Goal: Task Accomplishment & Management: Complete application form

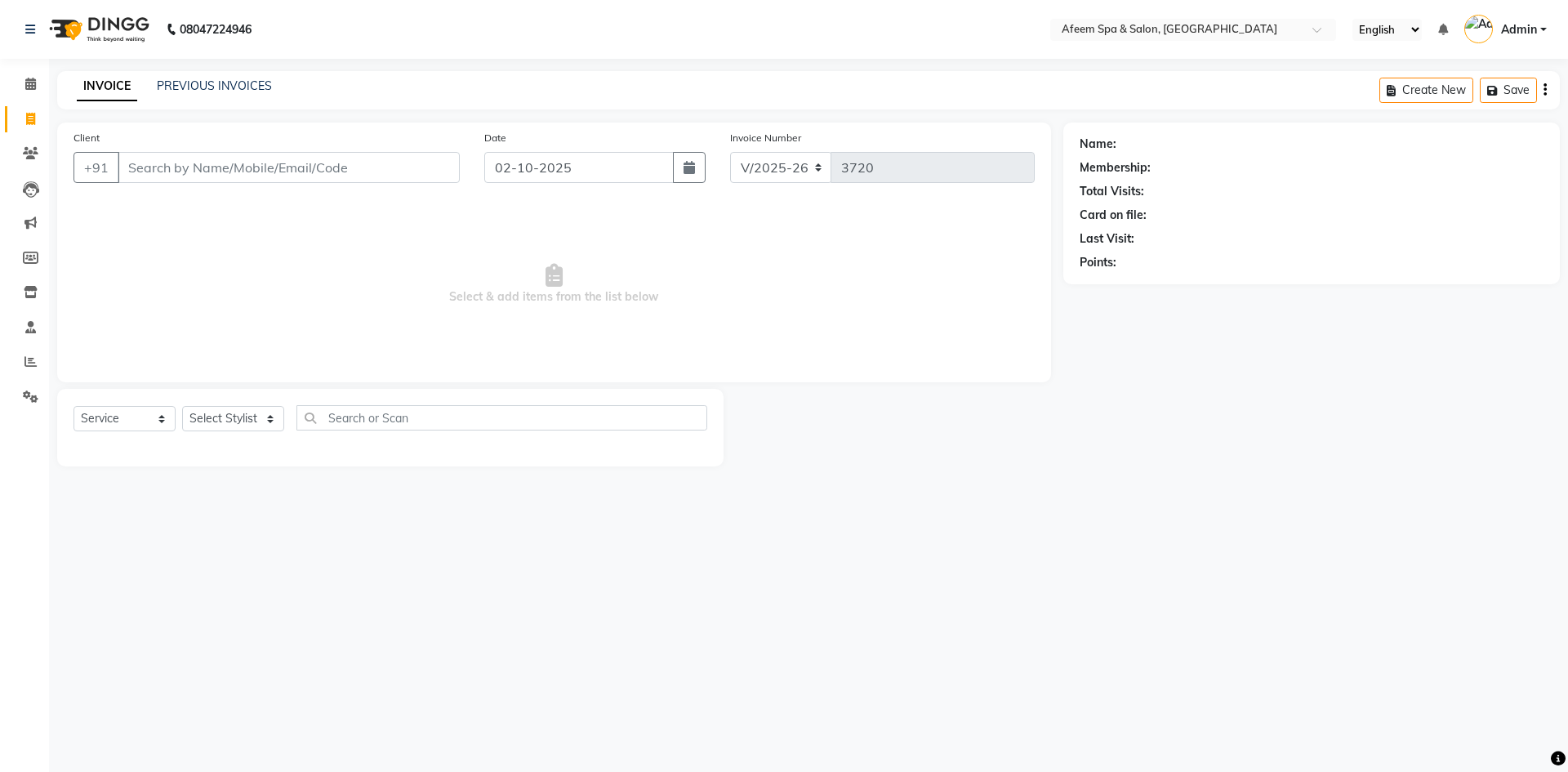
select select "750"
select select "service"
drag, startPoint x: 0, startPoint y: 0, endPoint x: 238, endPoint y: 82, distance: 251.7
click at [238, 82] on link "PREVIOUS INVOICES" at bounding box center [214, 85] width 115 height 14
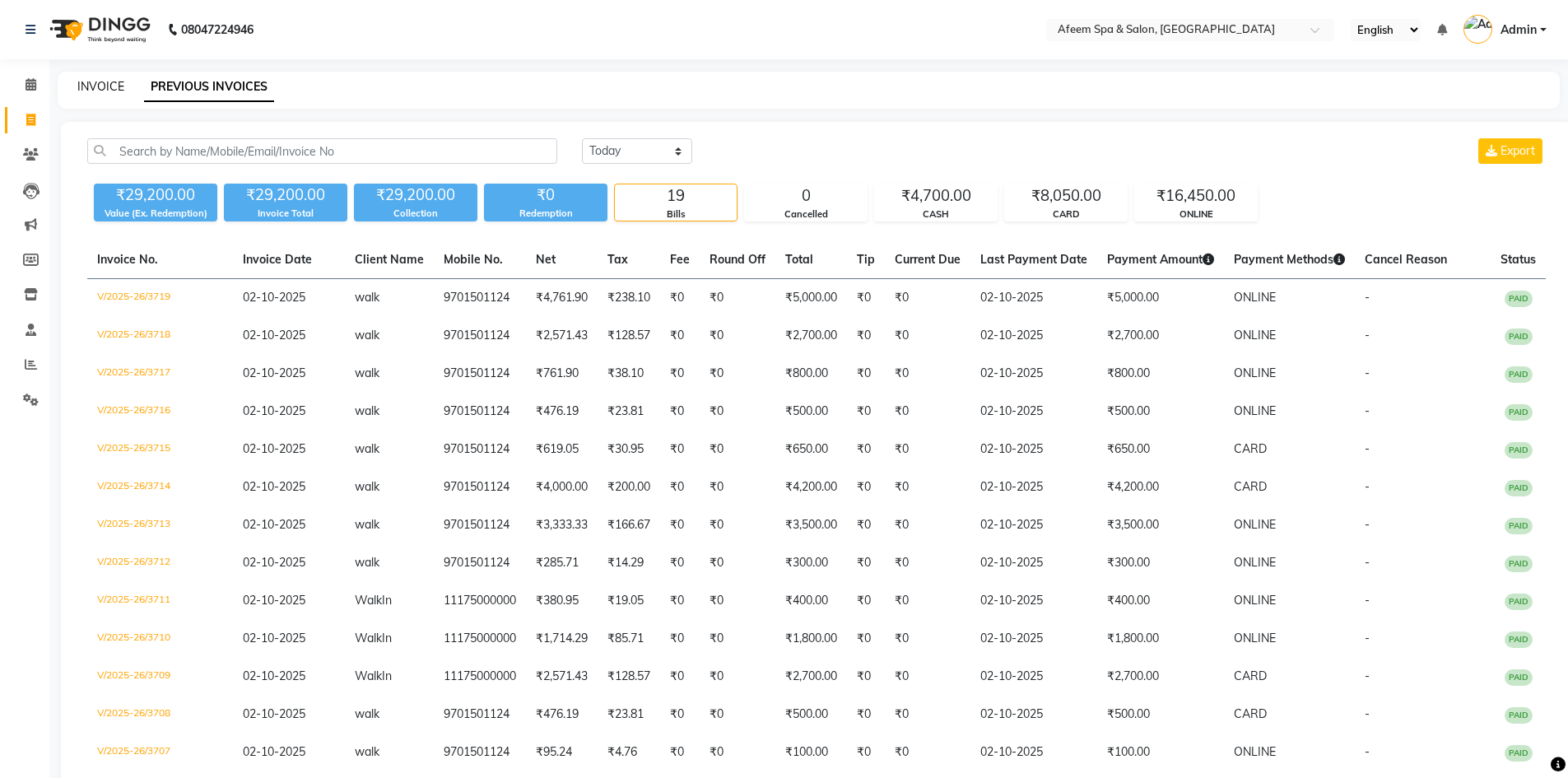
click at [99, 90] on link "INVOICE" at bounding box center [101, 86] width 47 height 14
select select "service"
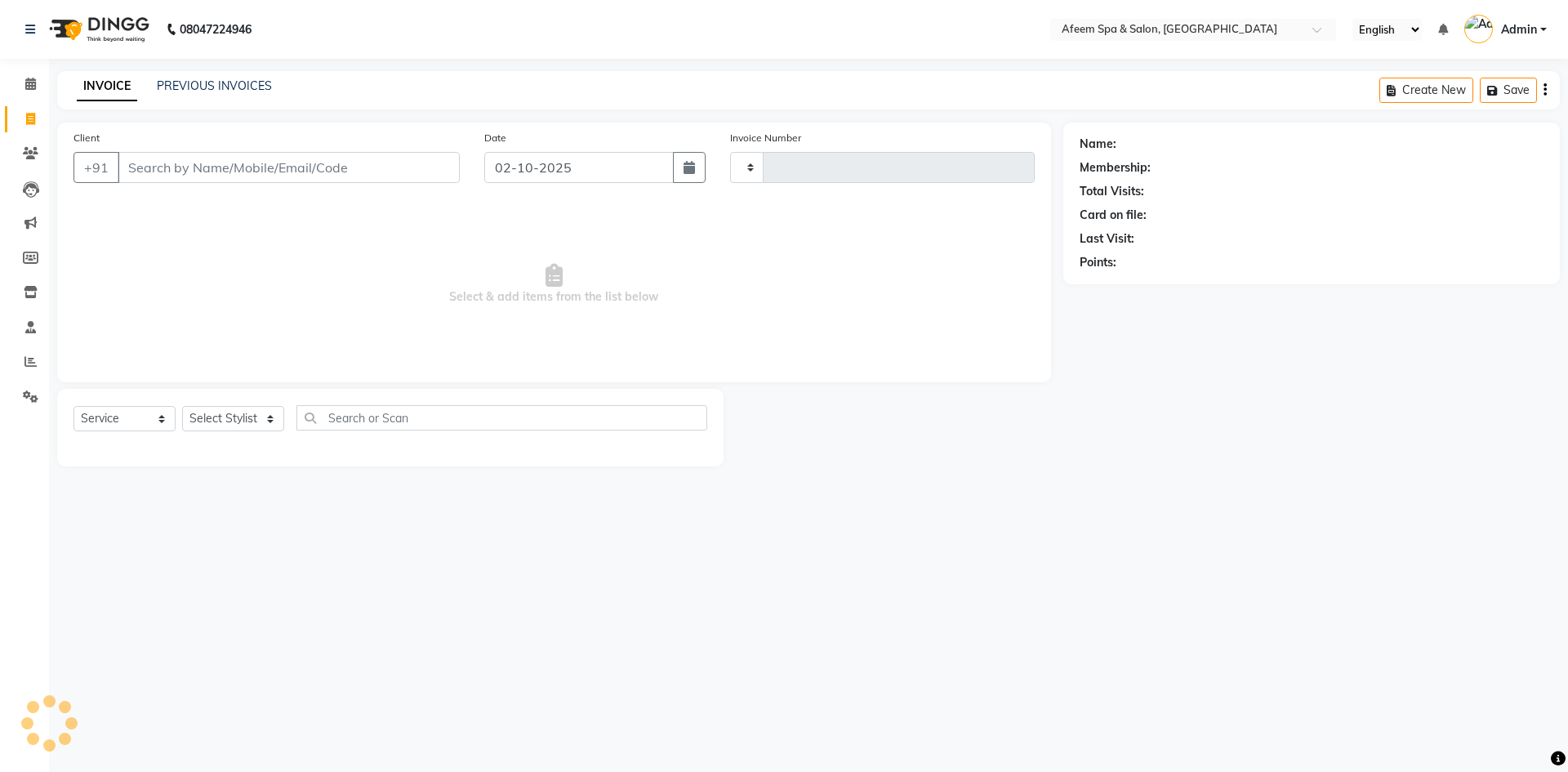
type input "3720"
select select "750"
type input "9701501124"
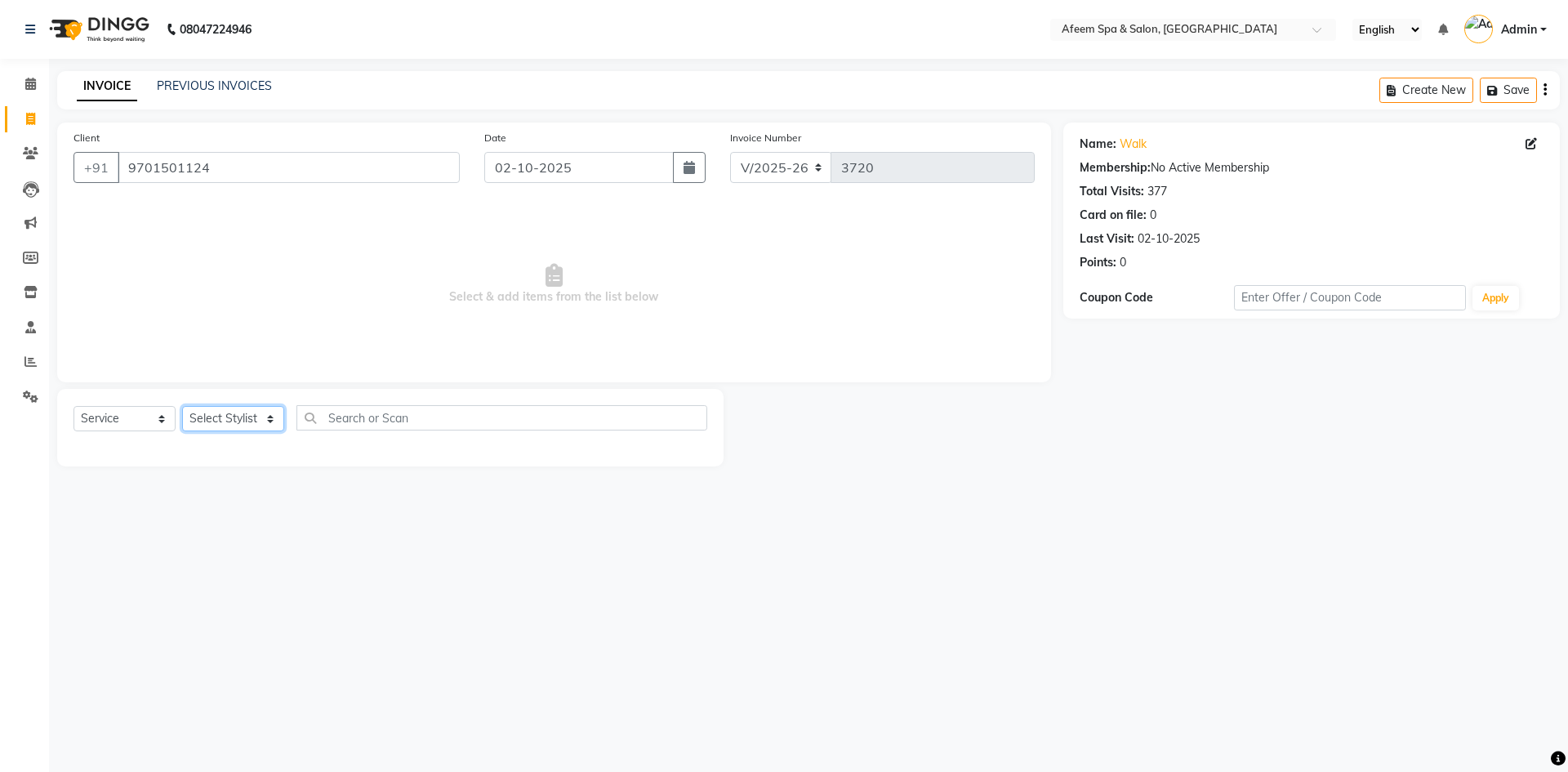
click at [235, 412] on select "Select Stylist anil deep [PERSON_NAME] [PERSON_NAME] Product [PERSON_NAME] sach…" at bounding box center [233, 419] width 102 height 25
select select "26114"
click at [182, 406] on select "Select Stylist anil deep [PERSON_NAME] [PERSON_NAME] Product [PERSON_NAME] sach…" at bounding box center [233, 419] width 102 height 25
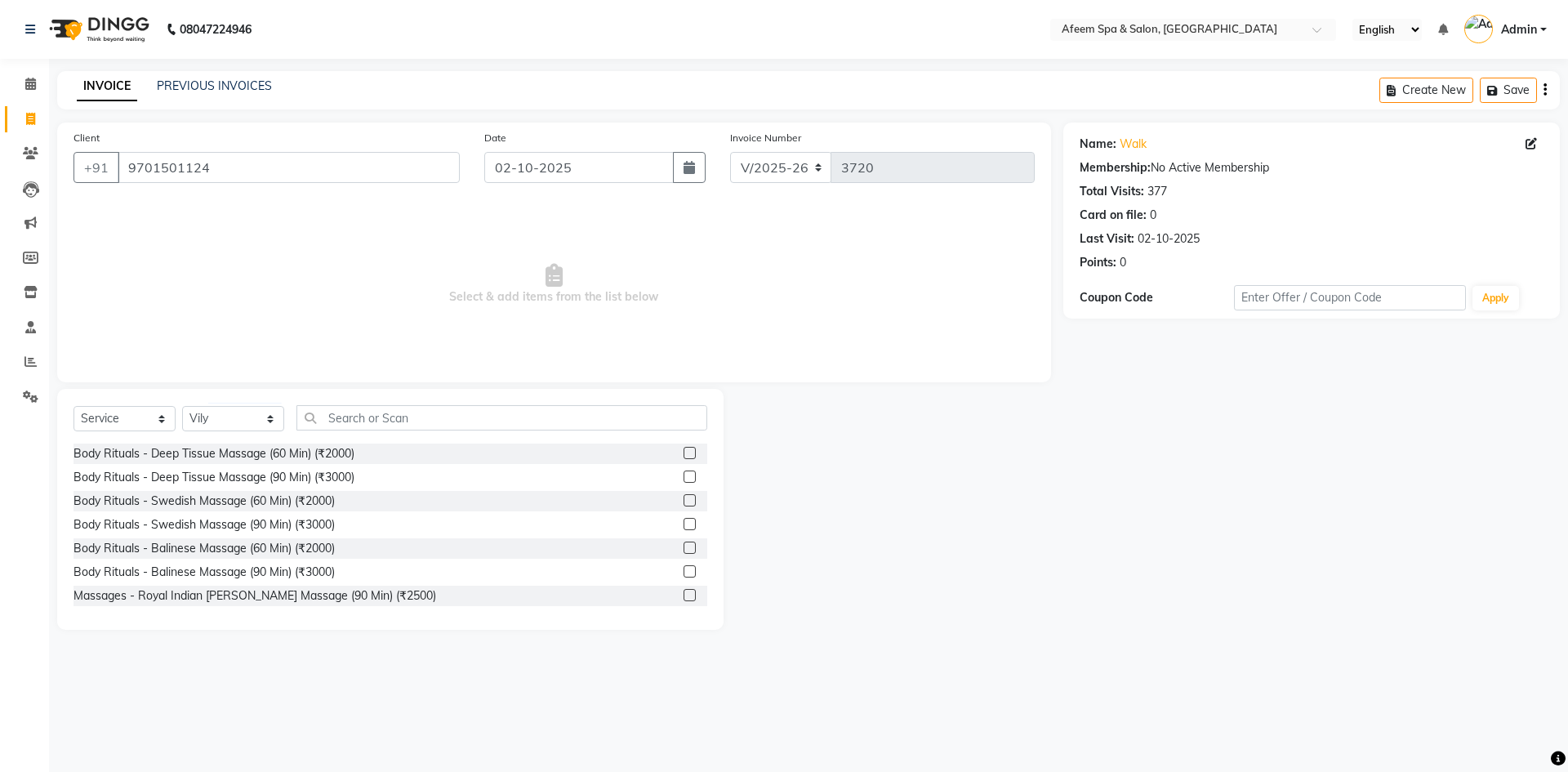
click at [684, 449] on label at bounding box center [690, 453] width 13 height 13
click at [684, 449] on input "checkbox" at bounding box center [689, 454] width 11 height 11
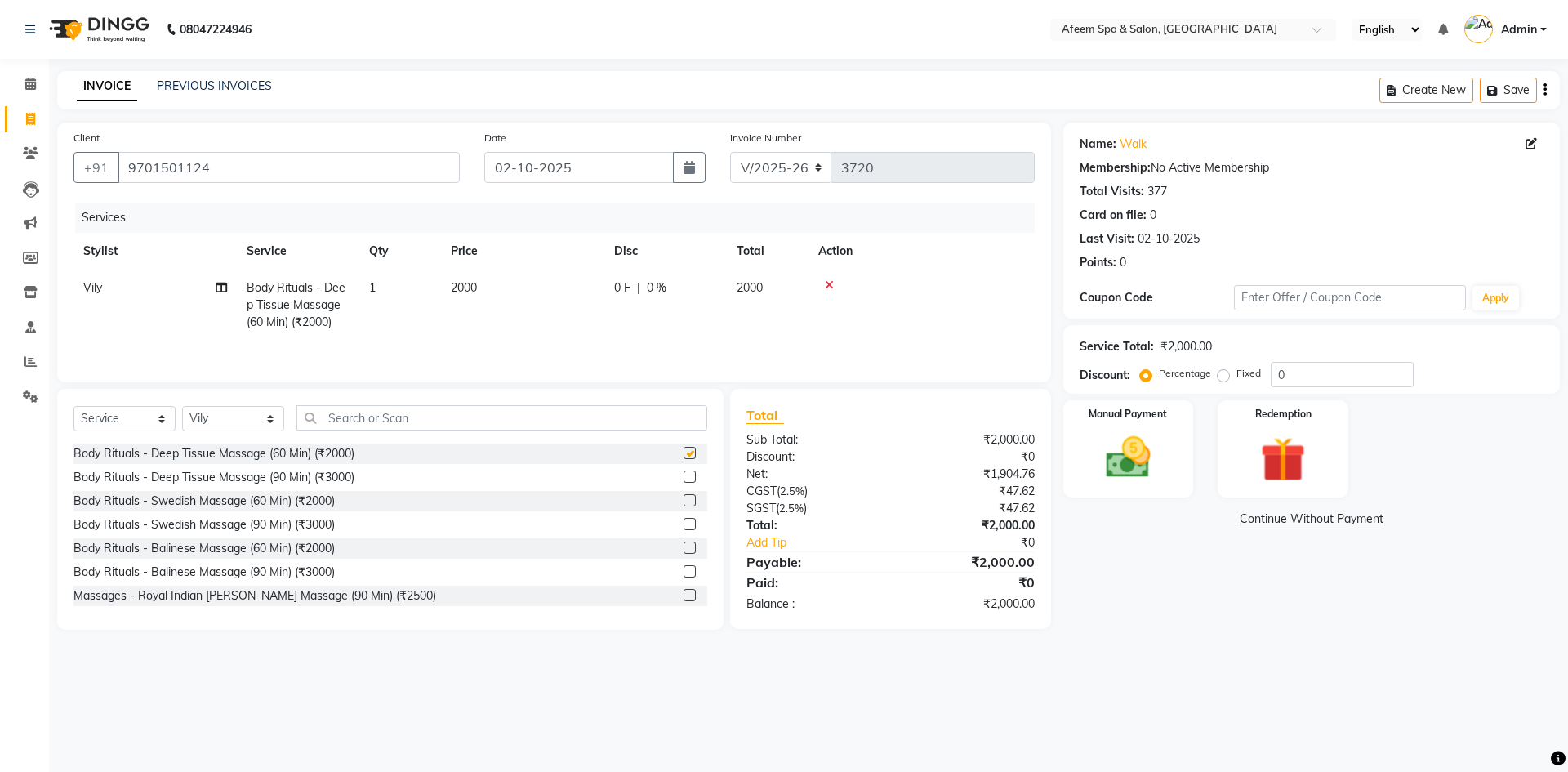
checkbox input "false"
click at [537, 310] on td "2000" at bounding box center [523, 304] width 163 height 71
select select "26114"
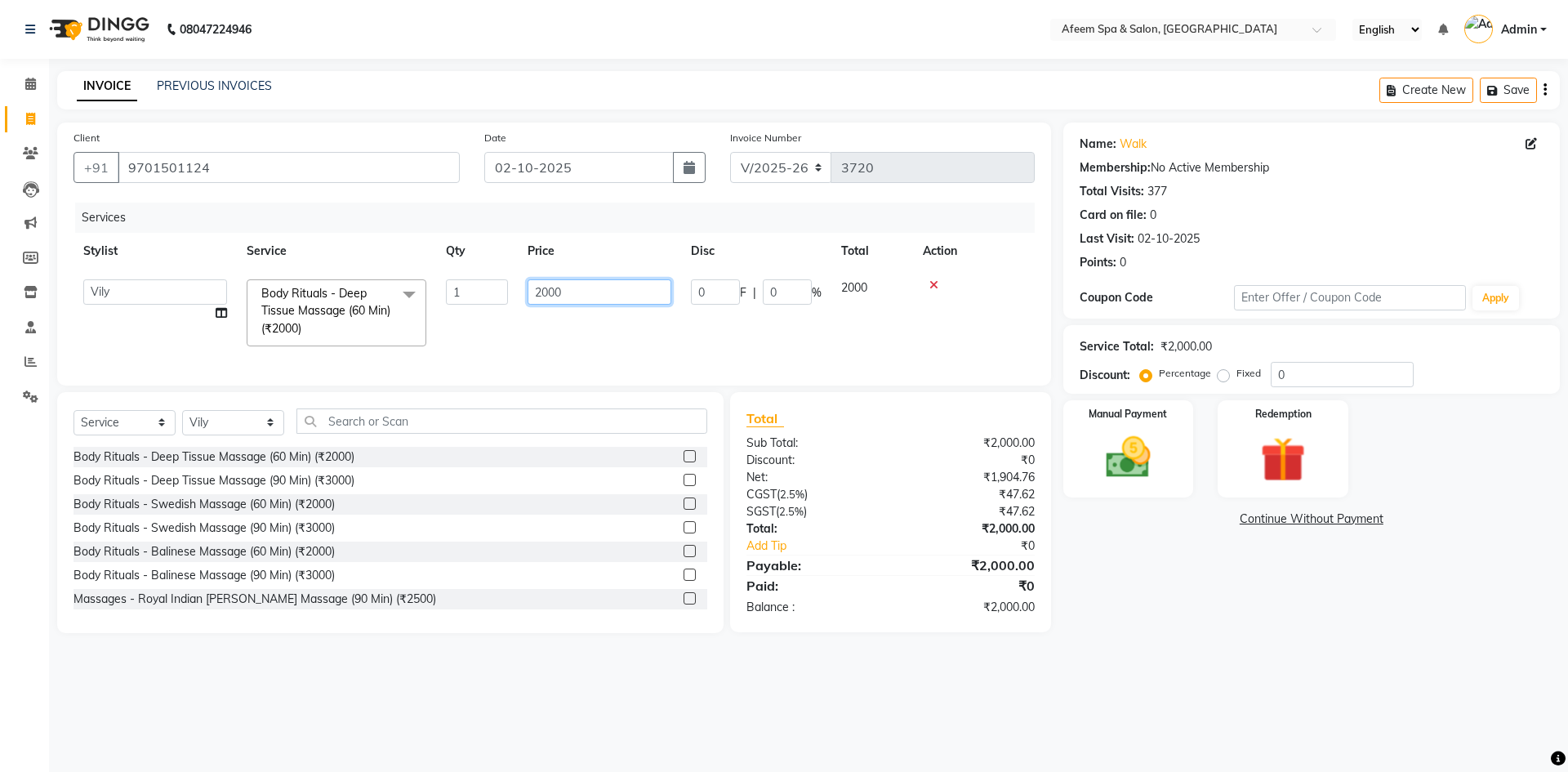
drag, startPoint x: 598, startPoint y: 283, endPoint x: 525, endPoint y: 282, distance: 73.0
click at [525, 283] on td "2000" at bounding box center [599, 312] width 163 height 87
type input "5000"
click at [1125, 477] on img at bounding box center [1128, 457] width 76 height 54
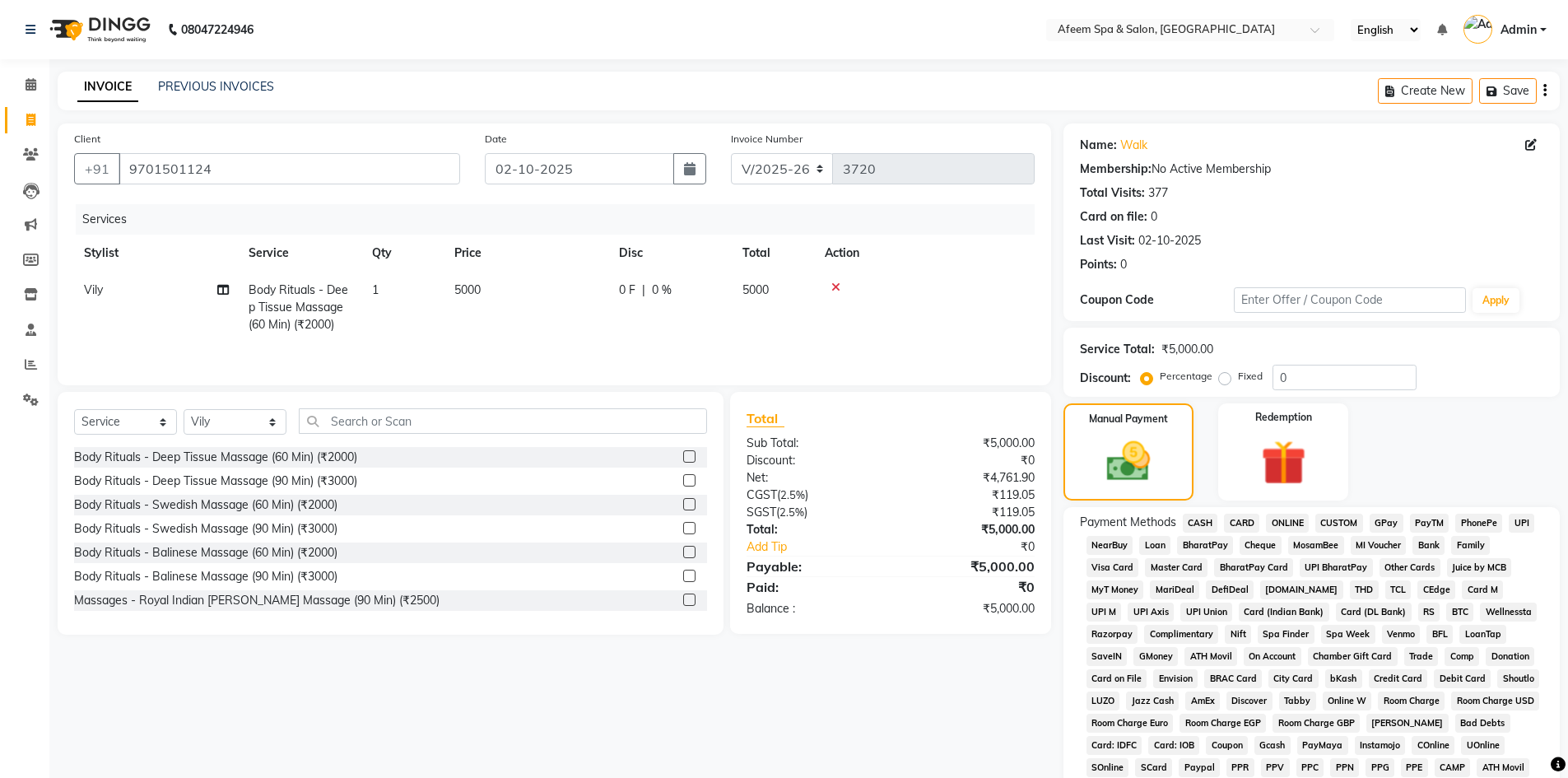
click at [1288, 520] on span "ONLINE" at bounding box center [1287, 522] width 42 height 19
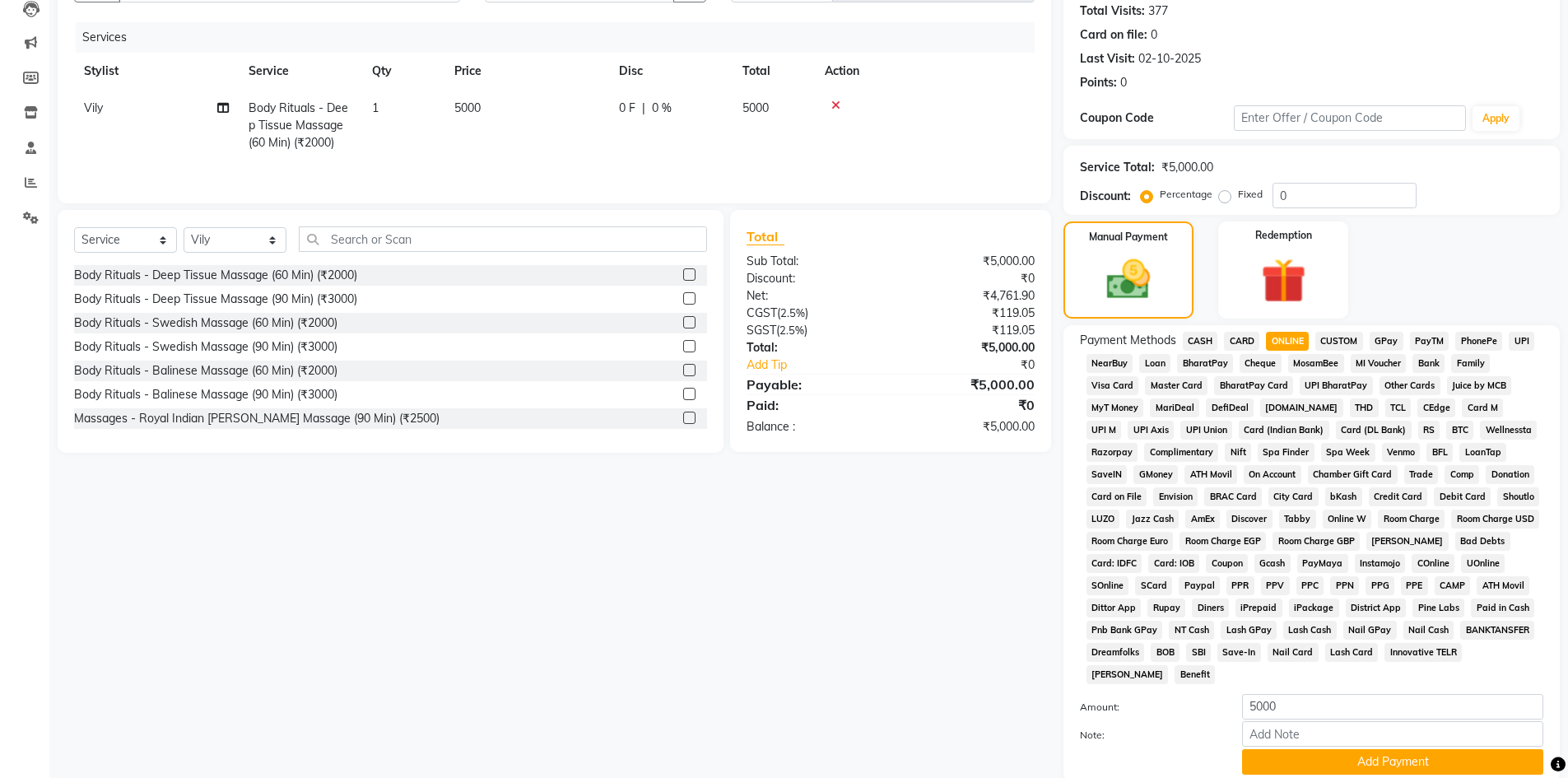
scroll to position [306, 0]
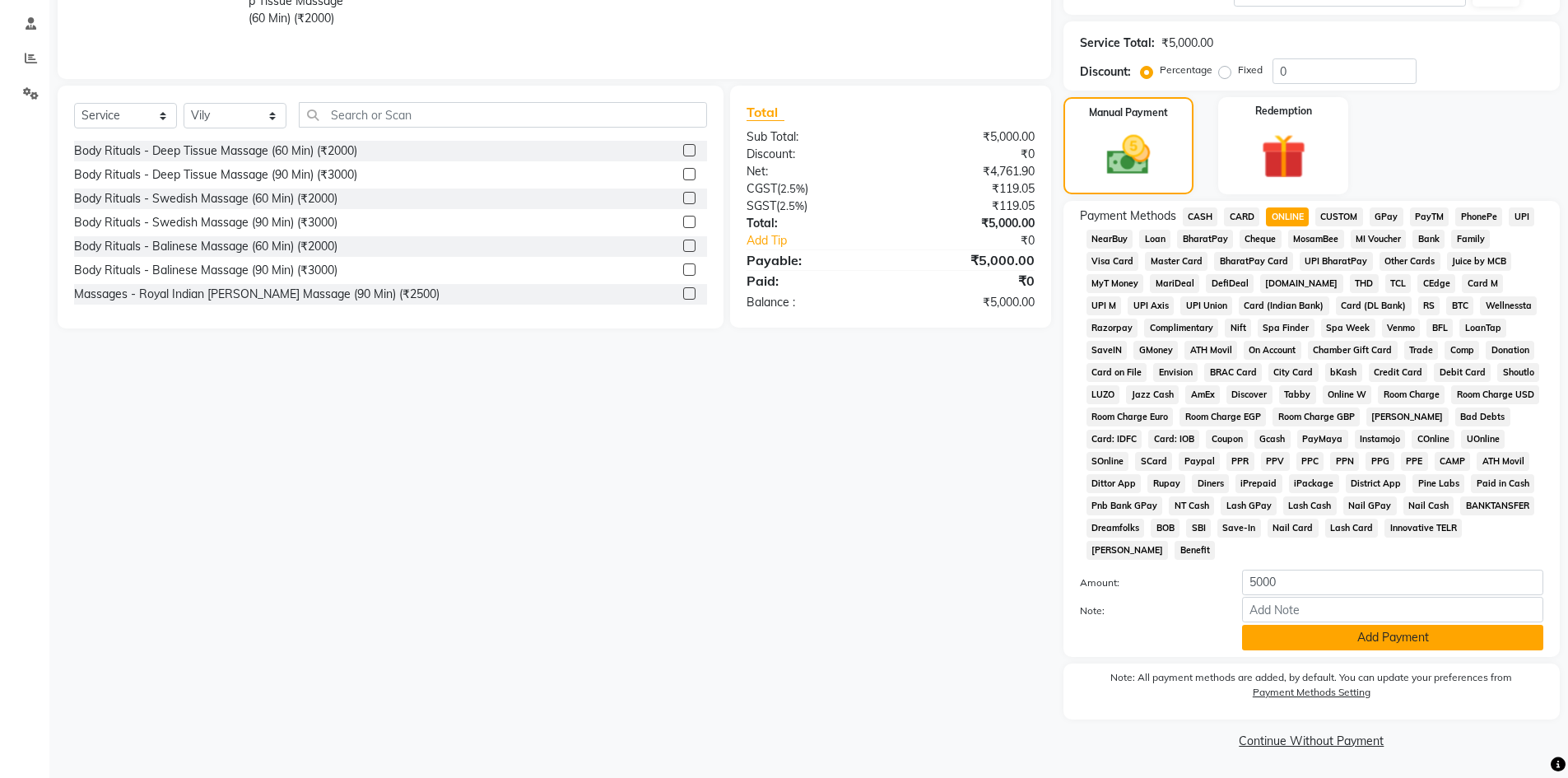
click at [1384, 648] on button "Add Payment" at bounding box center [1392, 637] width 301 height 25
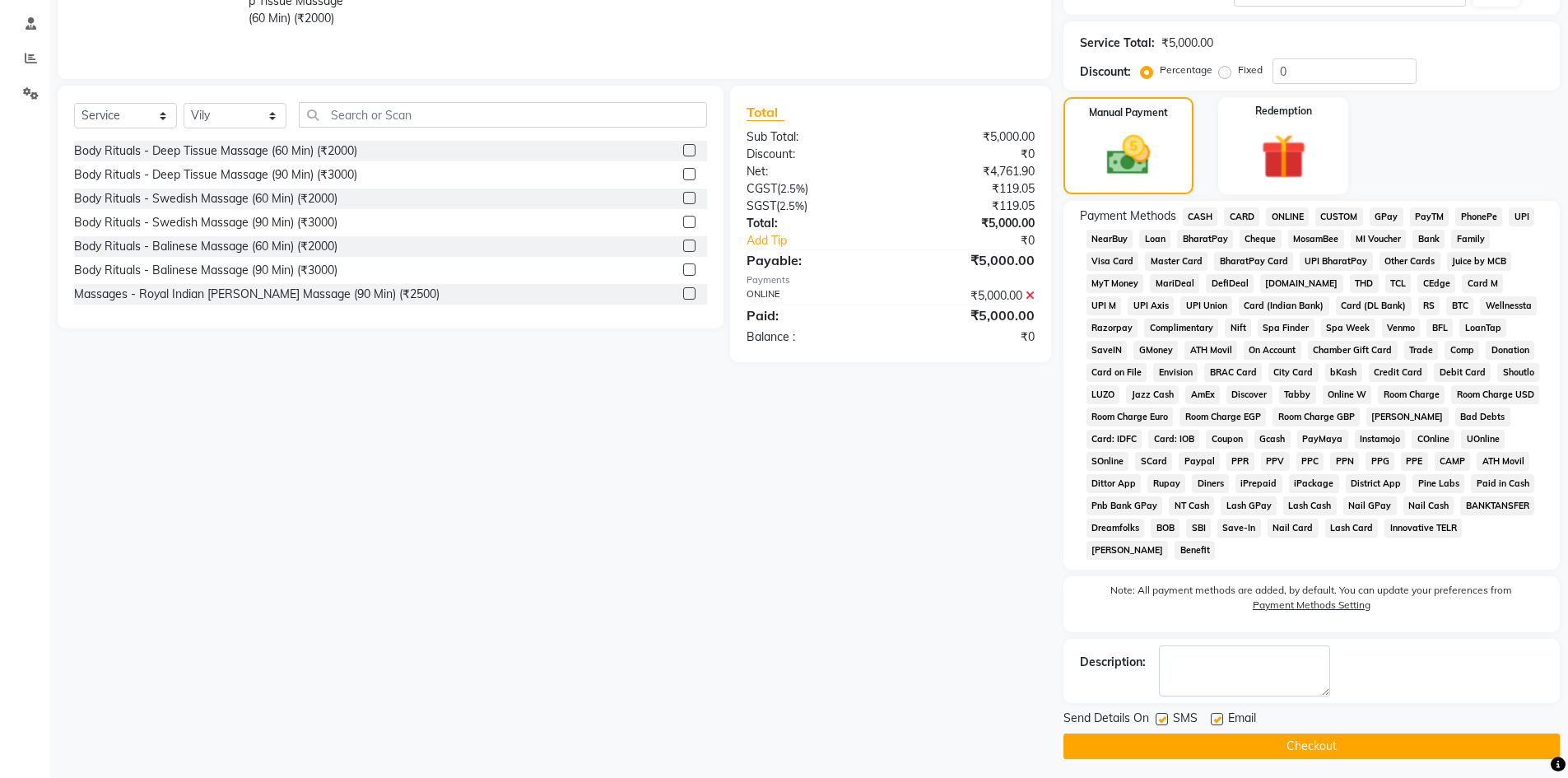
click at [1396, 750] on button "Checkout" at bounding box center [1310, 745] width 496 height 25
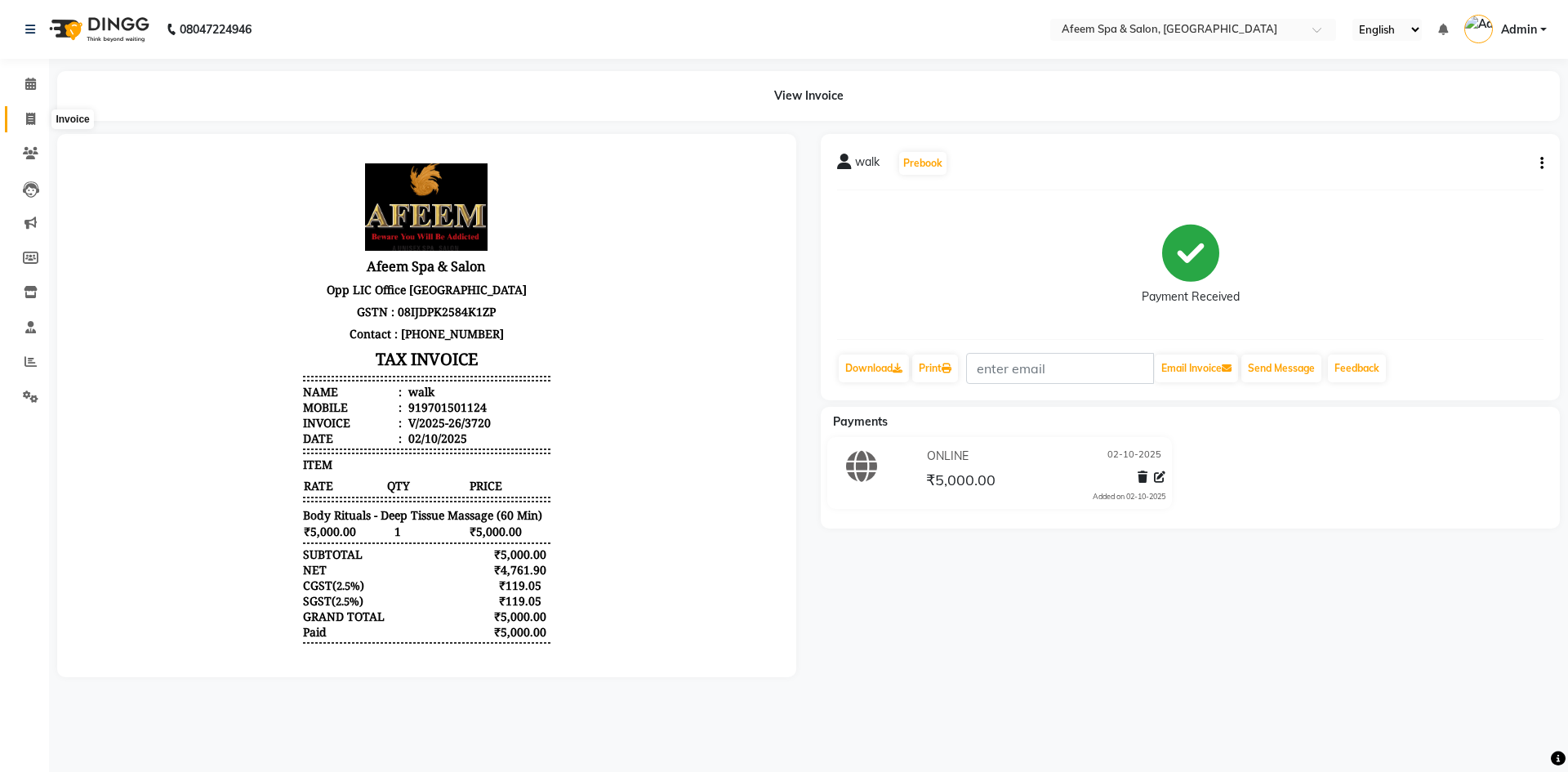
click at [35, 119] on icon at bounding box center [30, 119] width 9 height 13
select select "service"
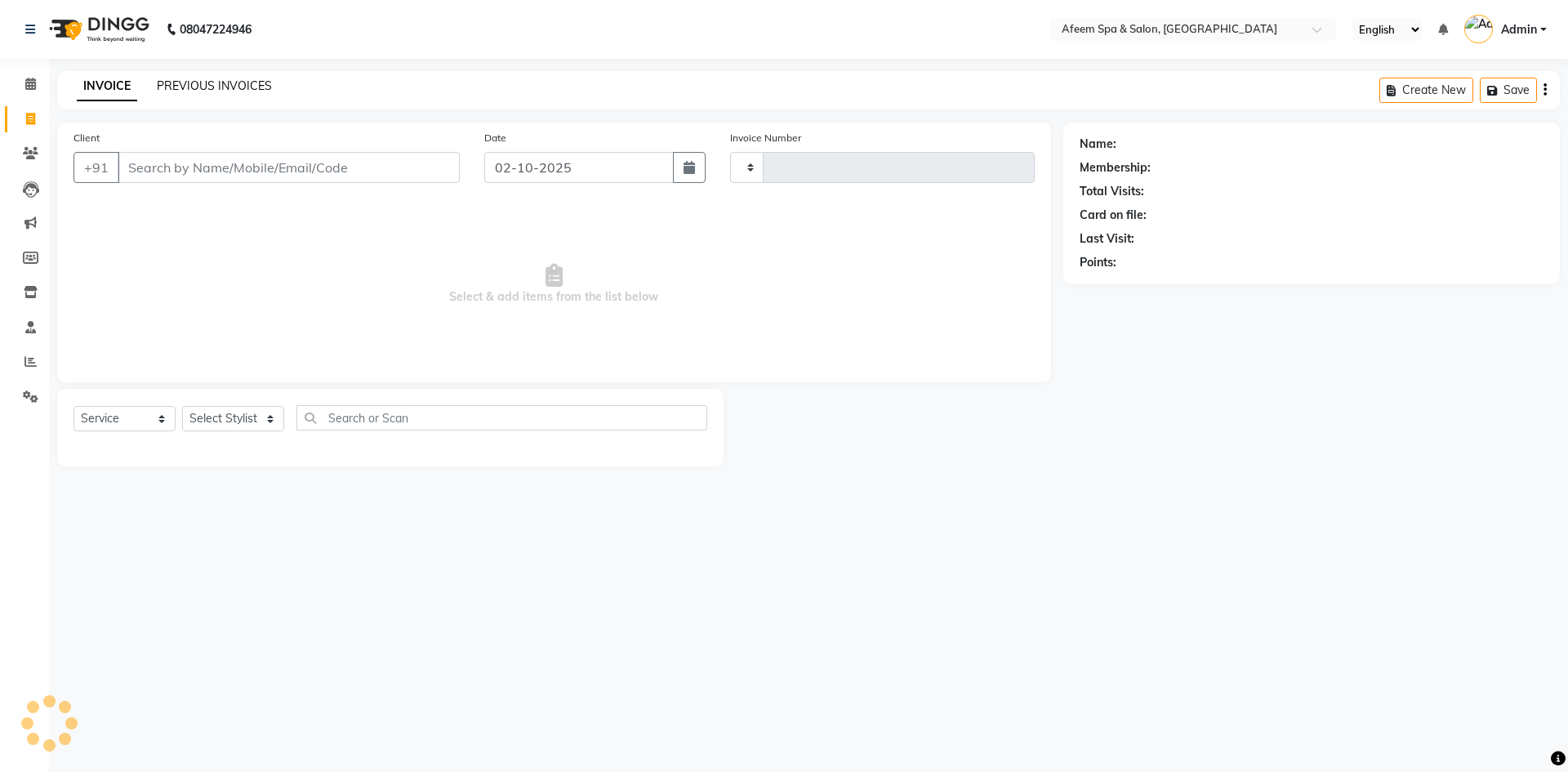
type input "3721"
select select "750"
click at [238, 87] on link "PREVIOUS INVOICES" at bounding box center [214, 85] width 115 height 14
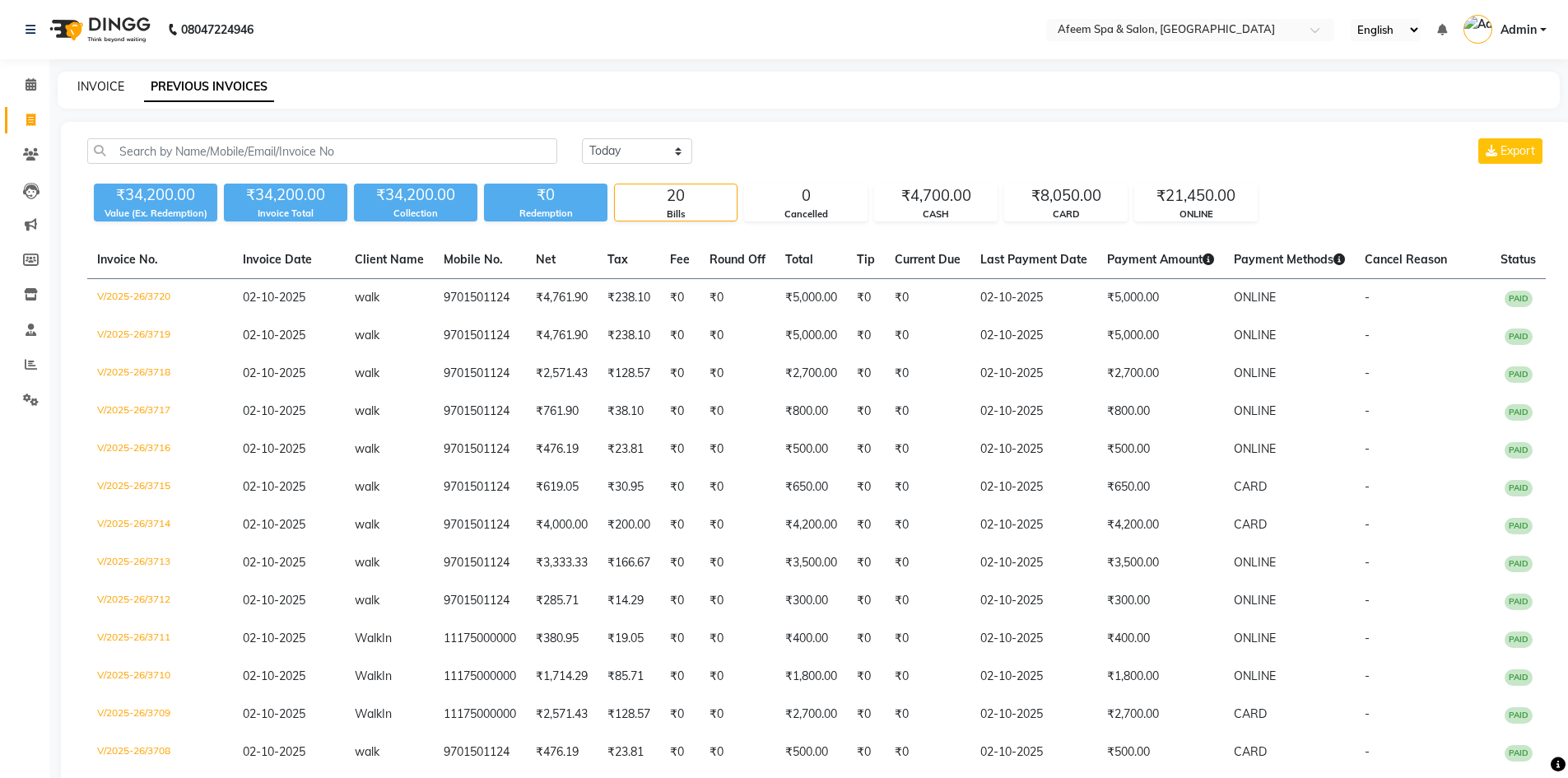
click at [100, 88] on link "INVOICE" at bounding box center [101, 86] width 47 height 14
select select "service"
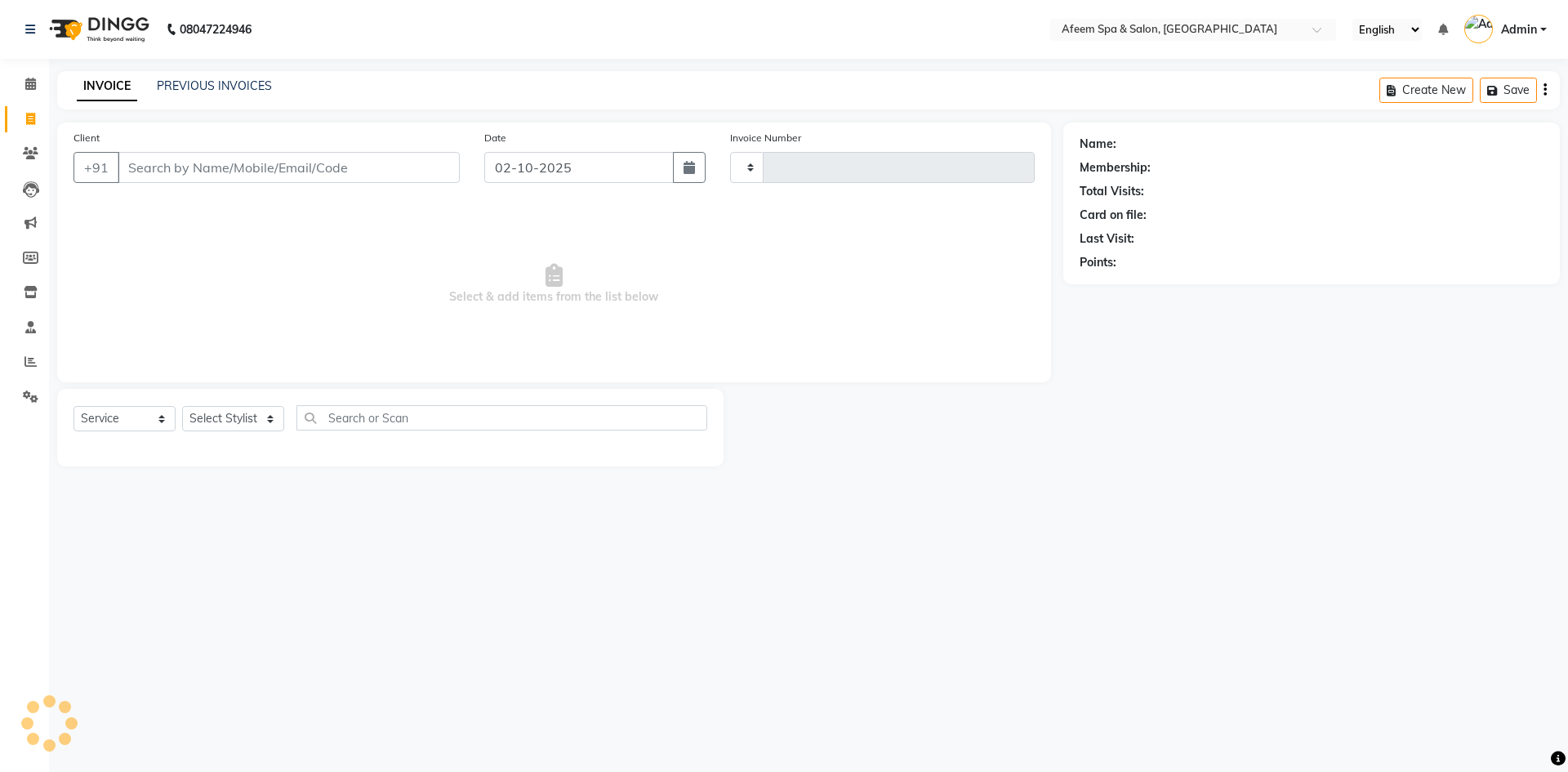
type input "3721"
select select "750"
click at [161, 160] on input "Client" at bounding box center [289, 167] width 343 height 31
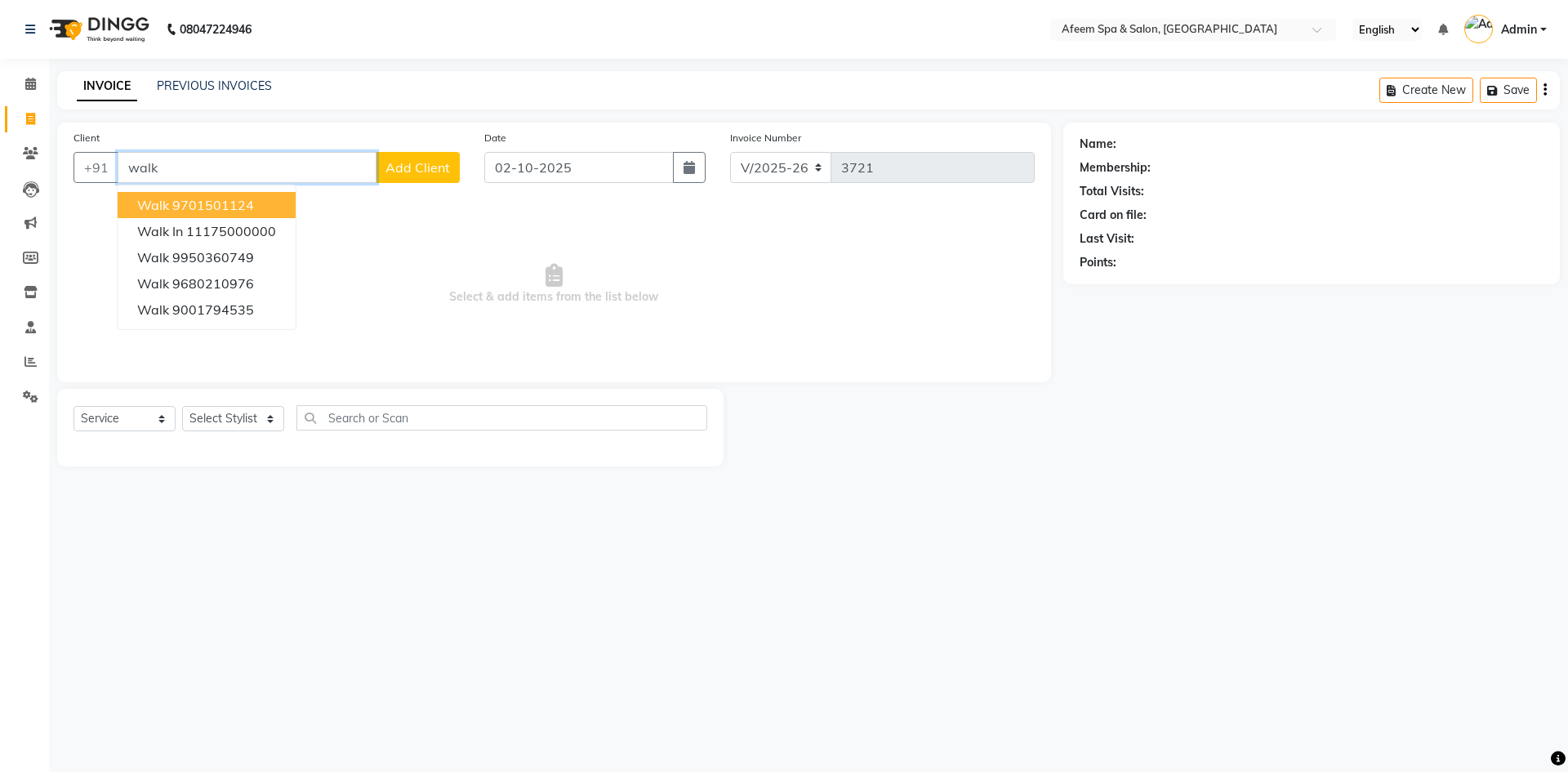
drag, startPoint x: 139, startPoint y: 199, endPoint x: 124, endPoint y: 222, distance: 27.5
click at [138, 199] on span "walk" at bounding box center [153, 204] width 32 height 16
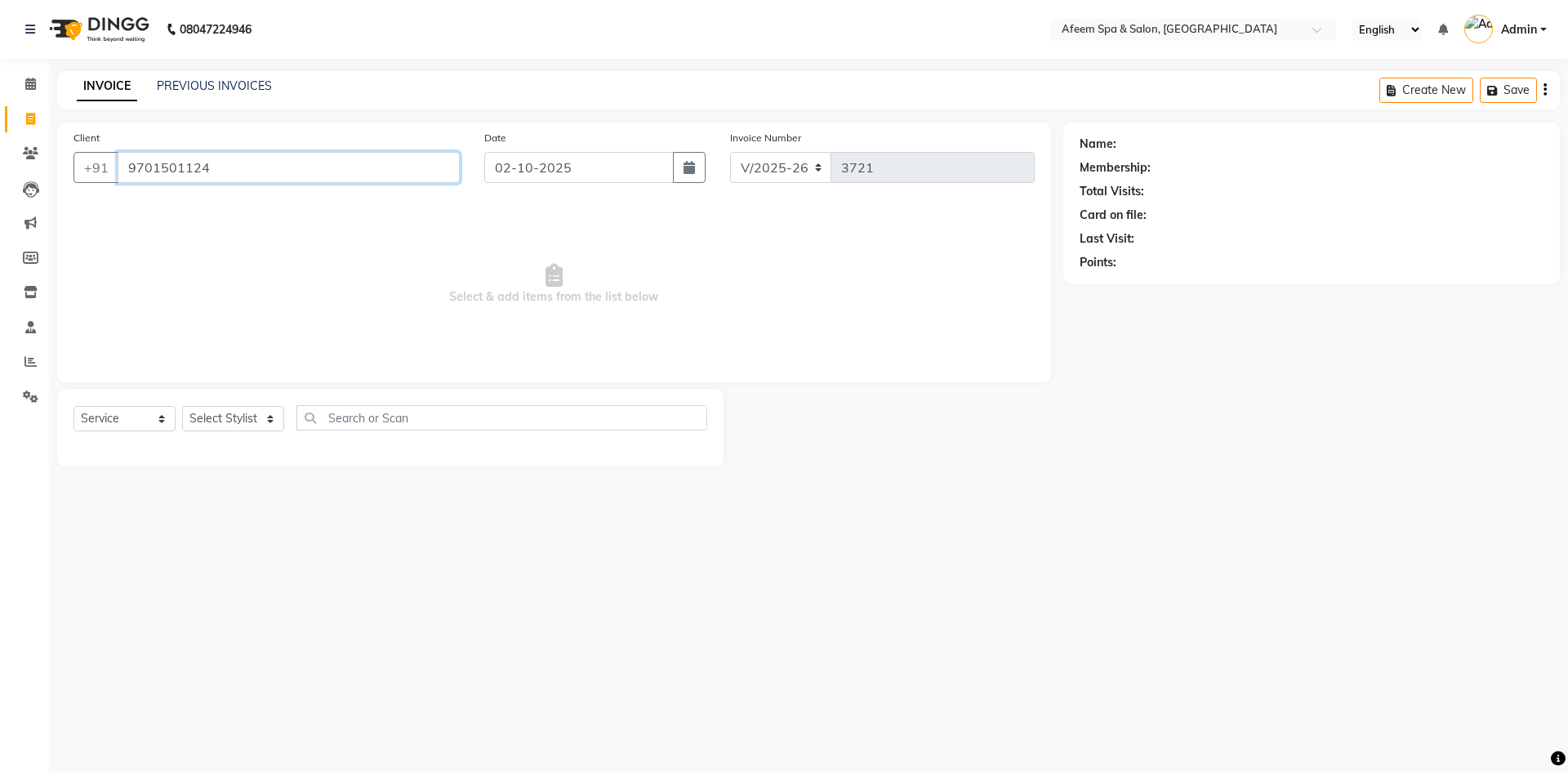
type input "9701501124"
click at [274, 430] on select "Select Stylist anil deep [PERSON_NAME] [PERSON_NAME] Product [PERSON_NAME] sach…" at bounding box center [233, 419] width 102 height 25
select select "47380"
click at [182, 406] on select "Select Stylist anil deep [PERSON_NAME] [PERSON_NAME] Product [PERSON_NAME] sach…" at bounding box center [233, 419] width 102 height 25
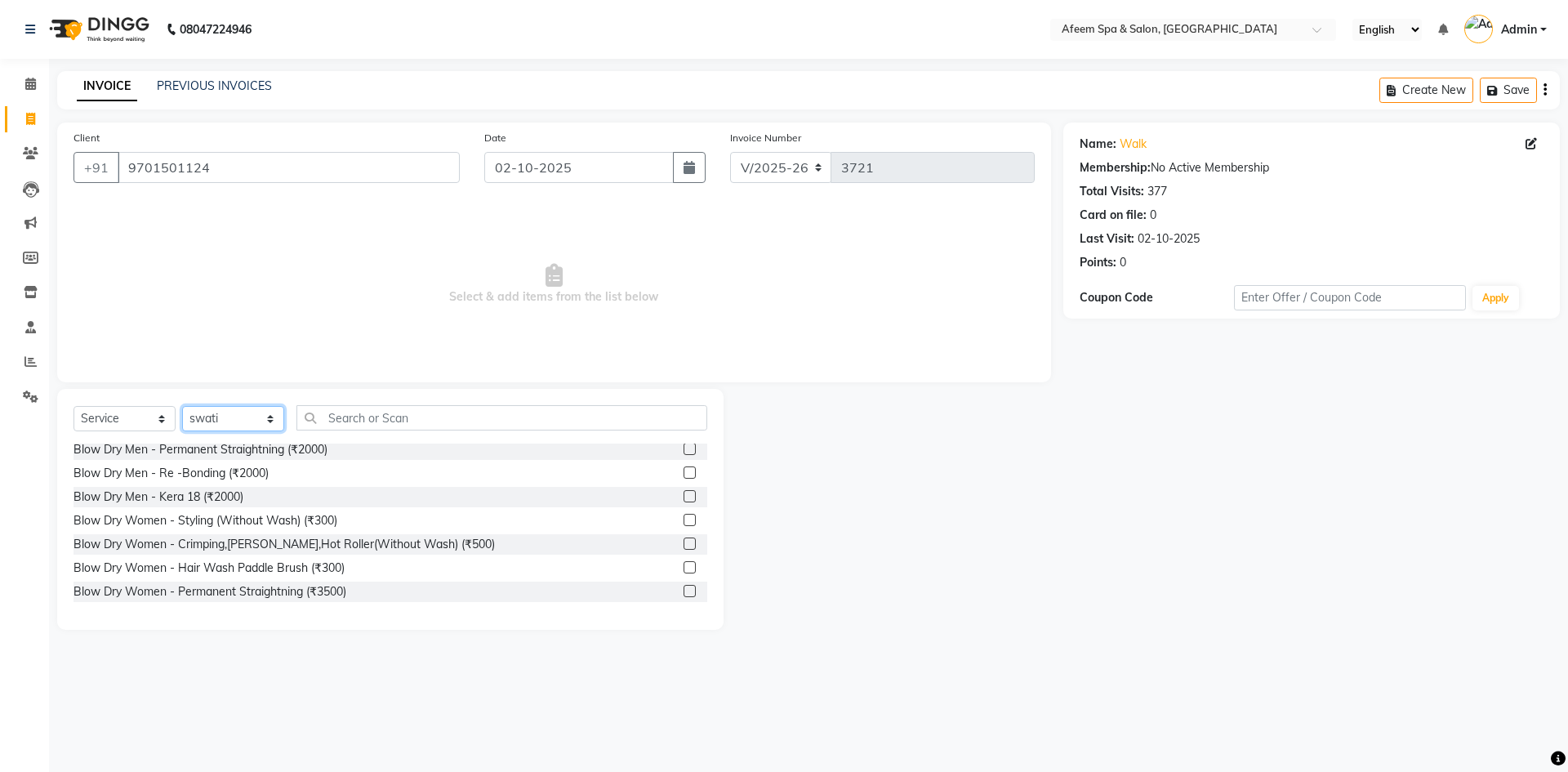
scroll to position [1057, 0]
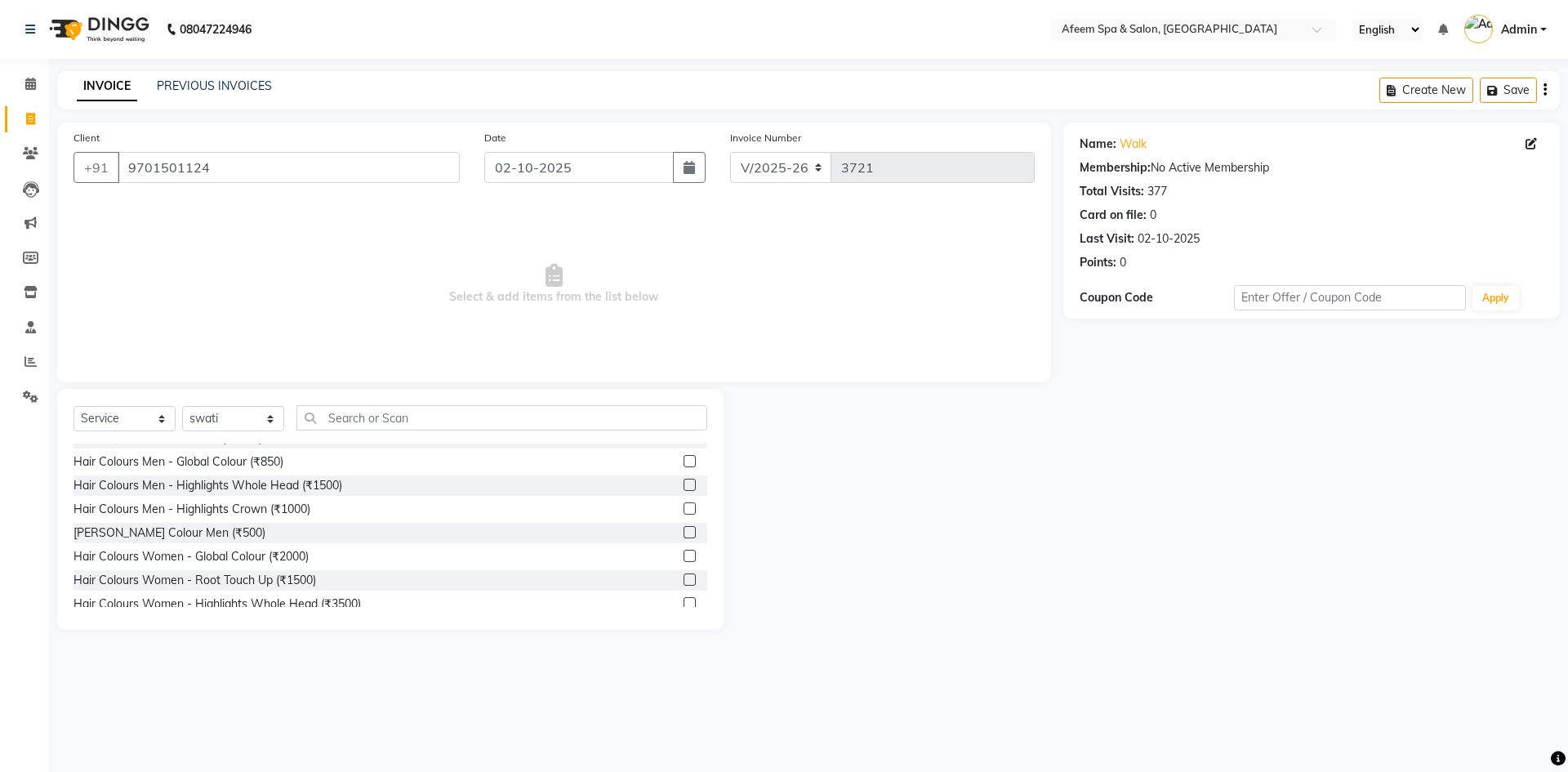
drag, startPoint x: 678, startPoint y: 553, endPoint x: 598, endPoint y: 416, distance: 158.6
click at [662, 537] on div "Body Rituals - Deep Tissue Massage (60 Min) (₹2000) Body Rituals - Deep Tissue …" at bounding box center [390, 525] width 634 height 163
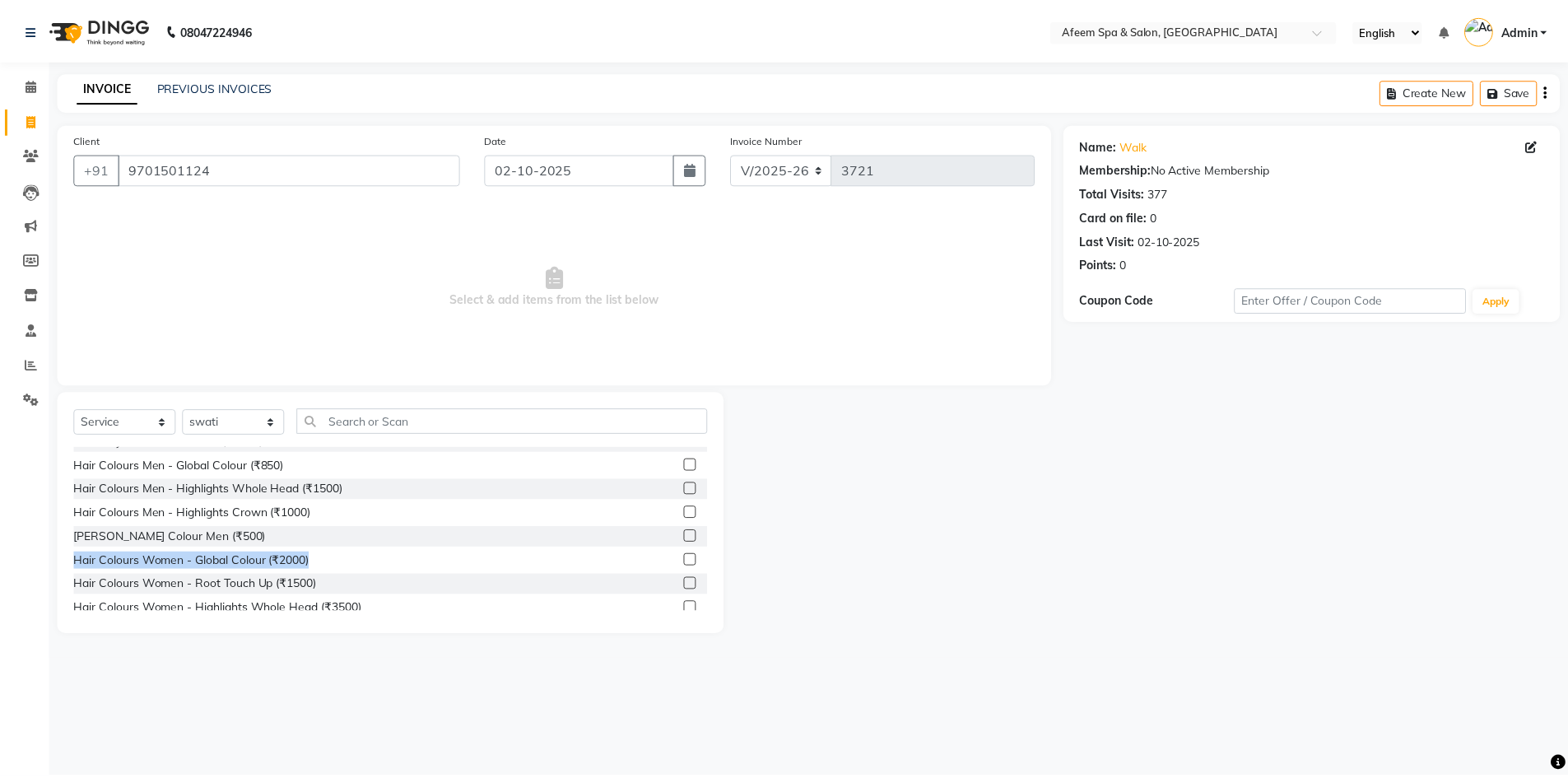
scroll to position [1983, 0]
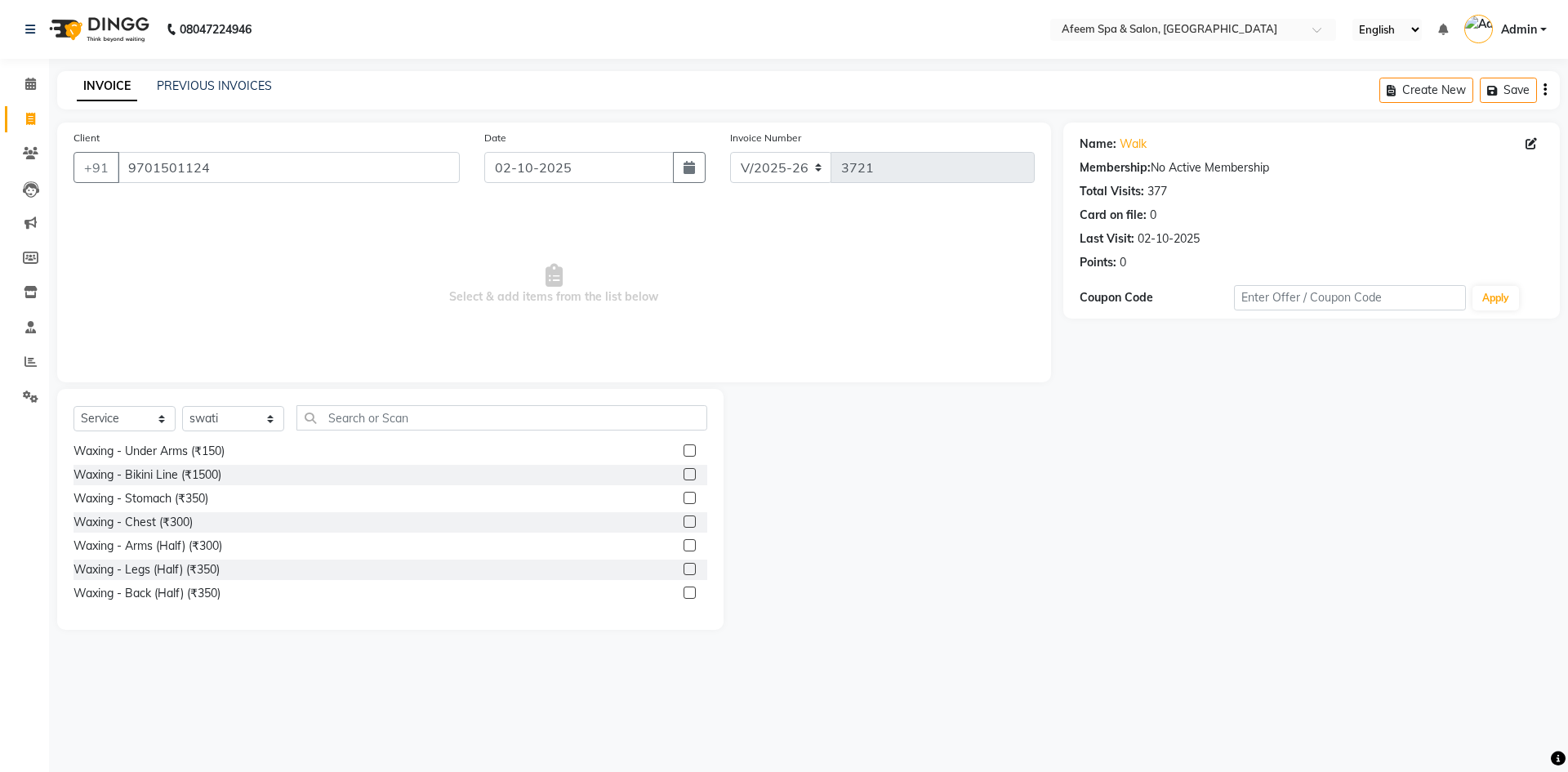
click at [684, 592] on label at bounding box center [690, 593] width 13 height 13
click at [684, 592] on input "checkbox" at bounding box center [689, 594] width 11 height 11
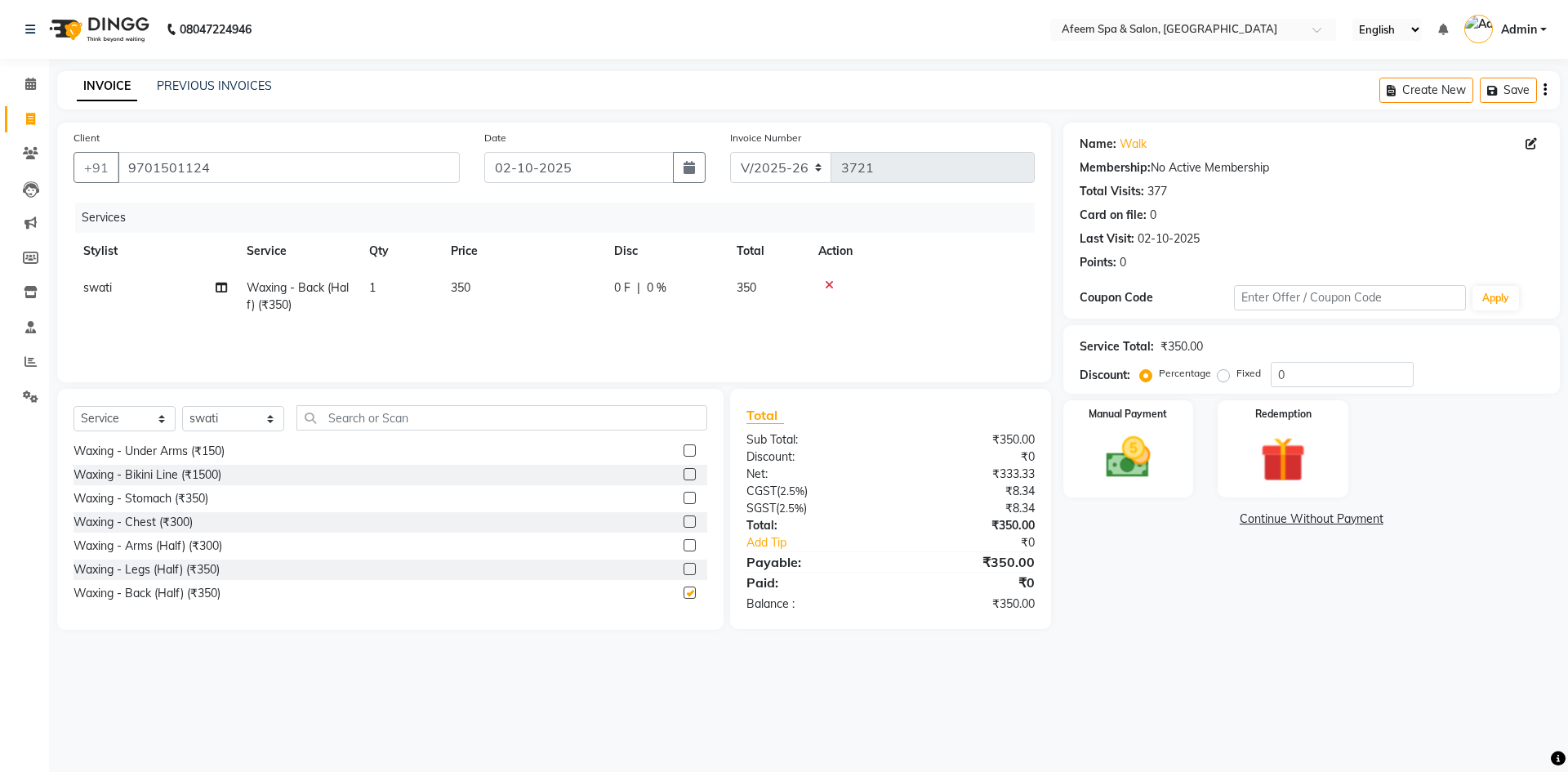
checkbox input "false"
click at [533, 288] on td "350" at bounding box center [523, 296] width 163 height 54
select select "47380"
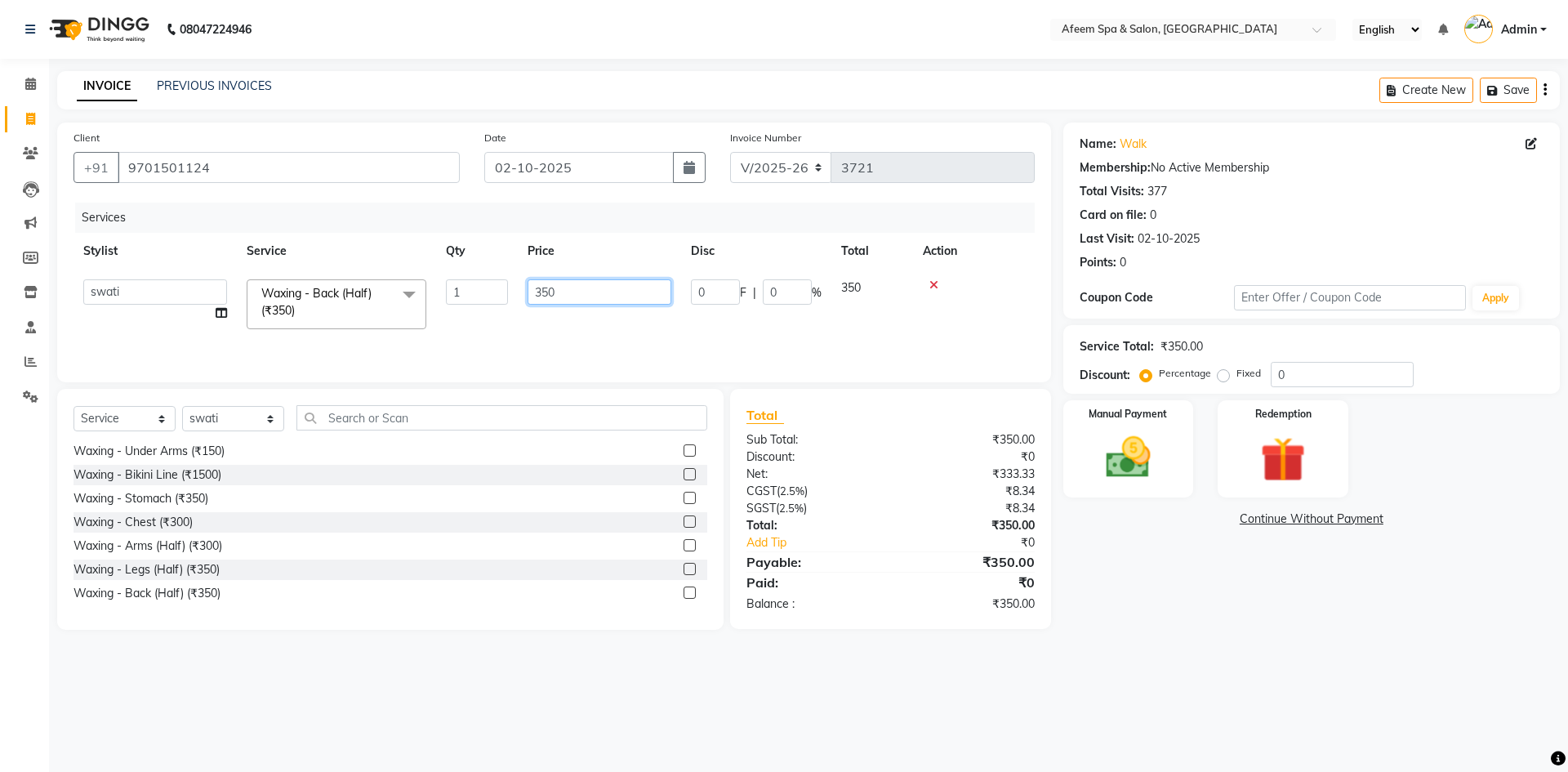
click at [576, 298] on input "350" at bounding box center [599, 291] width 144 height 25
type input "3"
type input "150"
click at [1176, 461] on div "Manual Payment" at bounding box center [1128, 448] width 135 height 100
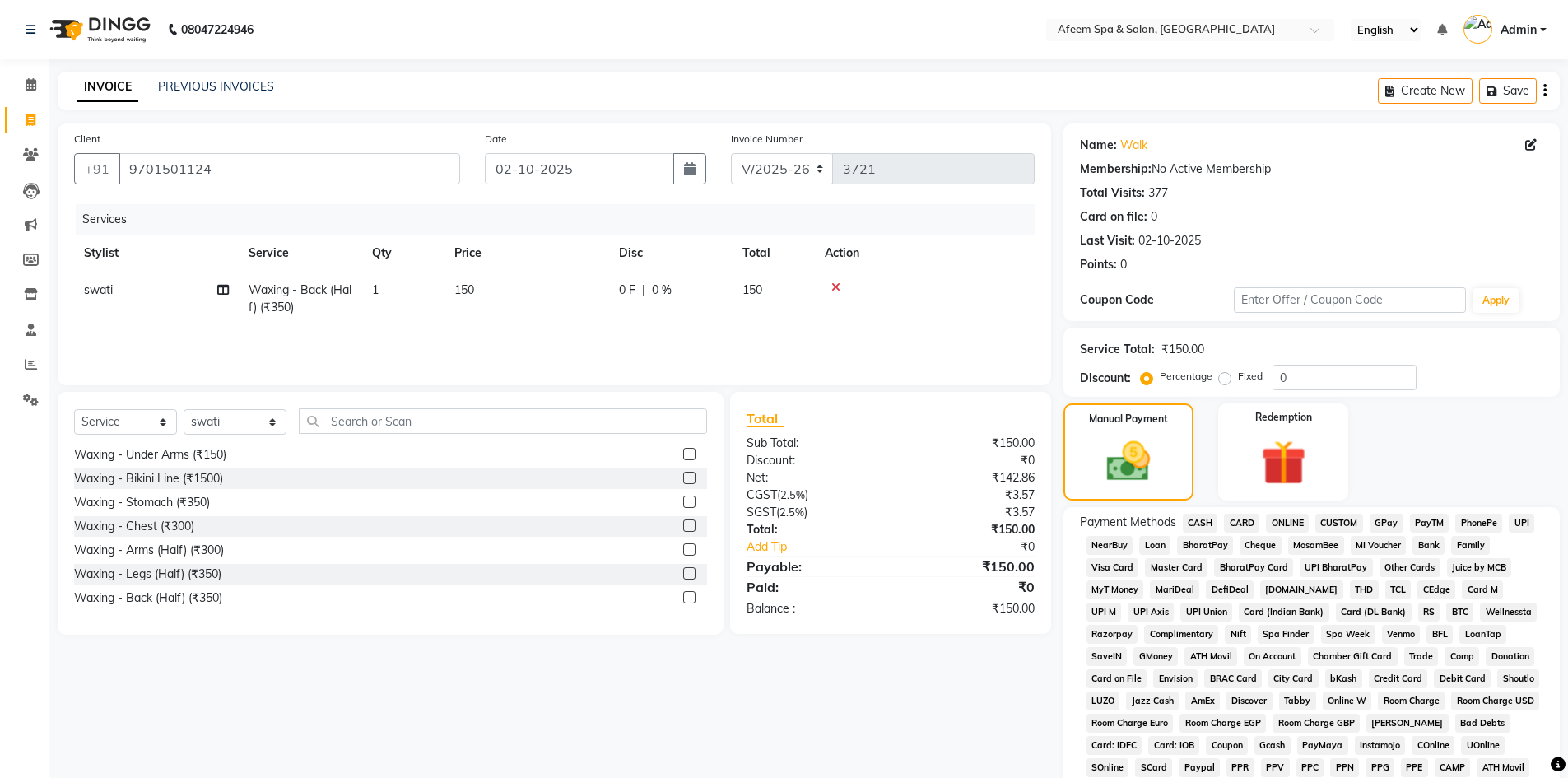
click at [1200, 523] on span "CASH" at bounding box center [1200, 522] width 35 height 19
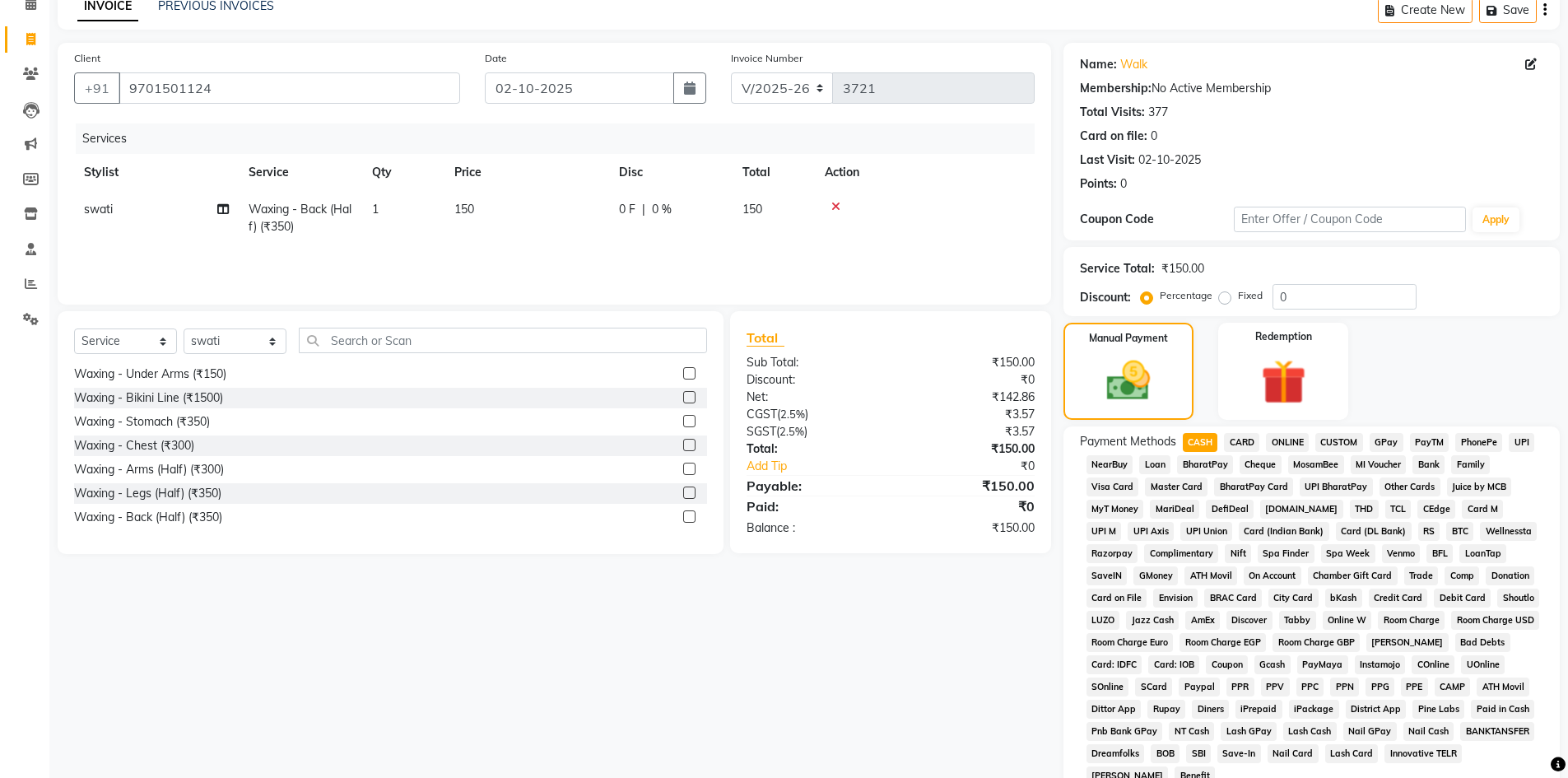
scroll to position [247, 0]
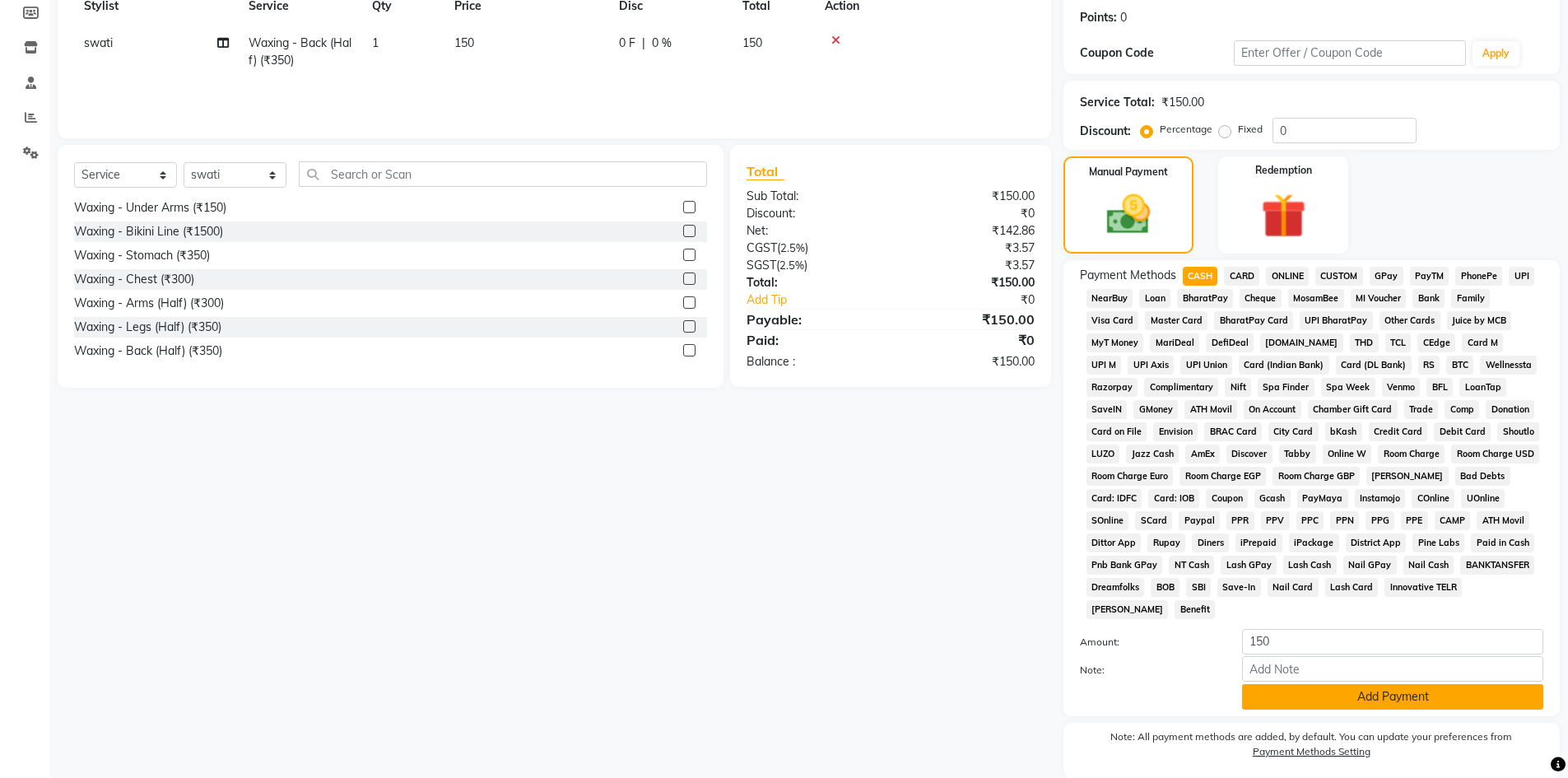
click at [1407, 691] on button "Add Payment" at bounding box center [1392, 697] width 301 height 25
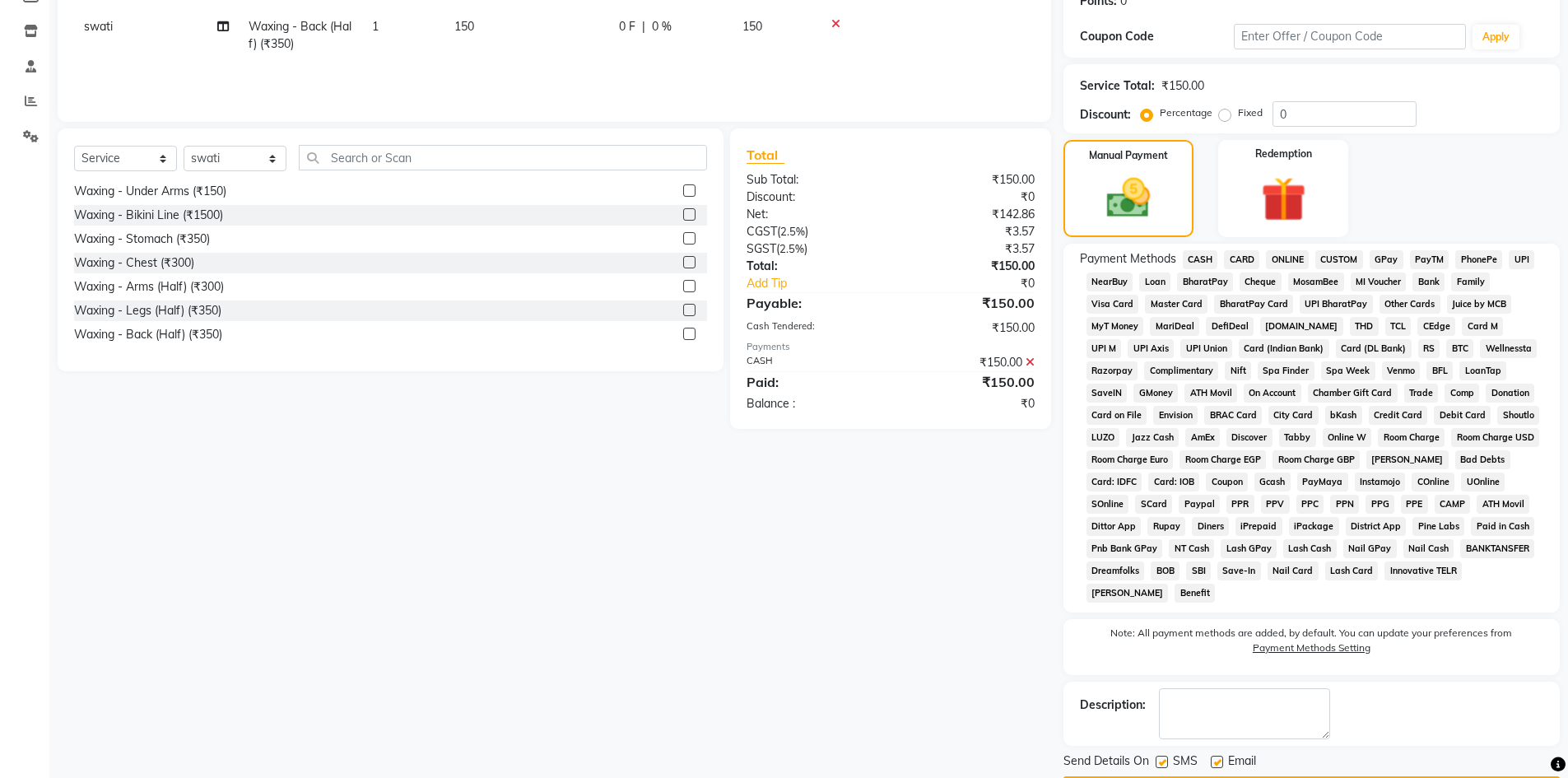
scroll to position [312, 0]
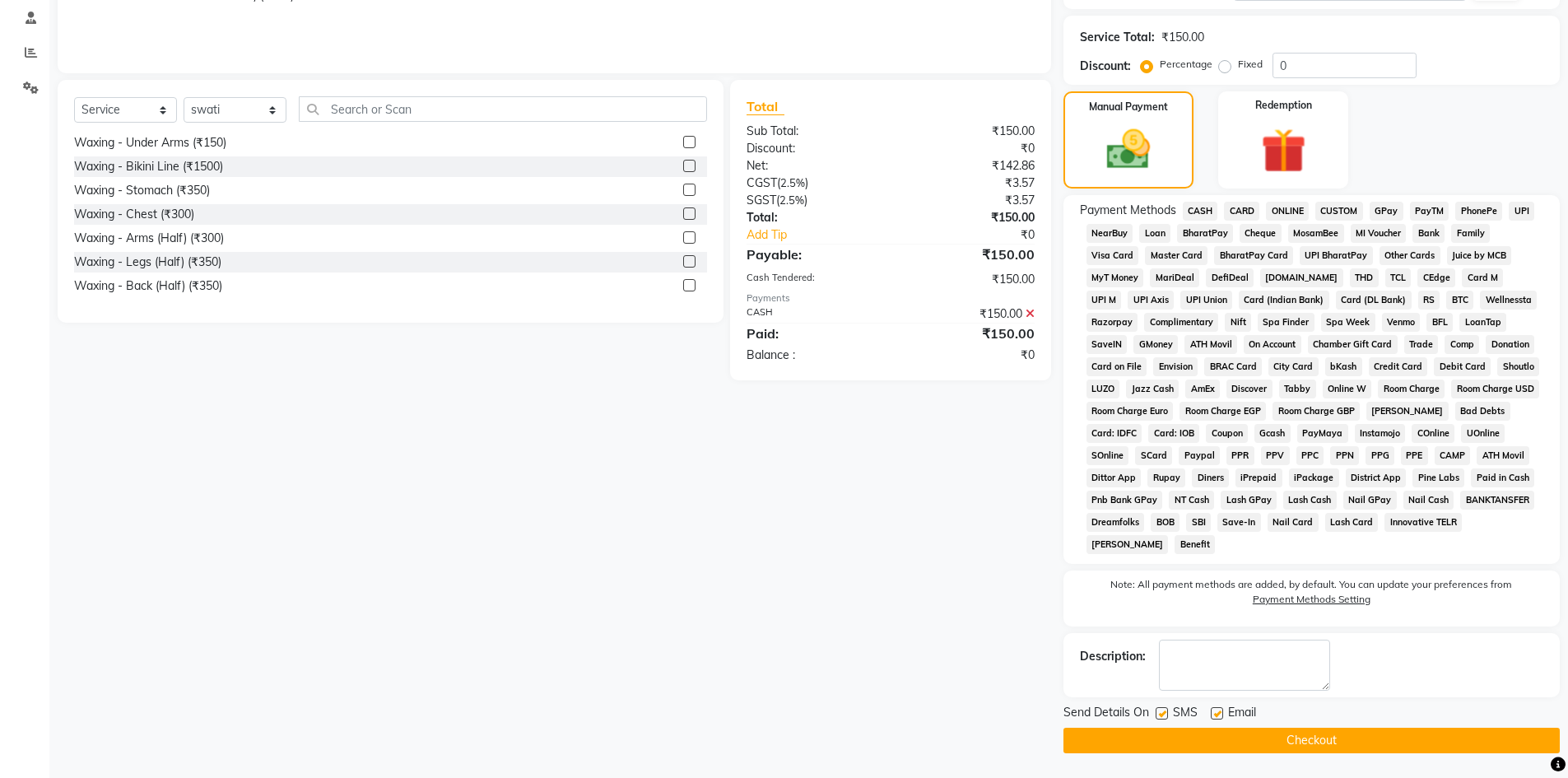
click at [1393, 736] on button "Checkout" at bounding box center [1310, 740] width 496 height 25
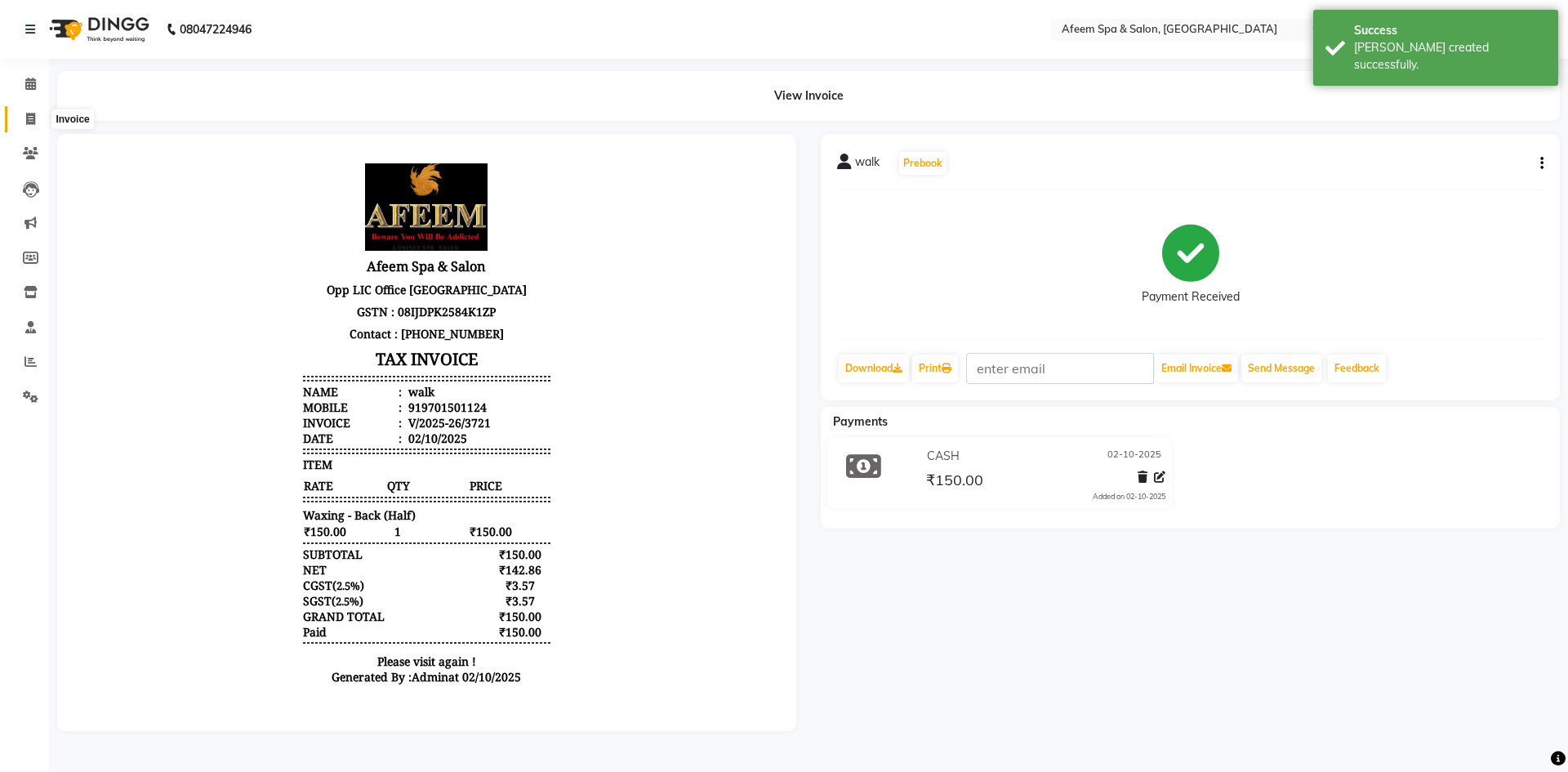
click at [33, 115] on span at bounding box center [30, 119] width 29 height 19
select select "service"
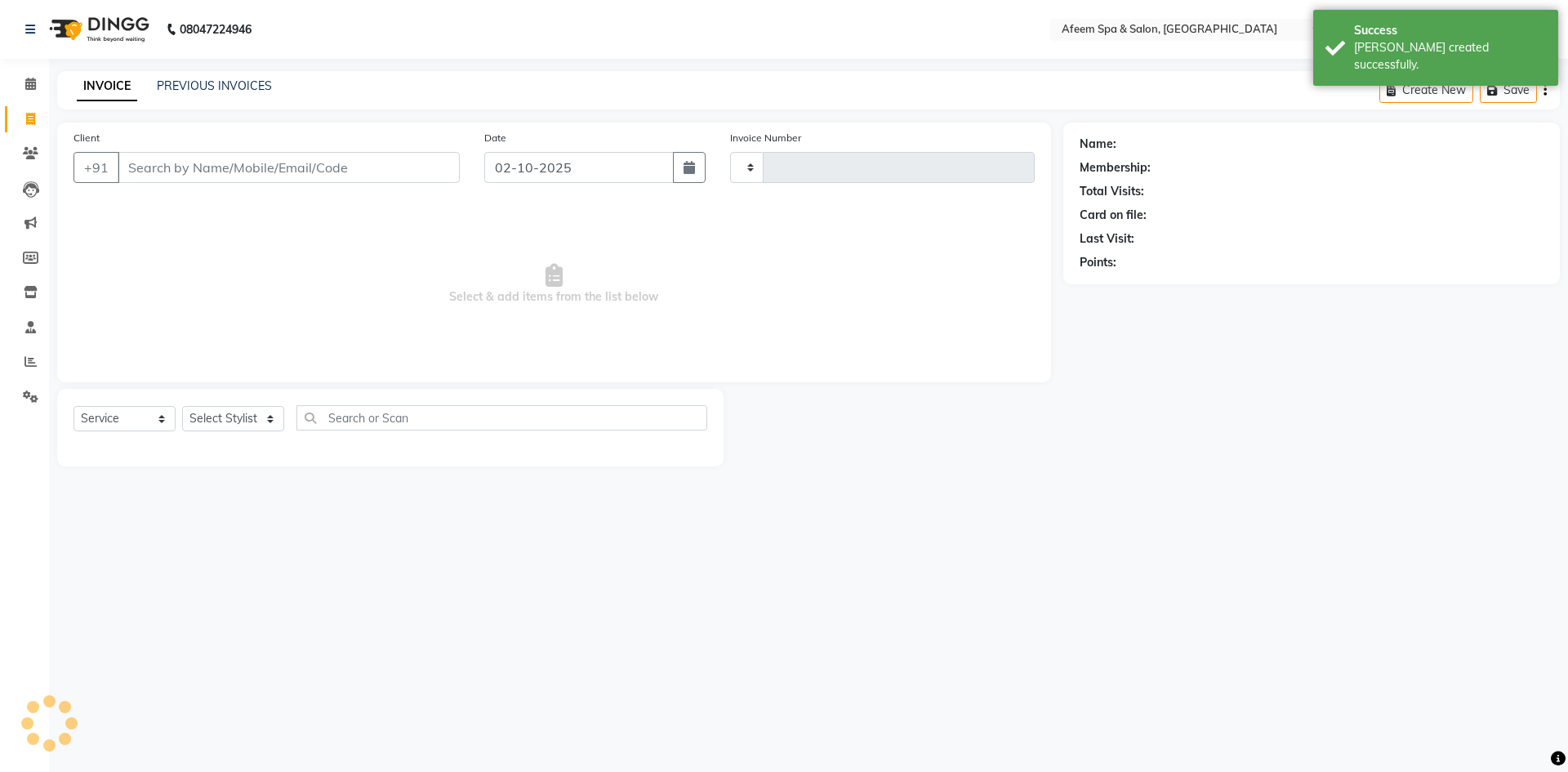
type input "3722"
select select "750"
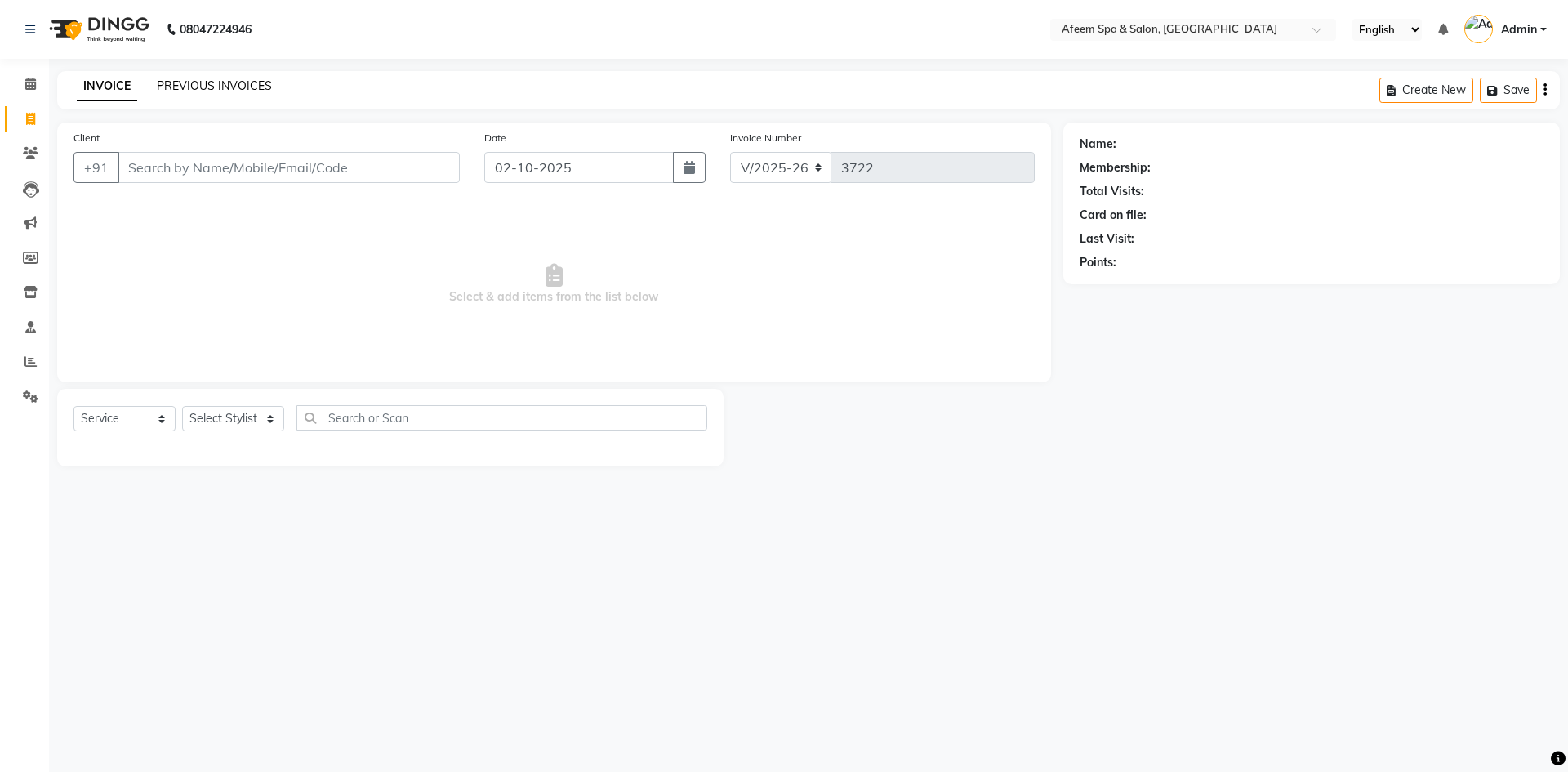
click at [239, 91] on link "PREVIOUS INVOICES" at bounding box center [214, 85] width 115 height 14
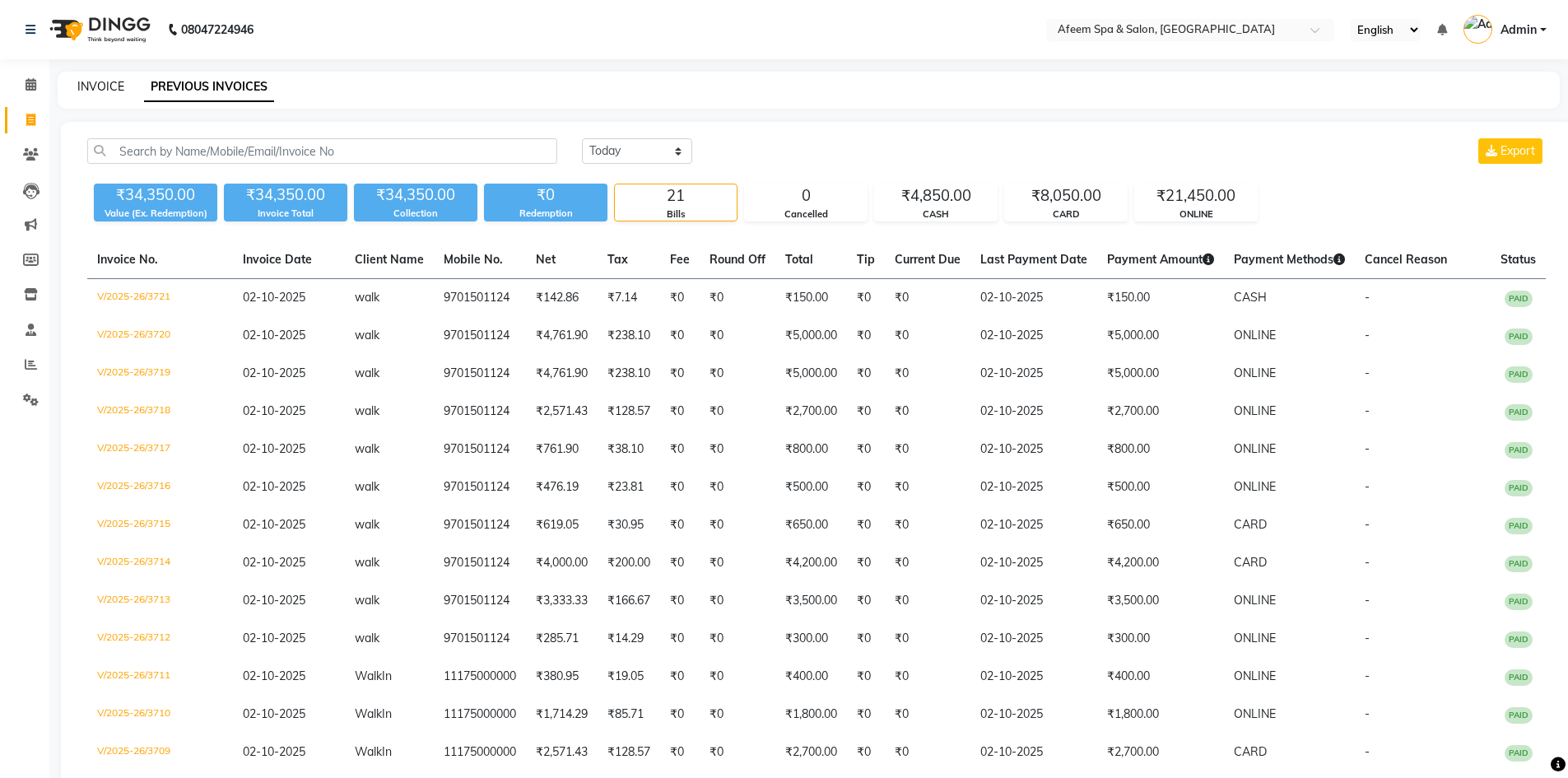
click at [111, 89] on link "INVOICE" at bounding box center [101, 86] width 47 height 14
select select "service"
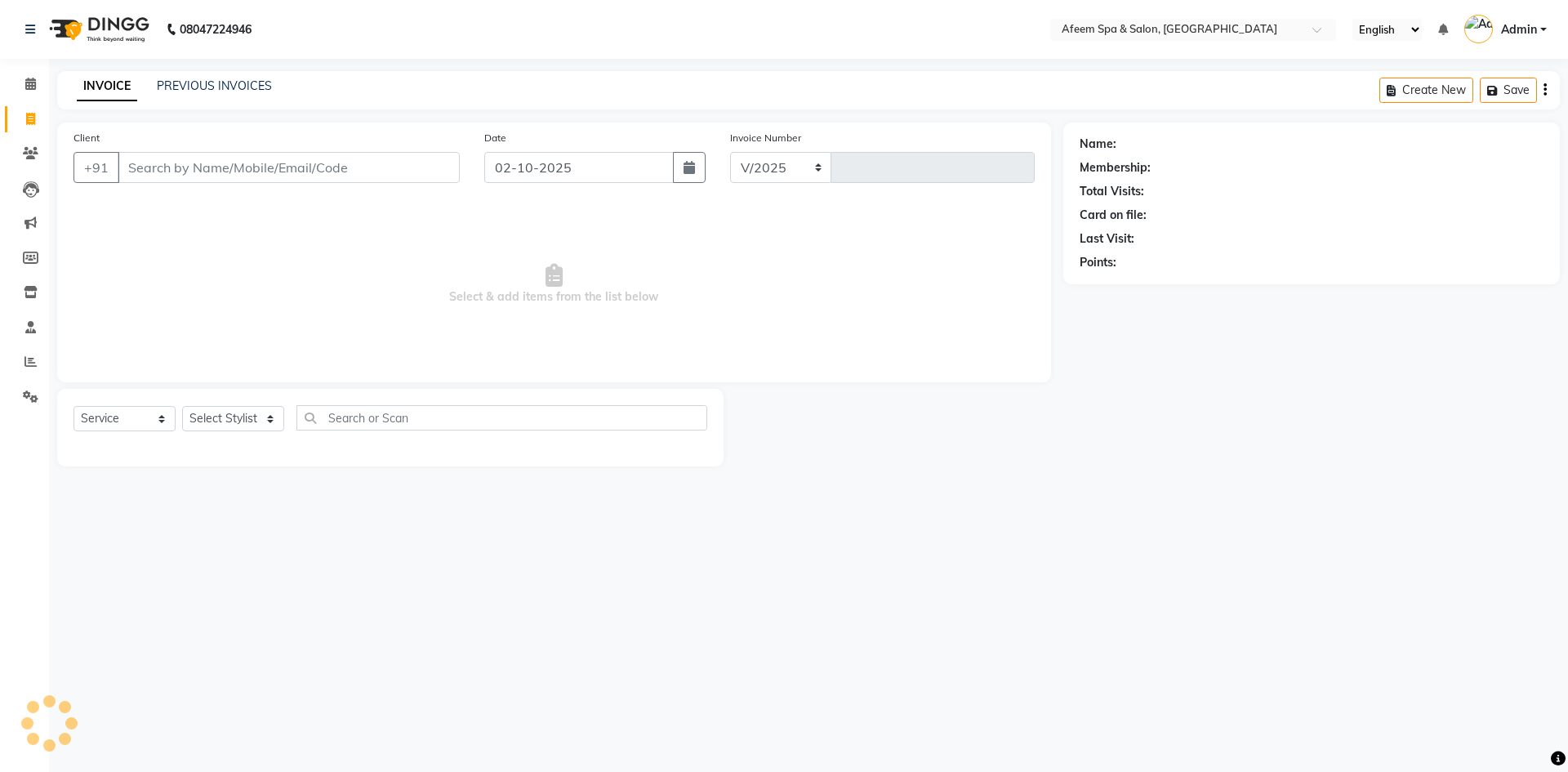
select select "750"
type input "3722"
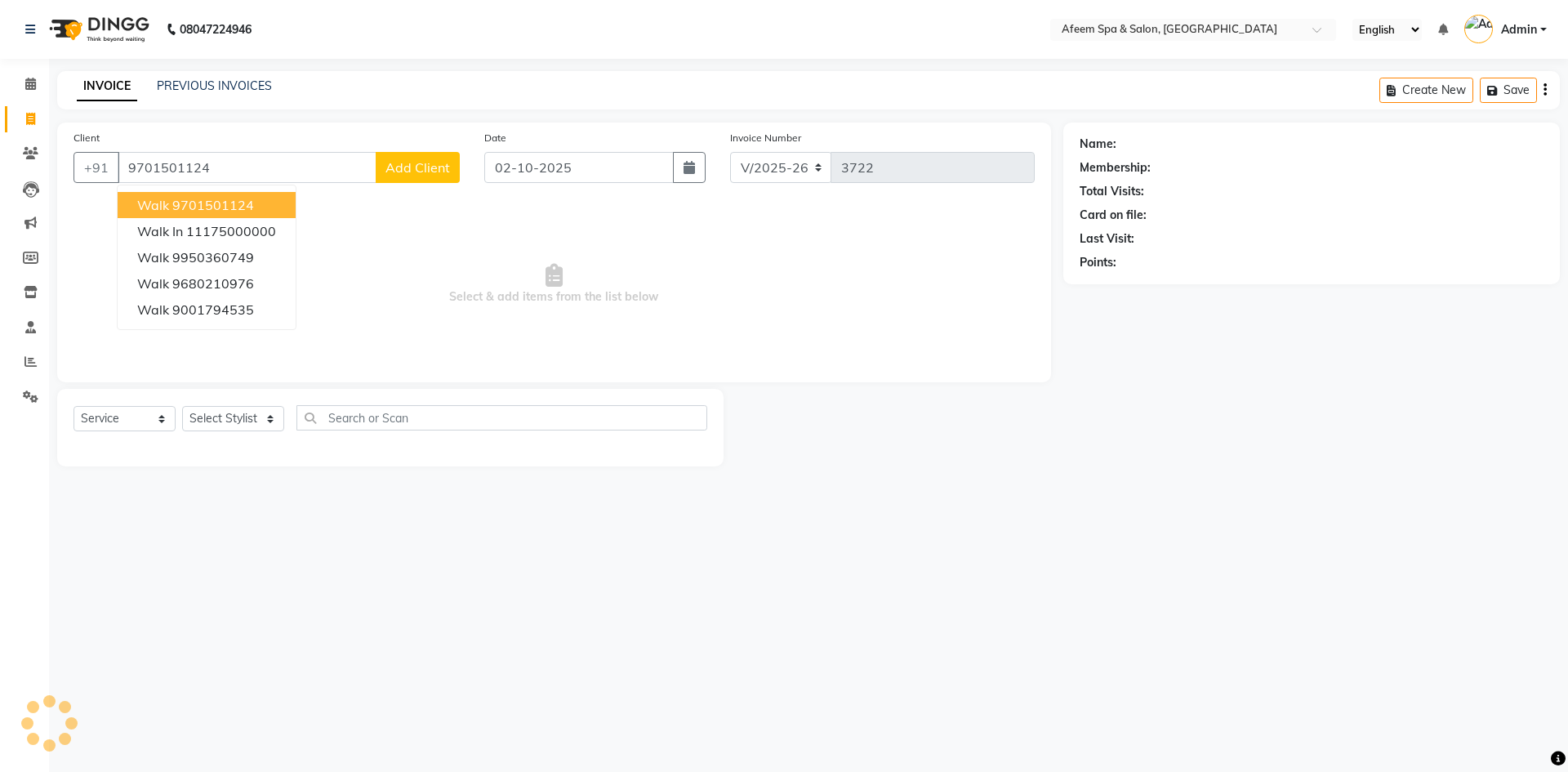
type input "9701501124"
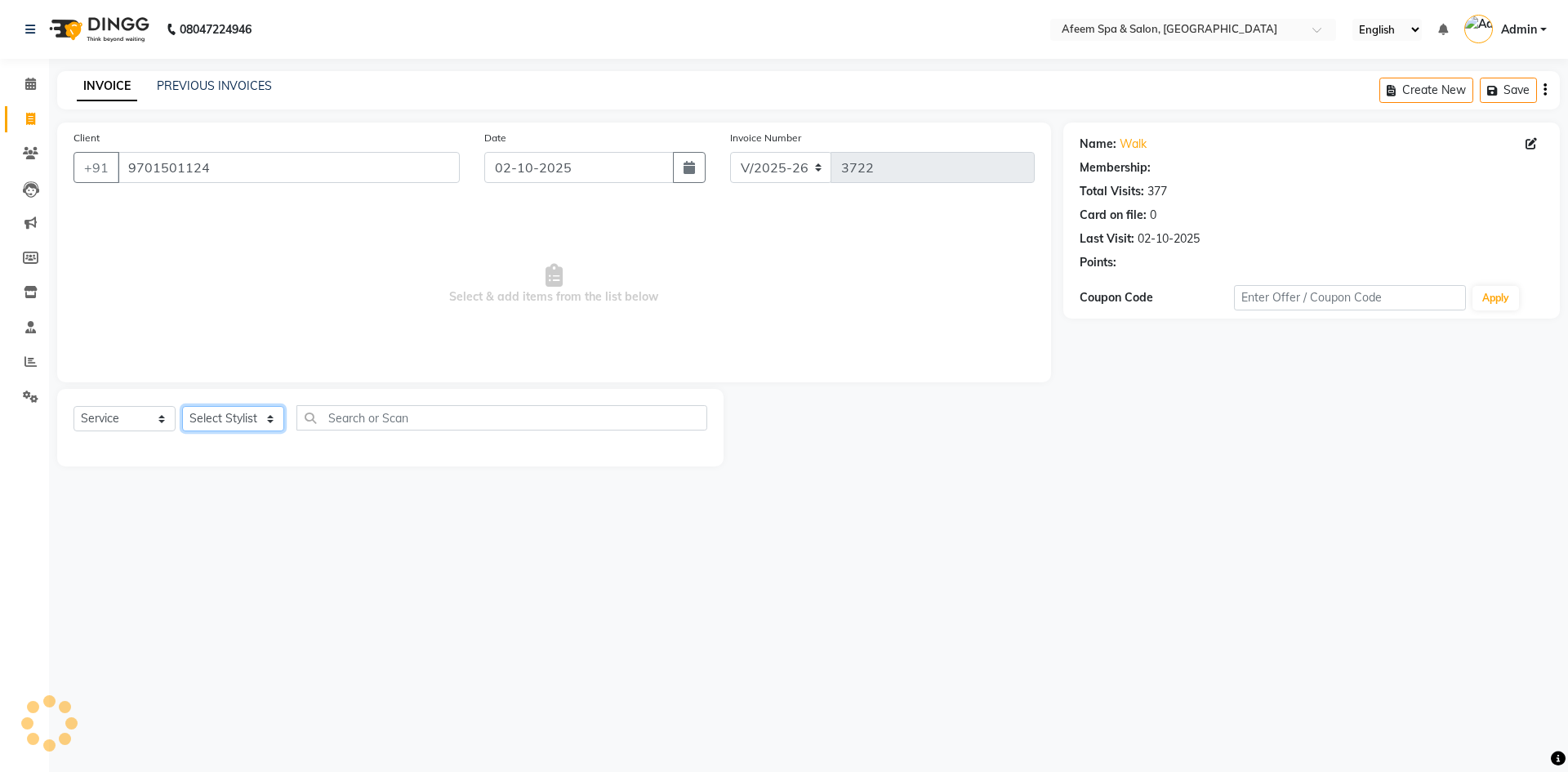
click at [215, 416] on select "Select Stylist anil deep [PERSON_NAME] [PERSON_NAME] Product [PERSON_NAME] sach…" at bounding box center [233, 419] width 102 height 25
select select "26114"
click at [182, 406] on select "Select Stylist anil deep [PERSON_NAME] [PERSON_NAME] Product [PERSON_NAME] sach…" at bounding box center [233, 419] width 102 height 25
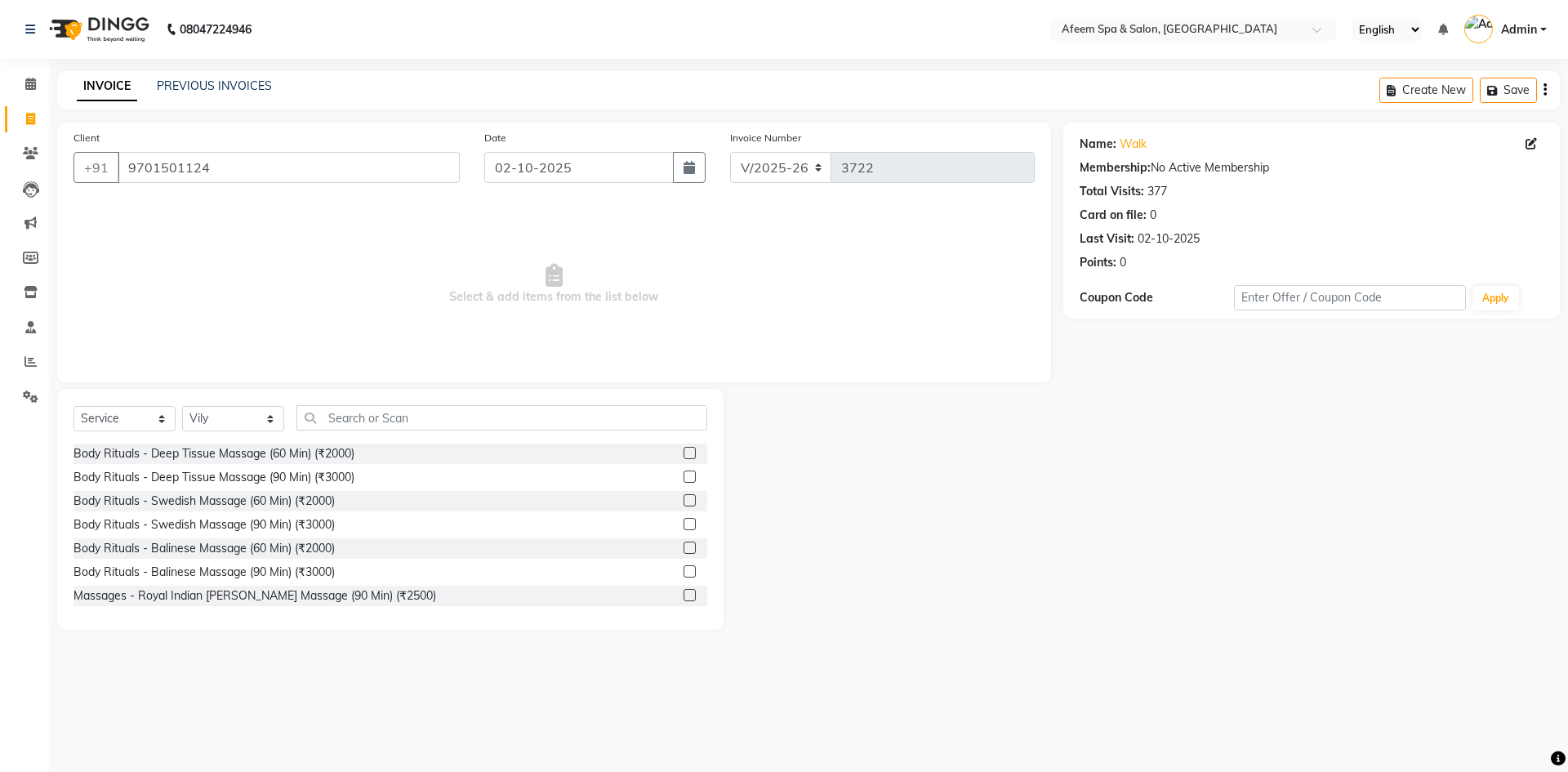
click at [684, 453] on label at bounding box center [690, 453] width 13 height 13
click at [684, 453] on input "checkbox" at bounding box center [689, 454] width 11 height 11
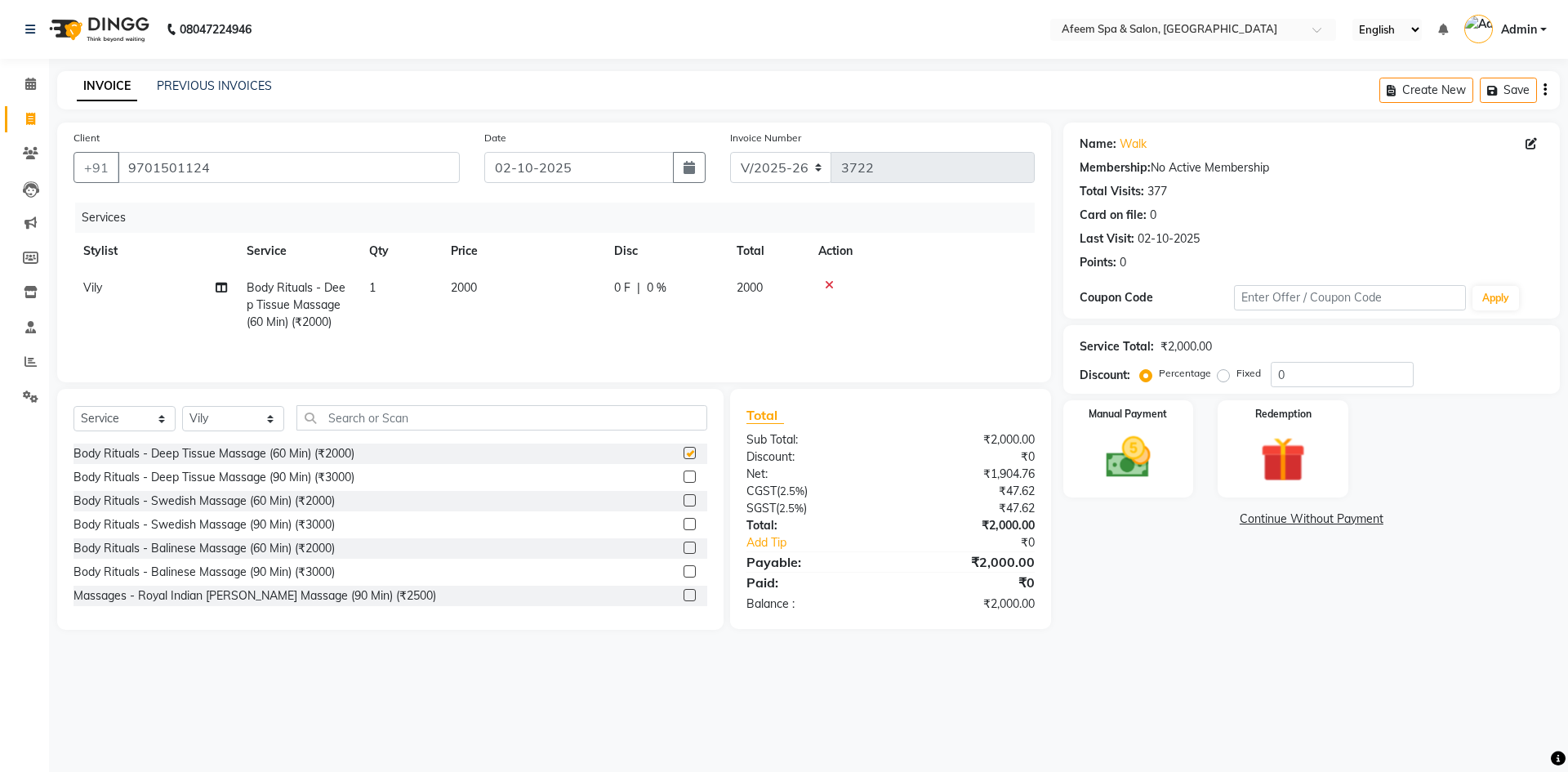
click at [553, 310] on td "2000" at bounding box center [523, 304] width 163 height 71
checkbox input "false"
select select "26114"
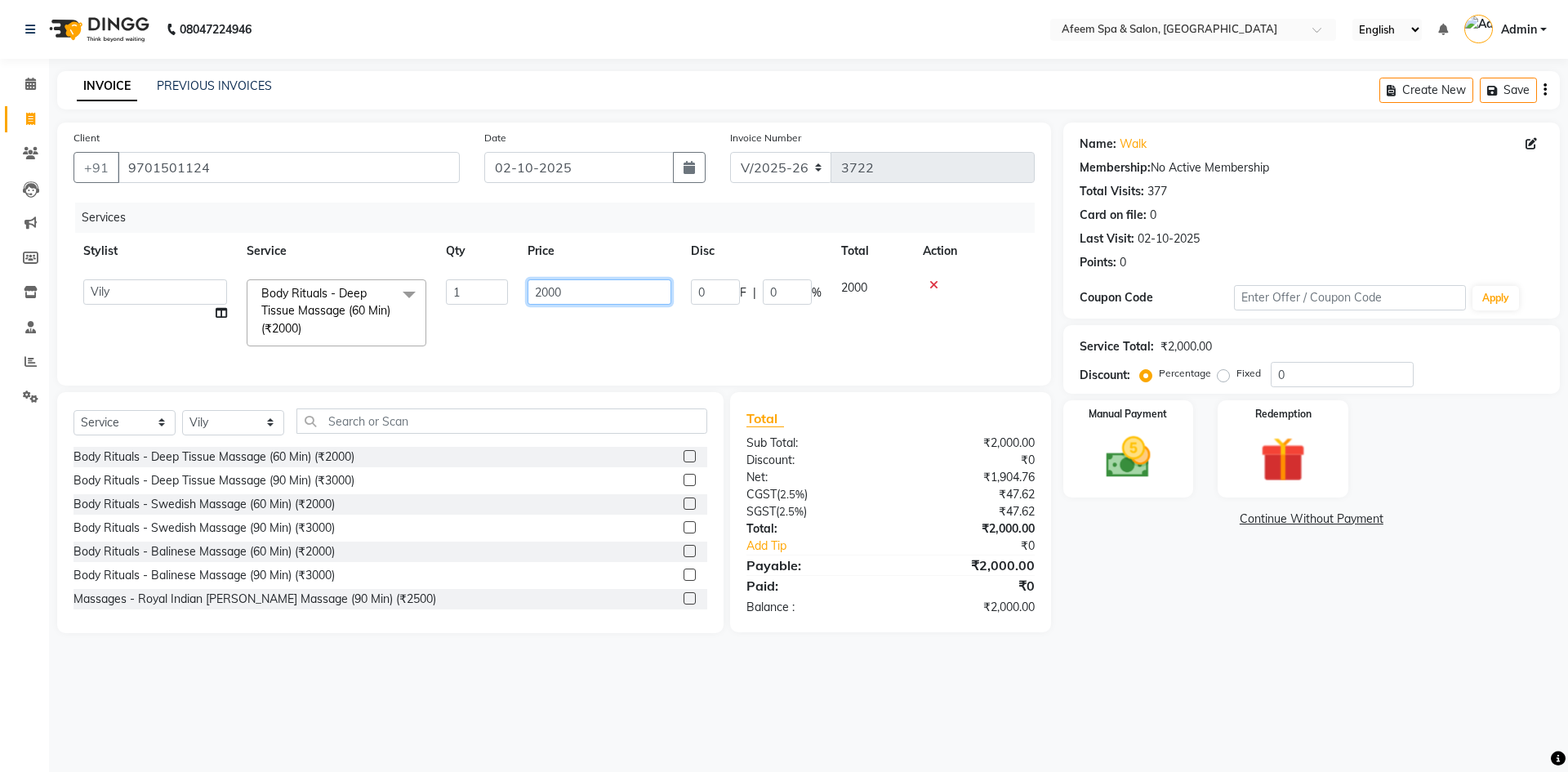
click at [494, 289] on tr "anil deep [PERSON_NAME] [PERSON_NAME] Product [PERSON_NAME] sachin [PERSON_NAME…" at bounding box center [554, 312] width 962 height 87
type input "1700"
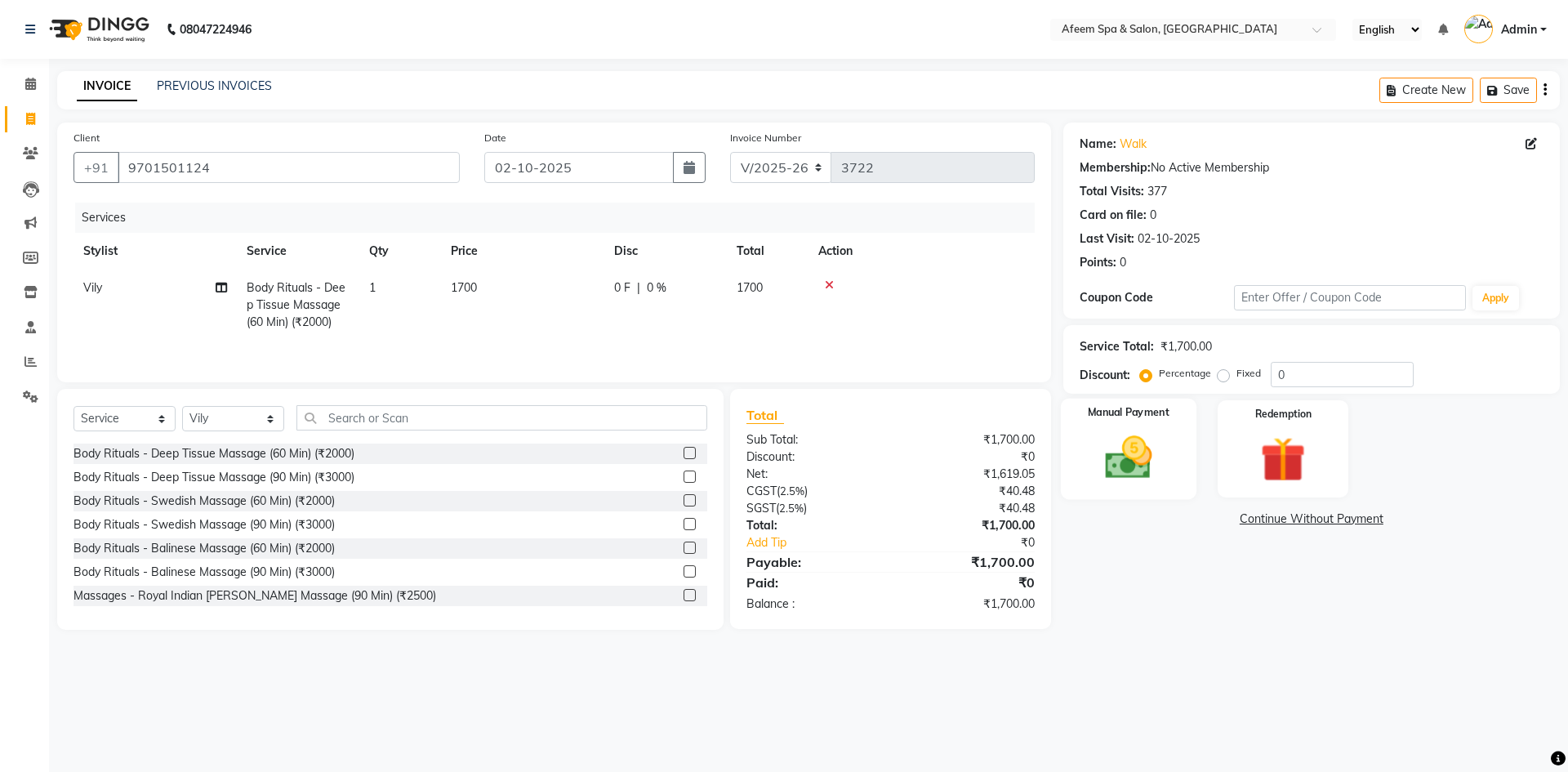
click at [1137, 446] on img at bounding box center [1128, 457] width 76 height 54
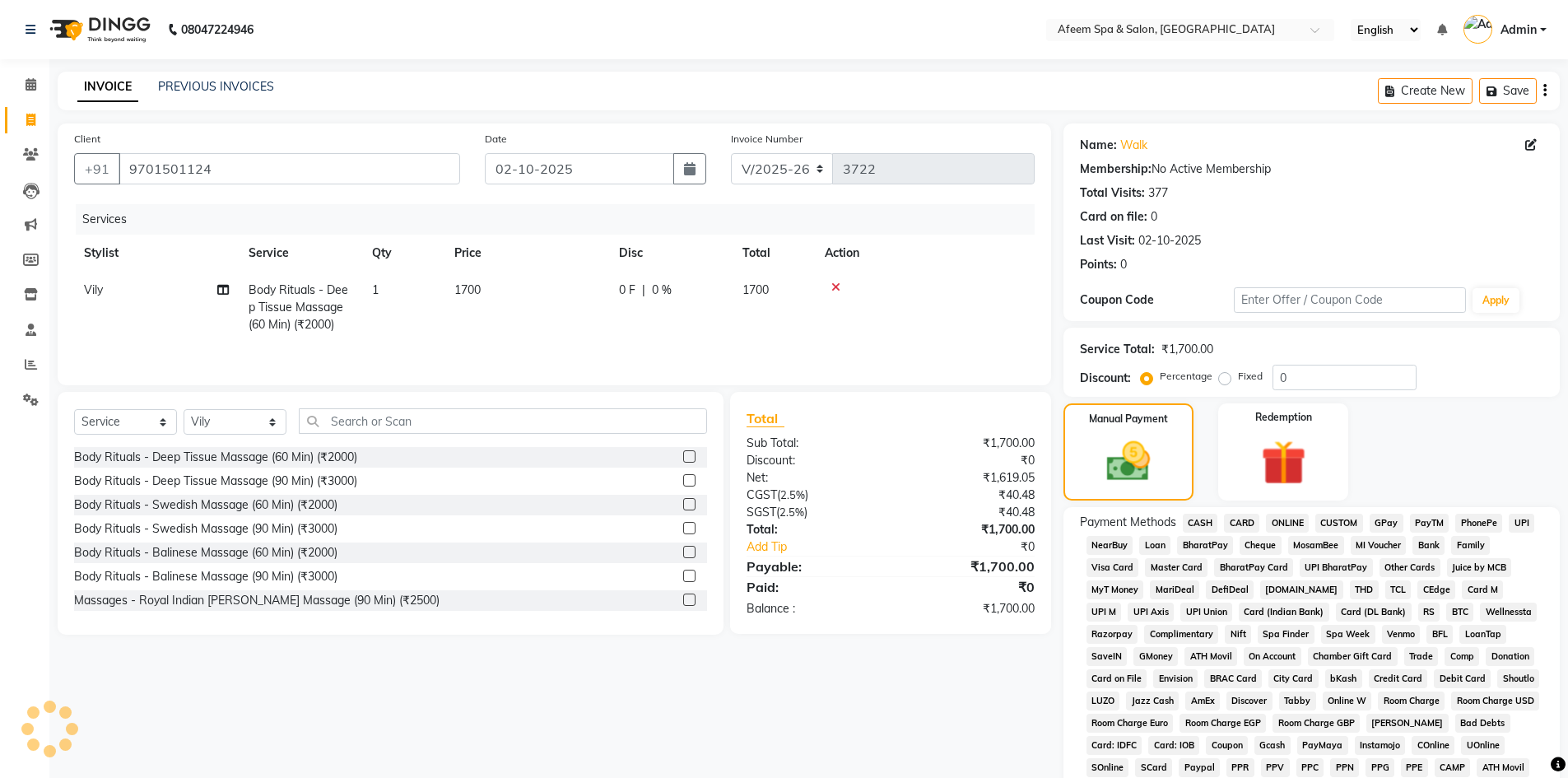
click at [1219, 520] on div "CARD" at bounding box center [1238, 524] width 42 height 23
click at [1207, 521] on span "CASH" at bounding box center [1200, 522] width 35 height 19
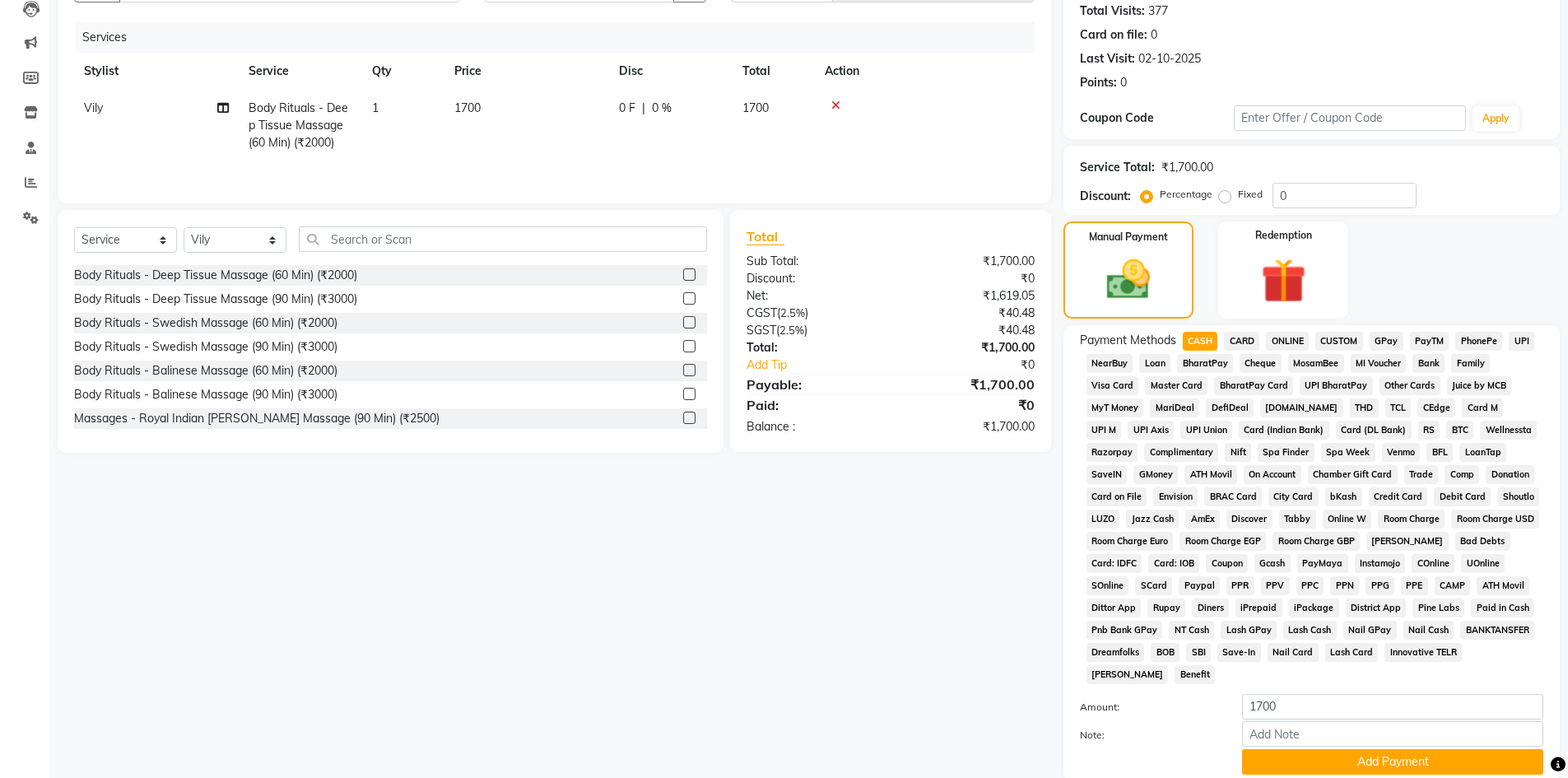
scroll to position [306, 0]
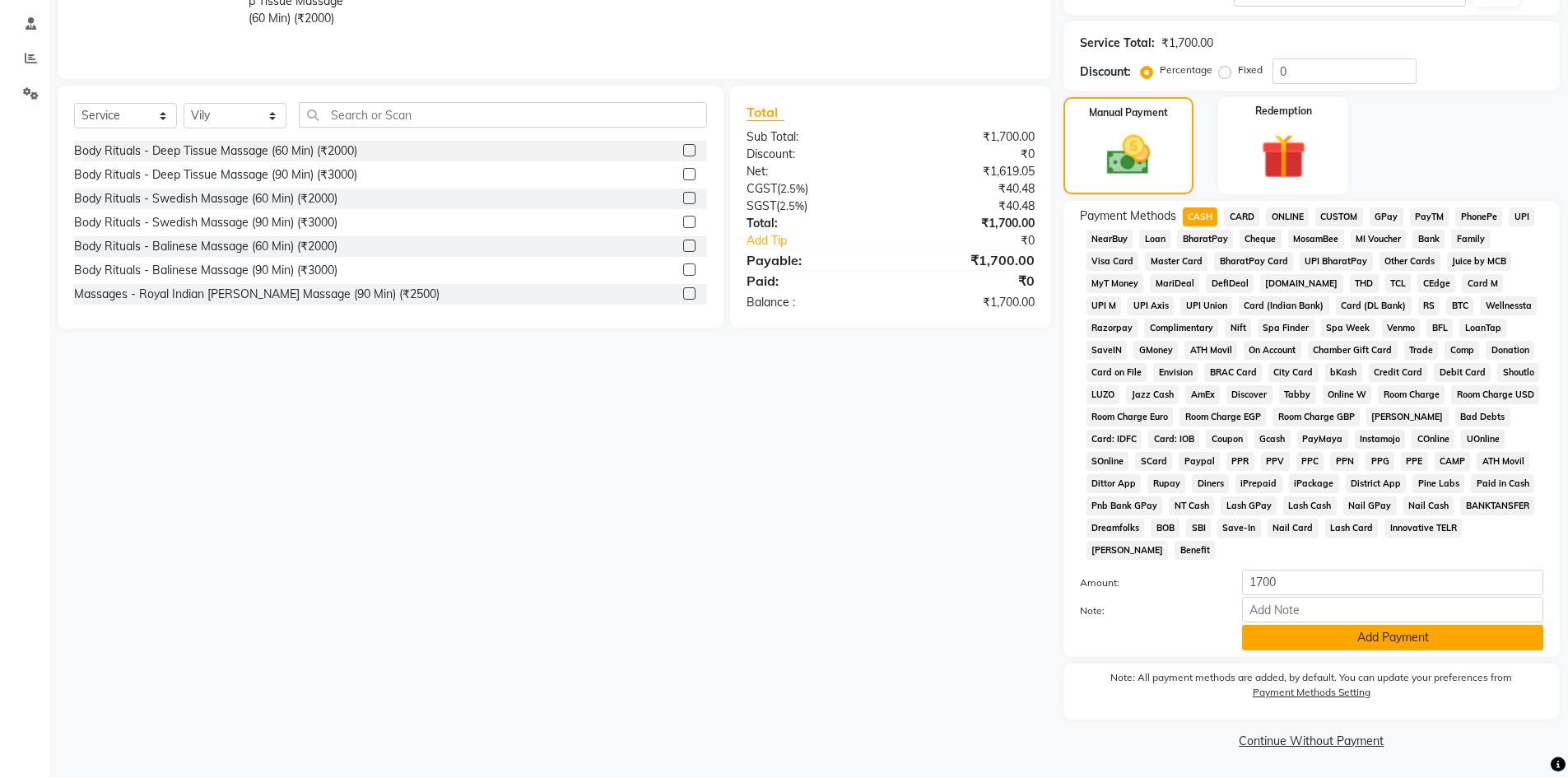
click at [1313, 649] on button "Add Payment" at bounding box center [1392, 637] width 301 height 25
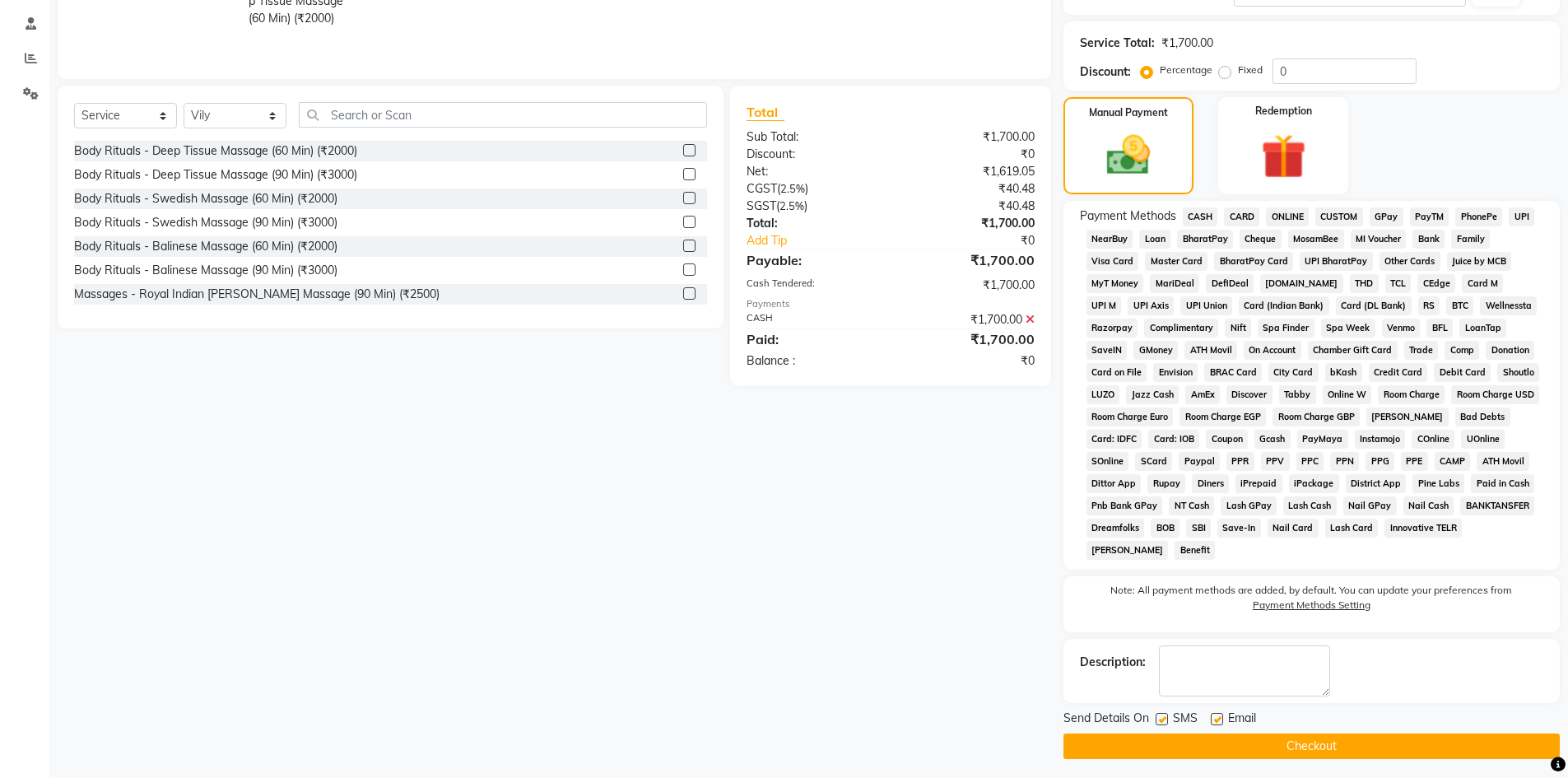
click at [1327, 755] on button "Checkout" at bounding box center [1310, 745] width 496 height 25
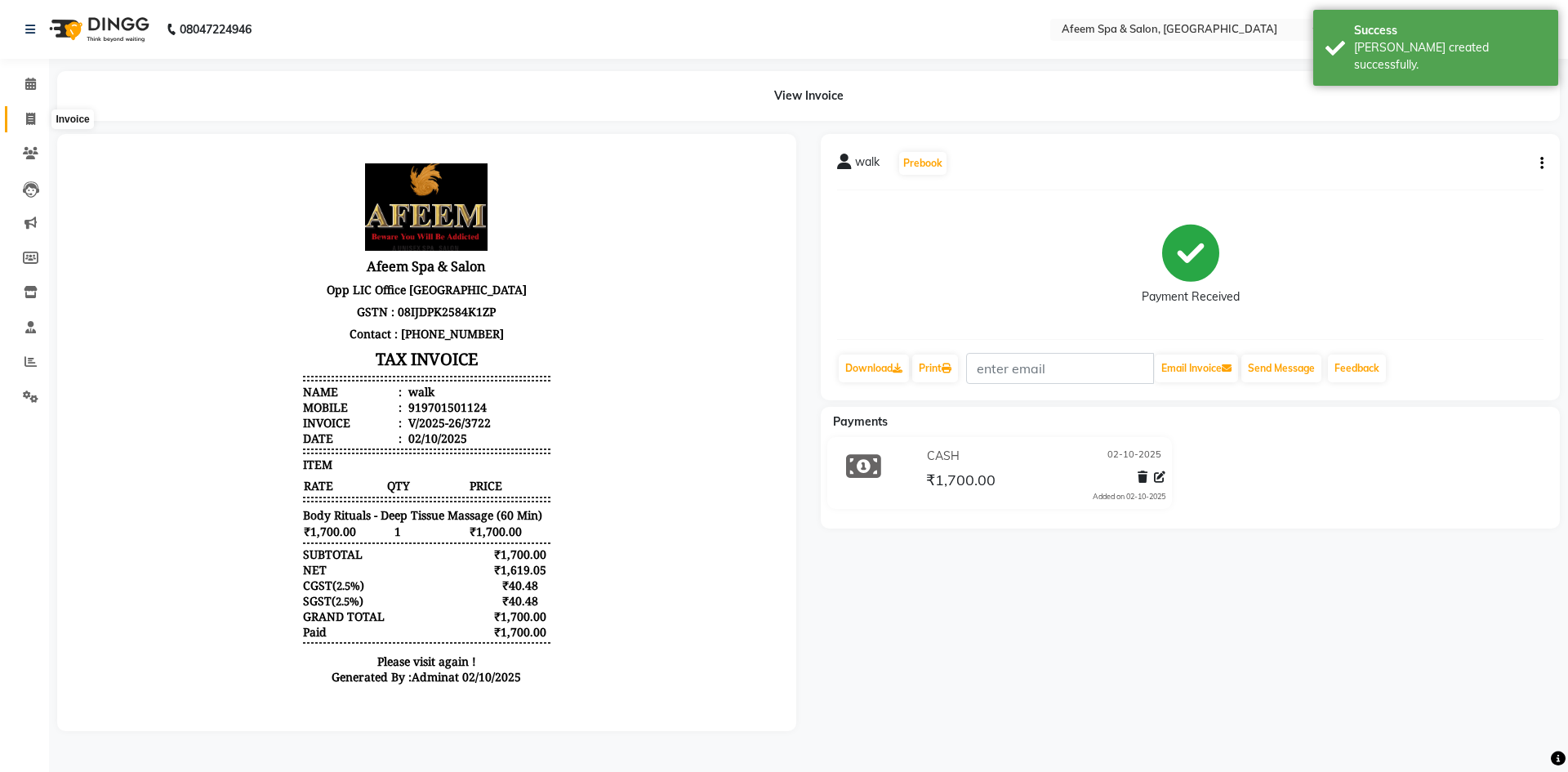
click at [37, 126] on span at bounding box center [30, 119] width 29 height 19
select select "service"
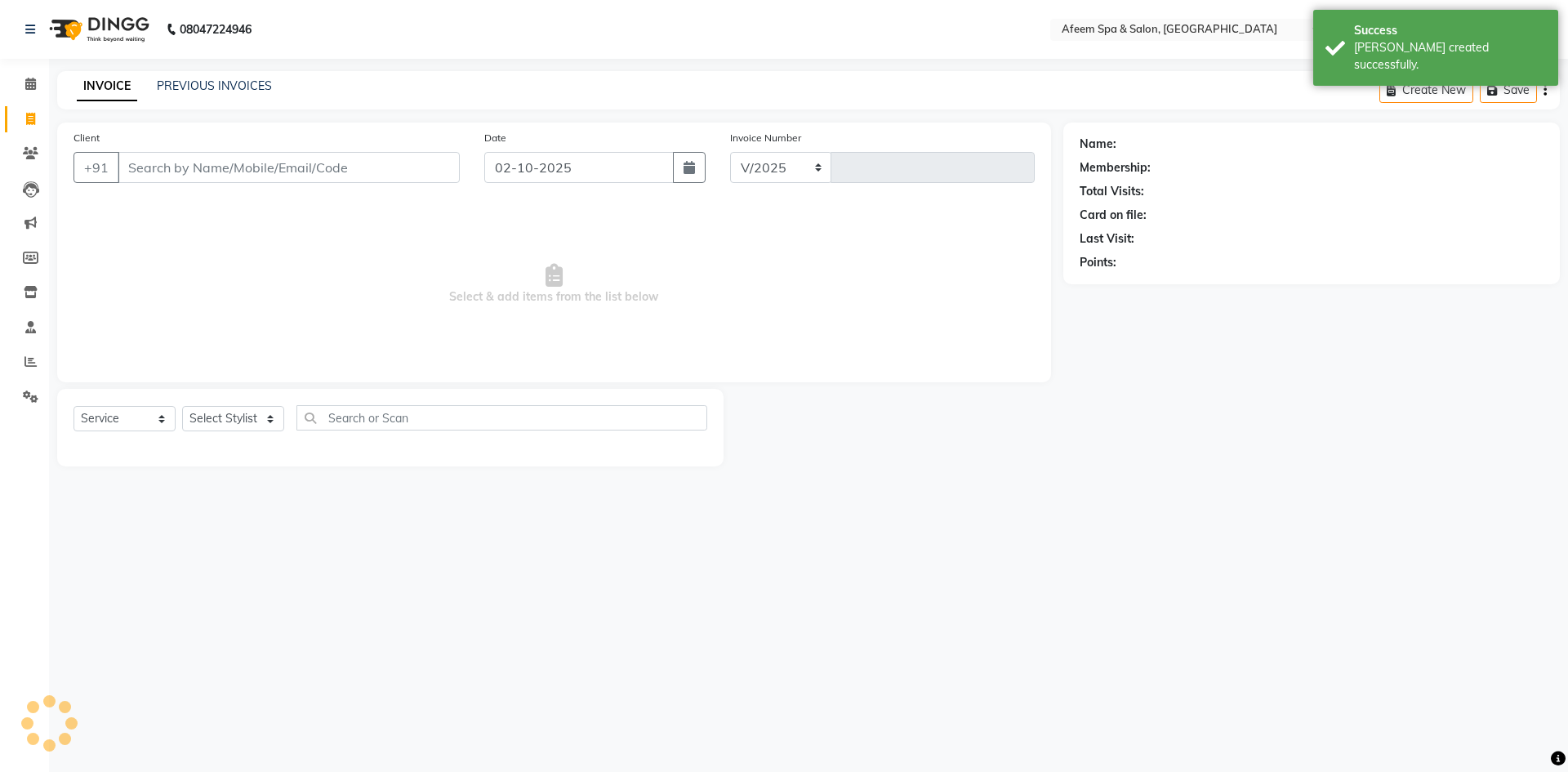
select select "750"
type input "3723"
click at [227, 91] on link "PREVIOUS INVOICES" at bounding box center [214, 85] width 115 height 14
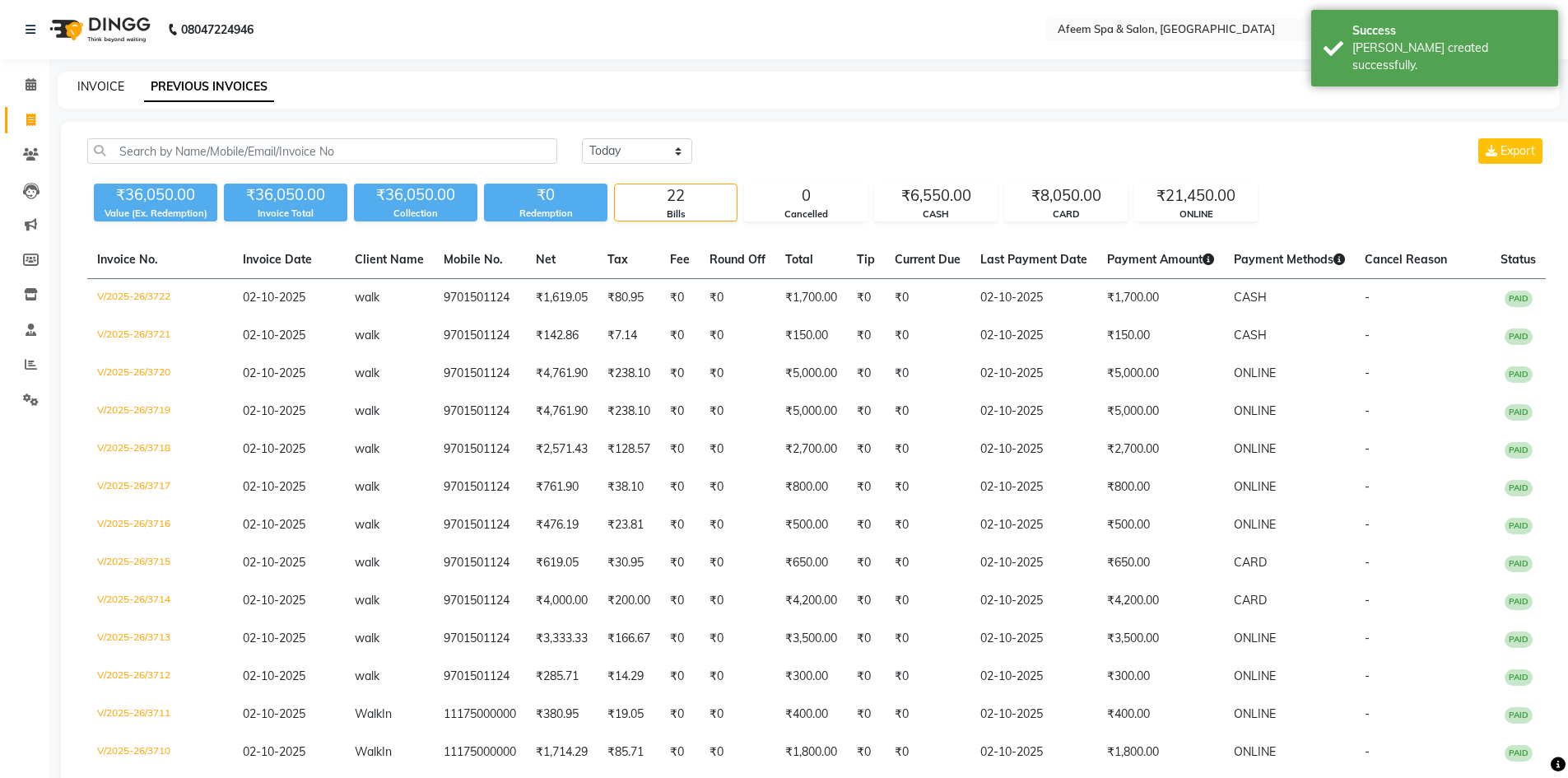
click at [93, 82] on link "INVOICE" at bounding box center [101, 86] width 47 height 14
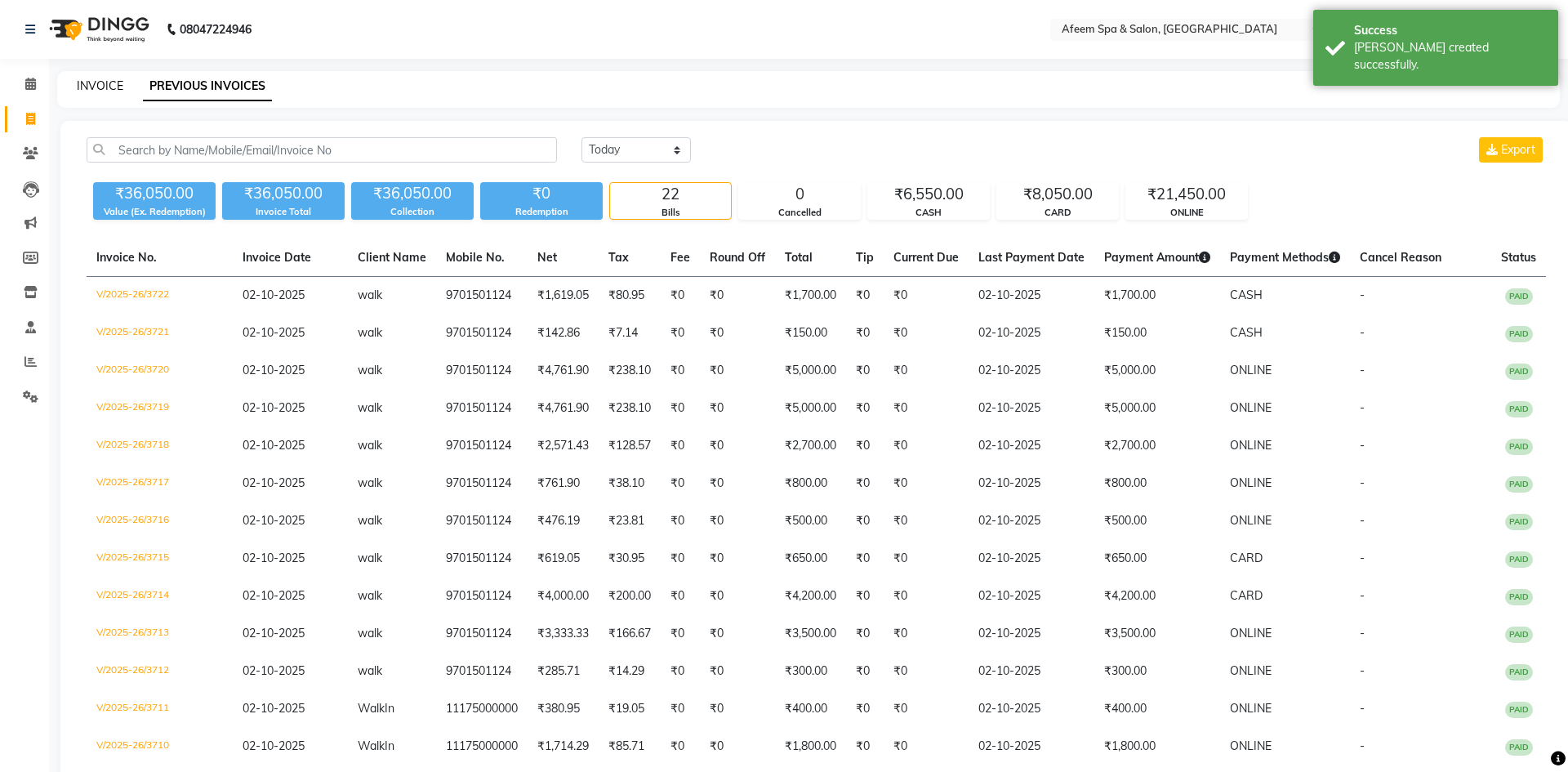
select select "750"
select select "service"
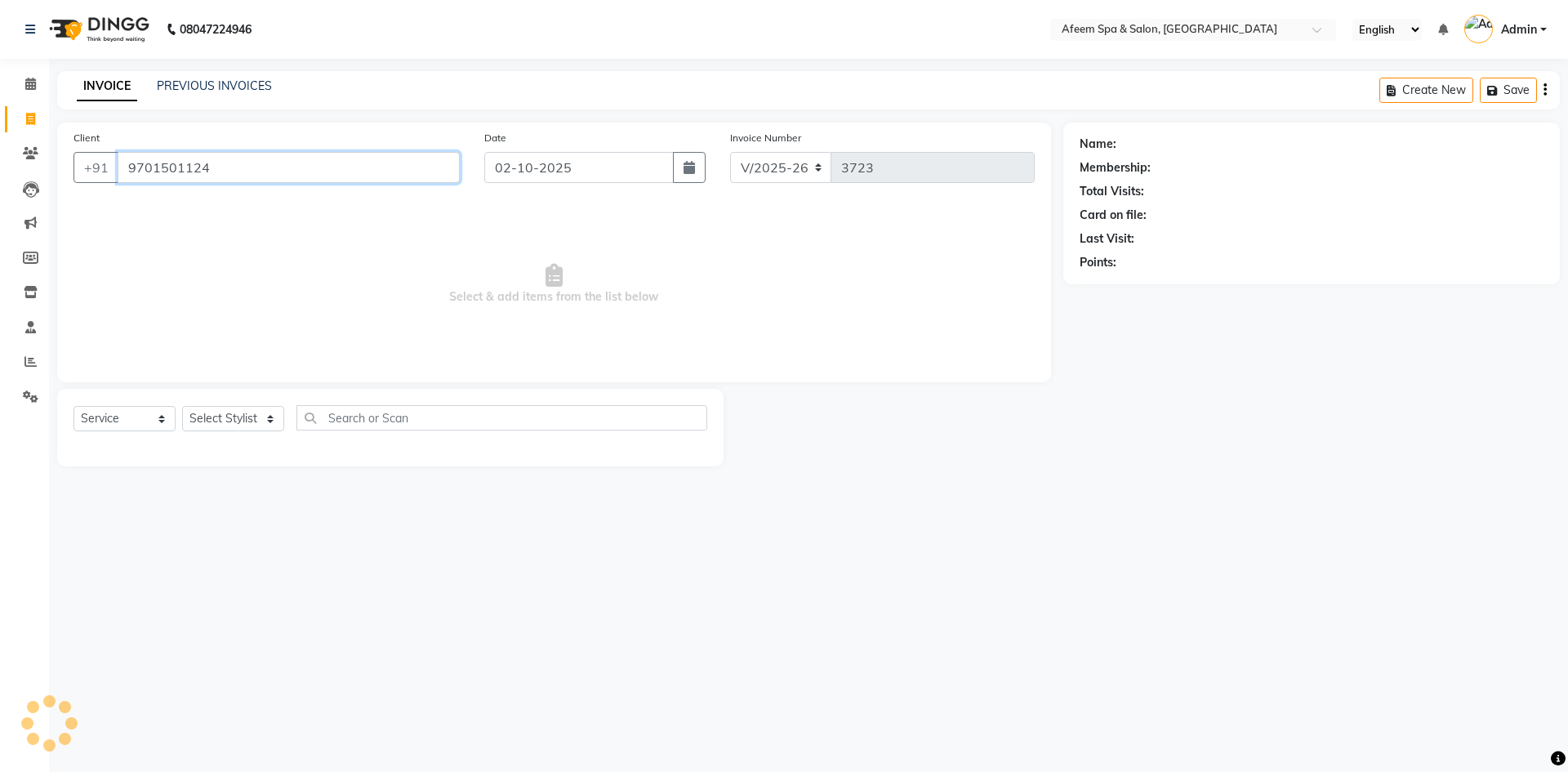
type input "9701501124"
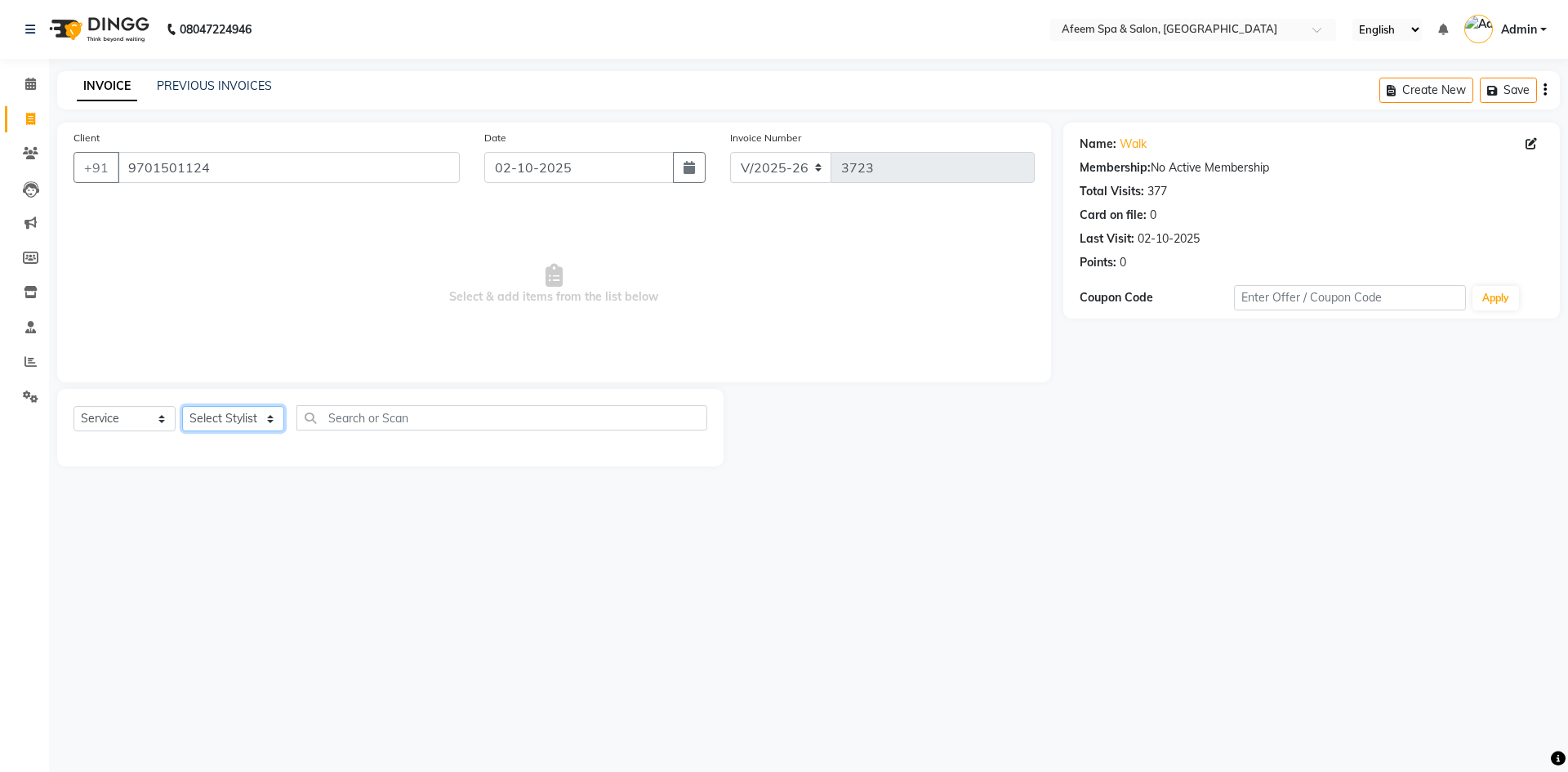
click at [211, 421] on select "Select Stylist anil deep [PERSON_NAME] [PERSON_NAME] Product [PERSON_NAME] sach…" at bounding box center [233, 419] width 102 height 25
select select "28158"
click at [182, 406] on select "Select Stylist anil deep [PERSON_NAME] [PERSON_NAME] Product [PERSON_NAME] sach…" at bounding box center [233, 419] width 102 height 25
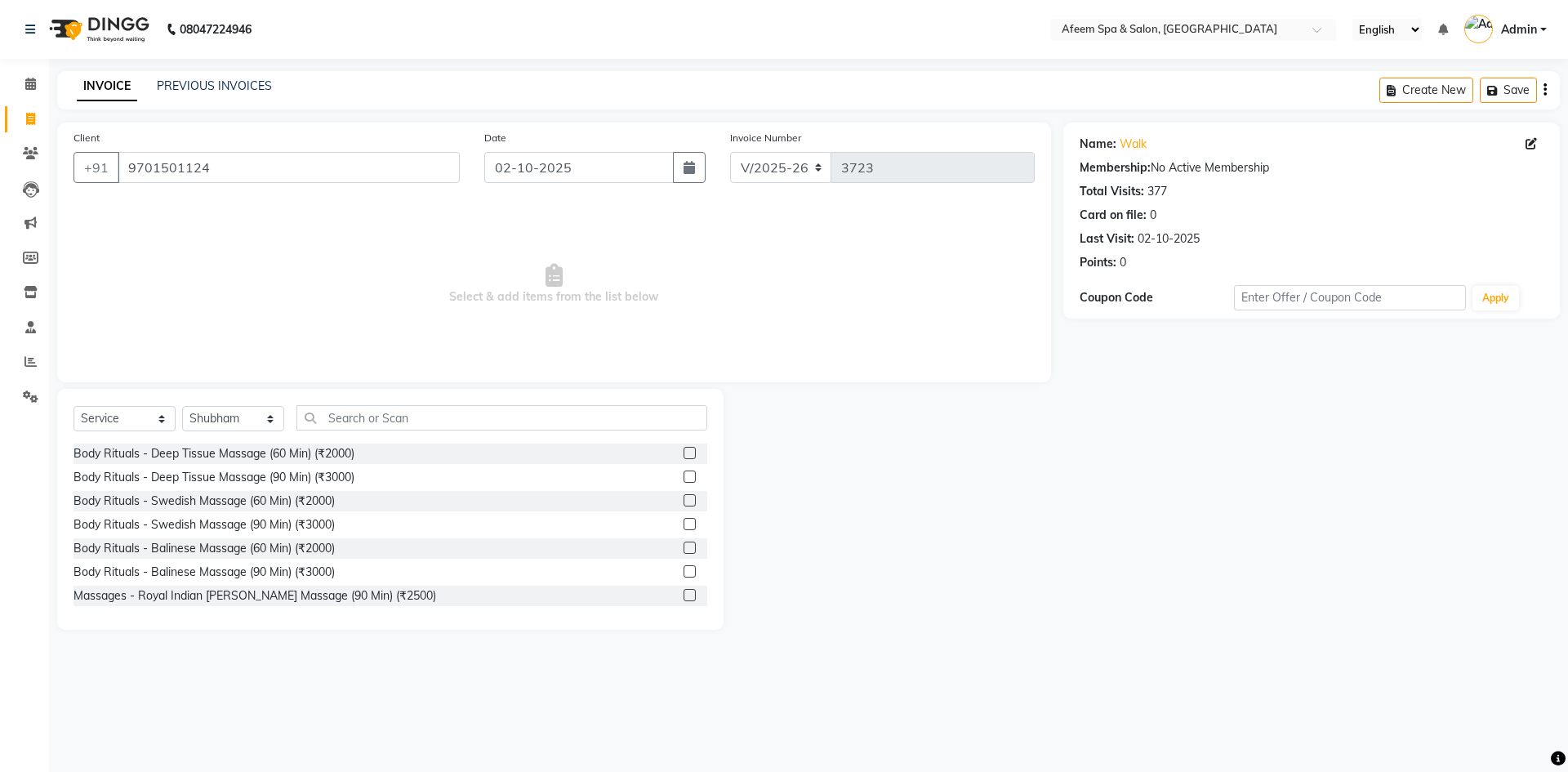
click at [667, 449] on div "Body Rituals - Deep Tissue Massage (60 Min) (₹2000)" at bounding box center [390, 453] width 634 height 21
click at [684, 450] on label at bounding box center [690, 453] width 13 height 13
click at [684, 450] on input "checkbox" at bounding box center [689, 454] width 11 height 11
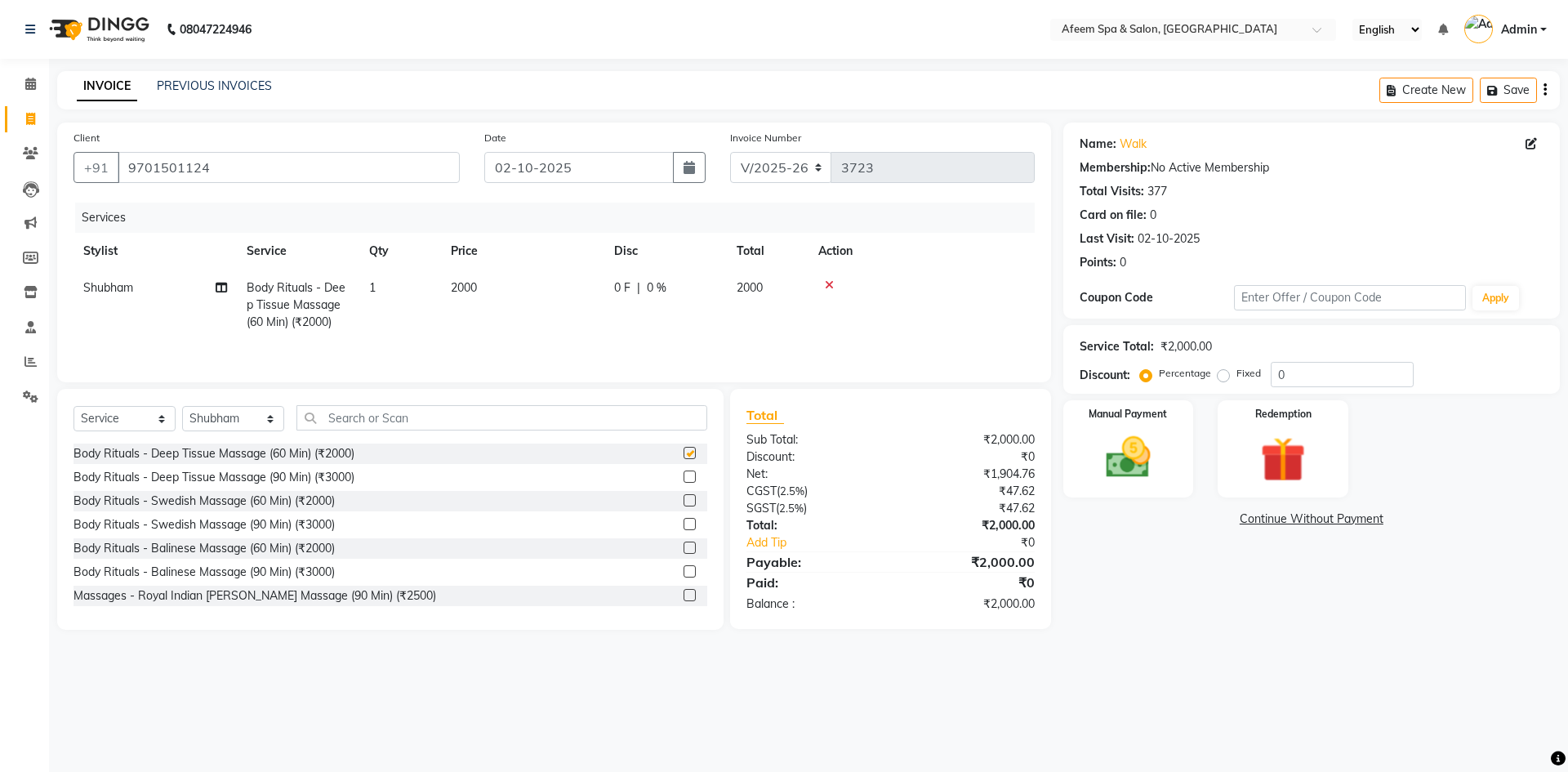
checkbox input "false"
click at [524, 306] on td "2000" at bounding box center [523, 304] width 163 height 71
select select "28158"
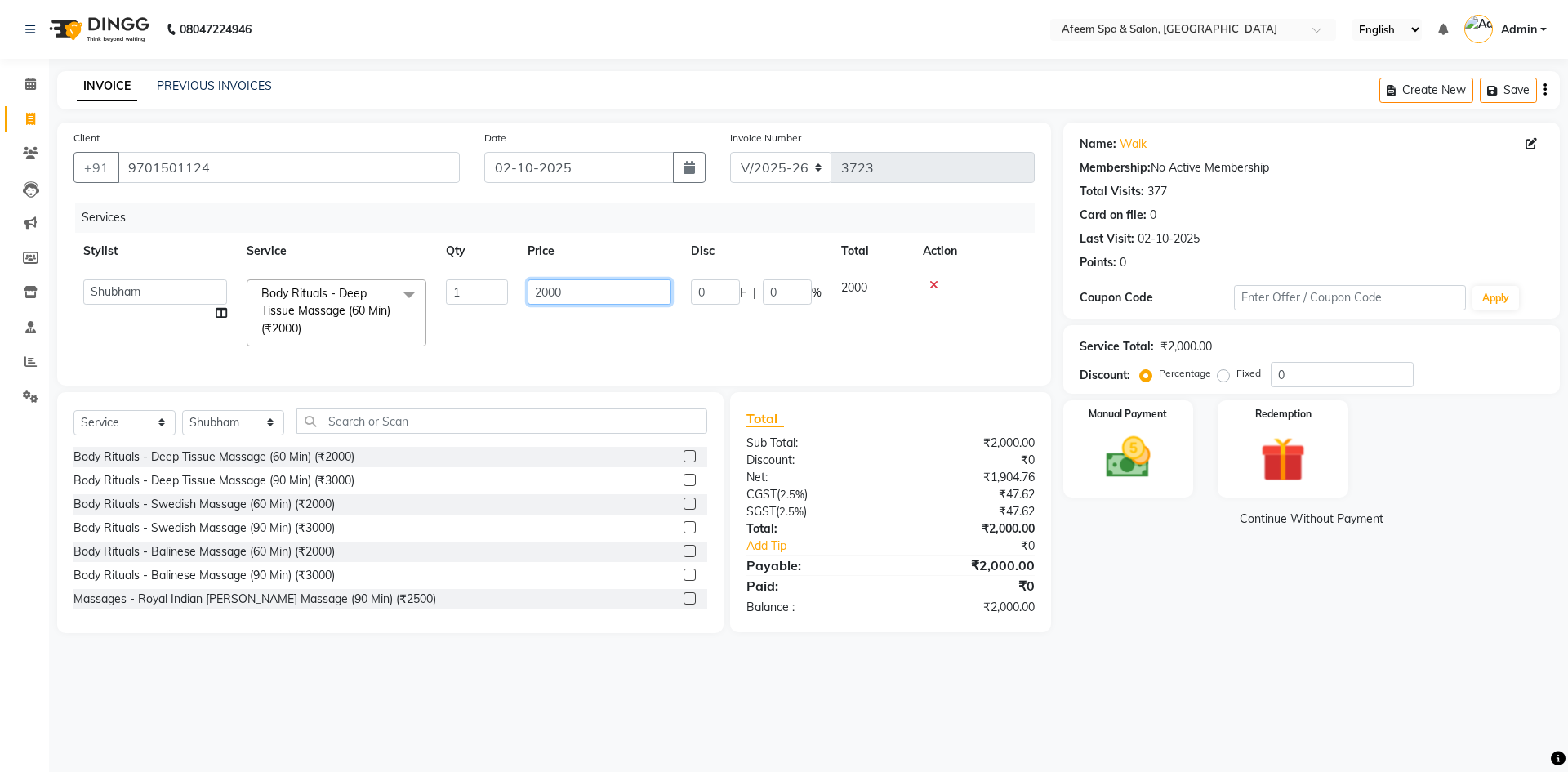
drag, startPoint x: 535, startPoint y: 306, endPoint x: 501, endPoint y: 293, distance: 36.4
click at [501, 293] on tr "anil deep [PERSON_NAME] [PERSON_NAME] Product [PERSON_NAME] sachin [PERSON_NAME…" at bounding box center [554, 312] width 962 height 87
type input "3500"
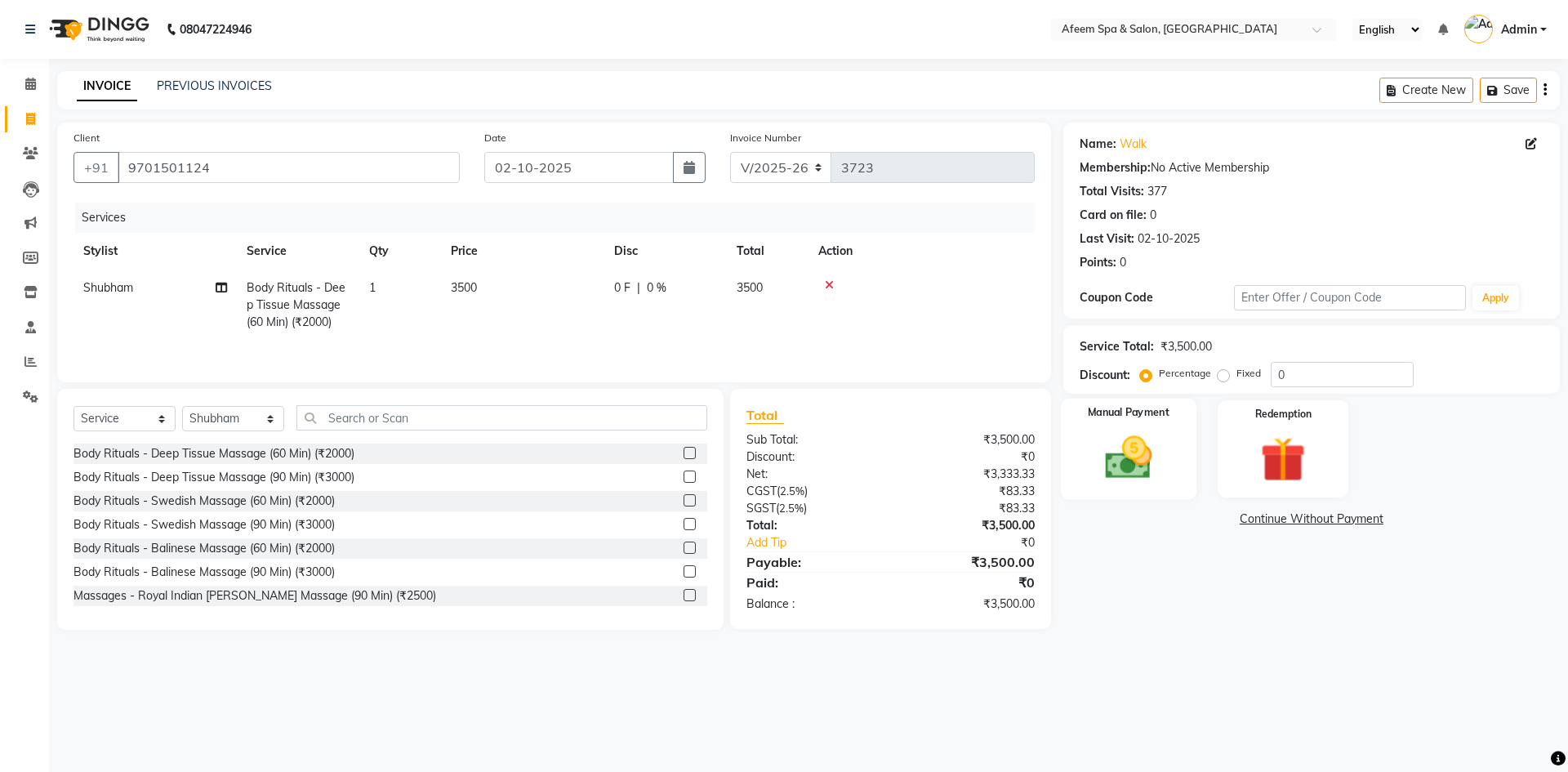
click at [1139, 440] on img at bounding box center [1128, 457] width 76 height 54
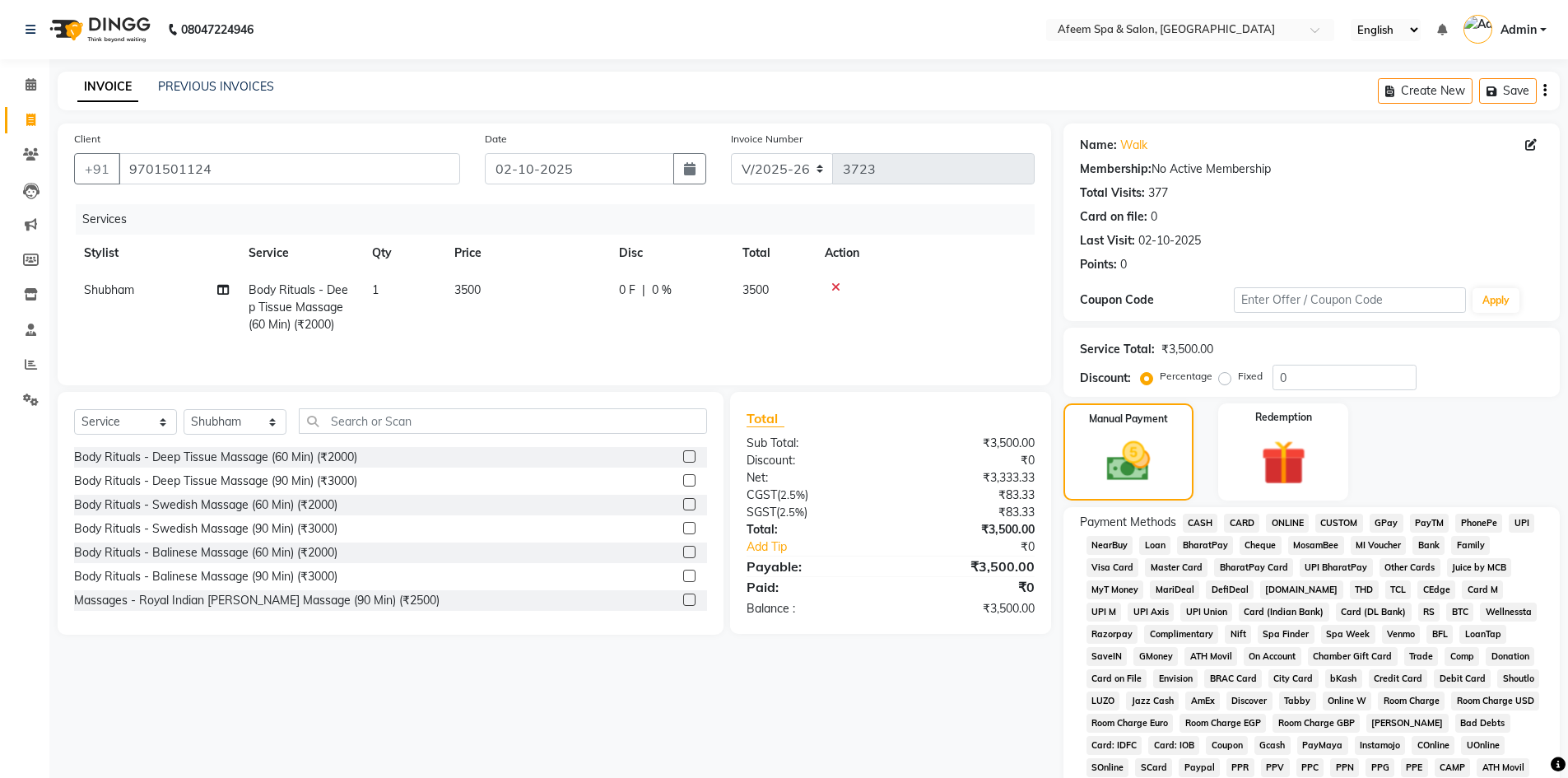
click at [1204, 519] on span "CASH" at bounding box center [1200, 522] width 35 height 19
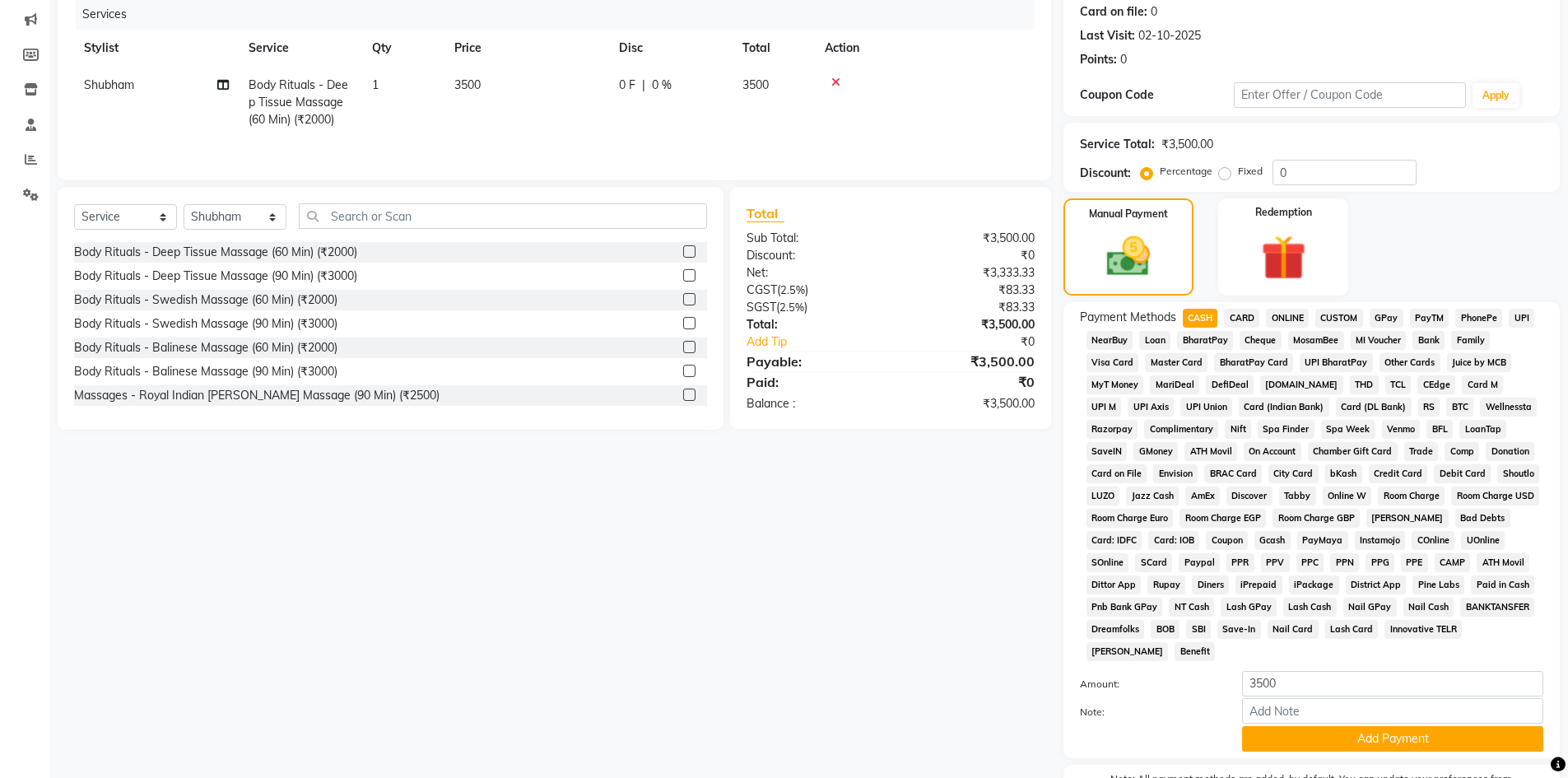
scroll to position [306, 0]
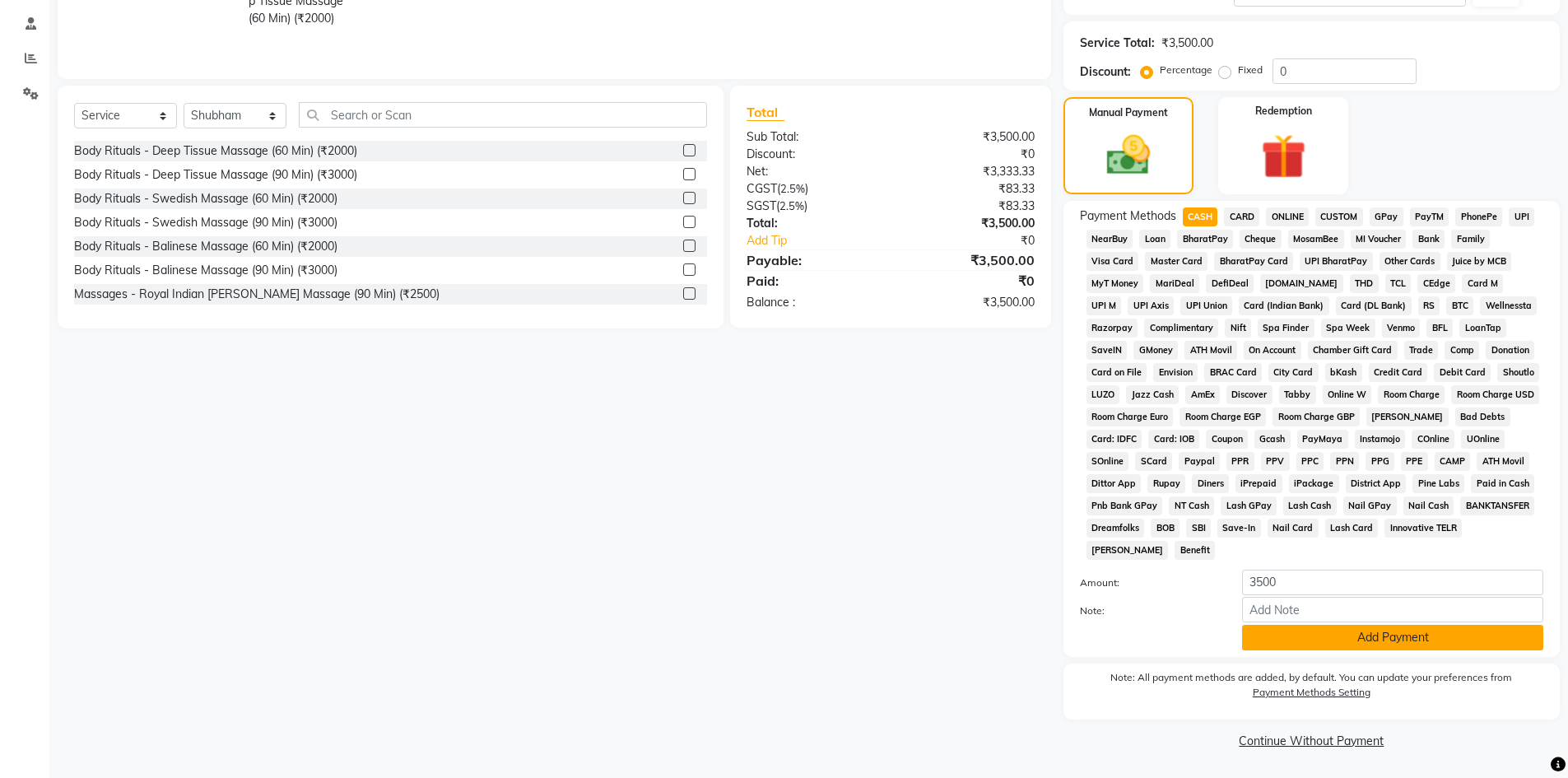
click at [1310, 643] on button "Add Payment" at bounding box center [1392, 637] width 301 height 25
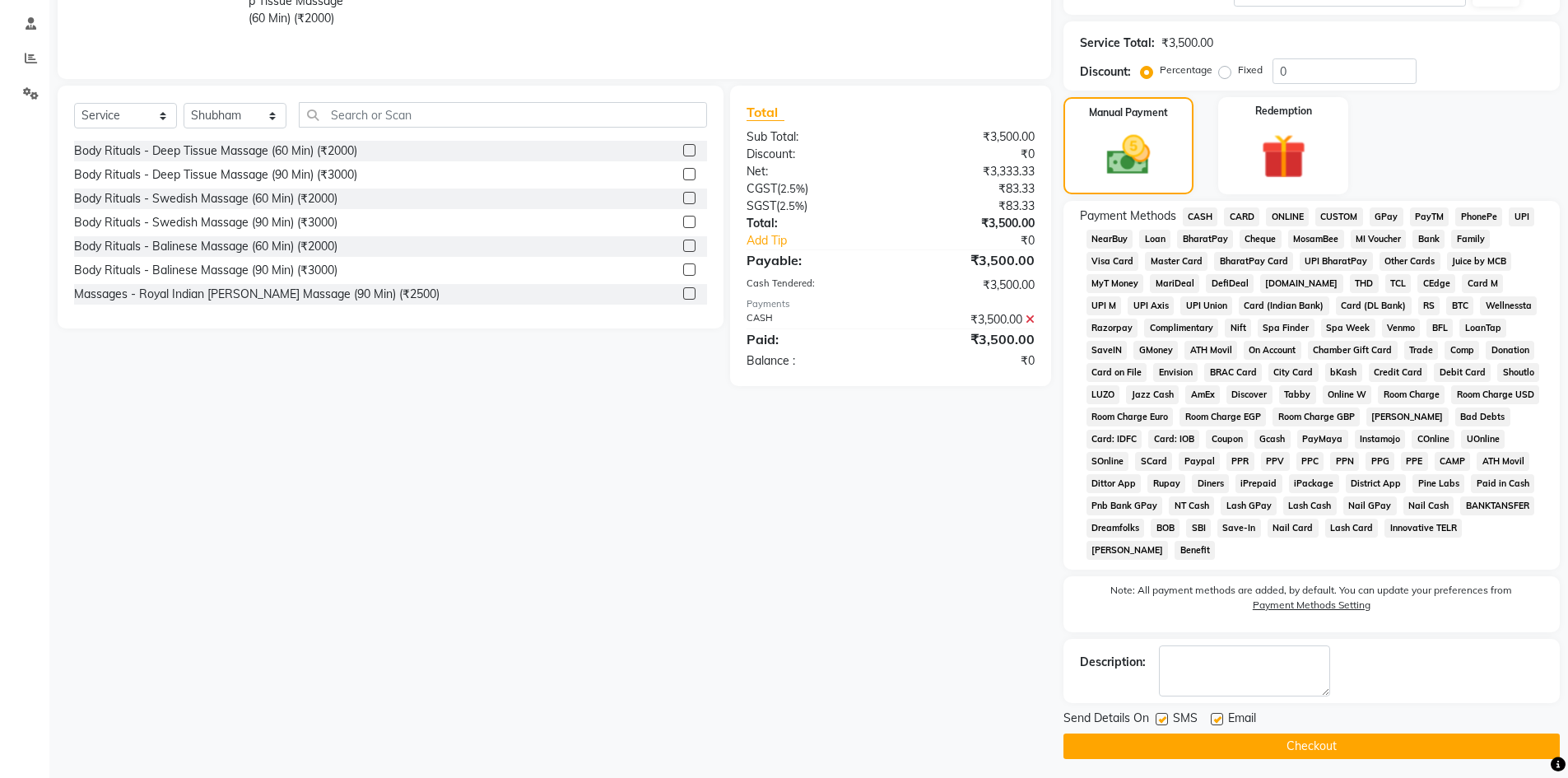
click at [1323, 751] on button "Checkout" at bounding box center [1310, 745] width 496 height 25
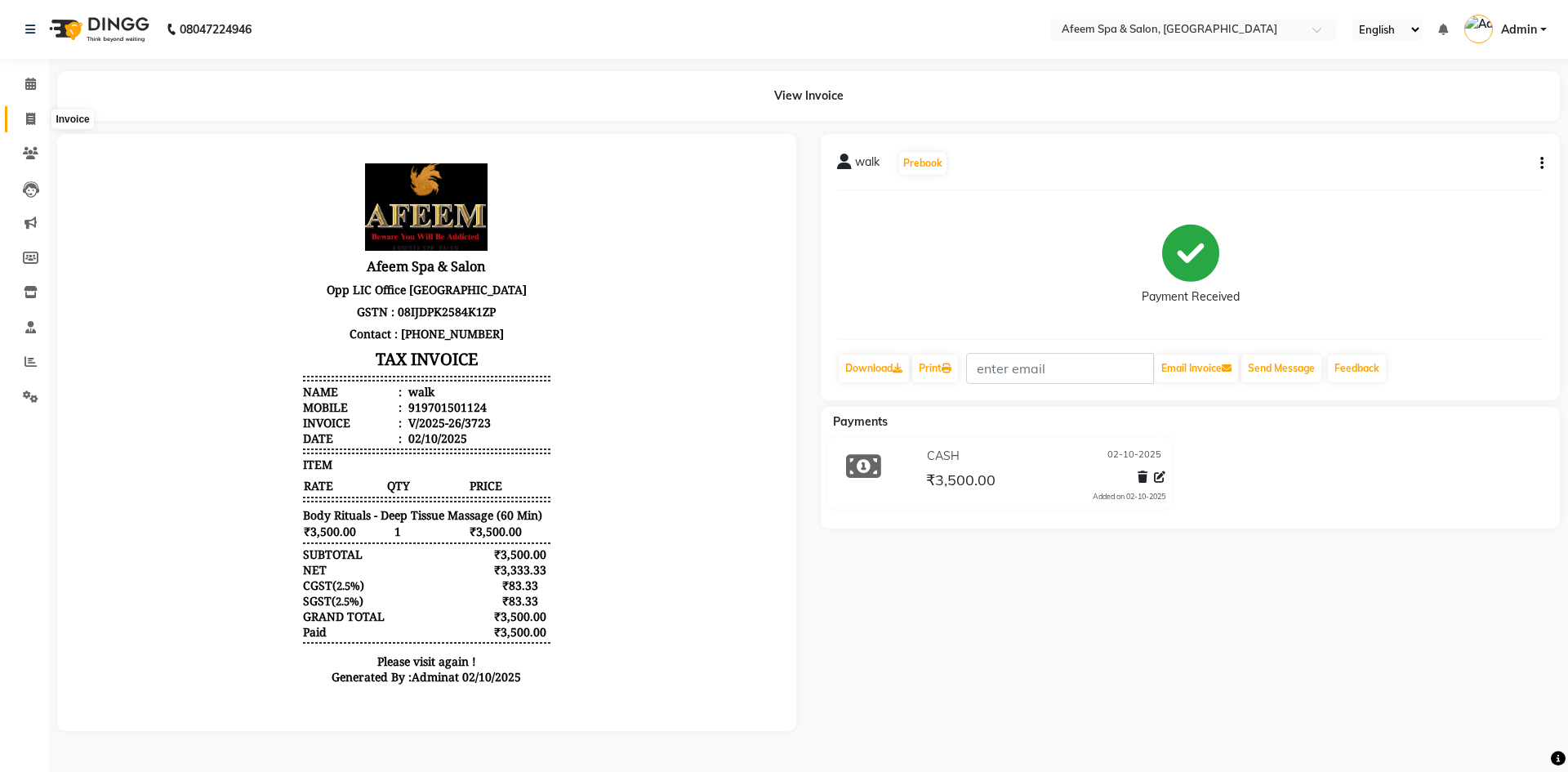
drag, startPoint x: 26, startPoint y: 121, endPoint x: 98, endPoint y: 108, distance: 73.2
click at [26, 121] on icon at bounding box center [30, 119] width 9 height 13
select select "service"
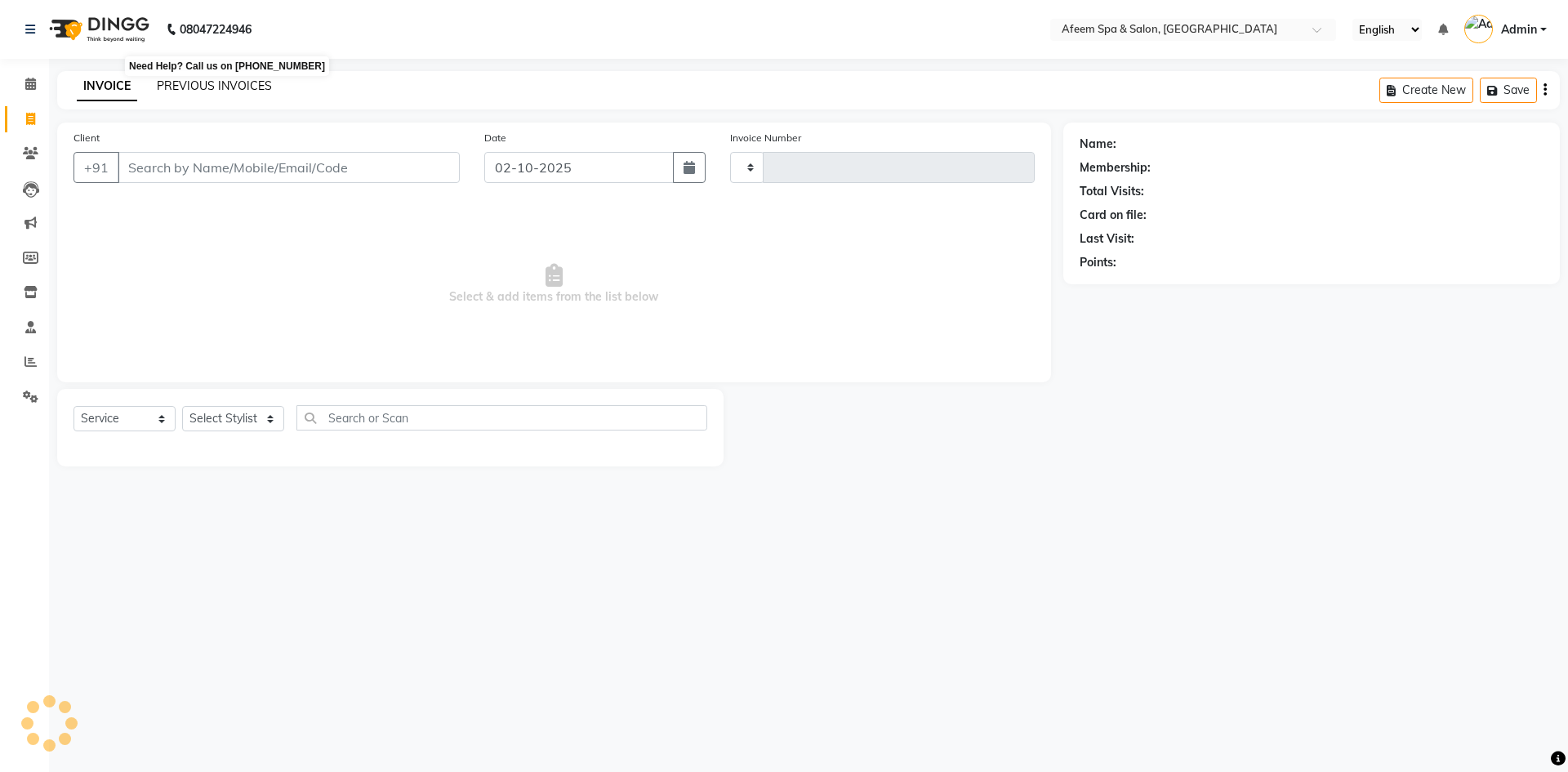
type input "3724"
select select "750"
click at [234, 84] on link "PREVIOUS INVOICES" at bounding box center [214, 85] width 115 height 14
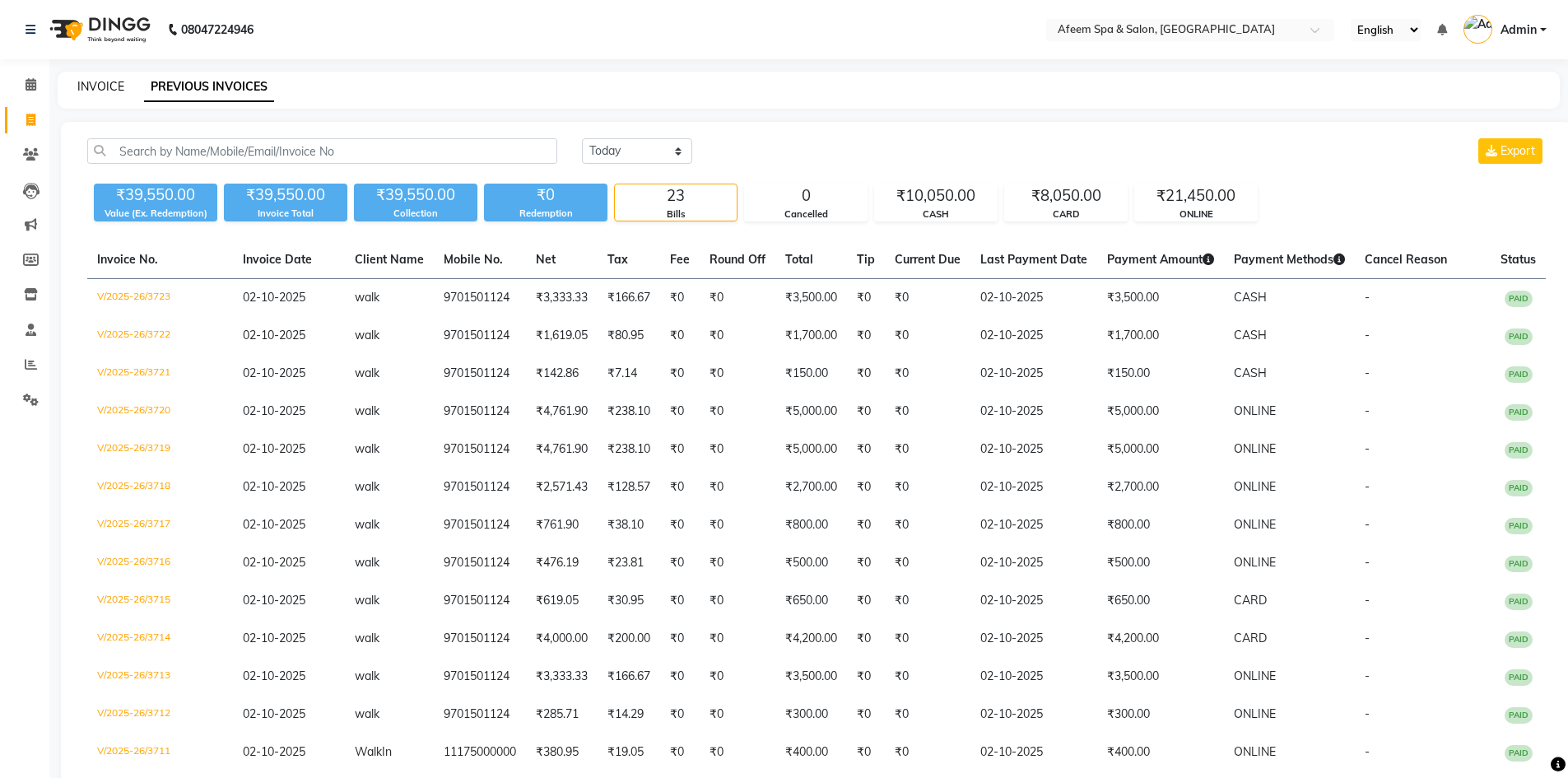
click at [103, 86] on link "INVOICE" at bounding box center [101, 86] width 47 height 14
select select "service"
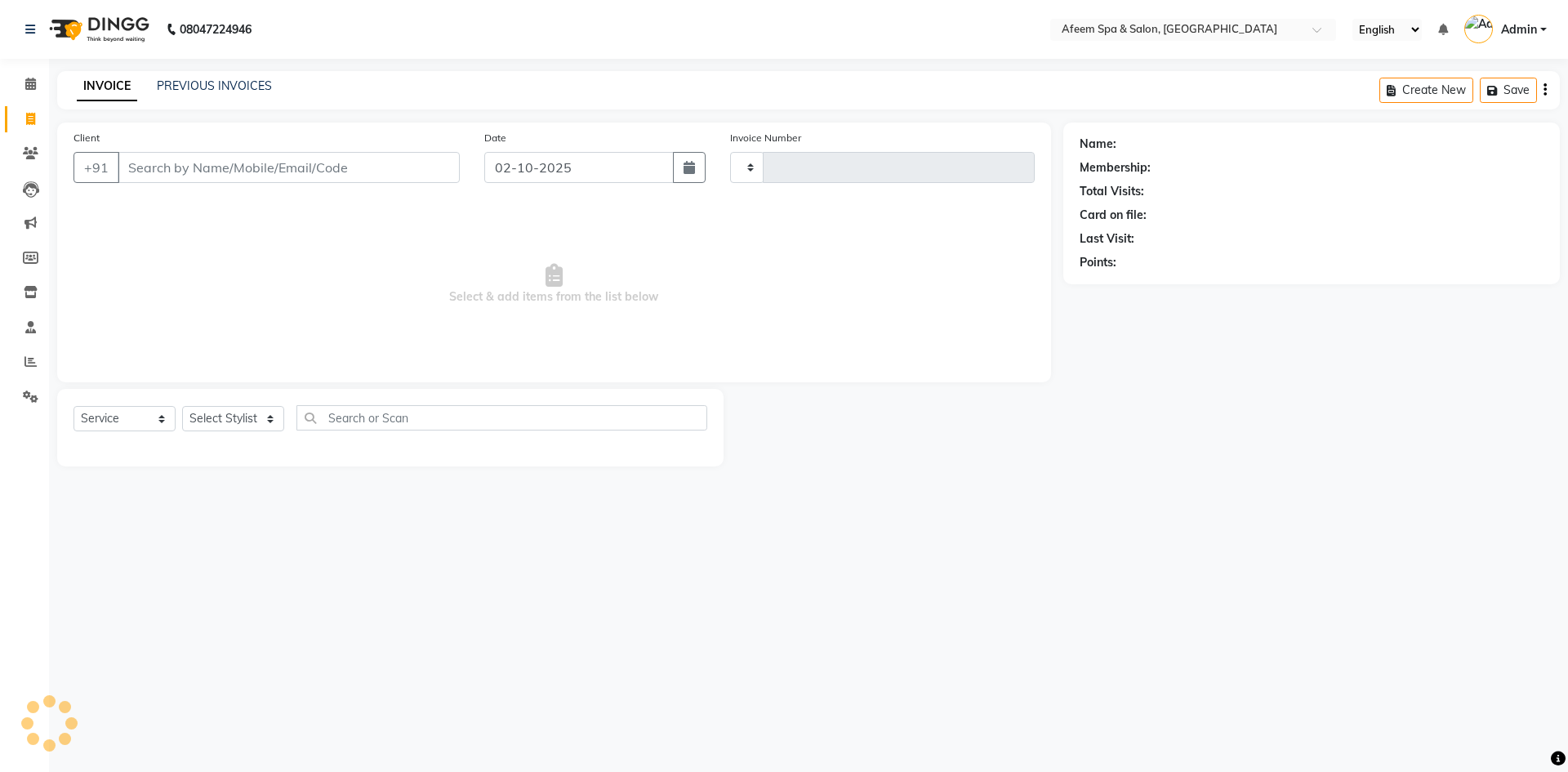
type input "3724"
select select "750"
type input "9701501124"
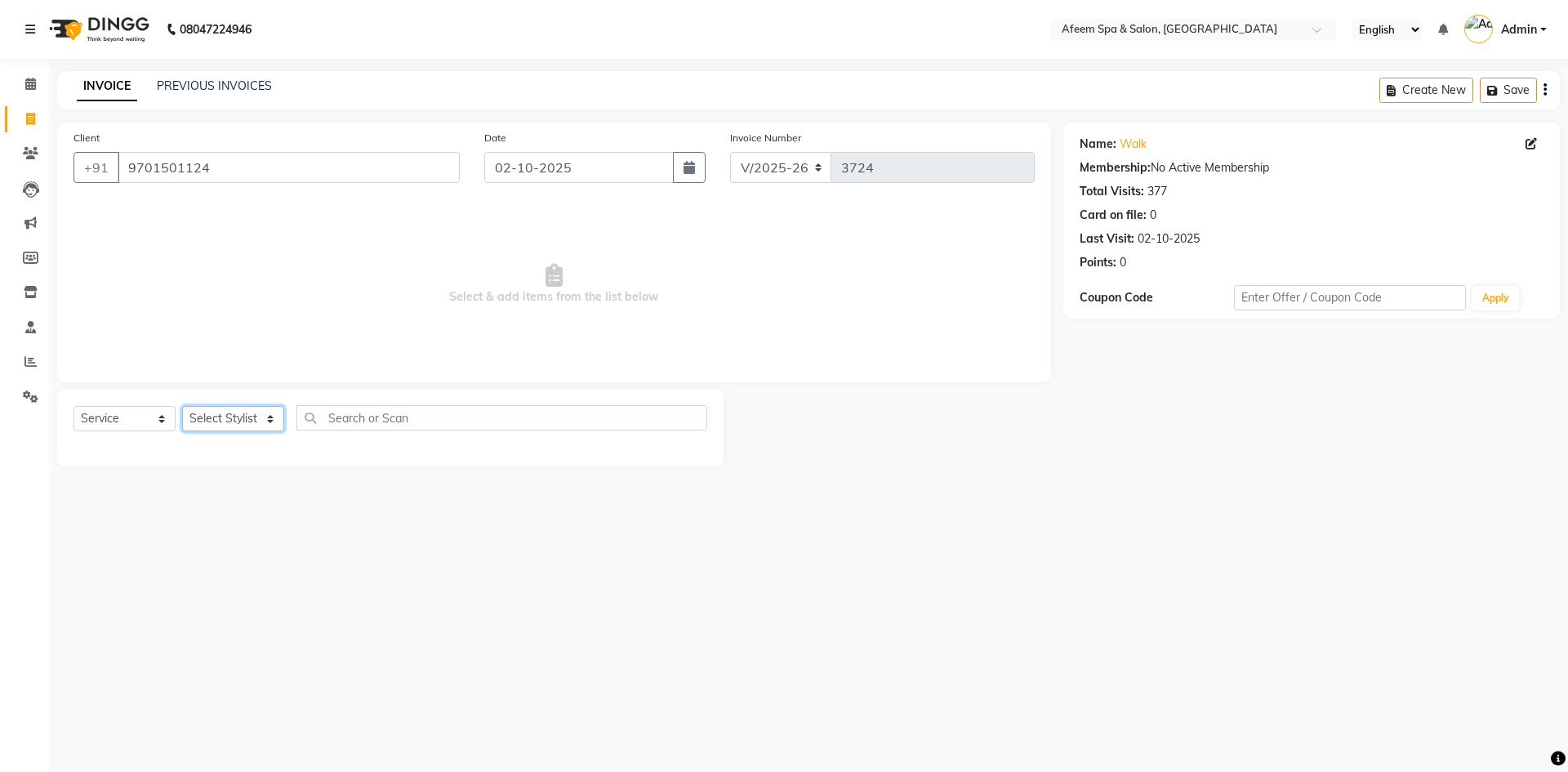
click at [195, 418] on select "Select Stylist anil deep [PERSON_NAME] [PERSON_NAME] Product [PERSON_NAME] sach…" at bounding box center [233, 419] width 102 height 25
select select "26114"
click at [182, 406] on select "Select Stylist anil deep [PERSON_NAME] [PERSON_NAME] Product [PERSON_NAME] sach…" at bounding box center [233, 419] width 102 height 25
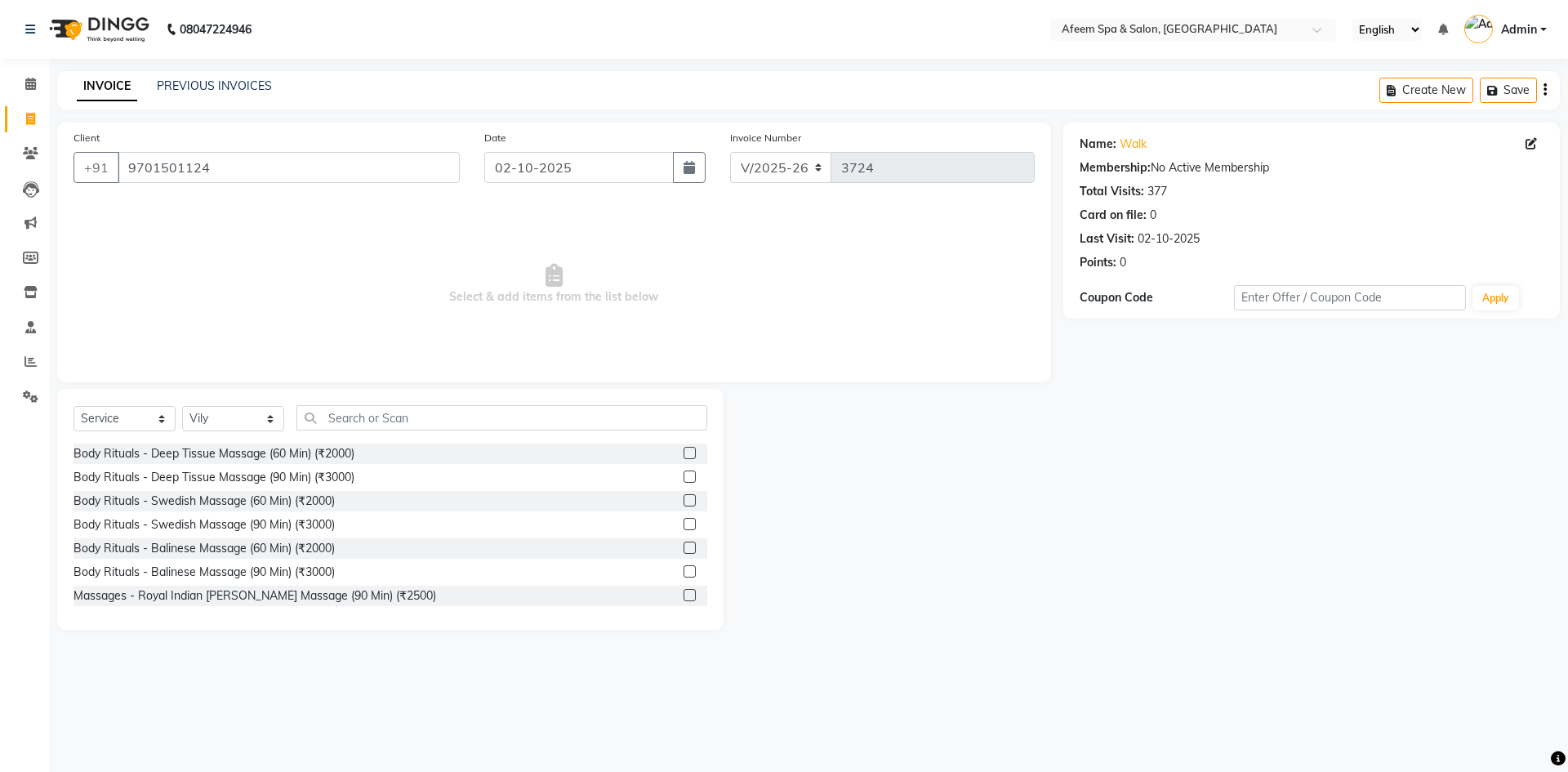
click at [684, 452] on label at bounding box center [690, 453] width 13 height 13
click at [684, 452] on input "checkbox" at bounding box center [689, 454] width 11 height 11
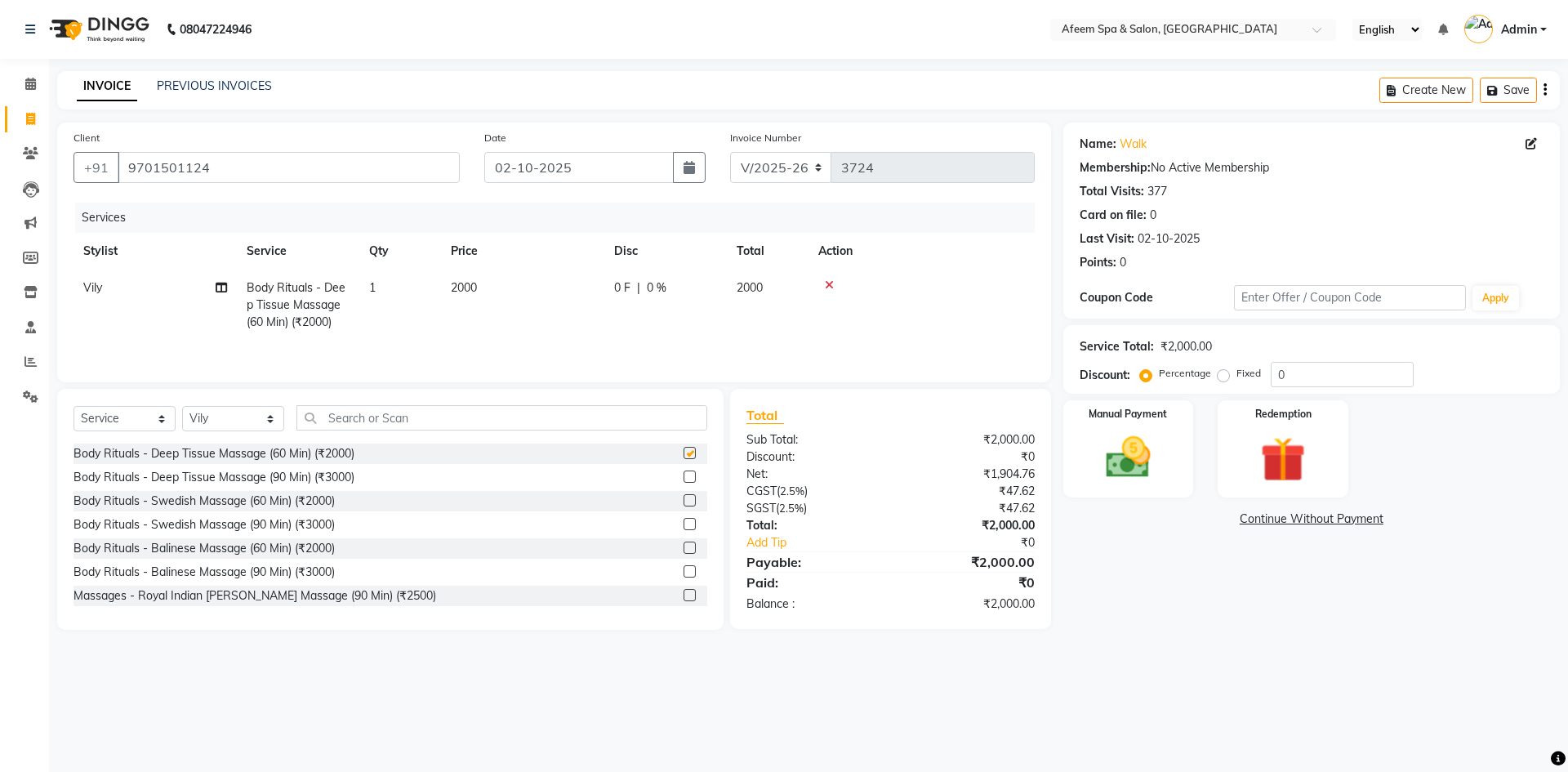
click at [415, 266] on th "Qty" at bounding box center [400, 251] width 82 height 37
checkbox input "false"
click at [528, 283] on td "2000" at bounding box center [523, 304] width 163 height 71
select select "26114"
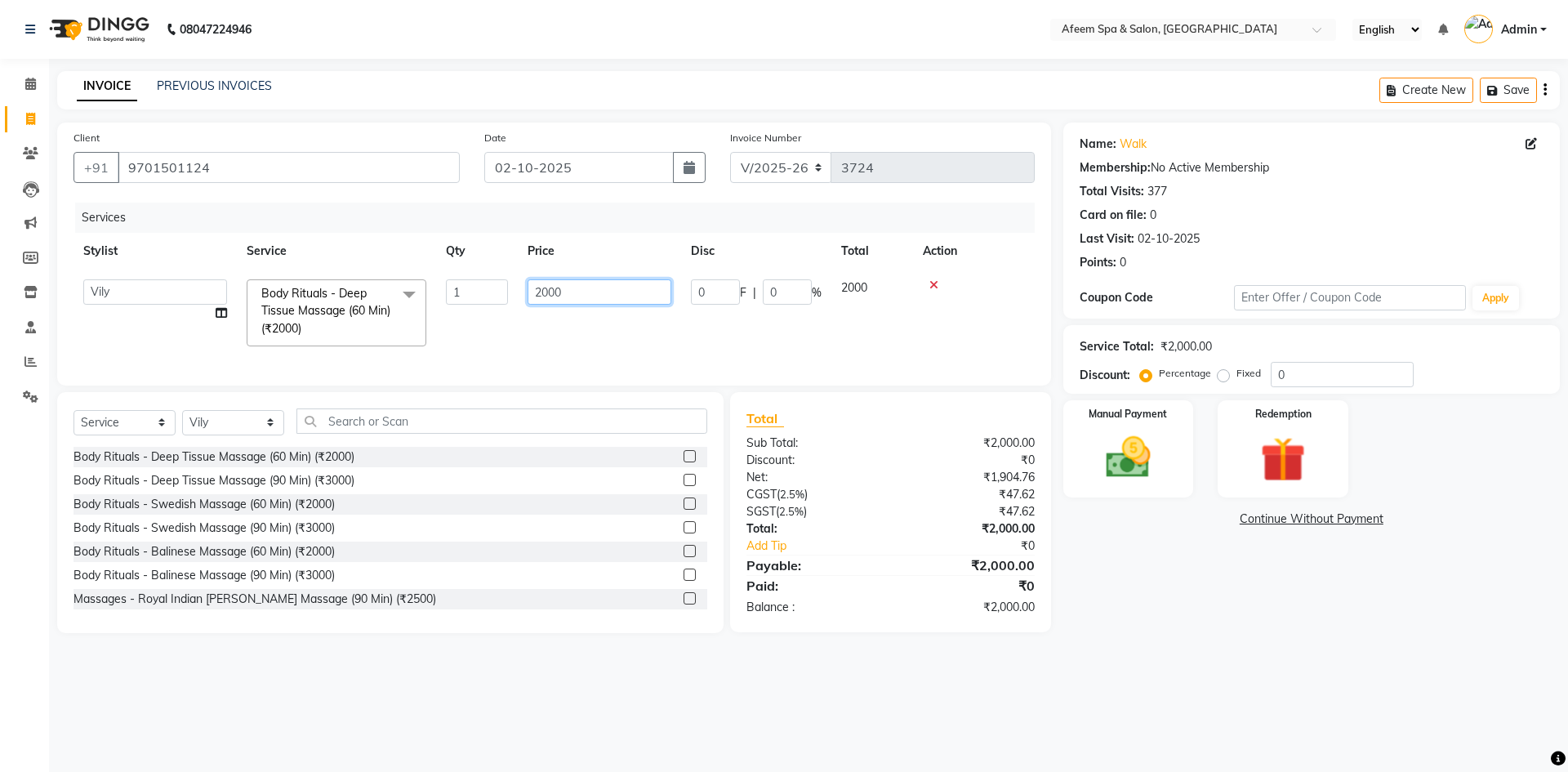
drag, startPoint x: 600, startPoint y: 297, endPoint x: 483, endPoint y: 313, distance: 118.1
click at [483, 313] on tr "anil deep [PERSON_NAME] [PERSON_NAME] Product [PERSON_NAME] sachin [PERSON_NAME…" at bounding box center [554, 312] width 962 height 87
type input "6000"
click at [1124, 467] on img at bounding box center [1128, 457] width 76 height 54
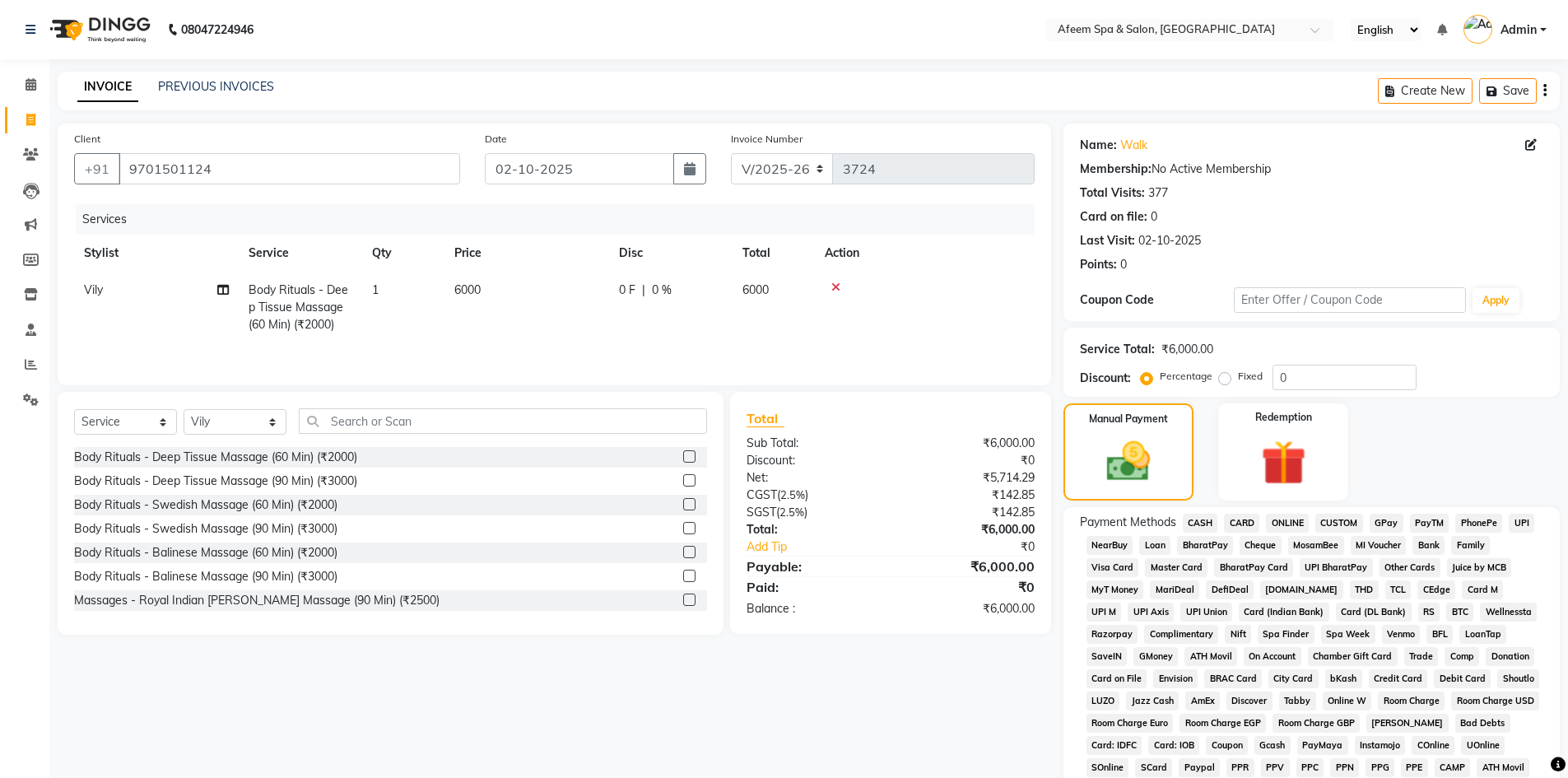
click at [1207, 522] on span "CASH" at bounding box center [1200, 522] width 35 height 19
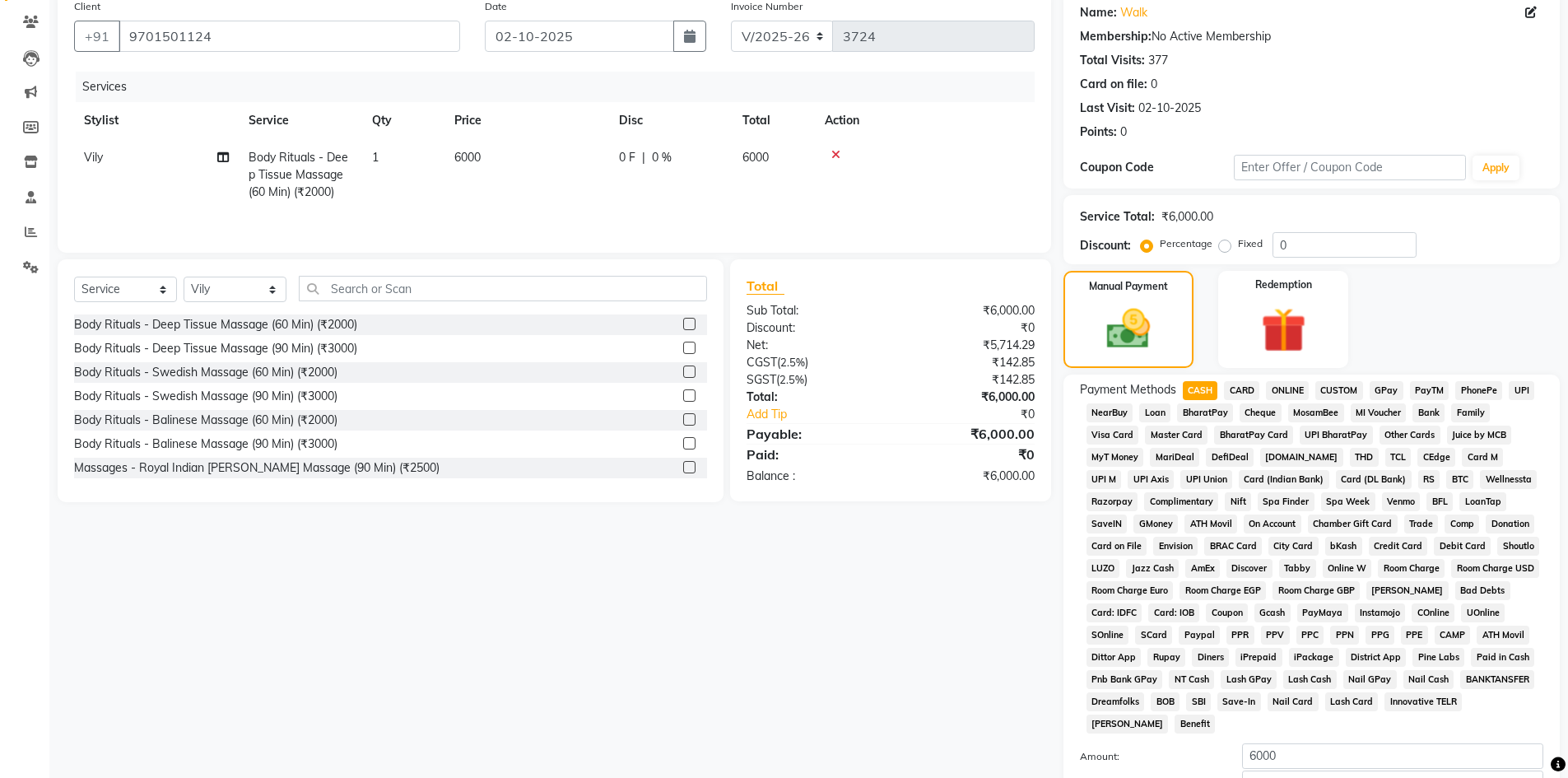
scroll to position [306, 0]
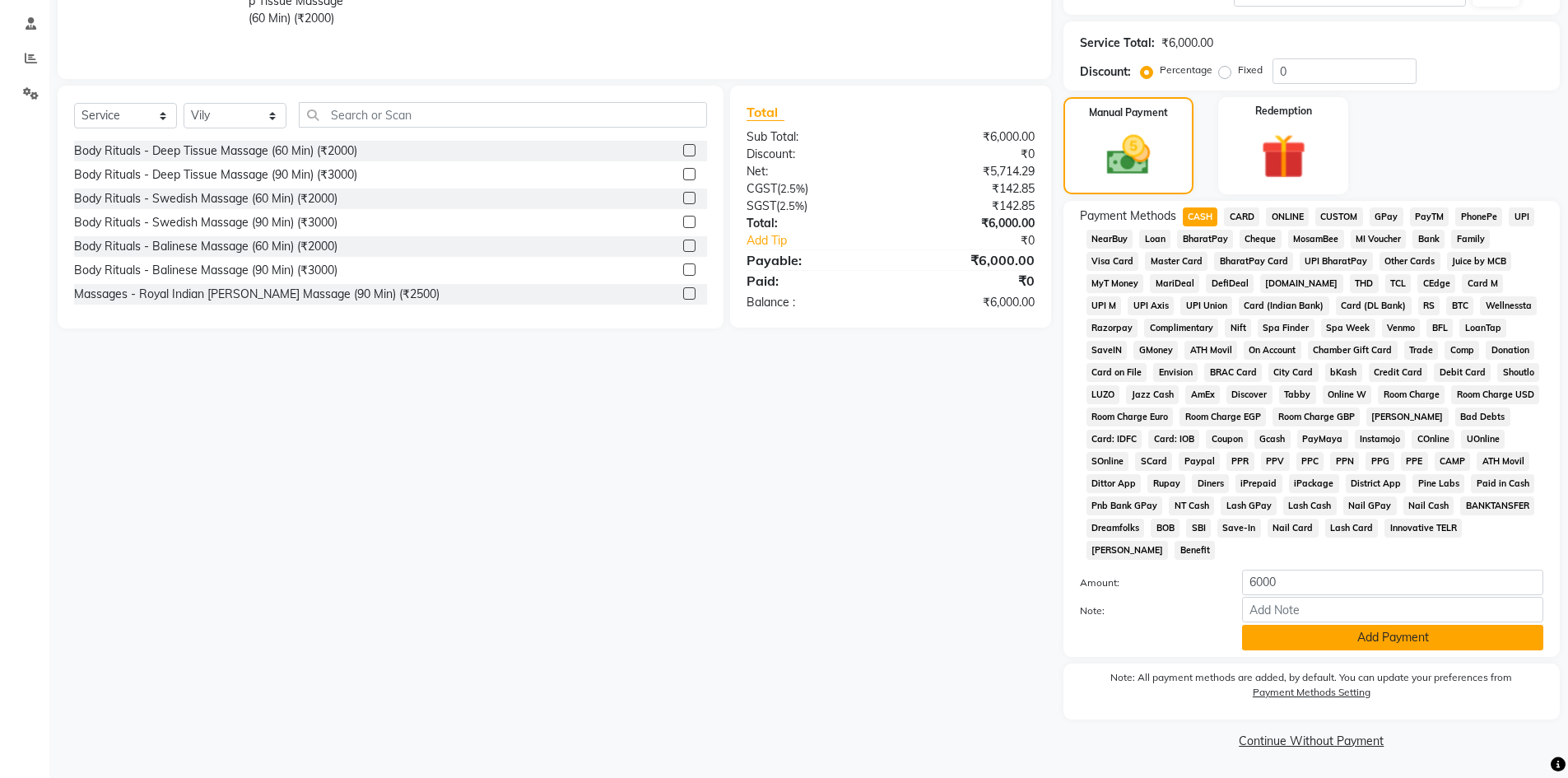
click at [1324, 631] on button "Add Payment" at bounding box center [1392, 637] width 301 height 25
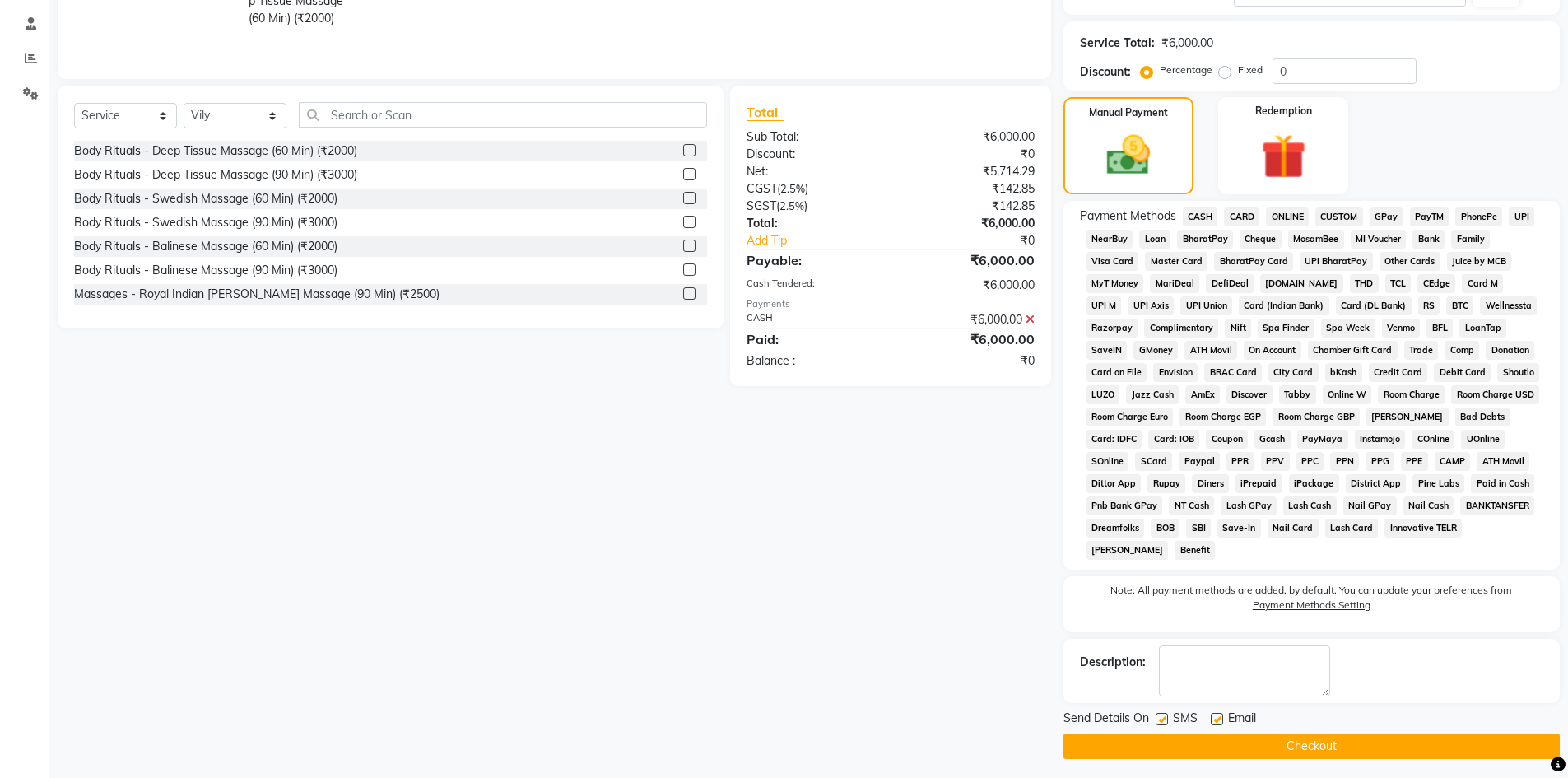
click at [1337, 734] on button "Checkout" at bounding box center [1310, 745] width 496 height 25
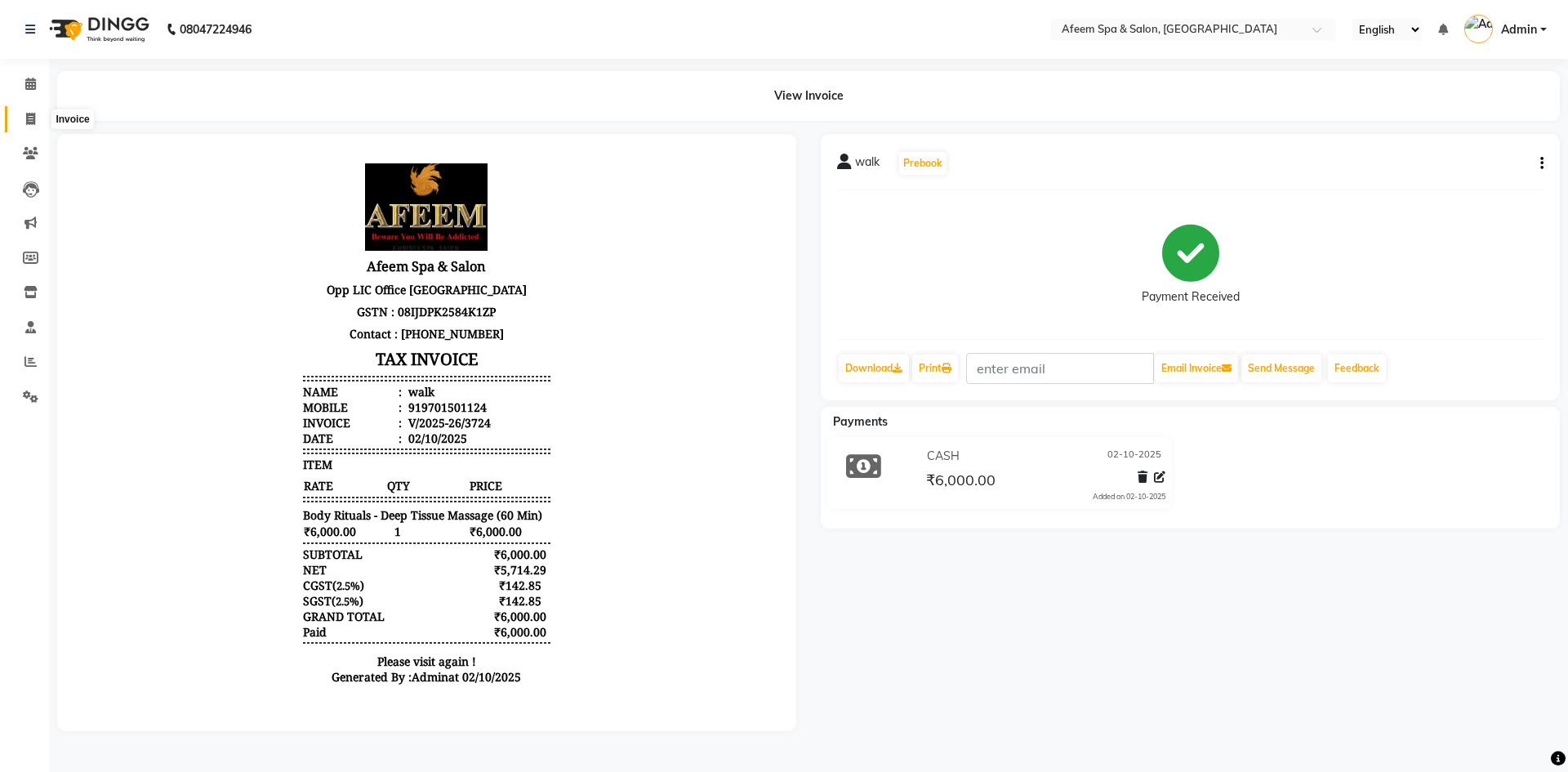
drag, startPoint x: 19, startPoint y: 119, endPoint x: 27, endPoint y: 121, distance: 8.2
click at [19, 119] on span at bounding box center [30, 119] width 29 height 19
select select "service"
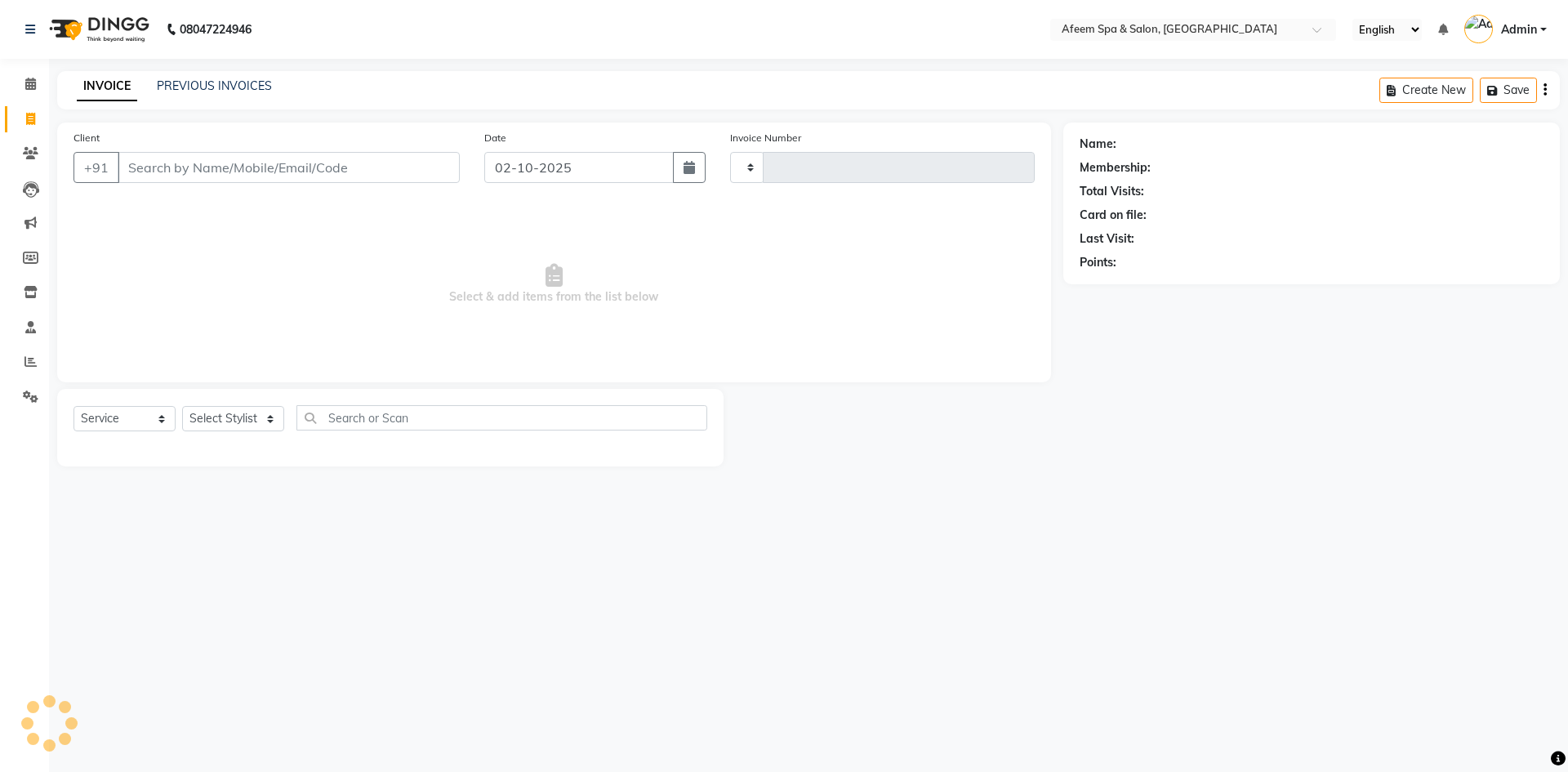
type input "3725"
select select "750"
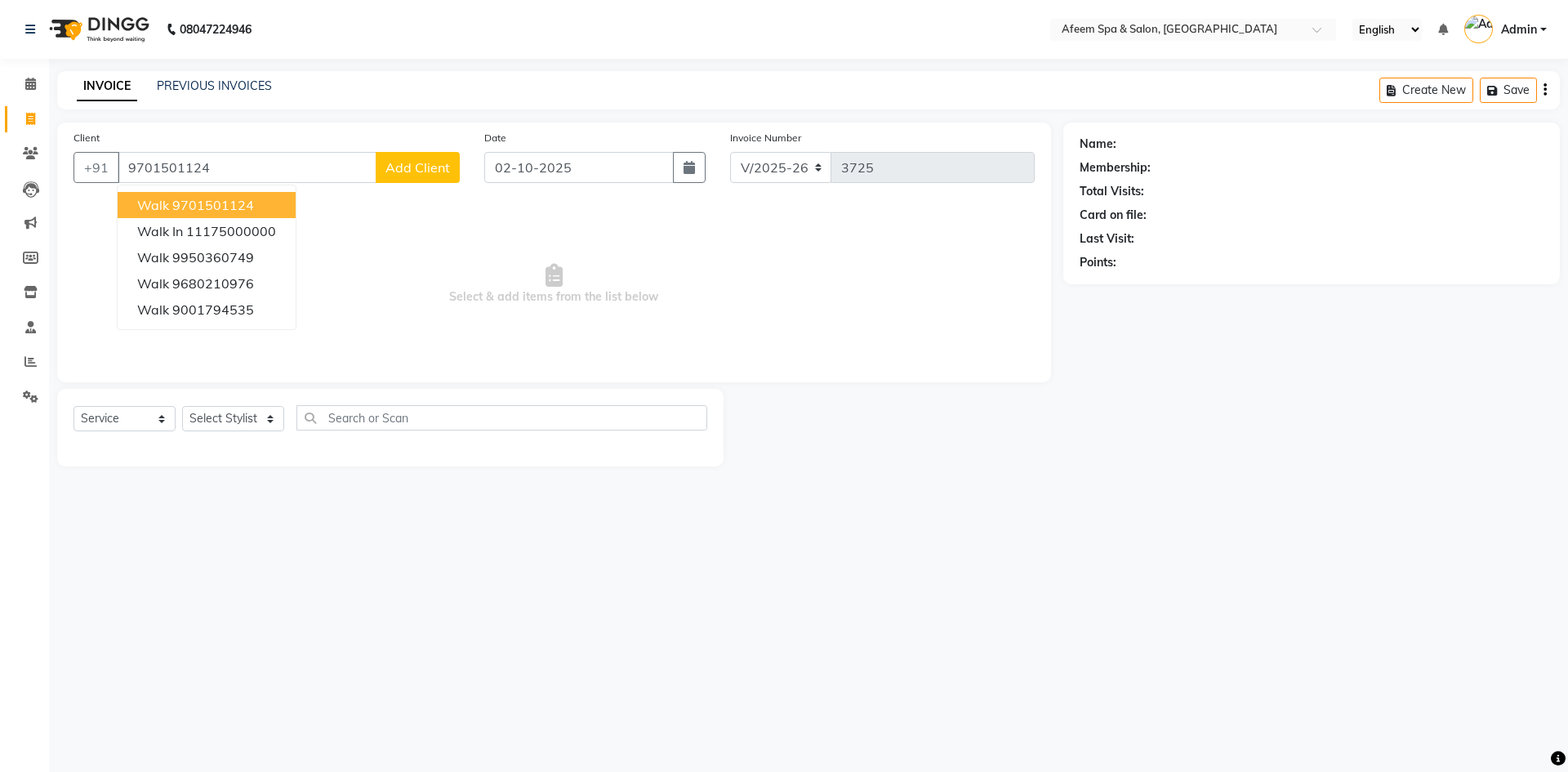
type input "9701501124"
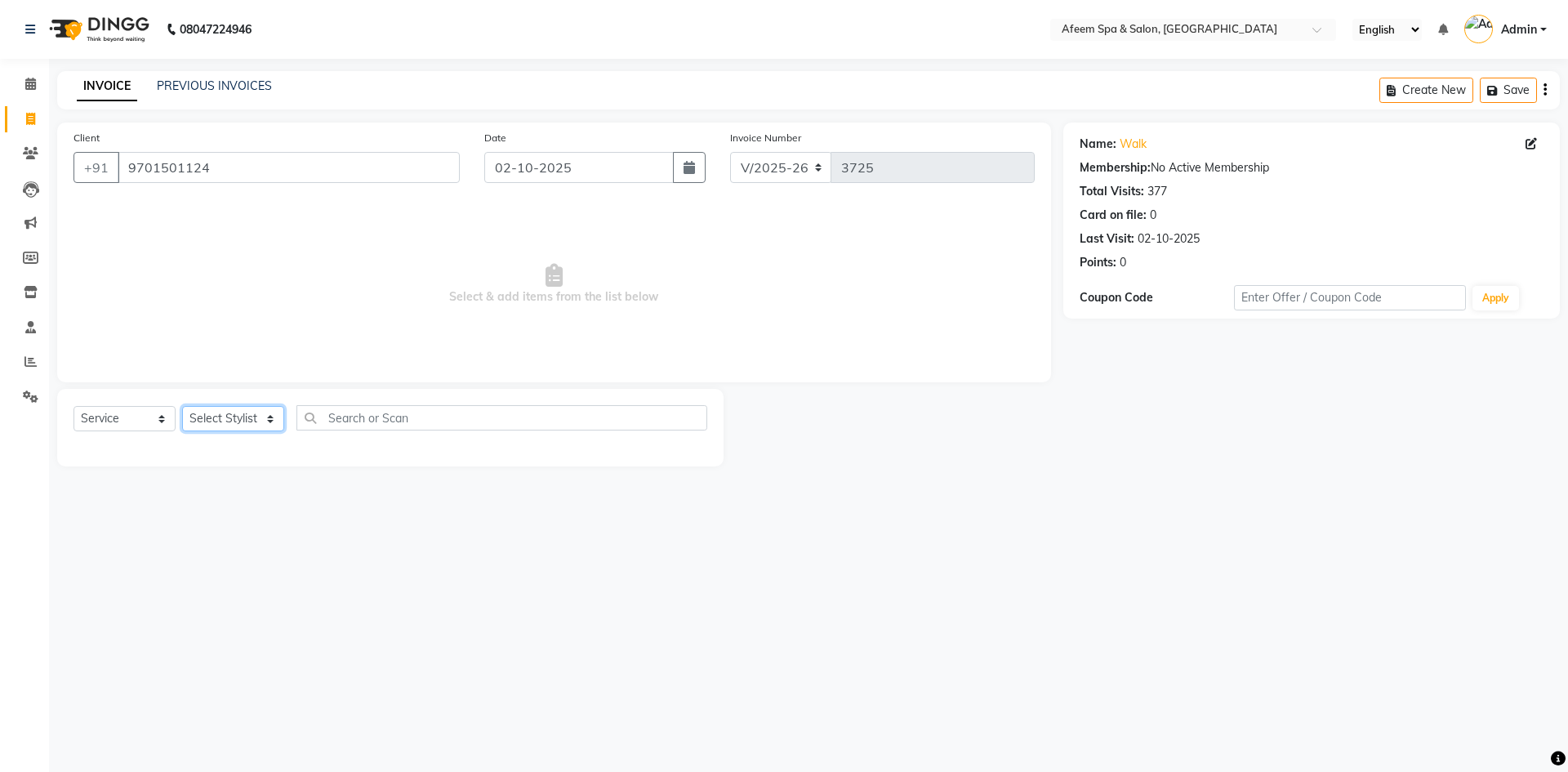
click at [215, 421] on select "Select Stylist anil deep [PERSON_NAME] [PERSON_NAME] Product [PERSON_NAME] sach…" at bounding box center [233, 419] width 102 height 25
select select "37804"
click at [182, 406] on select "Select Stylist anil deep [PERSON_NAME] [PERSON_NAME] Product [PERSON_NAME] sach…" at bounding box center [233, 419] width 102 height 25
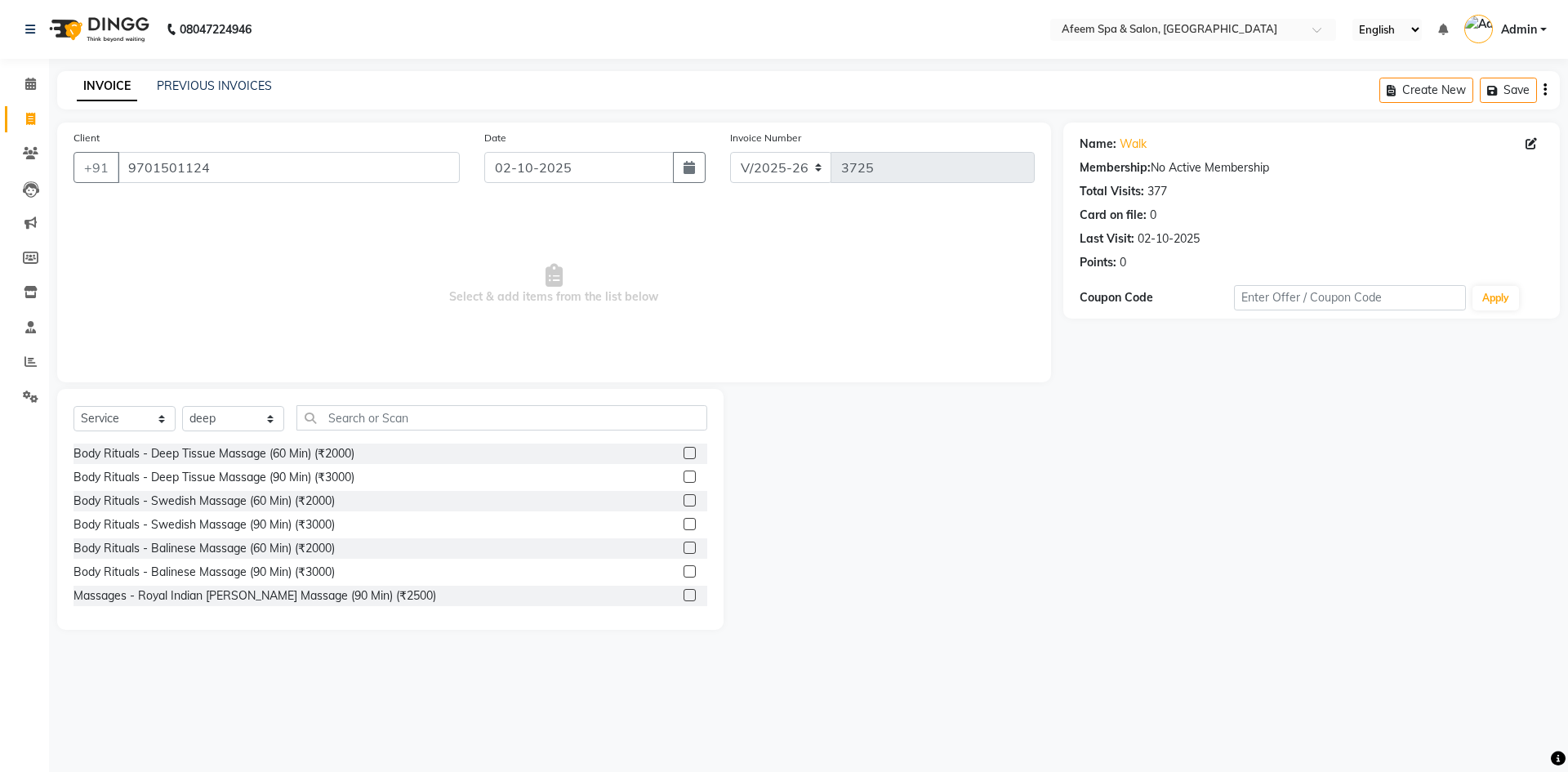
click at [684, 453] on label at bounding box center [690, 453] width 13 height 13
click at [684, 453] on input "checkbox" at bounding box center [689, 454] width 11 height 11
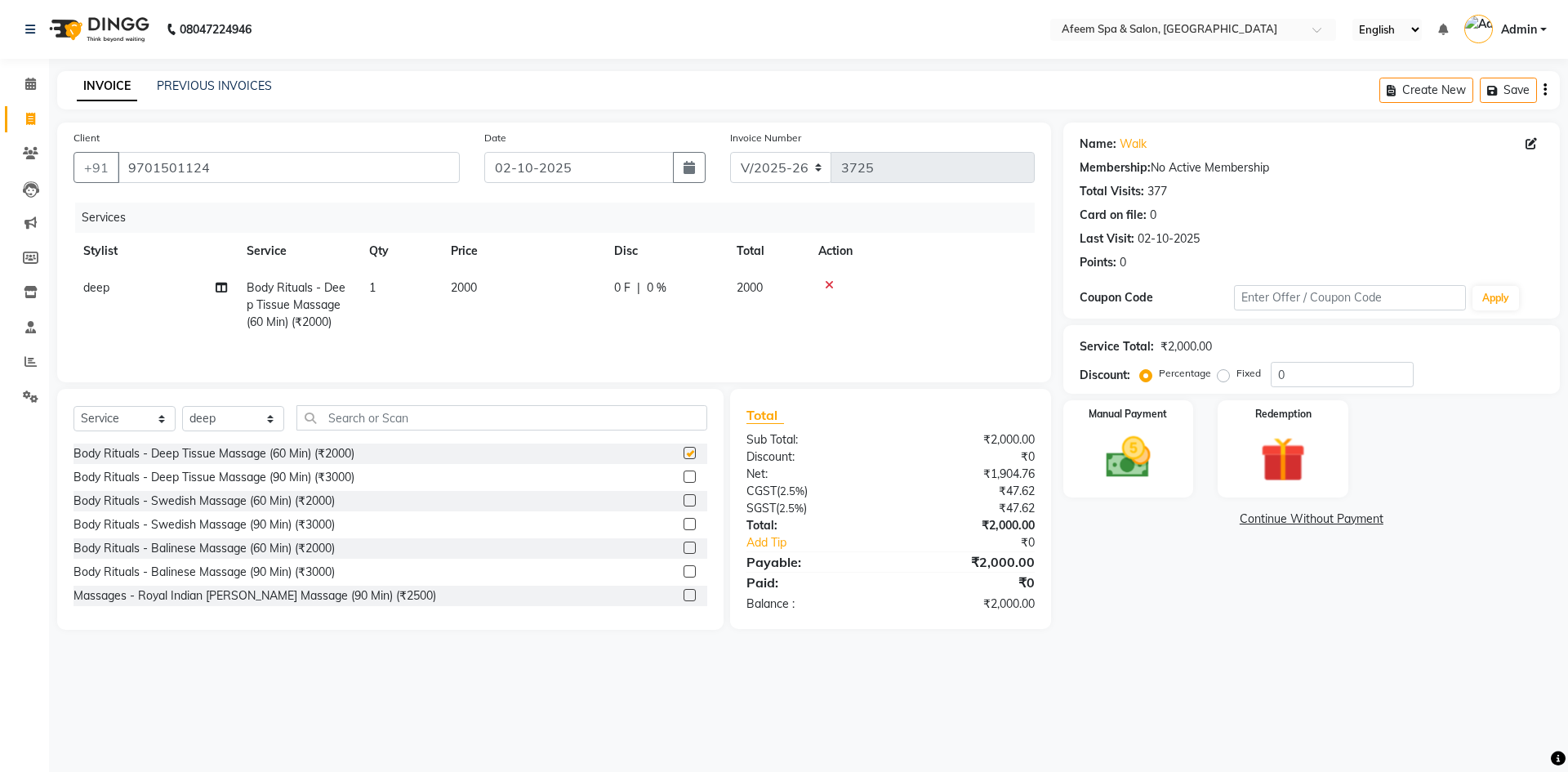
click at [489, 306] on td "2000" at bounding box center [523, 304] width 163 height 71
checkbox input "false"
select select "37804"
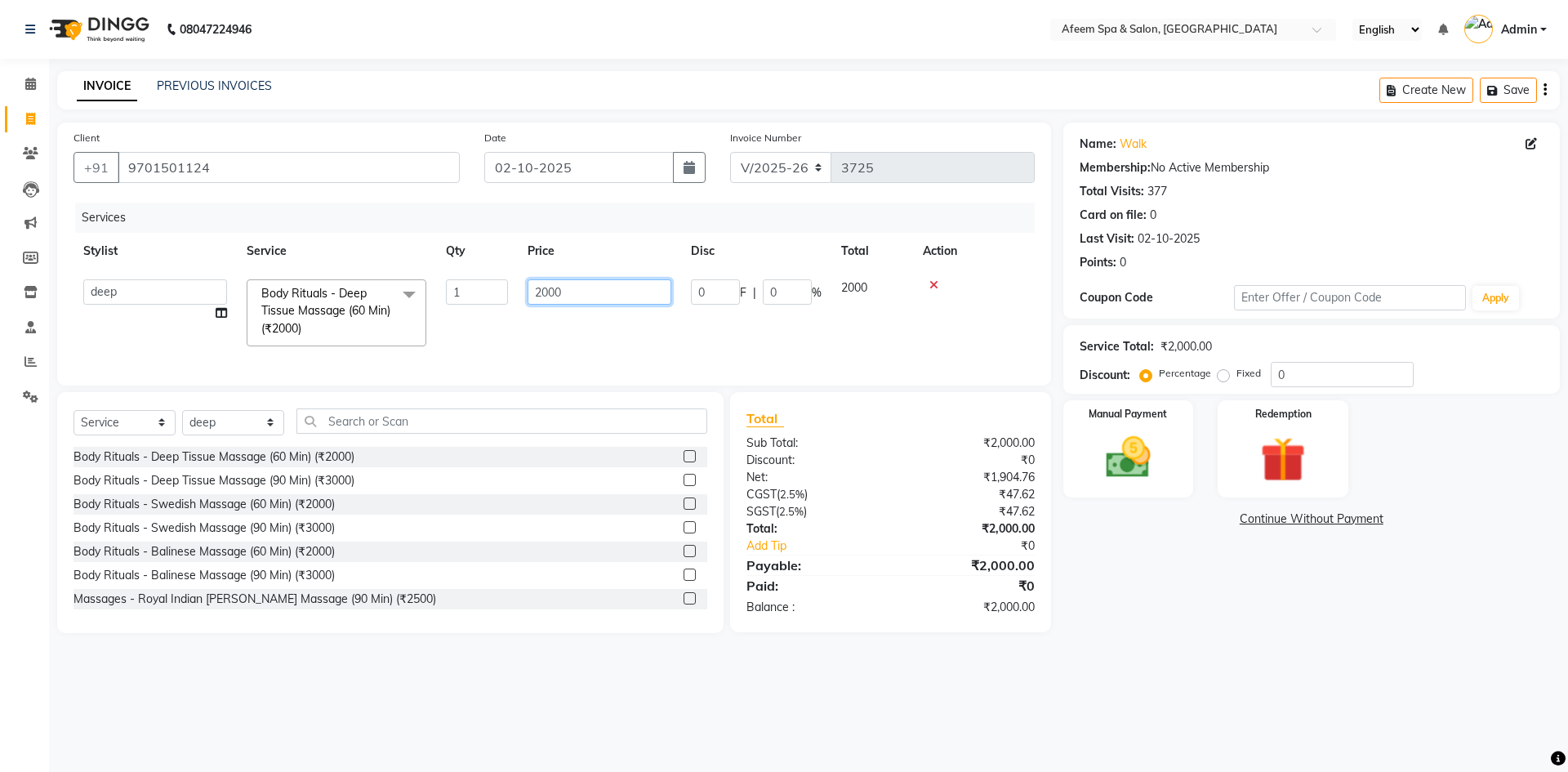
drag, startPoint x: 571, startPoint y: 289, endPoint x: 513, endPoint y: 301, distance: 59.2
click at [513, 301] on tr "anil deep [PERSON_NAME] [PERSON_NAME] Product [PERSON_NAME] sachin [PERSON_NAME…" at bounding box center [554, 312] width 962 height 87
type input "400"
click at [192, 438] on div "Select Service Product Membership Package Voucher Prepaid Gift Card Select Styl…" at bounding box center [390, 427] width 634 height 39
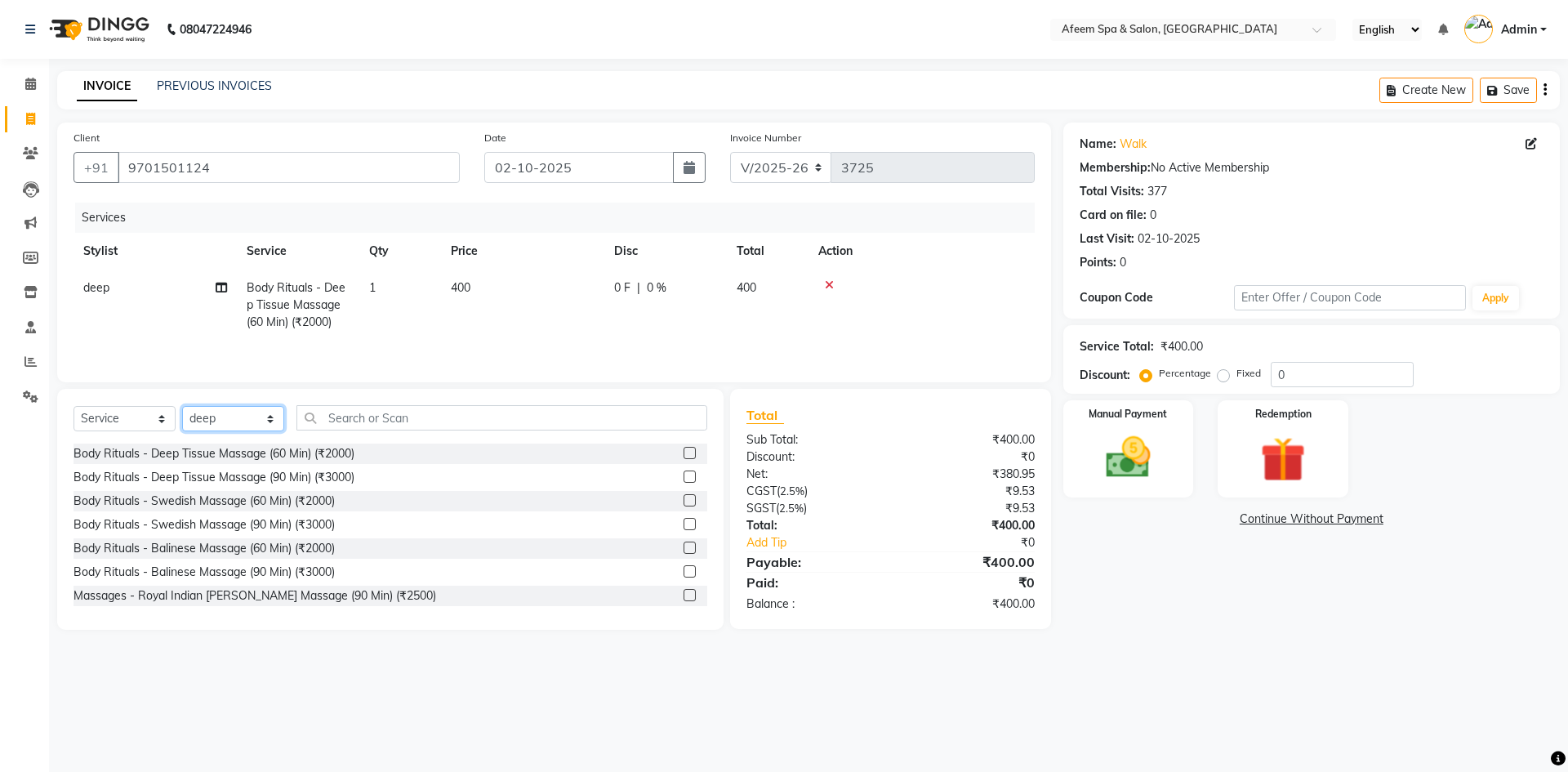
select select "28158"
click at [182, 406] on select "Select Stylist anil deep [PERSON_NAME] [PERSON_NAME] Product [PERSON_NAME] sach…" at bounding box center [233, 419] width 102 height 25
click at [684, 453] on label at bounding box center [690, 453] width 13 height 13
click at [684, 453] on input "checkbox" at bounding box center [689, 454] width 11 height 11
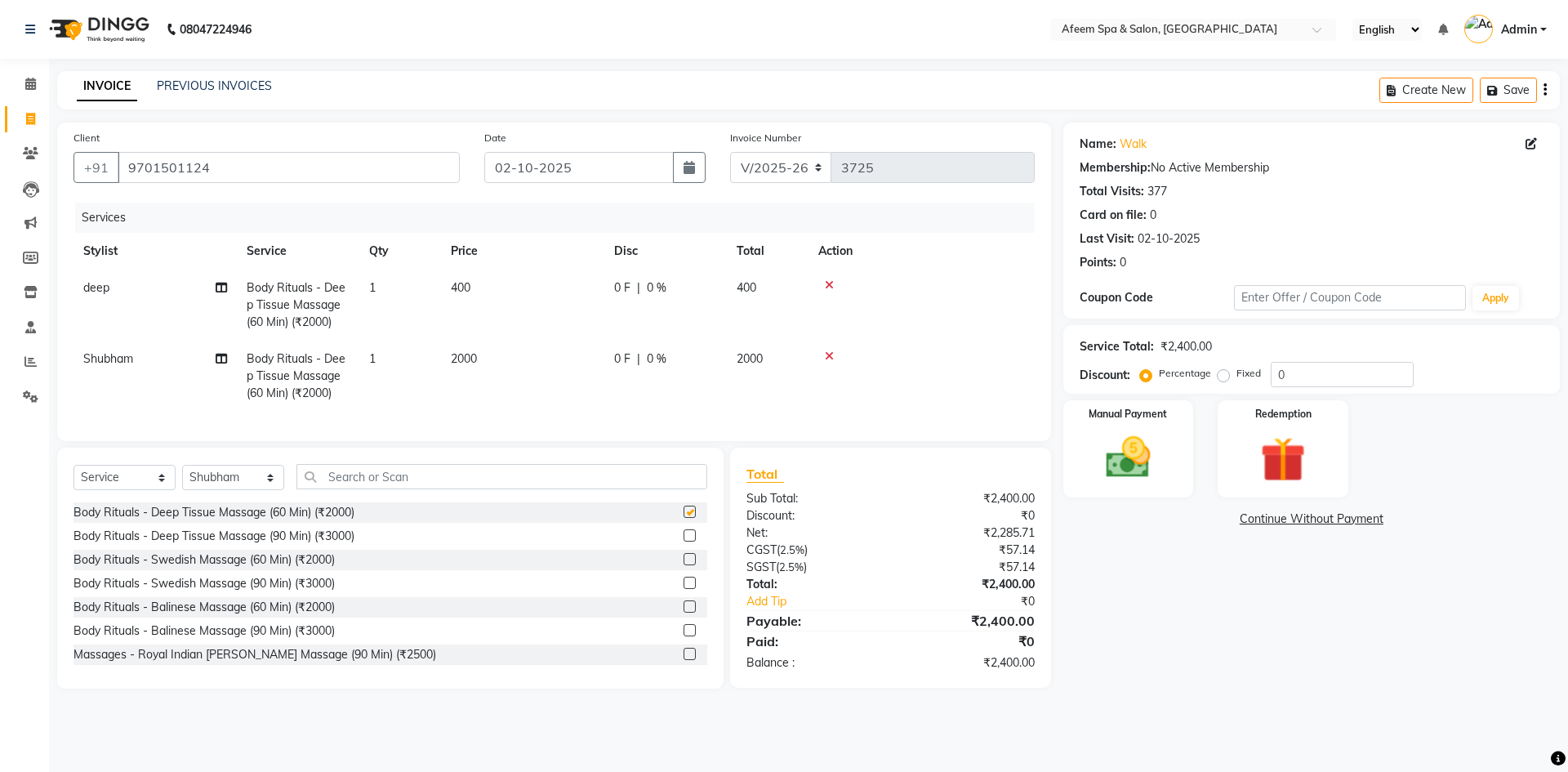
click at [573, 364] on td "2000" at bounding box center [523, 376] width 163 height 71
checkbox input "false"
select select "28158"
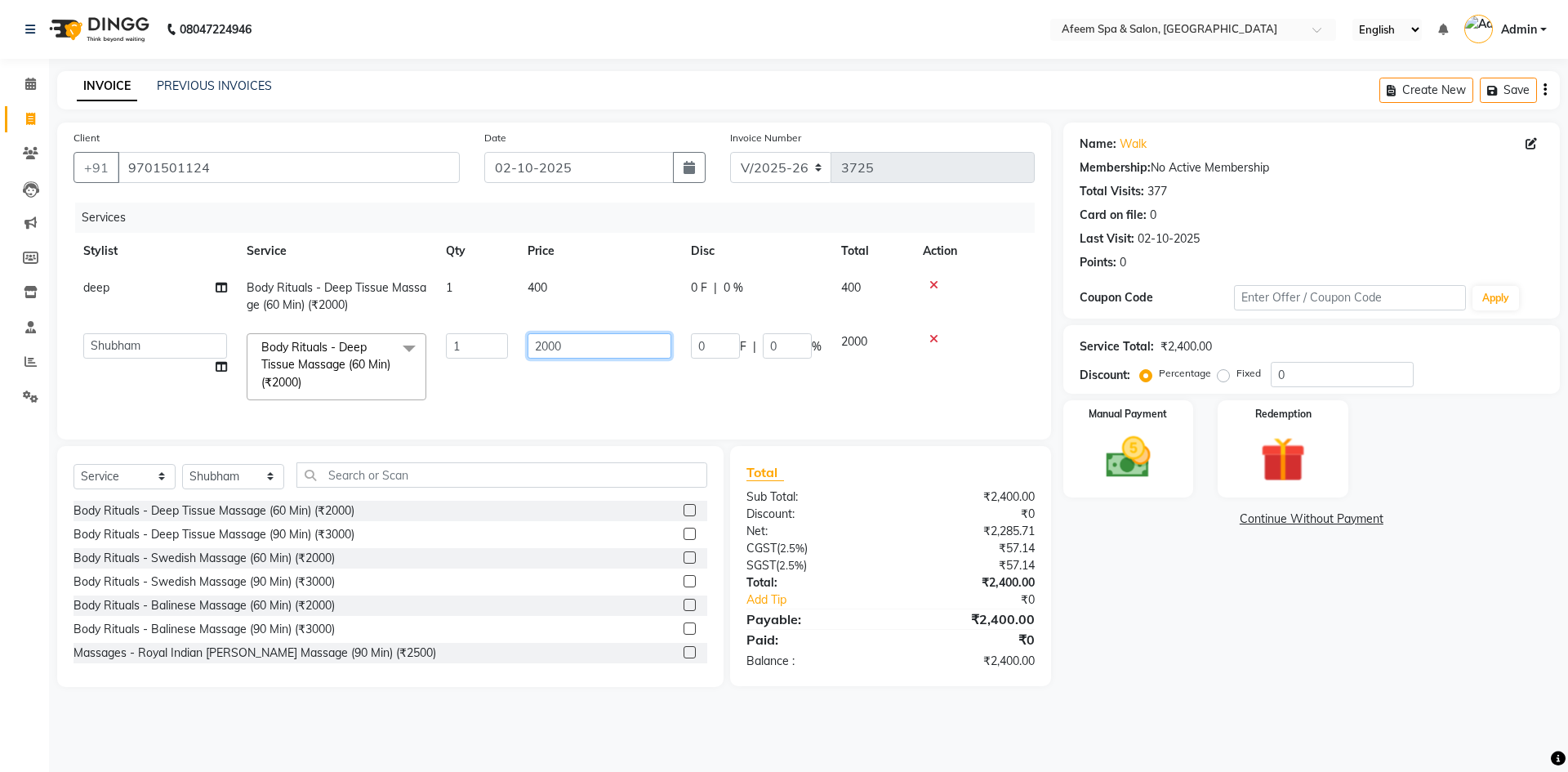
drag, startPoint x: 597, startPoint y: 343, endPoint x: 425, endPoint y: 369, distance: 174.0
click at [425, 369] on tr "anil deep [PERSON_NAME] [PERSON_NAME] Product [PERSON_NAME] sachin [PERSON_NAME…" at bounding box center [554, 367] width 962 height 87
type input "300"
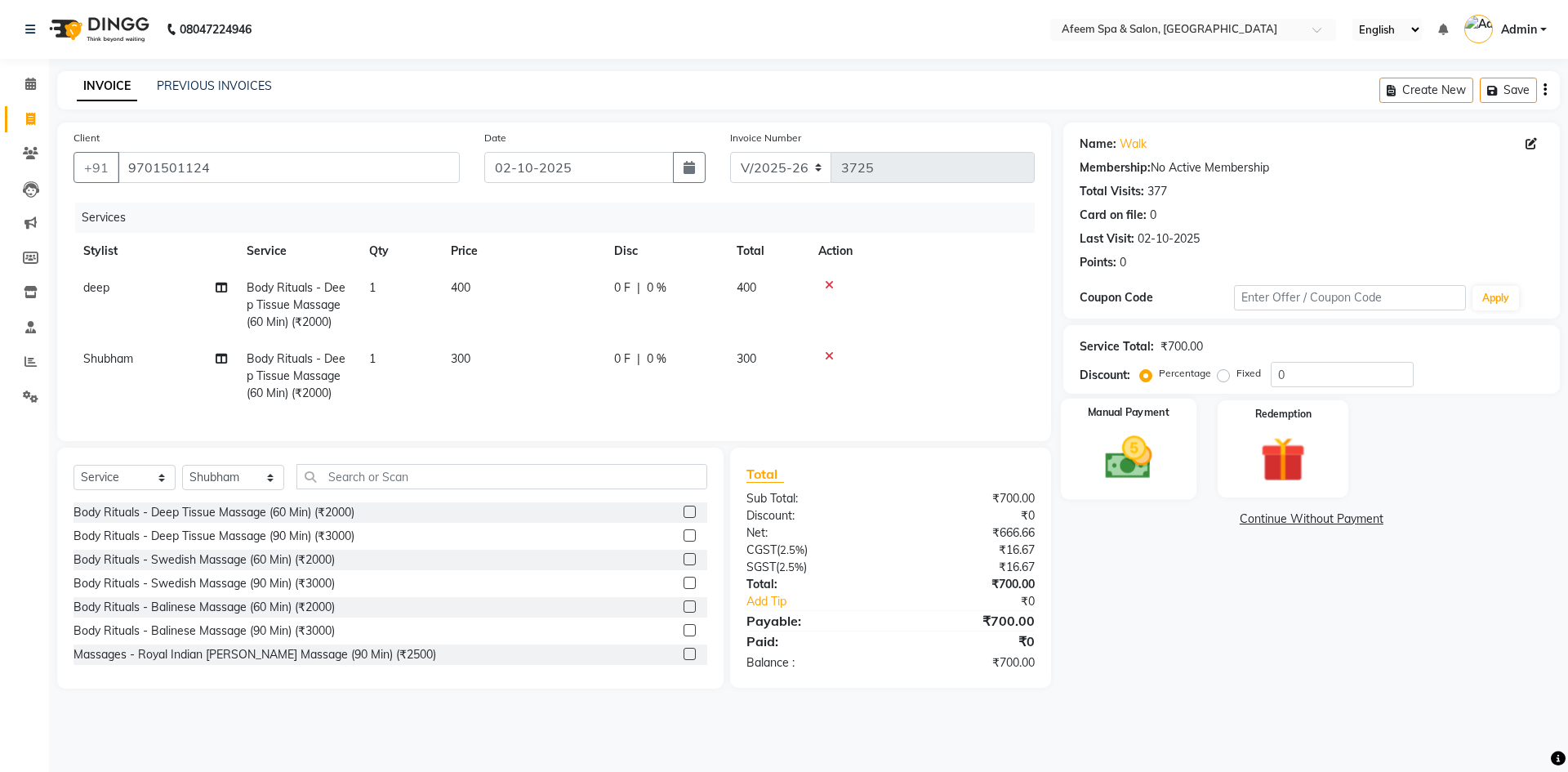
click at [1177, 431] on div "Manual Payment" at bounding box center [1128, 448] width 135 height 100
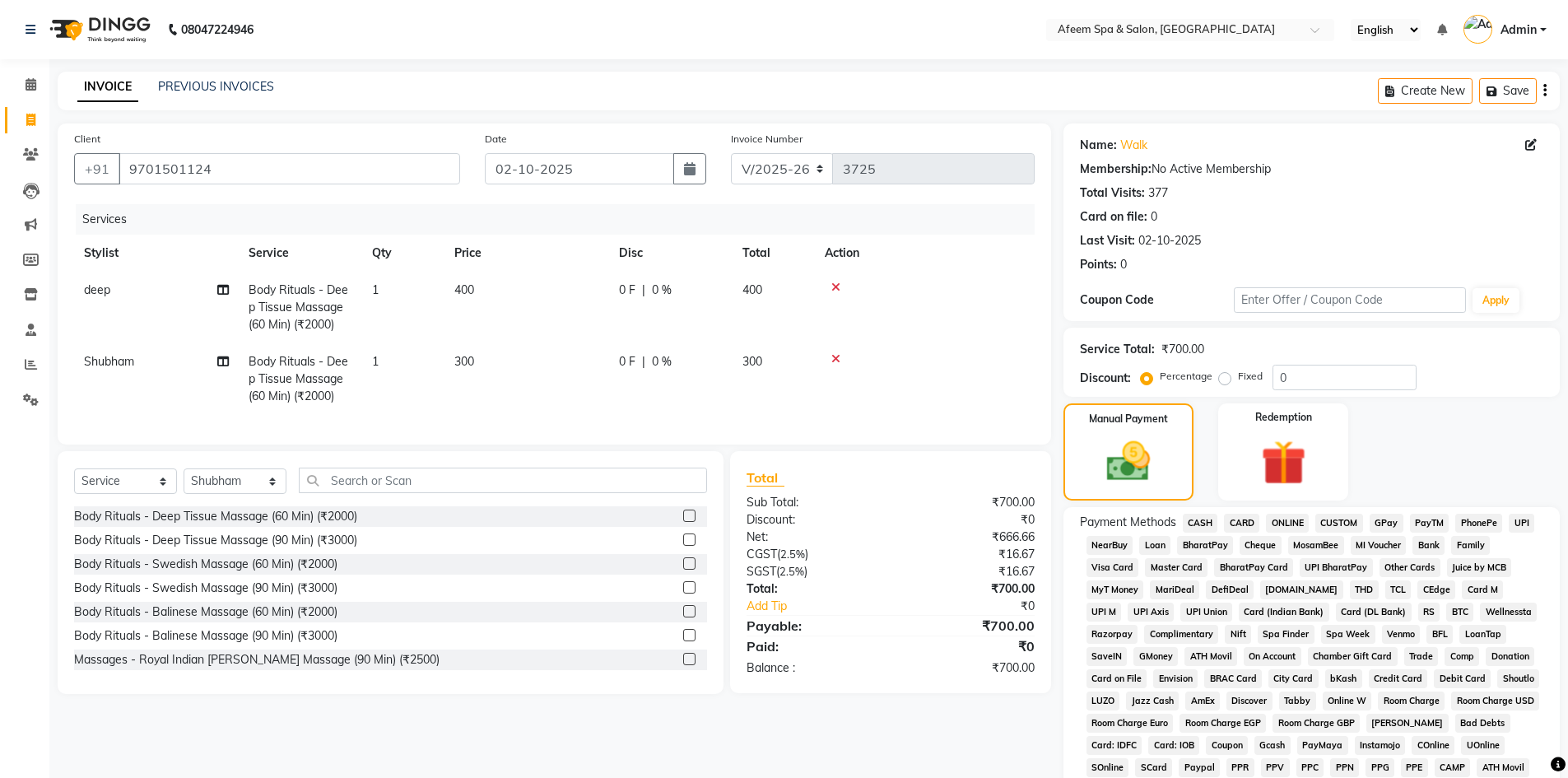
click at [1291, 525] on span "ONLINE" at bounding box center [1287, 522] width 42 height 19
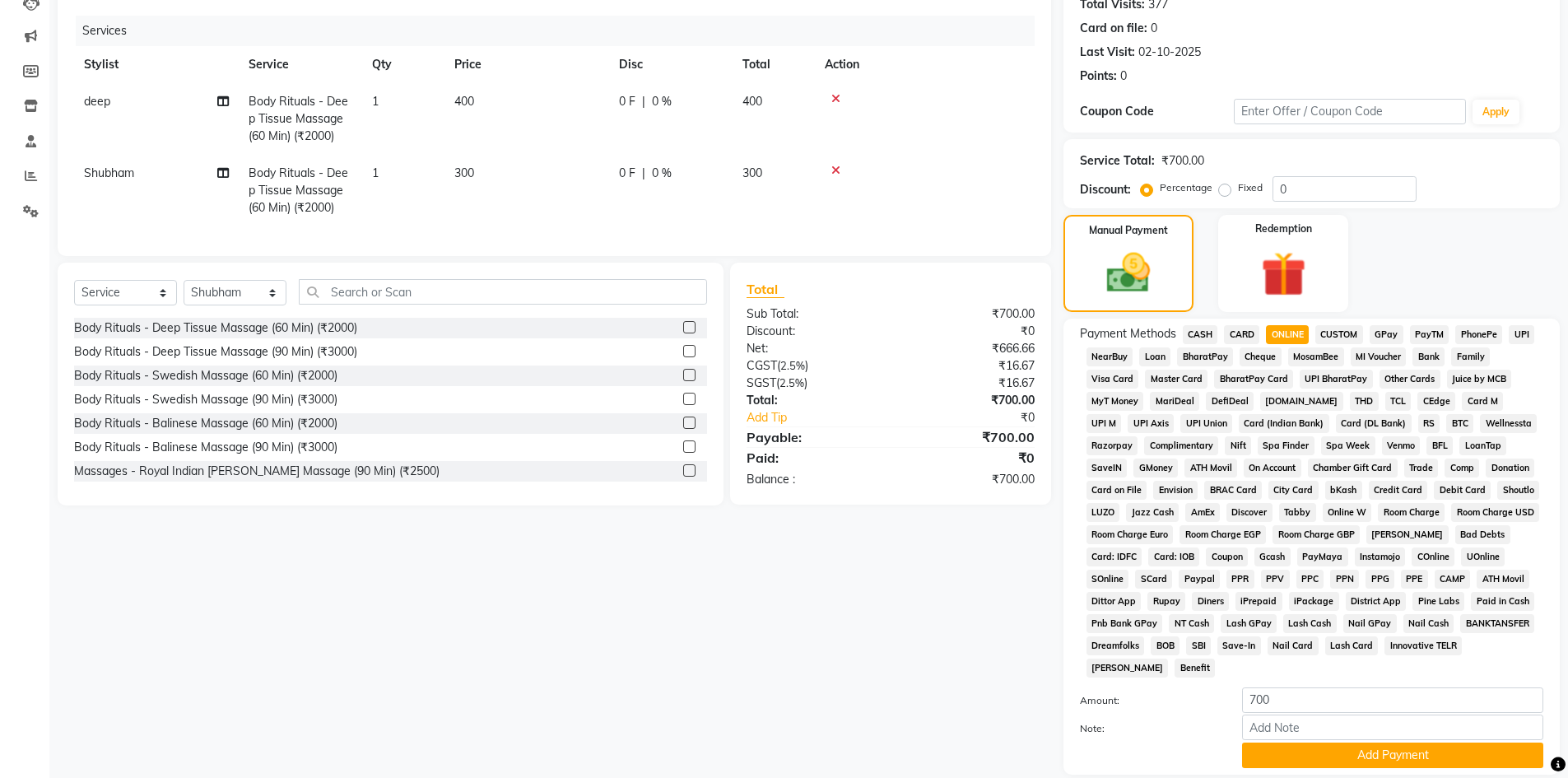
scroll to position [306, 0]
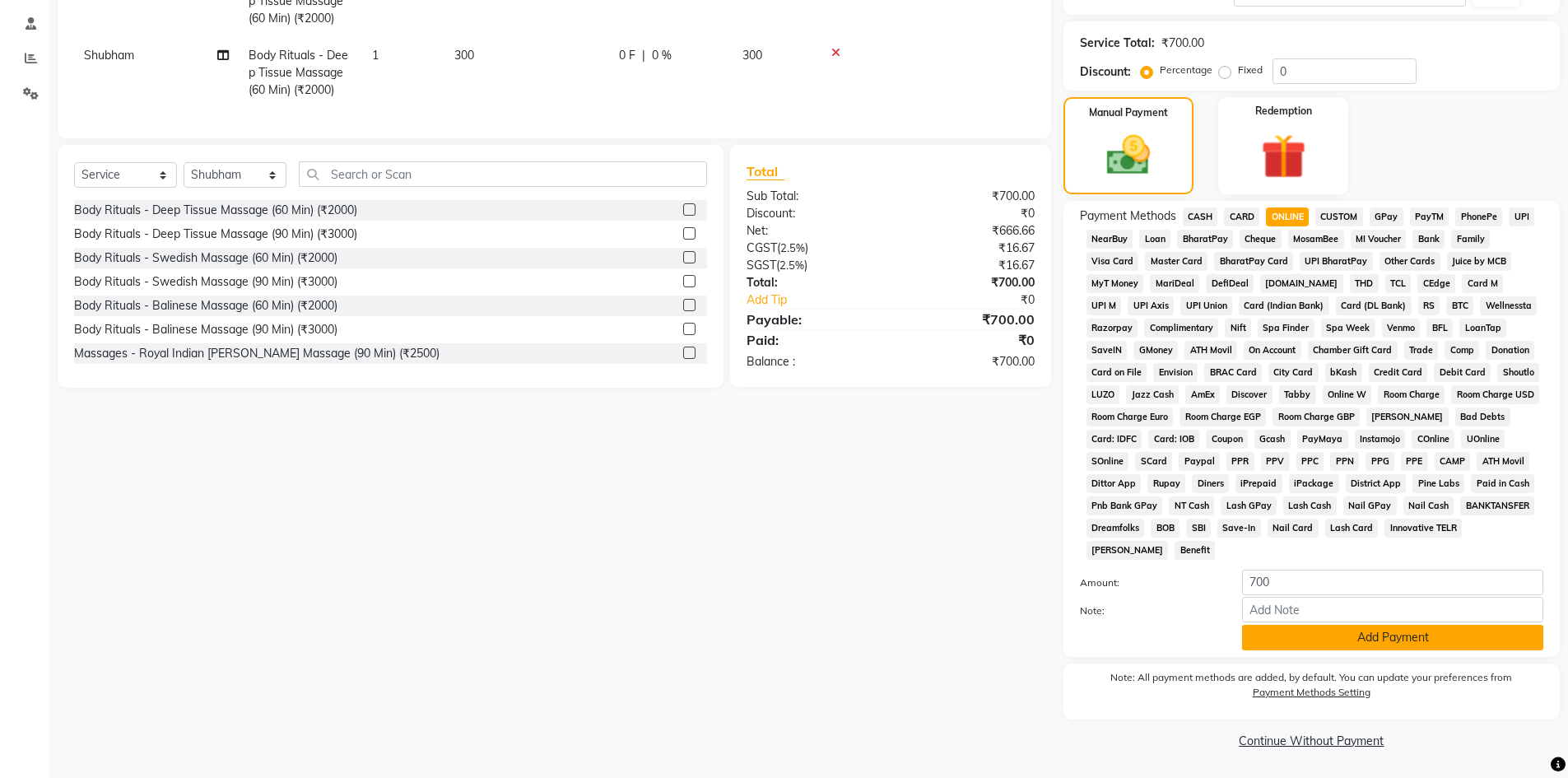
click at [1338, 645] on button "Add Payment" at bounding box center [1392, 637] width 301 height 25
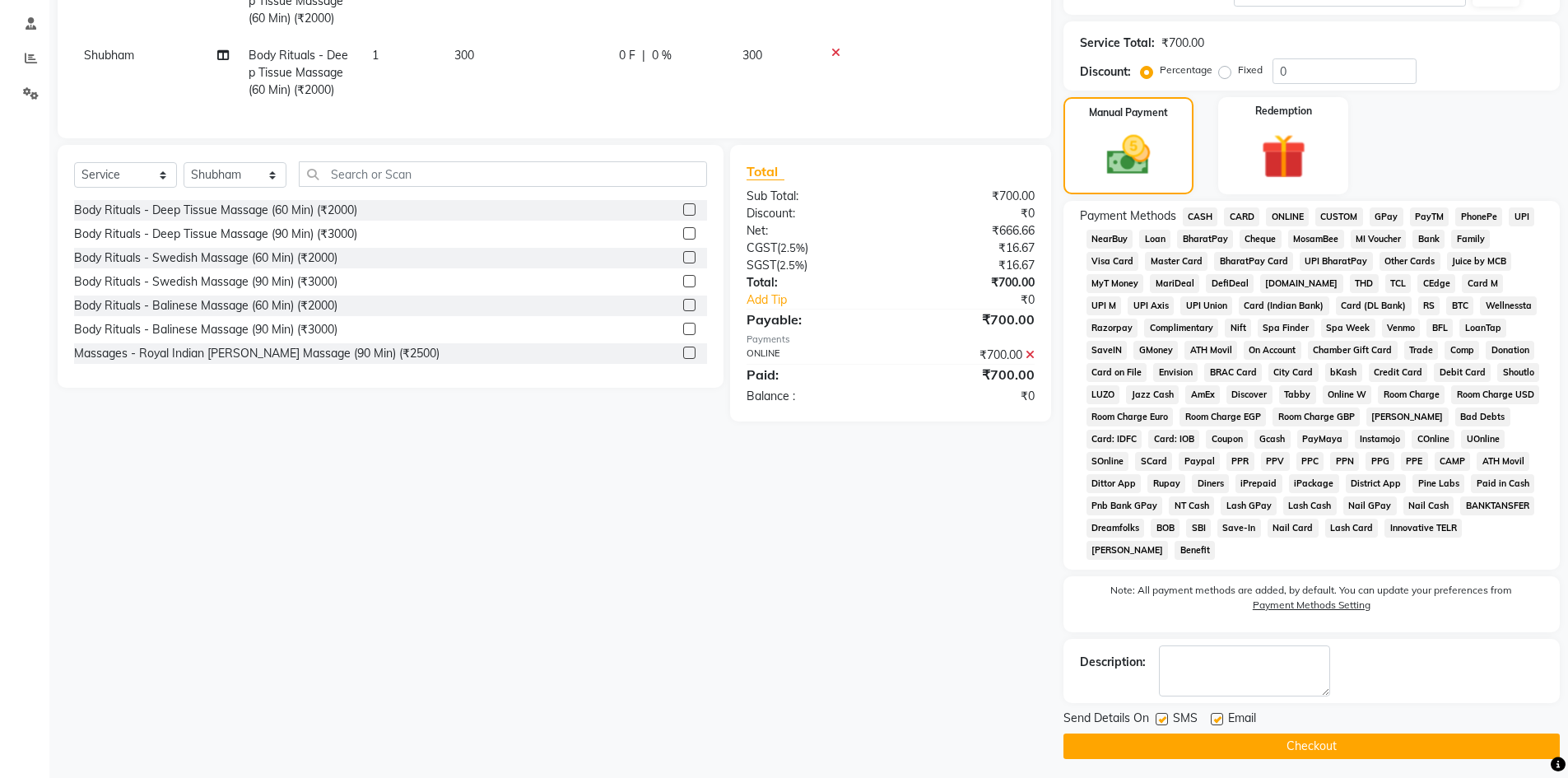
click at [1356, 753] on button "Checkout" at bounding box center [1310, 745] width 496 height 25
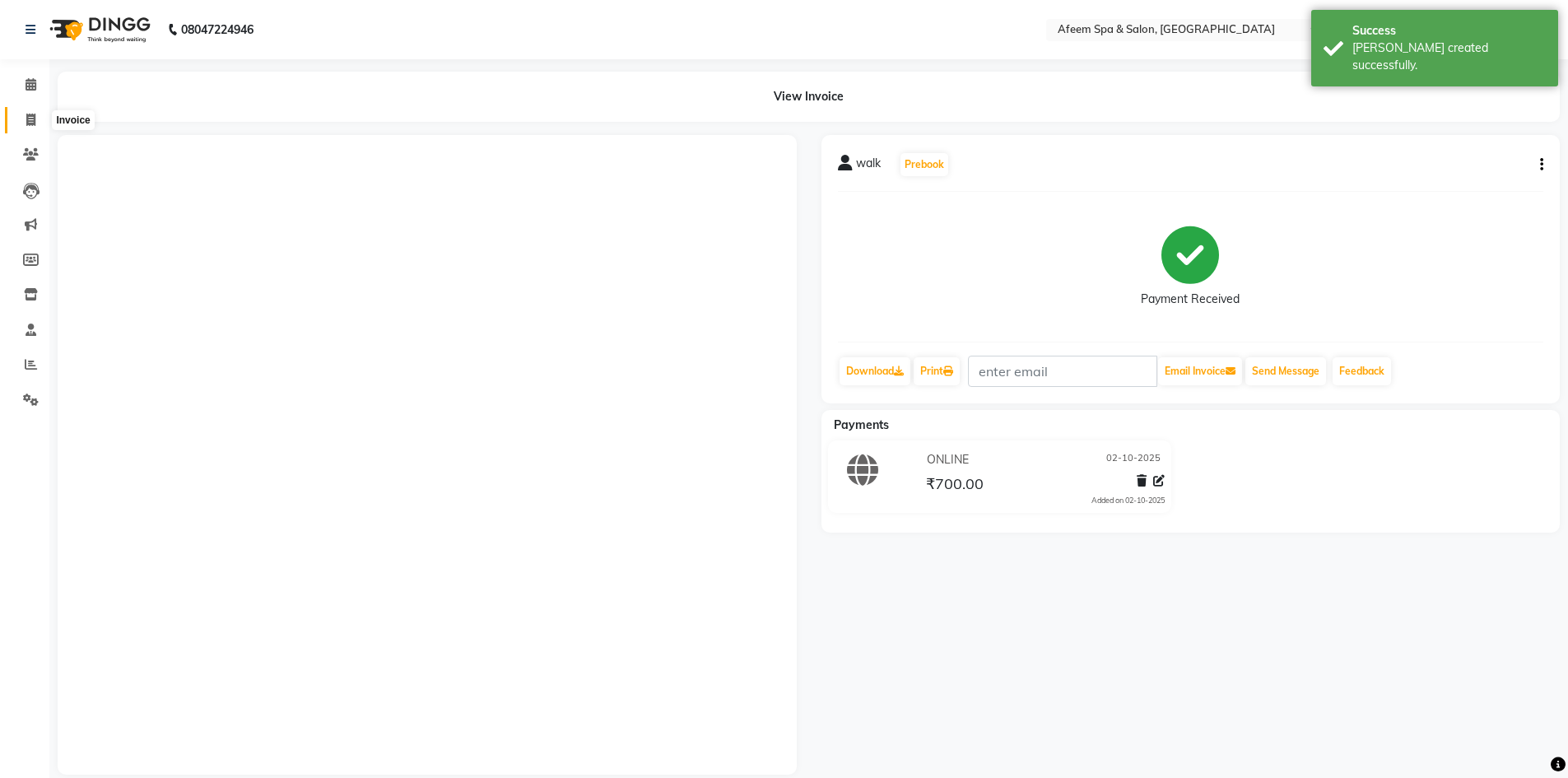
click at [33, 124] on icon at bounding box center [31, 120] width 9 height 13
select select "service"
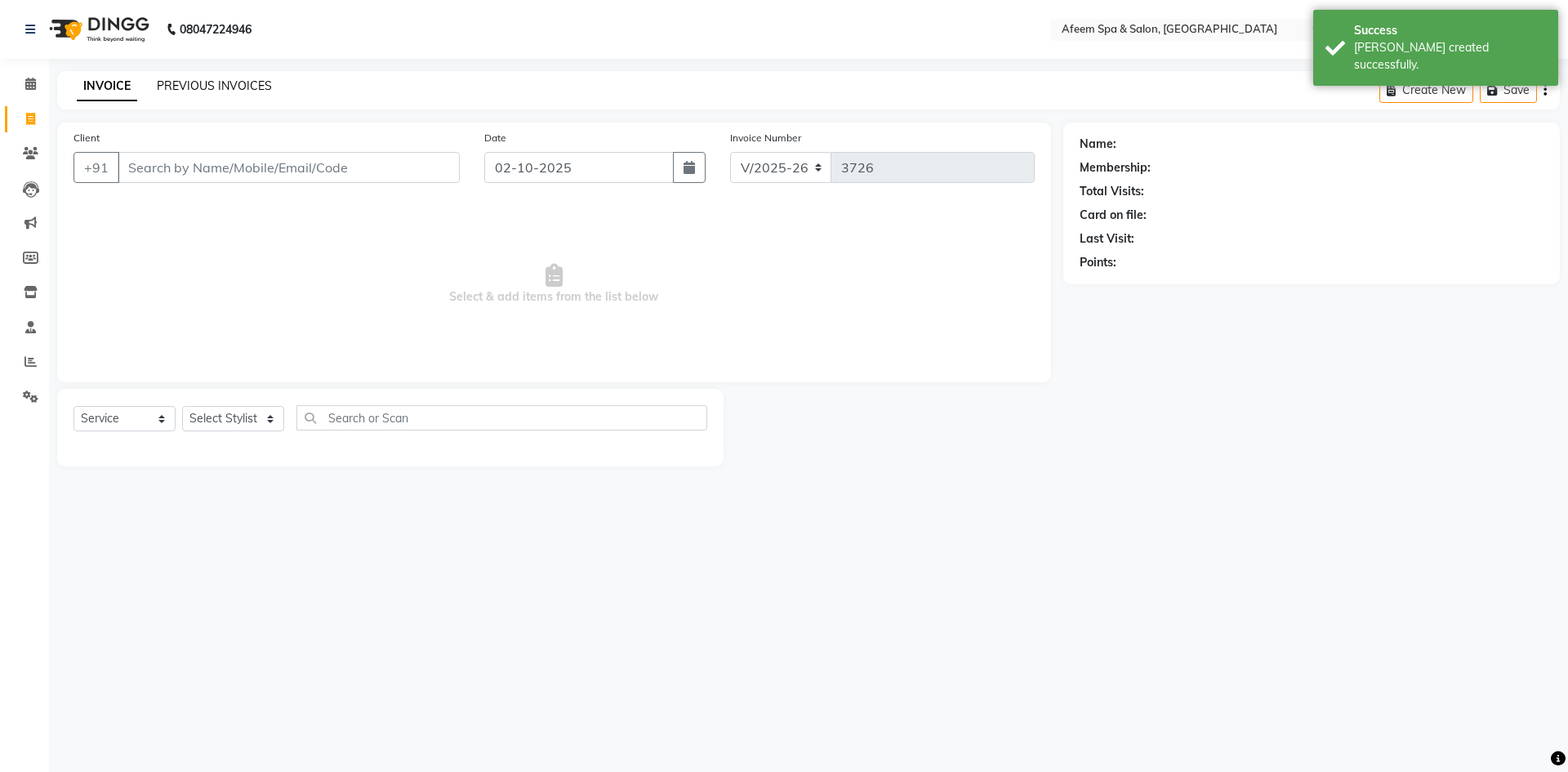
click at [246, 90] on link "PREVIOUS INVOICES" at bounding box center [214, 85] width 115 height 14
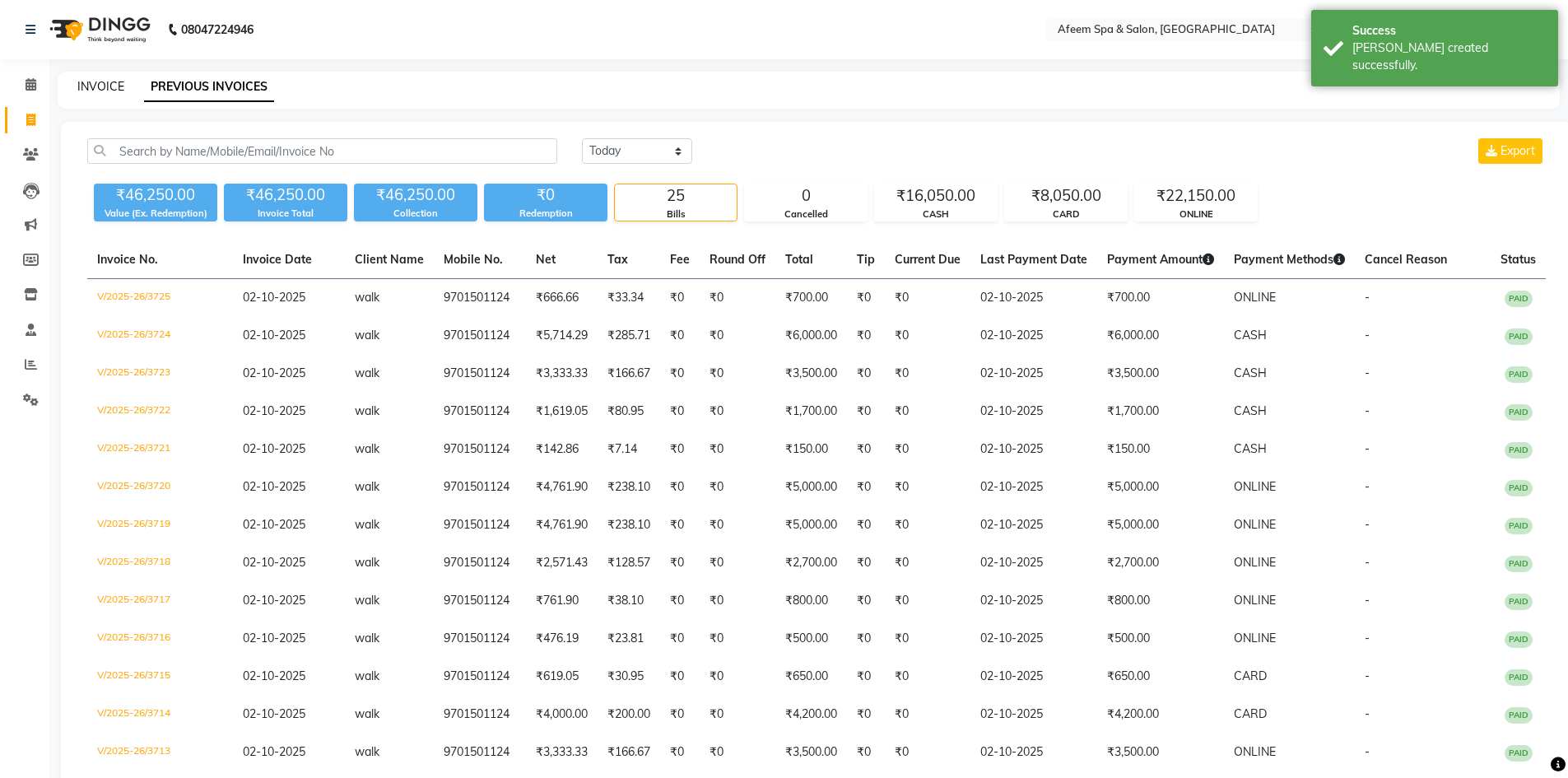
click at [99, 81] on link "INVOICE" at bounding box center [101, 86] width 47 height 14
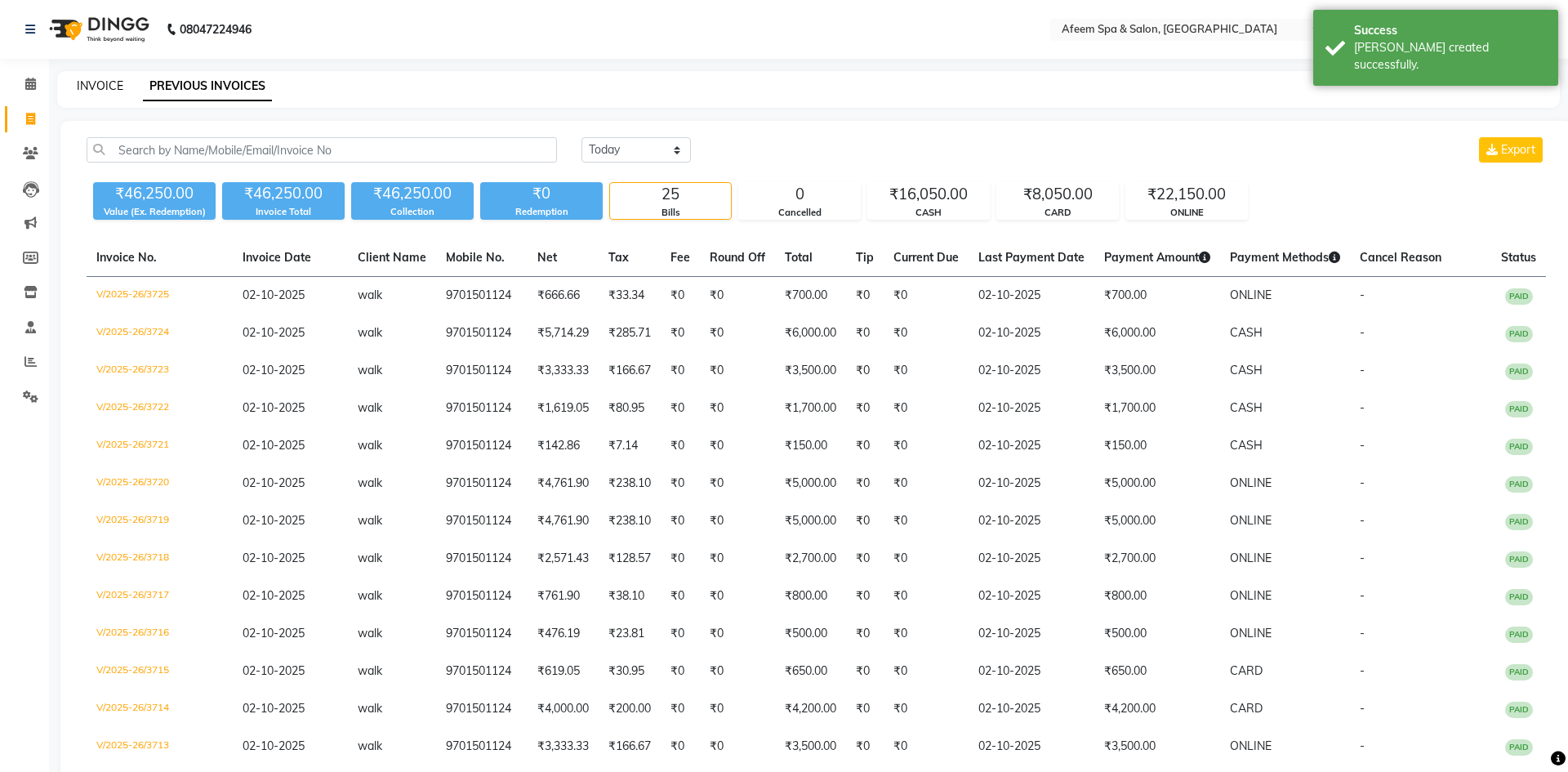
select select "service"
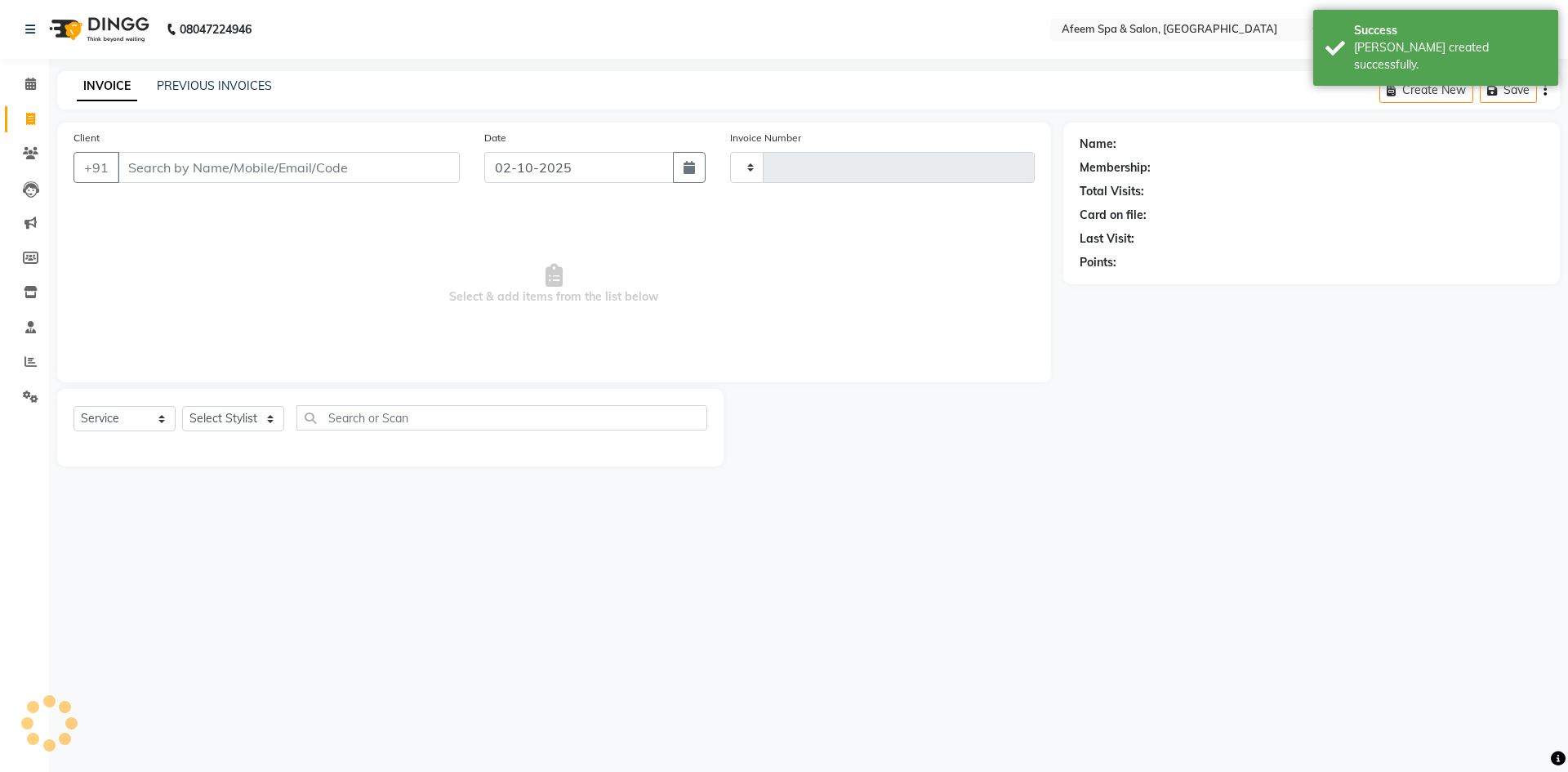
type input "3726"
select select "750"
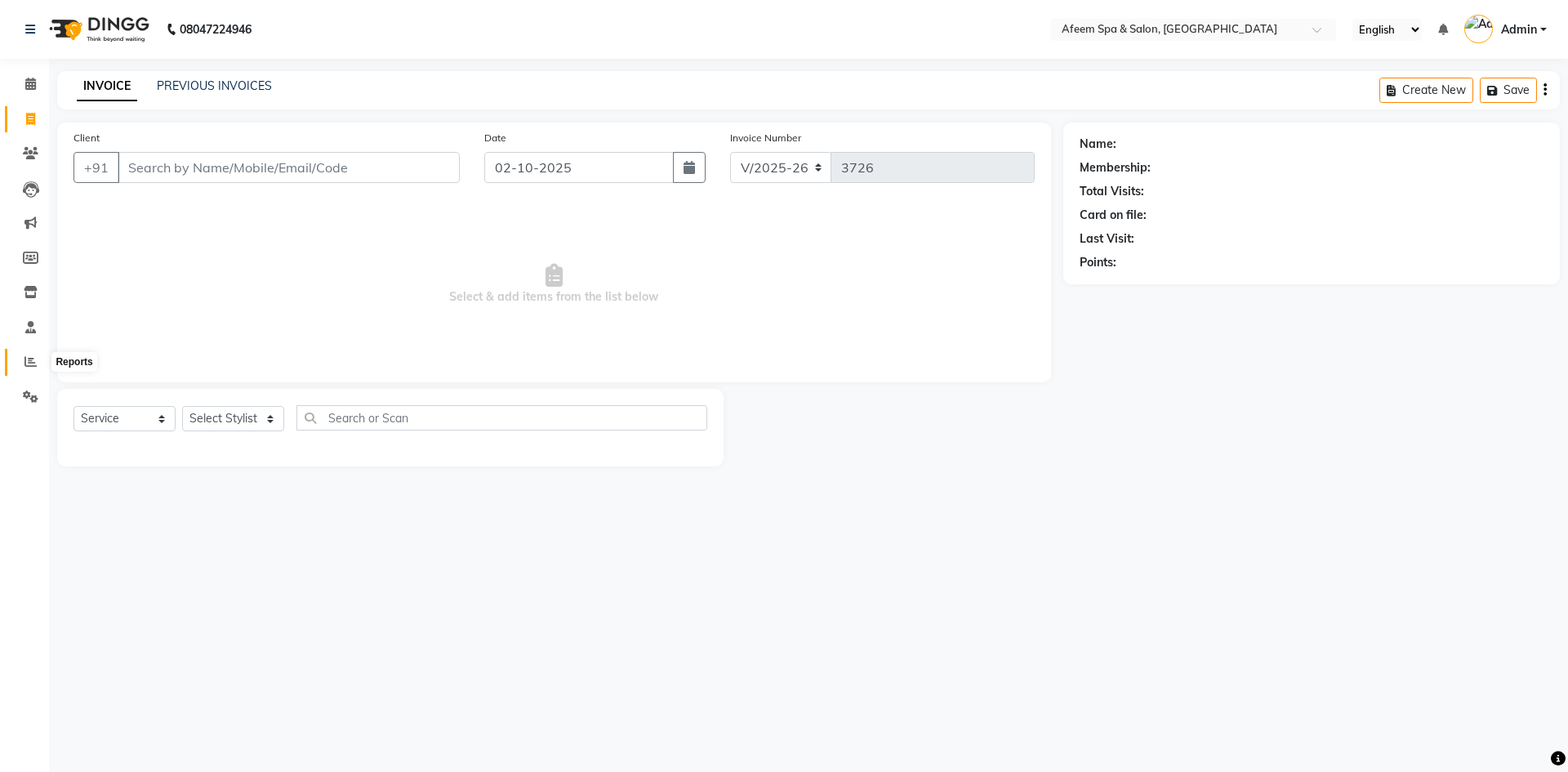
click at [36, 360] on icon at bounding box center [30, 361] width 13 height 13
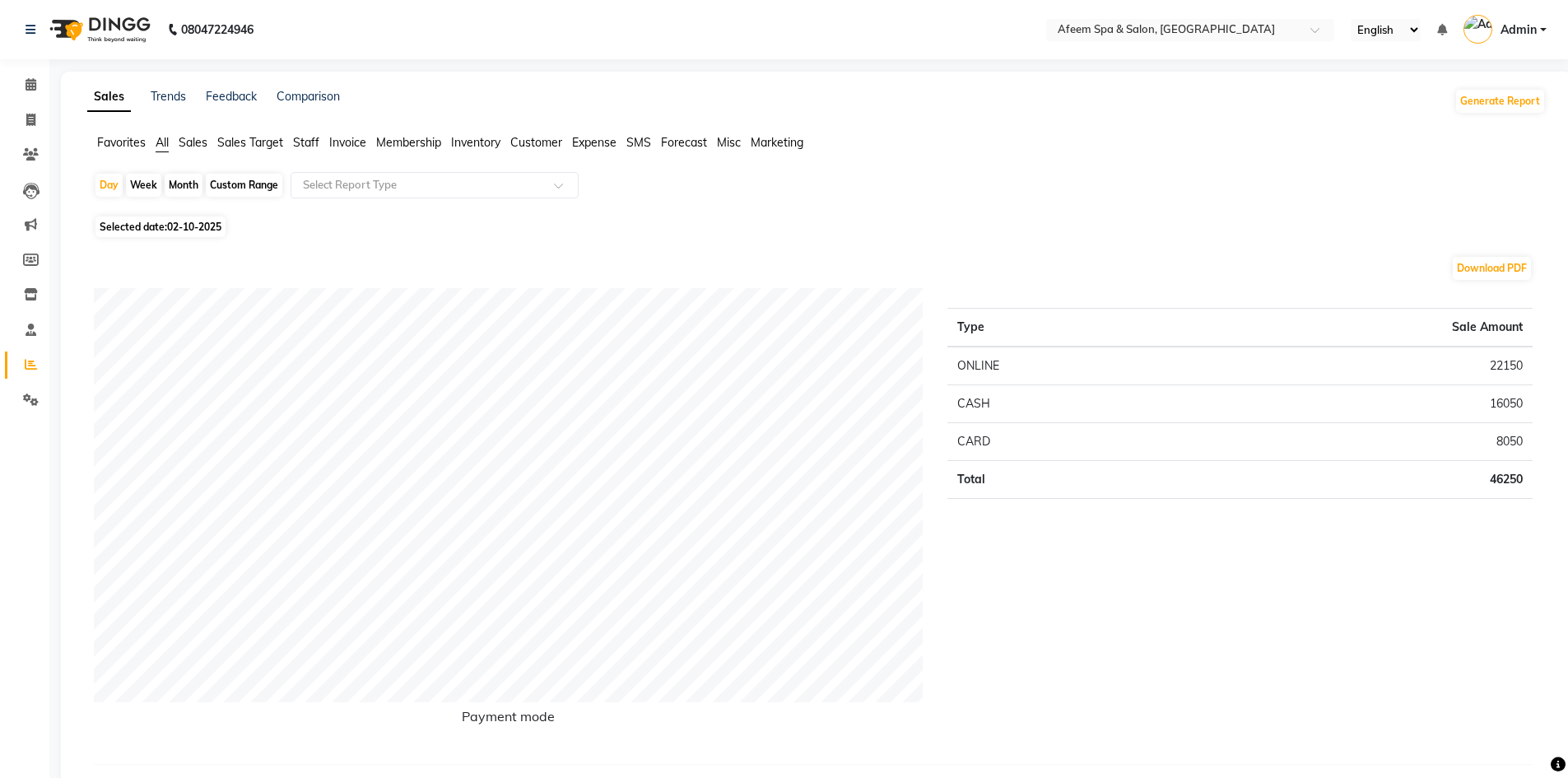
click at [309, 143] on span "Staff" at bounding box center [305, 142] width 26 height 14
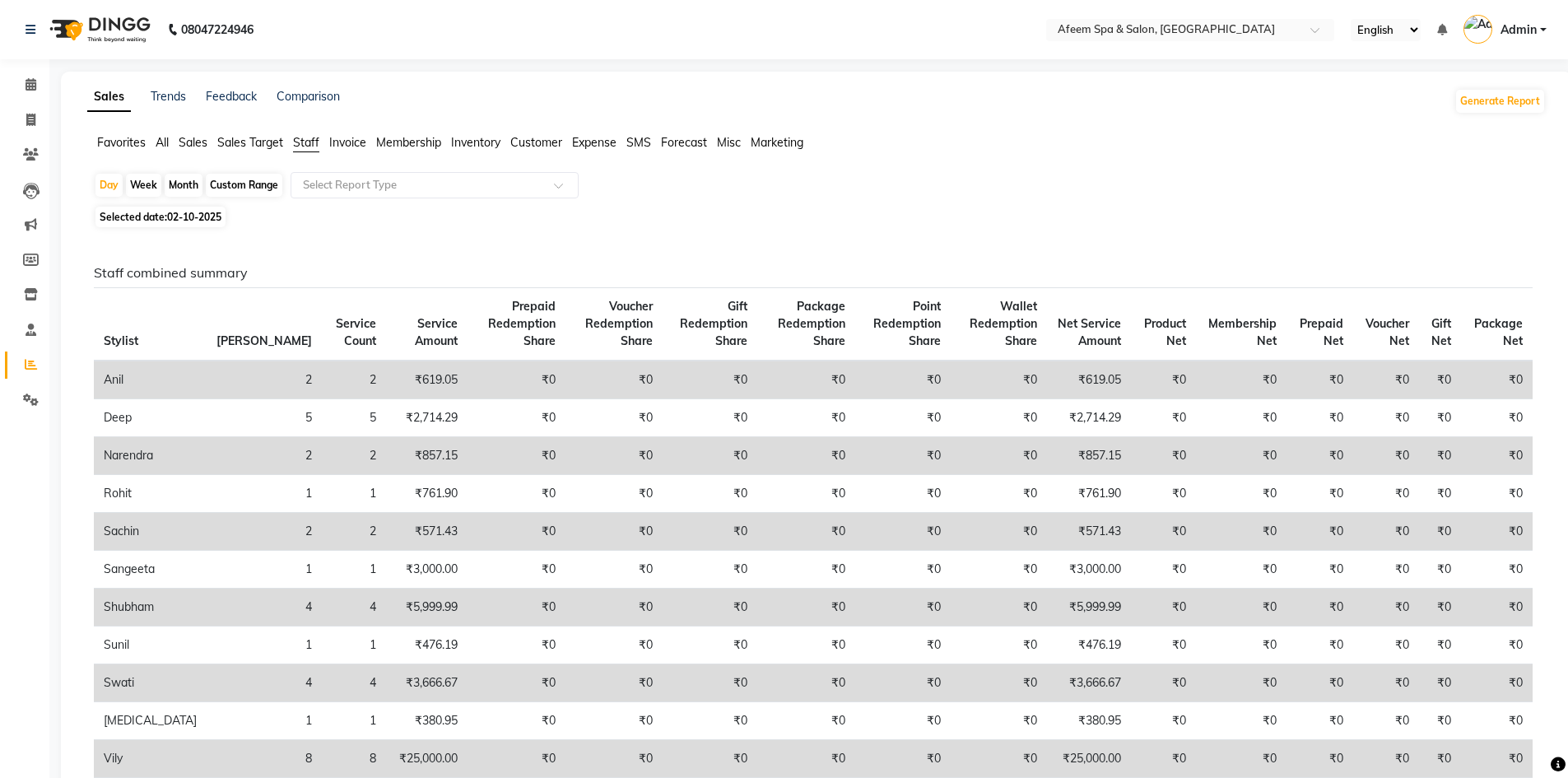
click at [188, 186] on div "Month" at bounding box center [183, 184] width 38 height 23
select select "10"
select select "2025"
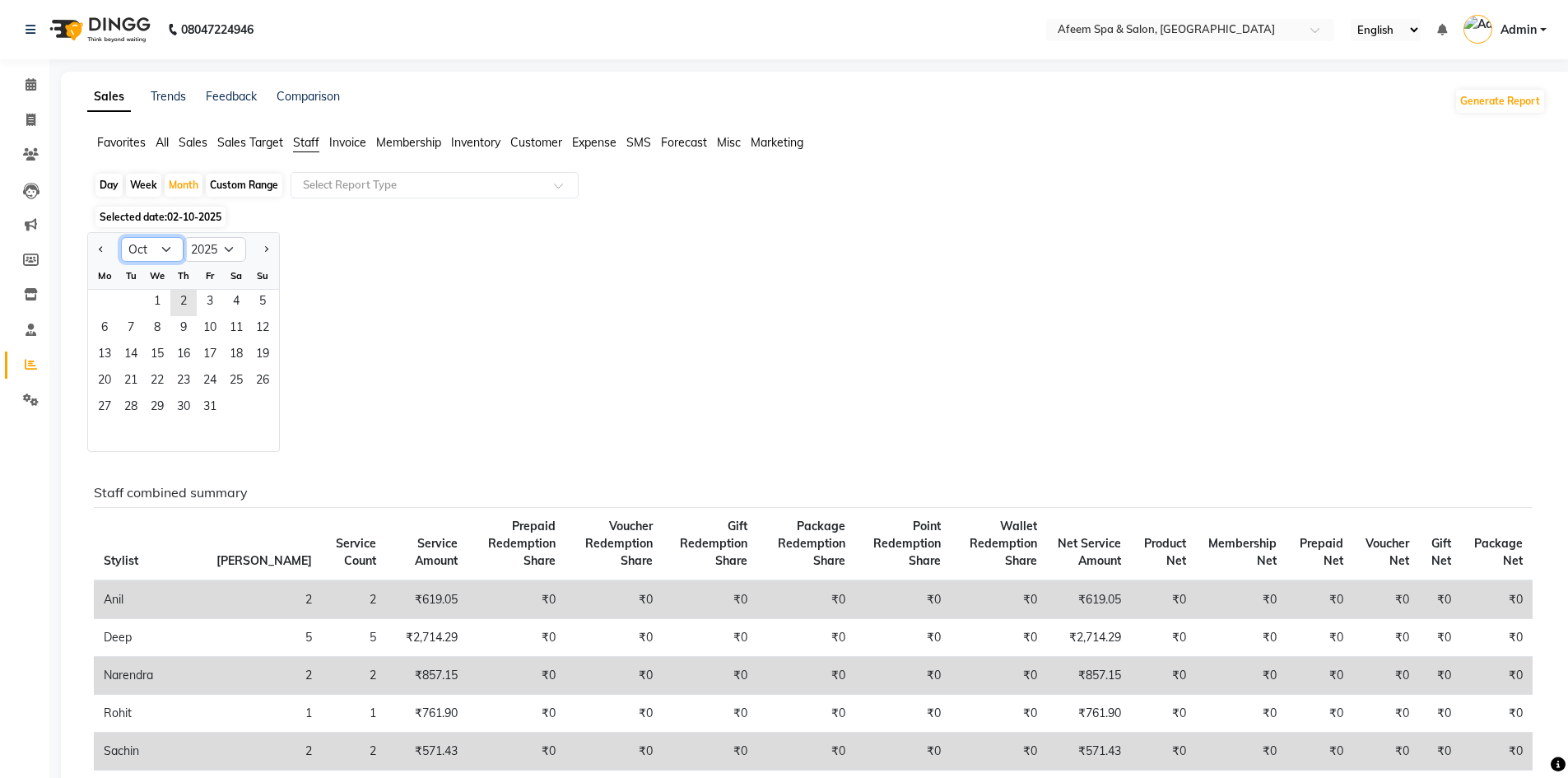
click at [172, 242] on select "Jan Feb Mar Apr May Jun [DATE] Aug Sep Oct Nov Dec" at bounding box center [152, 248] width 62 height 24
select select "9"
click at [121, 237] on select "Jan Feb Mar Apr May Jun [DATE] Aug Sep Oct Nov Dec" at bounding box center [152, 248] width 62 height 24
click at [112, 305] on span "1" at bounding box center [104, 303] width 26 height 26
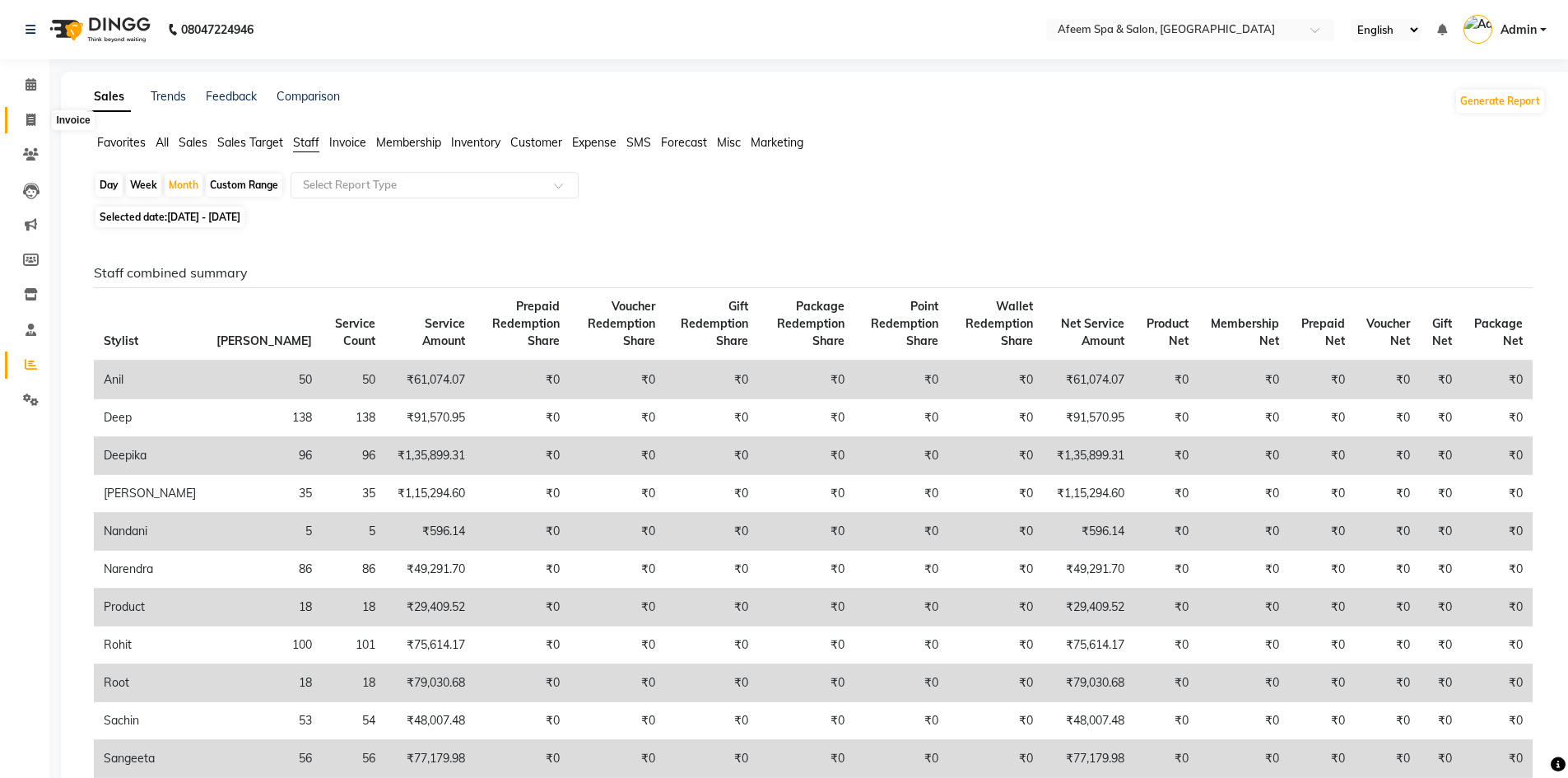
click at [38, 121] on span at bounding box center [31, 120] width 29 height 19
select select "service"
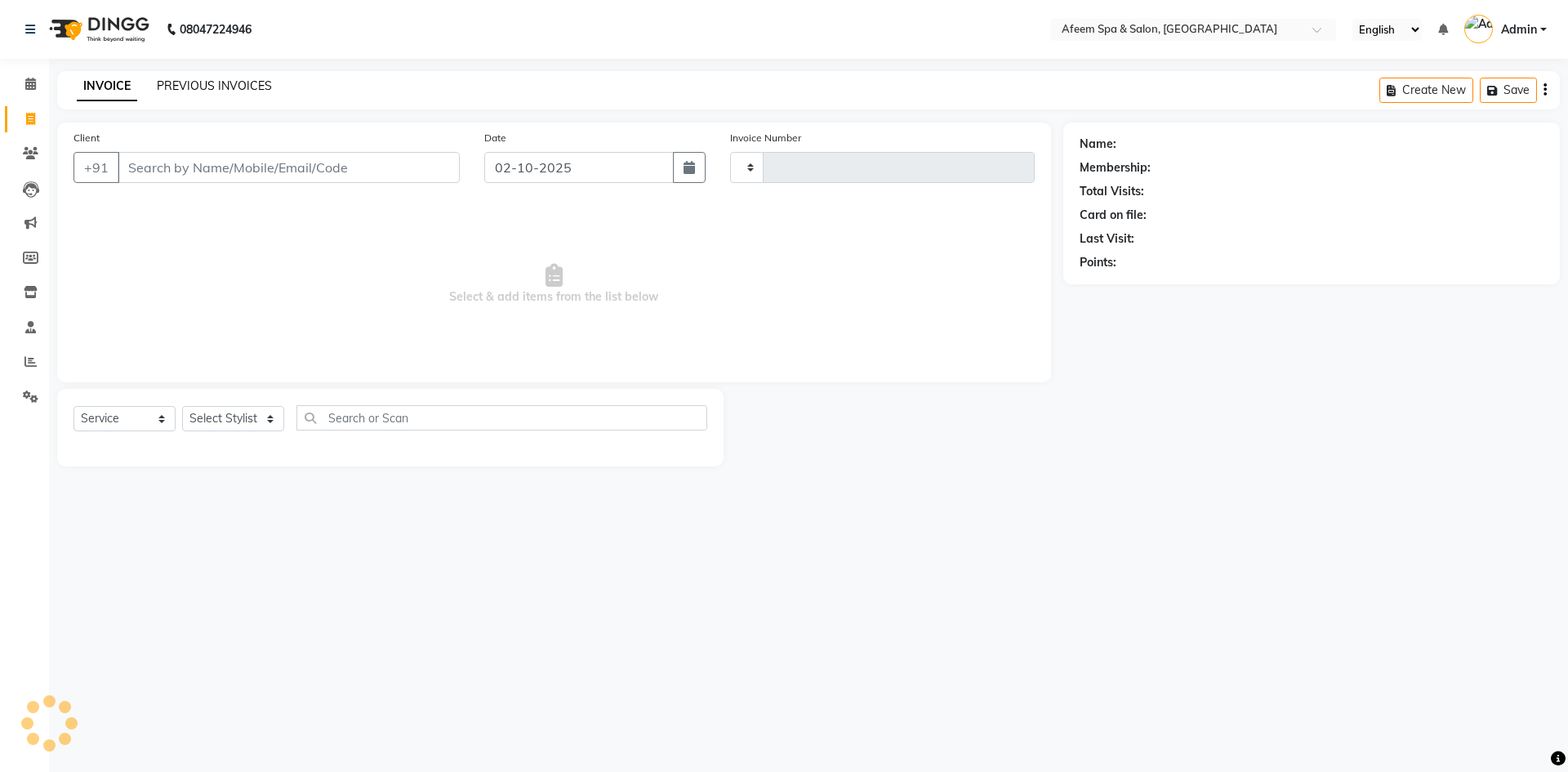
click at [227, 81] on link "PREVIOUS INVOICES" at bounding box center [214, 85] width 115 height 14
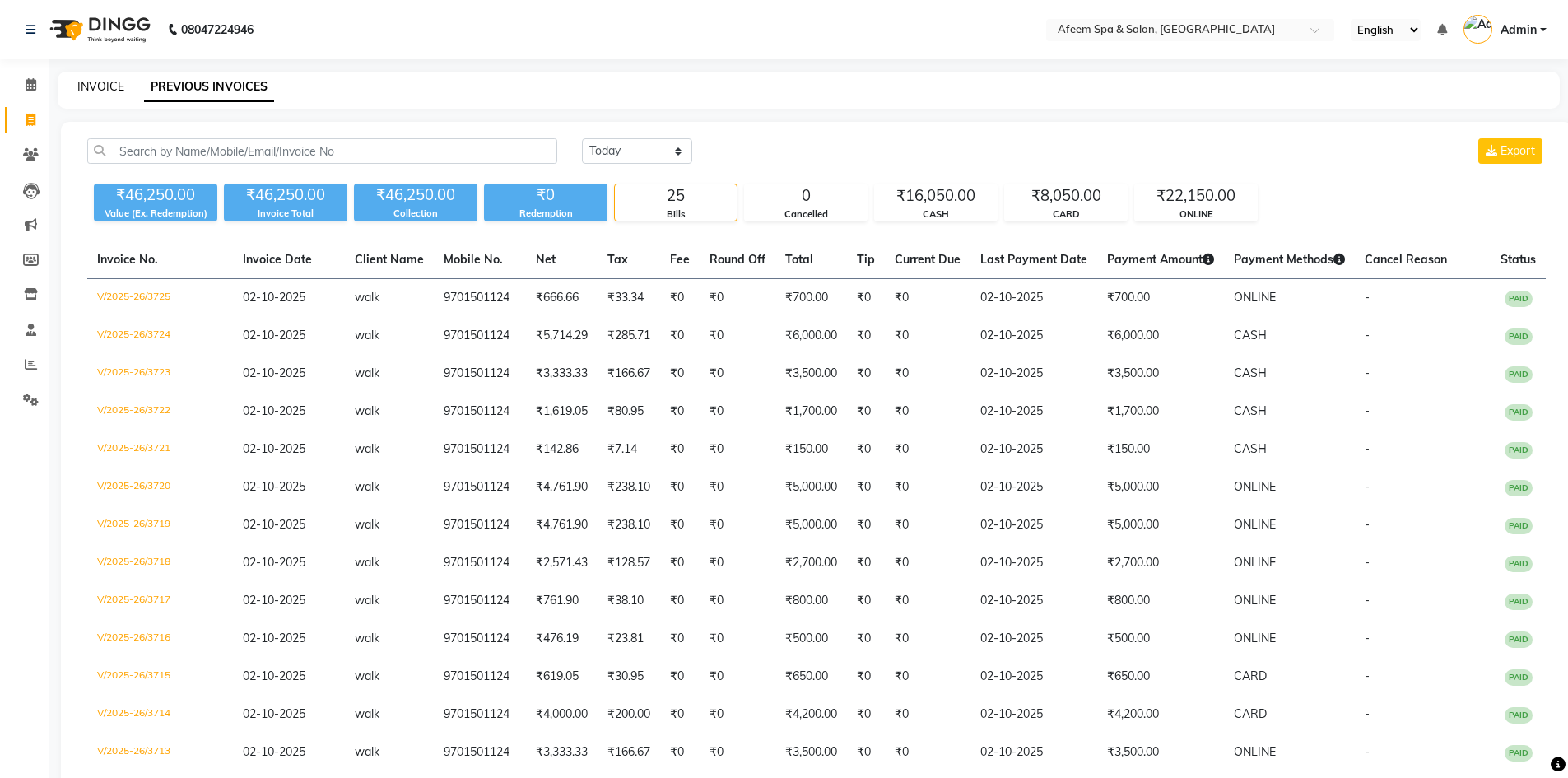
click at [97, 85] on link "INVOICE" at bounding box center [101, 86] width 47 height 14
select select "service"
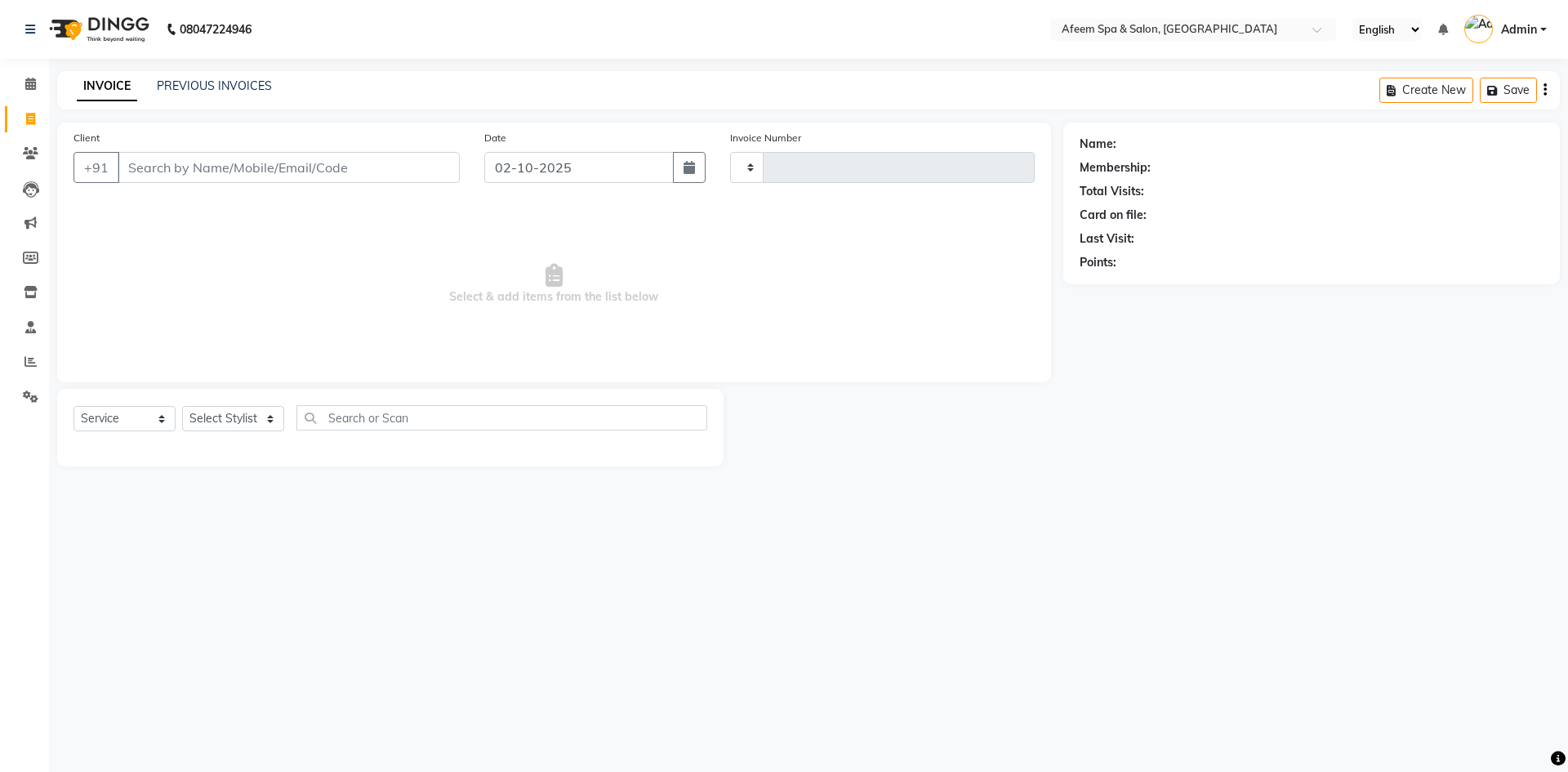
type input "3726"
select select "750"
type input "9701501124"
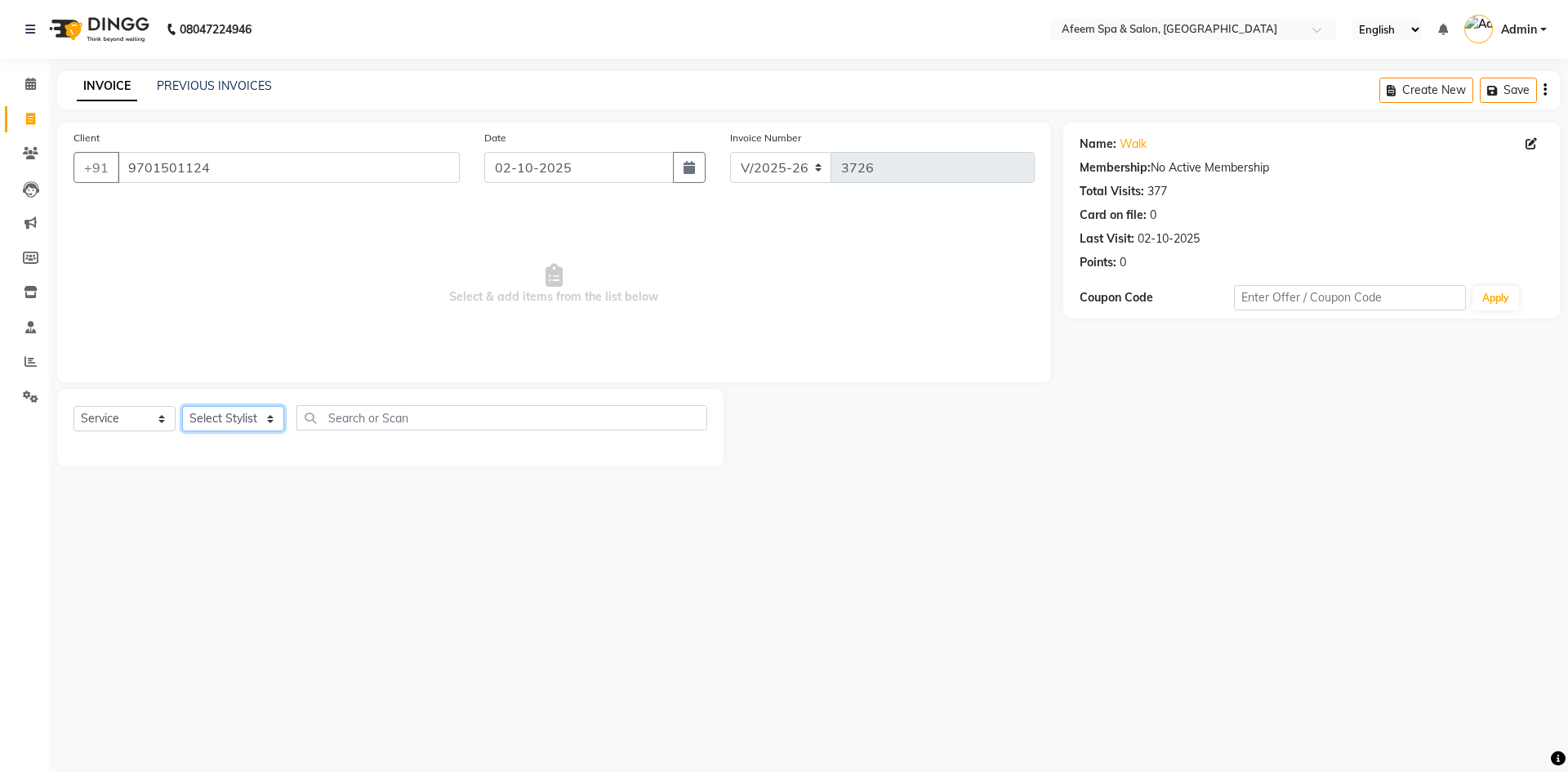
click at [223, 407] on select "Select Stylist anil deep [PERSON_NAME] [PERSON_NAME] Product [PERSON_NAME] sach…" at bounding box center [233, 419] width 102 height 25
select select "26114"
click at [182, 406] on select "Select Stylist anil deep [PERSON_NAME] [PERSON_NAME] Product [PERSON_NAME] sach…" at bounding box center [233, 419] width 102 height 25
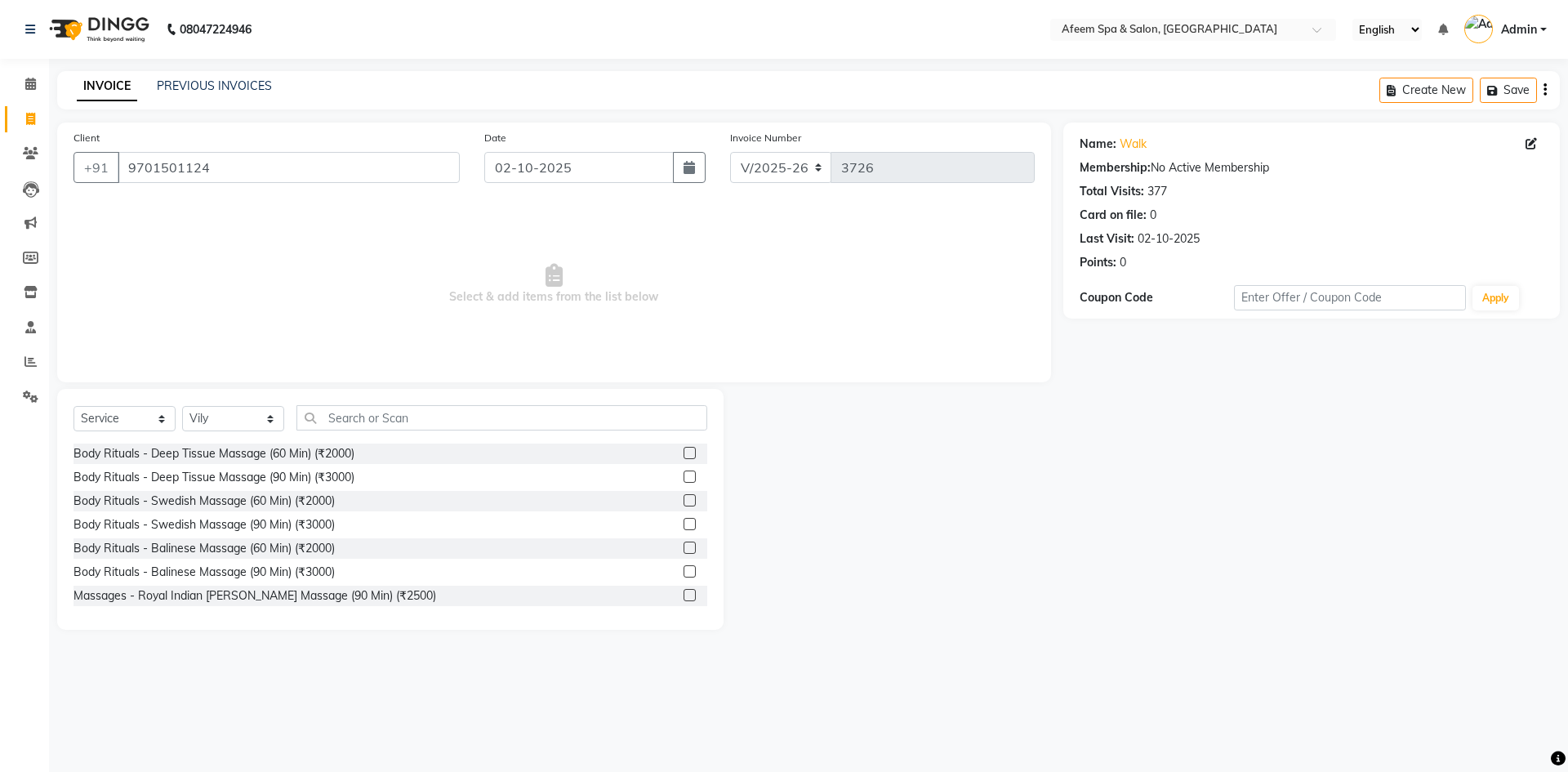
drag, startPoint x: 672, startPoint y: 449, endPoint x: 675, endPoint y: 442, distance: 7.6
click at [674, 446] on div "Body Rituals - Deep Tissue Massage (60 Min) (₹2000)" at bounding box center [390, 453] width 634 height 21
click at [684, 452] on label at bounding box center [690, 453] width 13 height 13
click at [684, 452] on input "checkbox" at bounding box center [689, 454] width 11 height 11
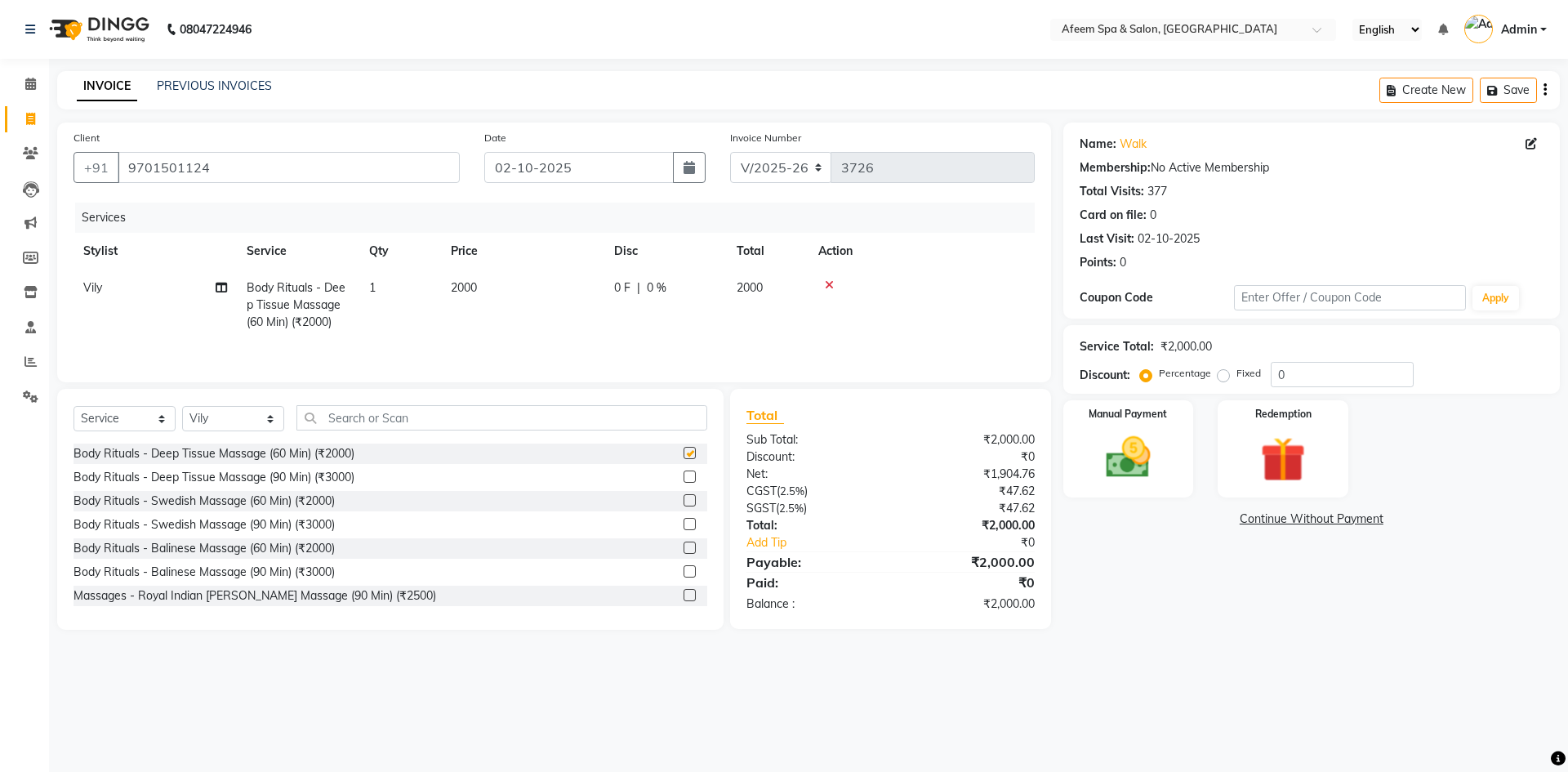
checkbox input "false"
click at [506, 275] on td "2000" at bounding box center [523, 304] width 163 height 71
select select "26114"
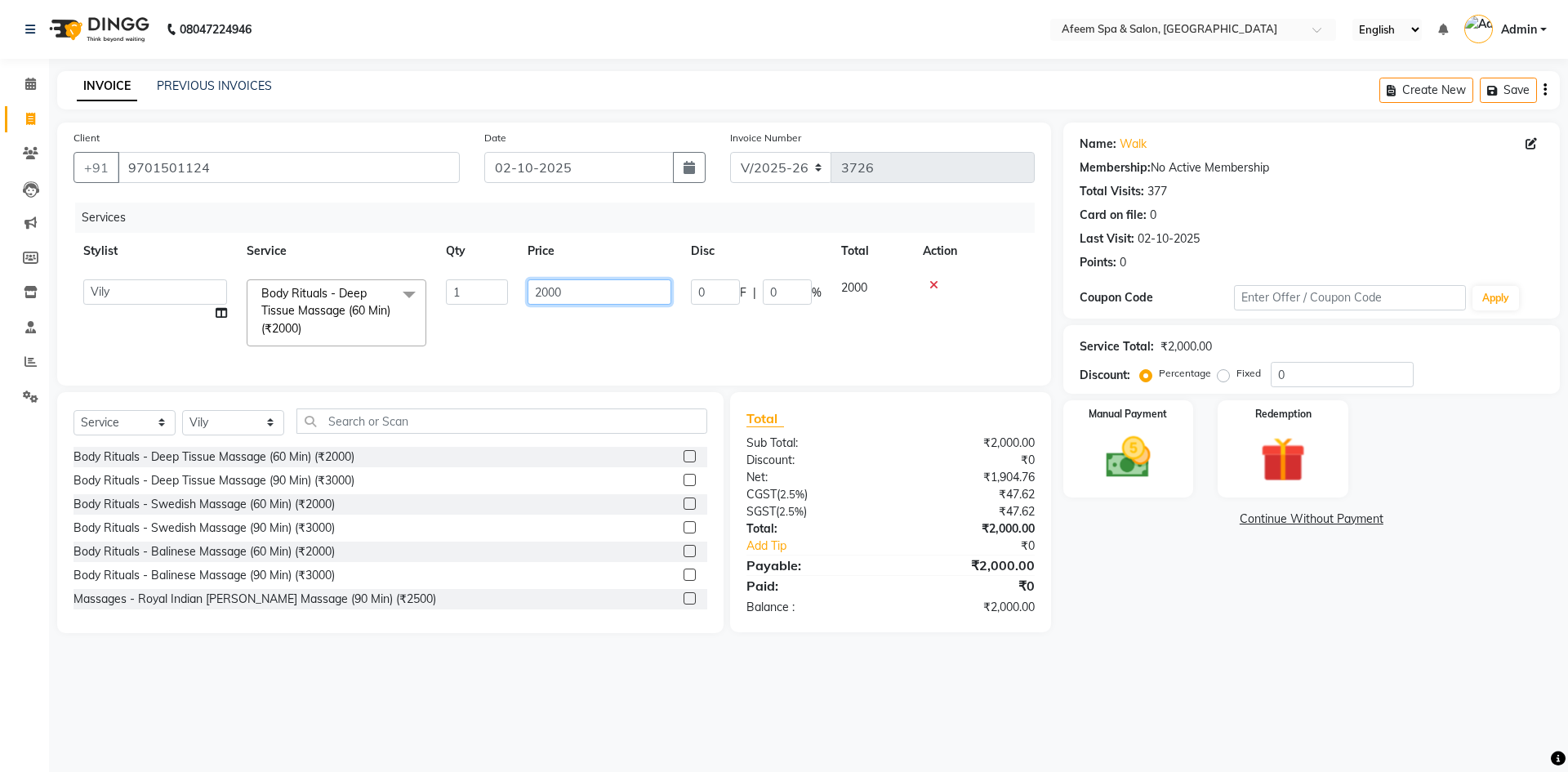
drag, startPoint x: 556, startPoint y: 296, endPoint x: 510, endPoint y: 295, distance: 46.0
click at [510, 295] on tr "anil deep [PERSON_NAME] [PERSON_NAME] Product [PERSON_NAME] sachin [PERSON_NAME…" at bounding box center [554, 312] width 962 height 87
drag, startPoint x: 519, startPoint y: 291, endPoint x: 503, endPoint y: 291, distance: 16.0
click at [503, 291] on tr "anil deep [PERSON_NAME] [PERSON_NAME] Product [PERSON_NAME] sachin [PERSON_NAME…" at bounding box center [554, 312] width 962 height 87
type input "3675"
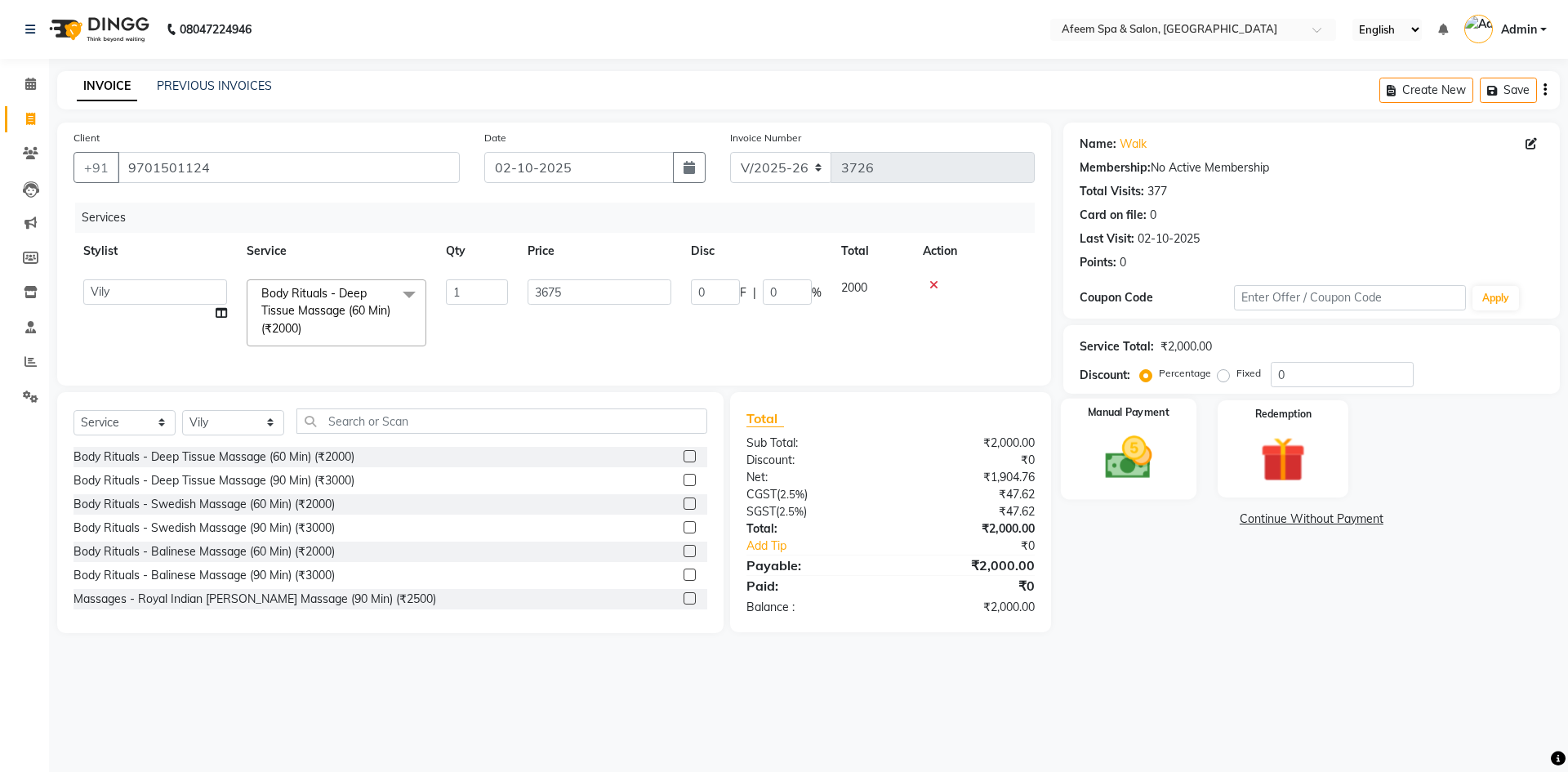
click at [1118, 477] on img at bounding box center [1128, 457] width 76 height 54
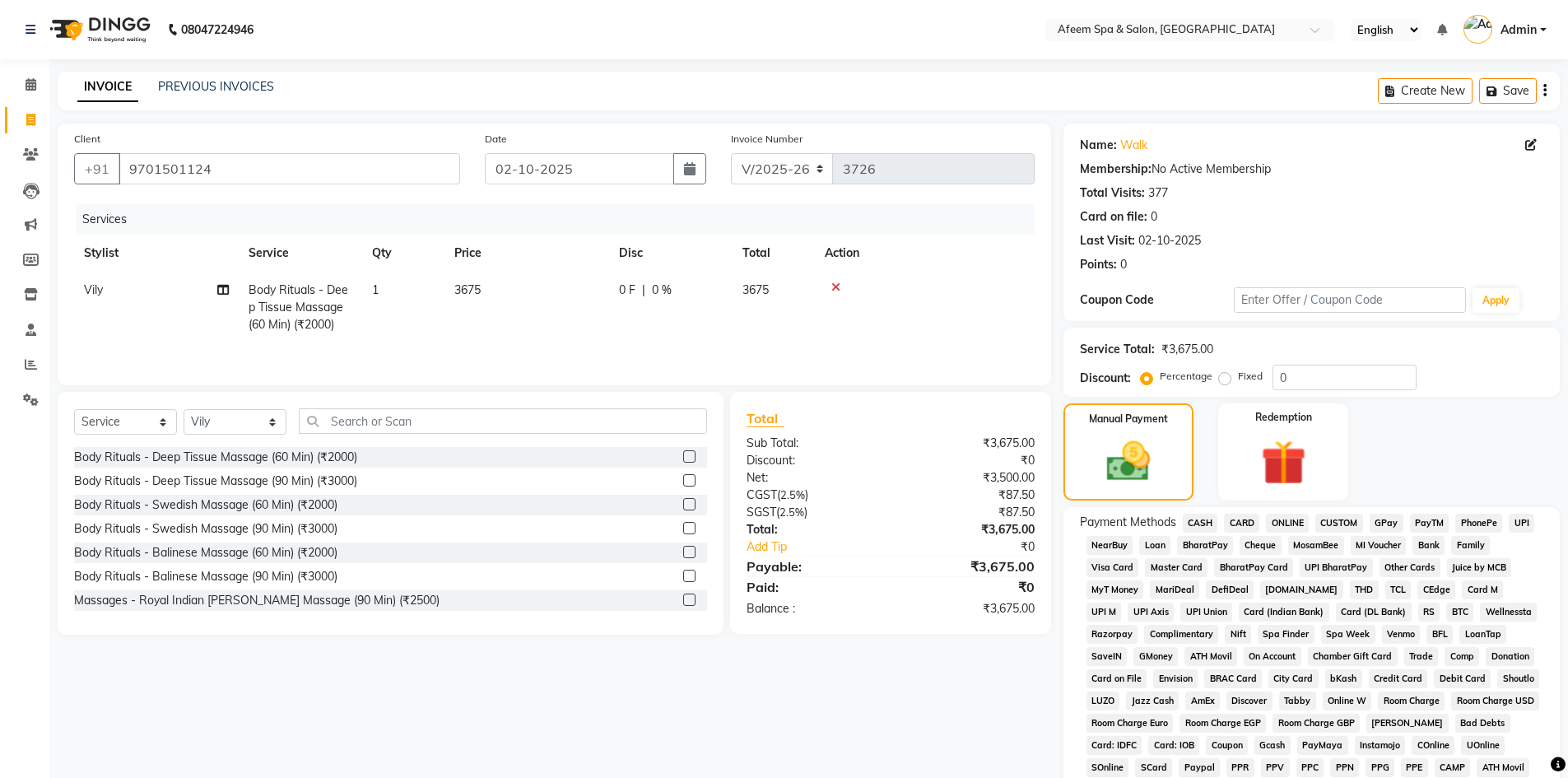
click at [1244, 520] on span "CARD" at bounding box center [1241, 522] width 35 height 19
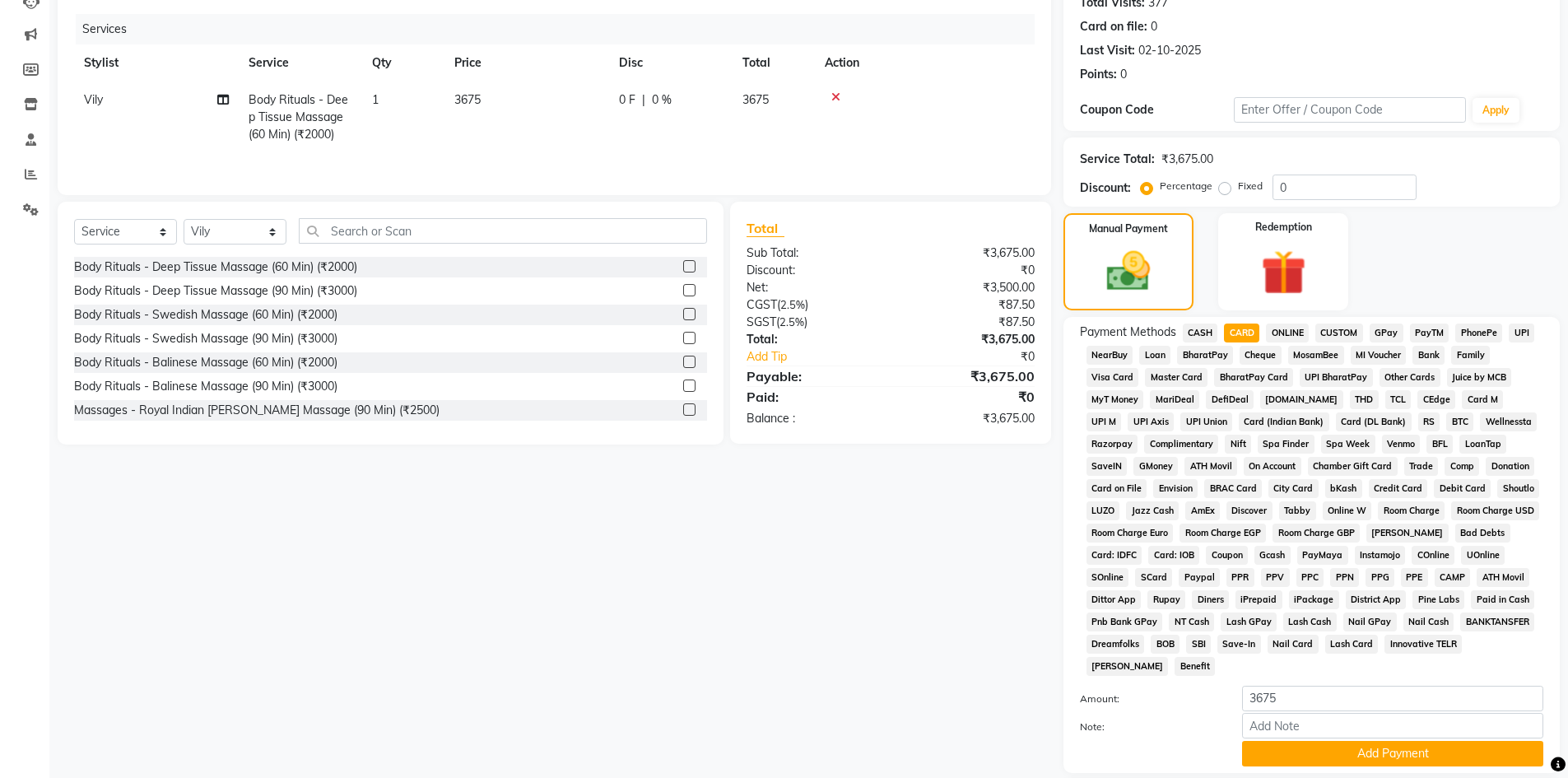
scroll to position [306, 0]
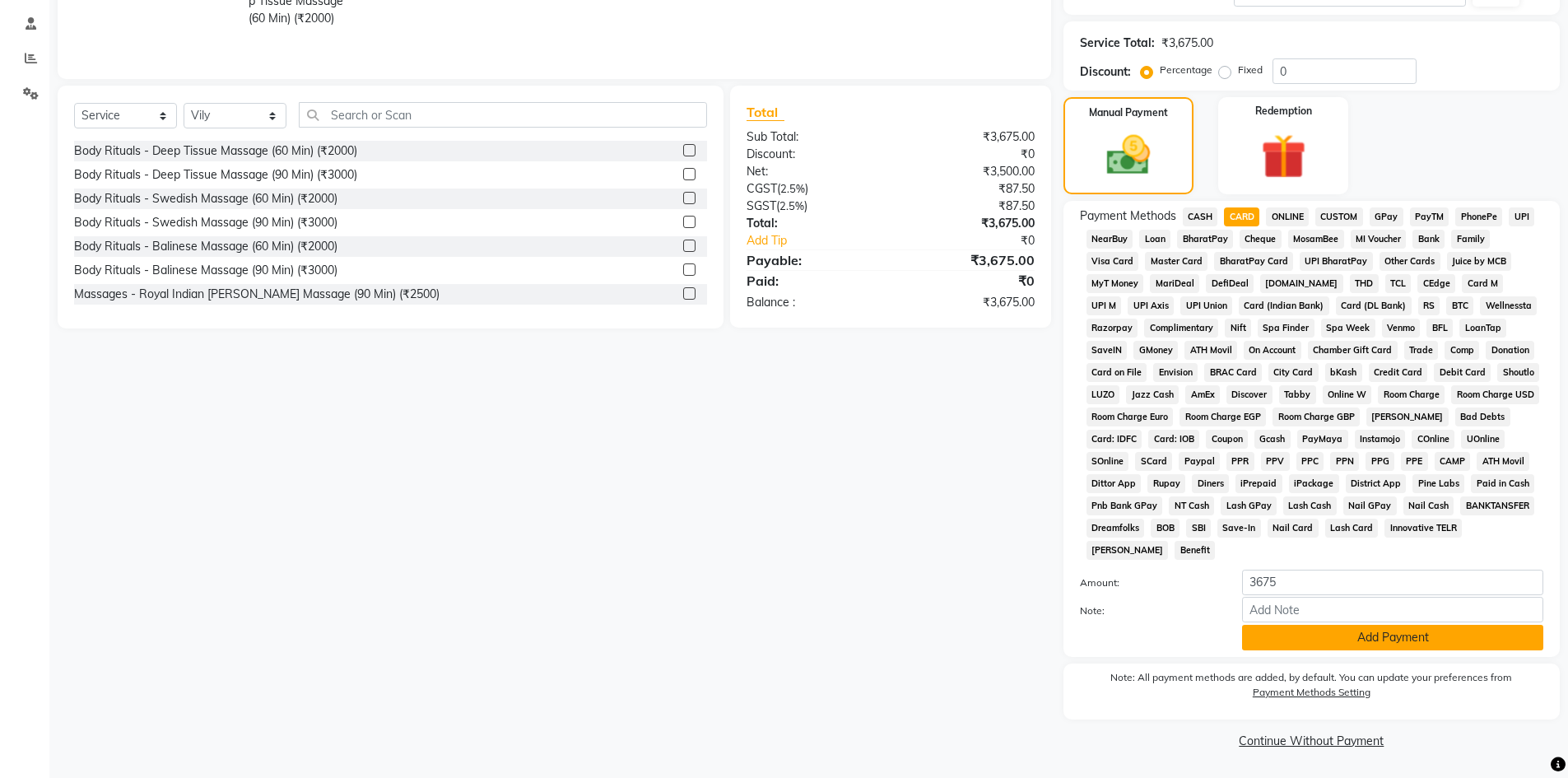
click at [1301, 634] on button "Add Payment" at bounding box center [1392, 637] width 301 height 25
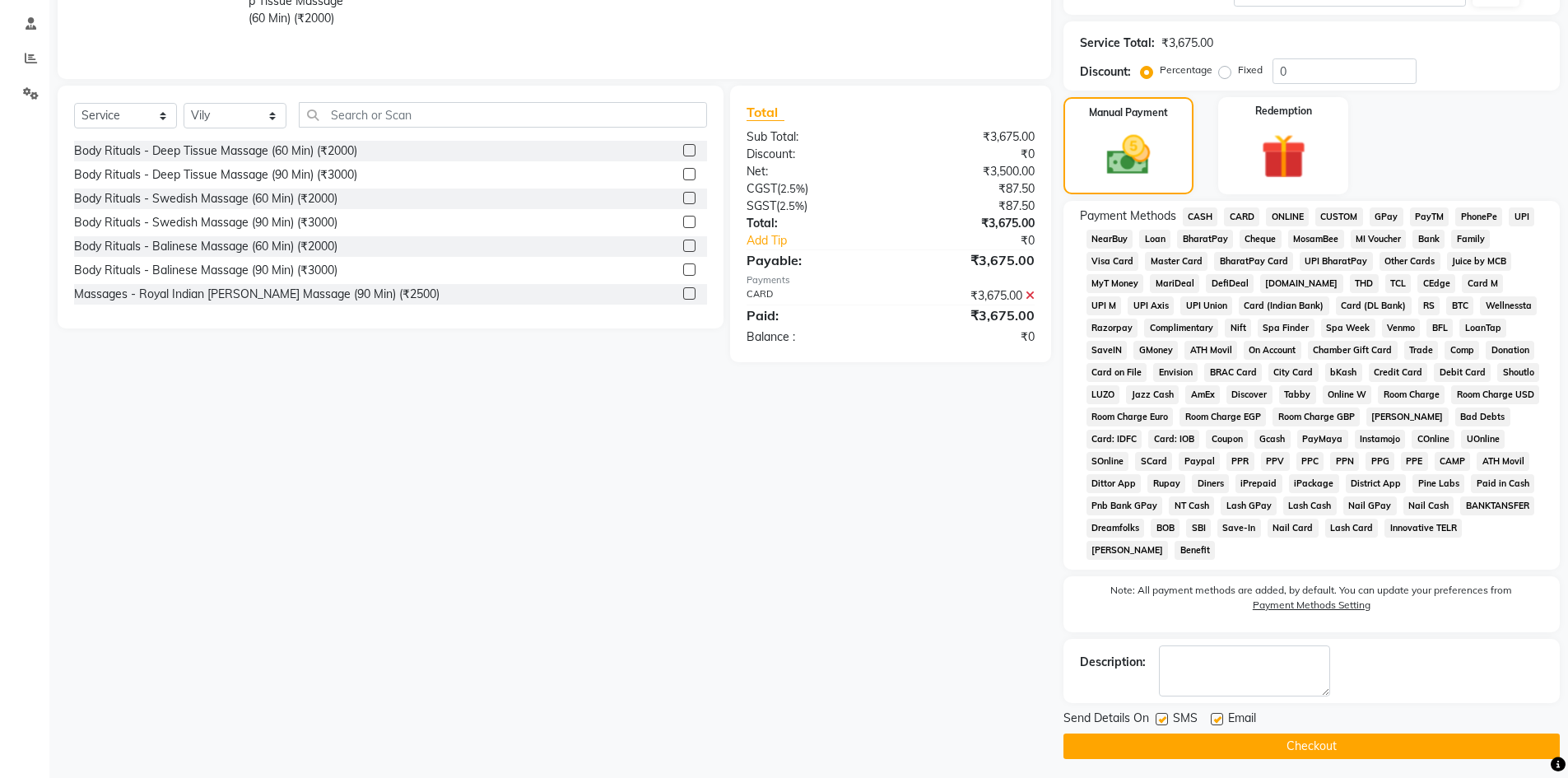
click at [1331, 747] on button "Checkout" at bounding box center [1310, 745] width 496 height 25
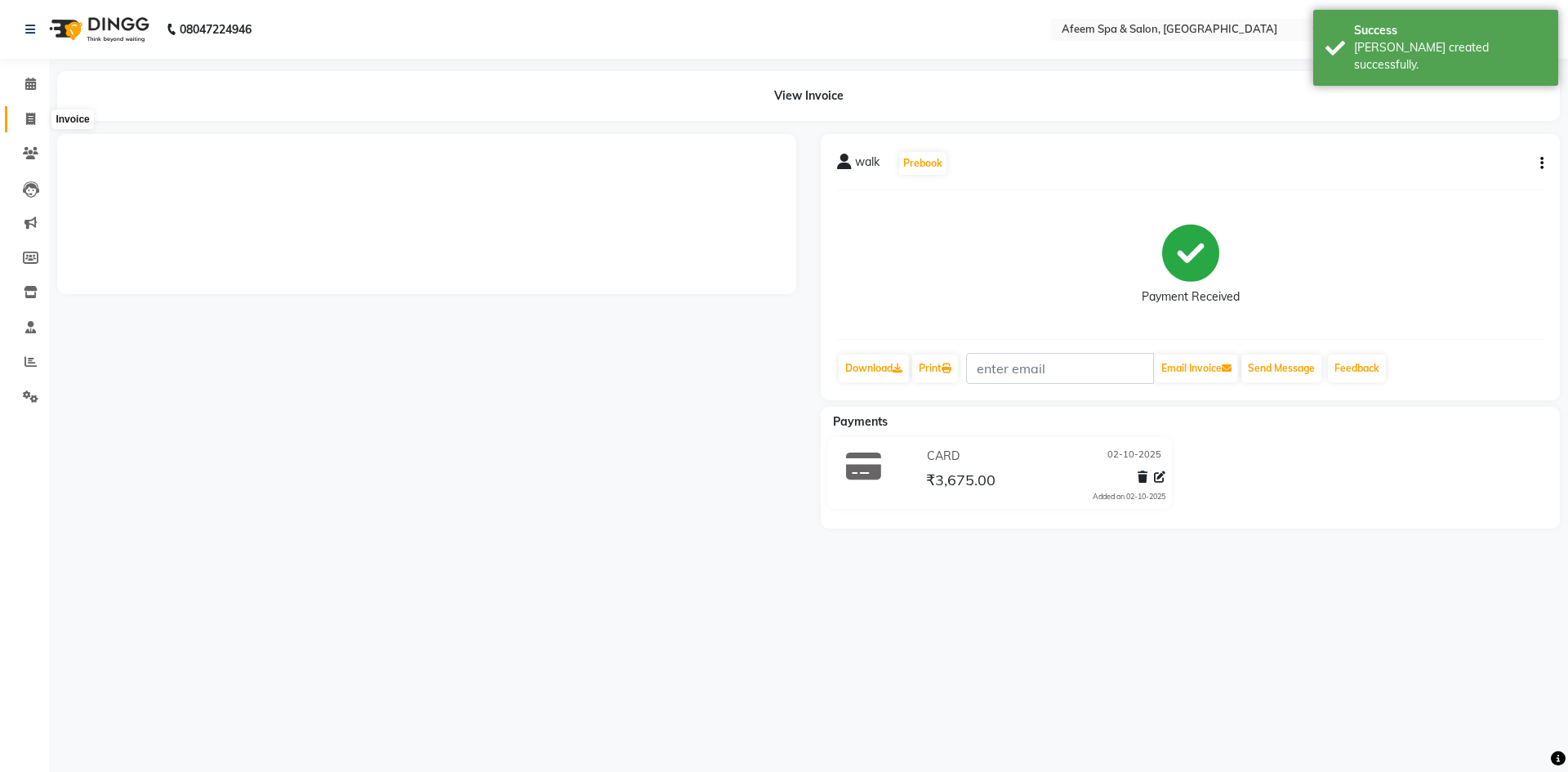
click at [26, 123] on icon at bounding box center [30, 119] width 9 height 13
select select "service"
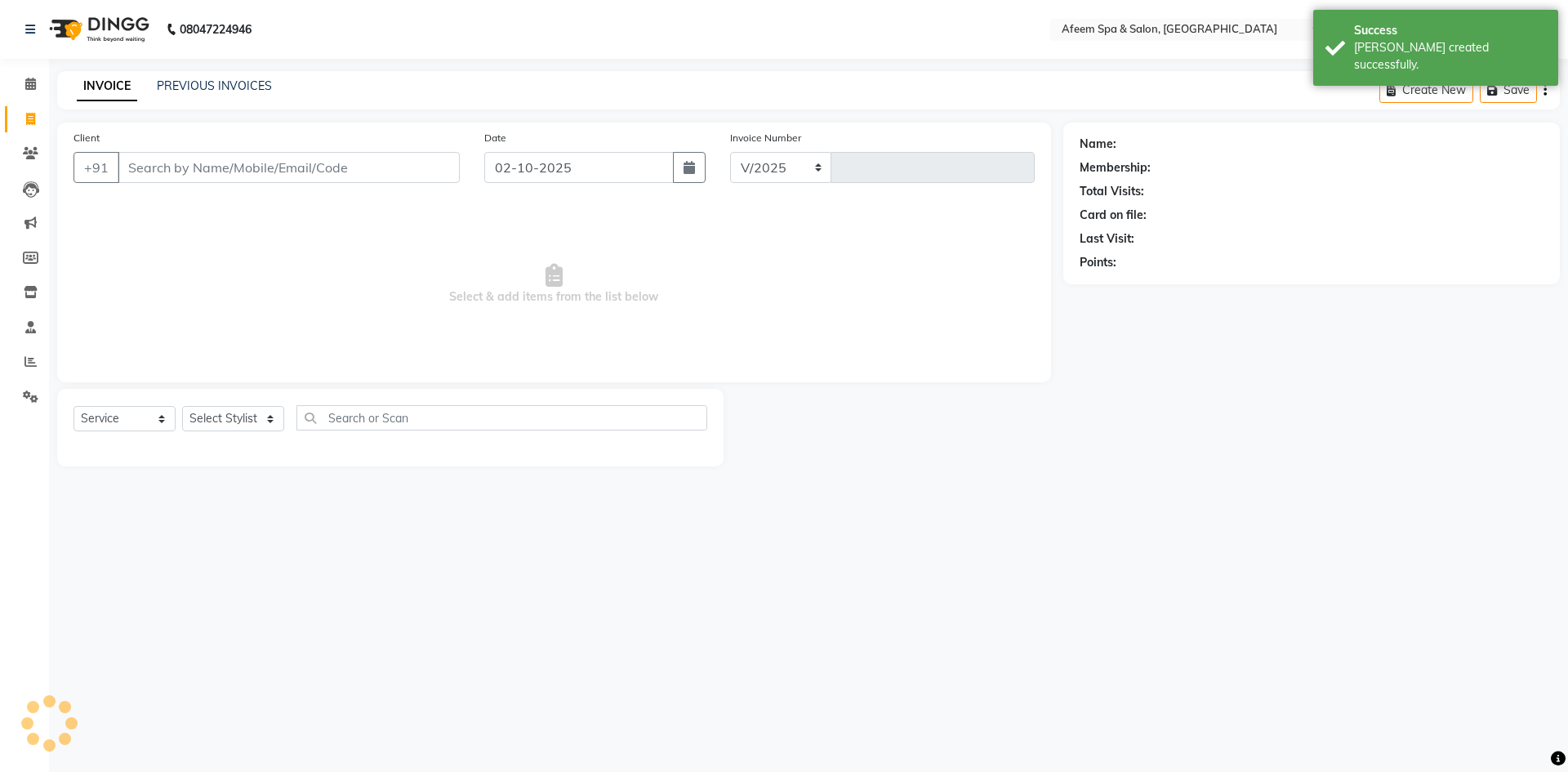
select select "750"
type input "3727"
click at [244, 87] on link "PREVIOUS INVOICES" at bounding box center [214, 85] width 115 height 14
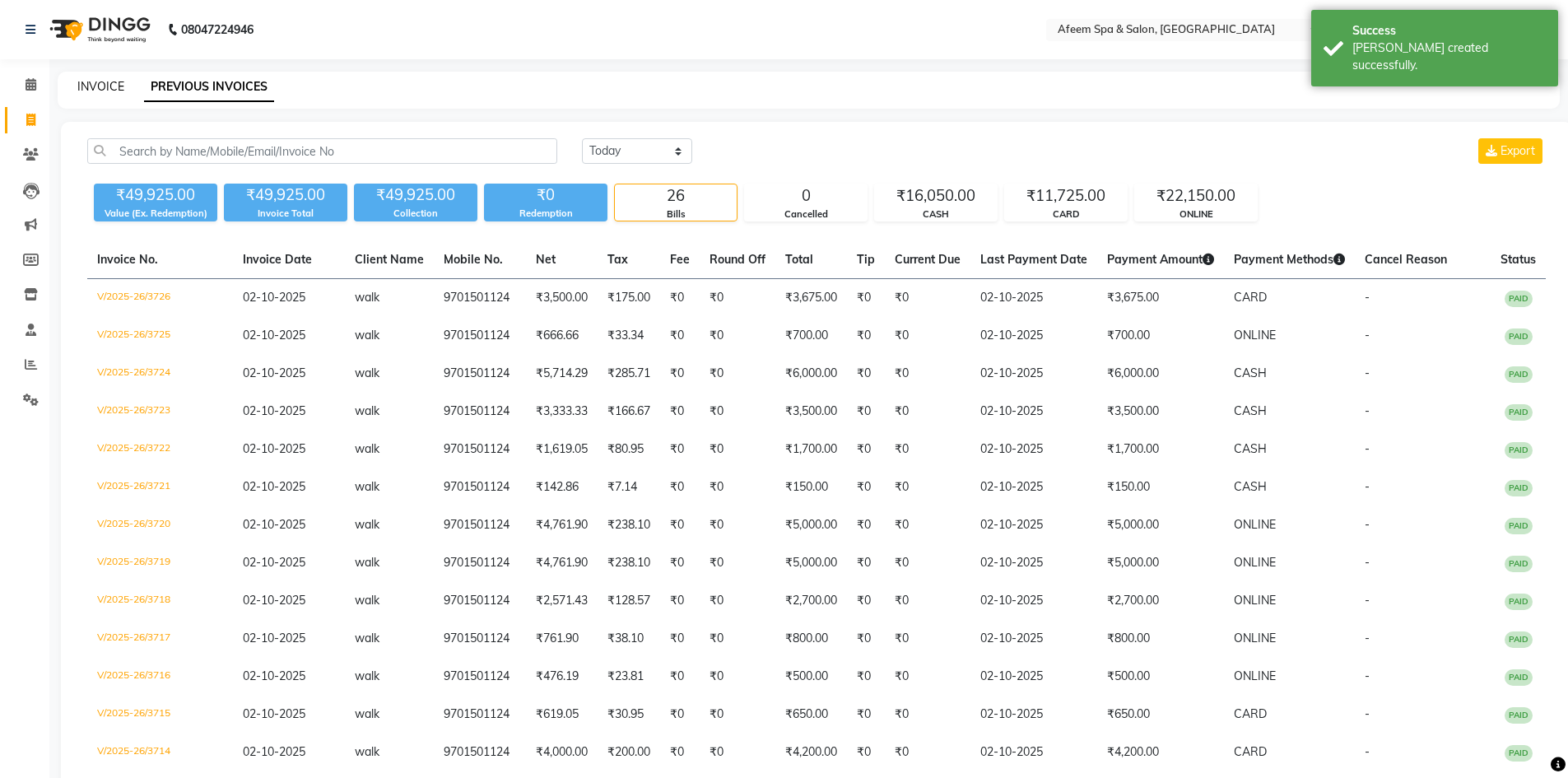
click at [104, 87] on link "INVOICE" at bounding box center [101, 86] width 47 height 14
select select "service"
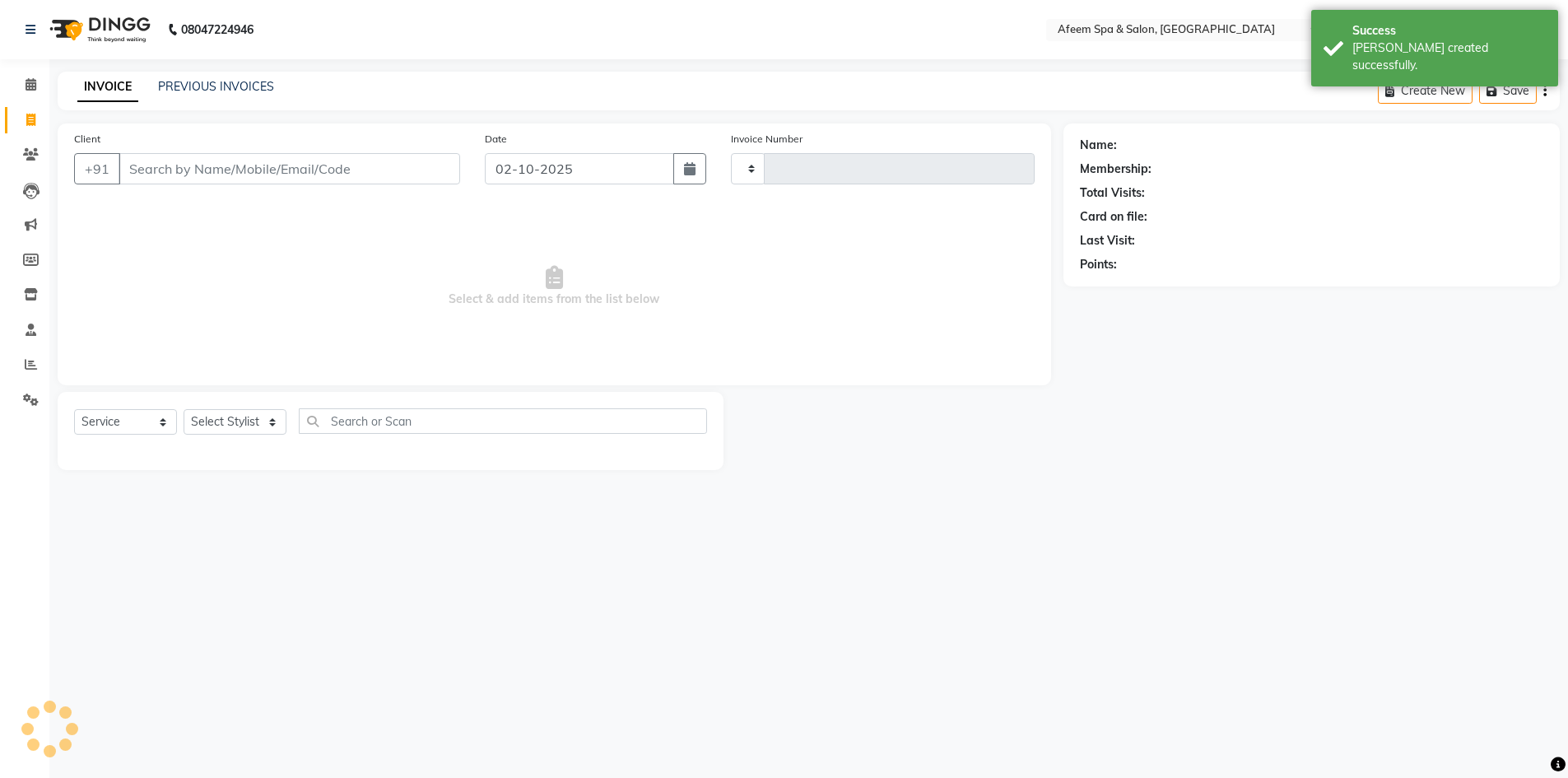
type input "3727"
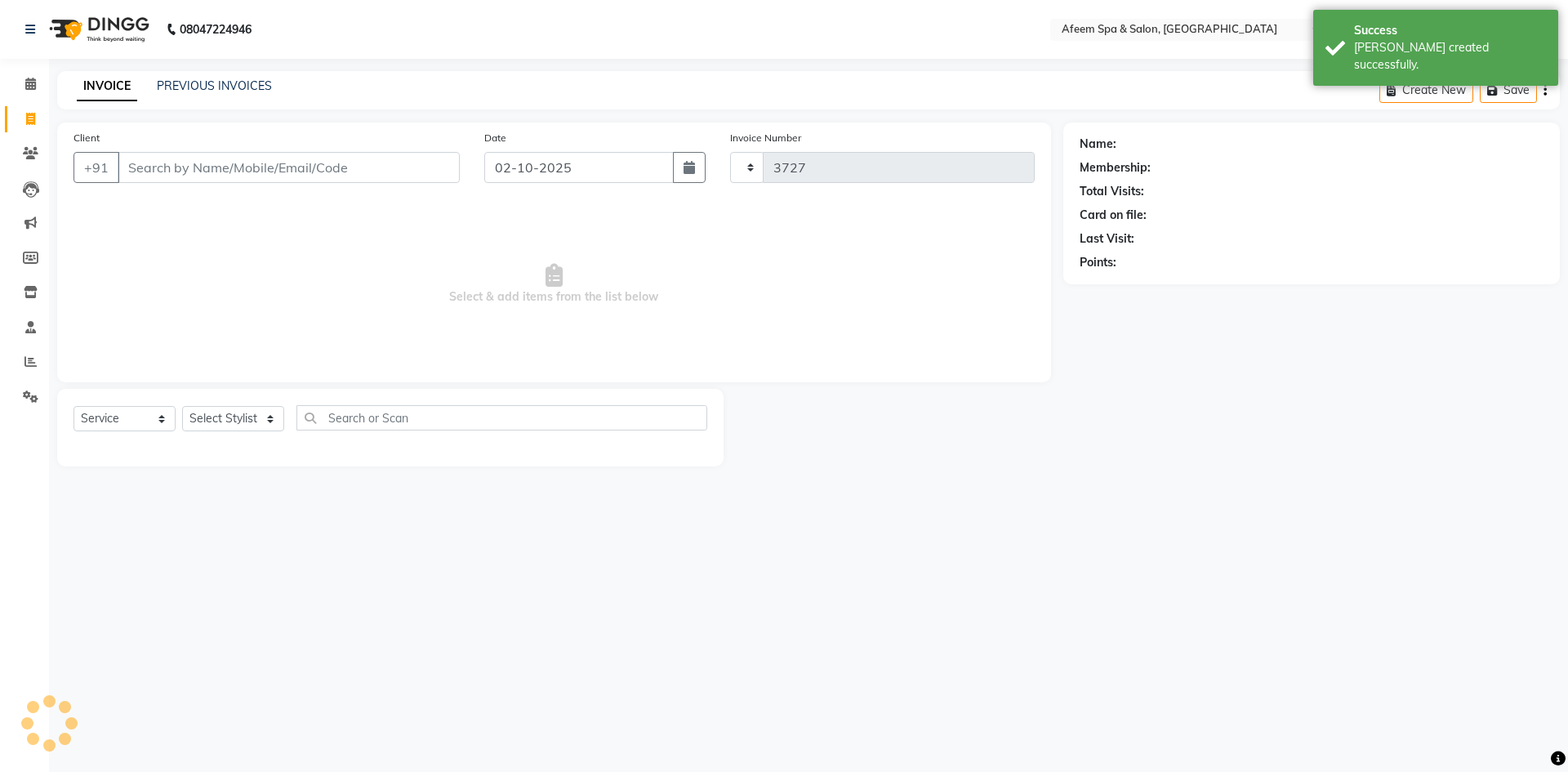
select select "750"
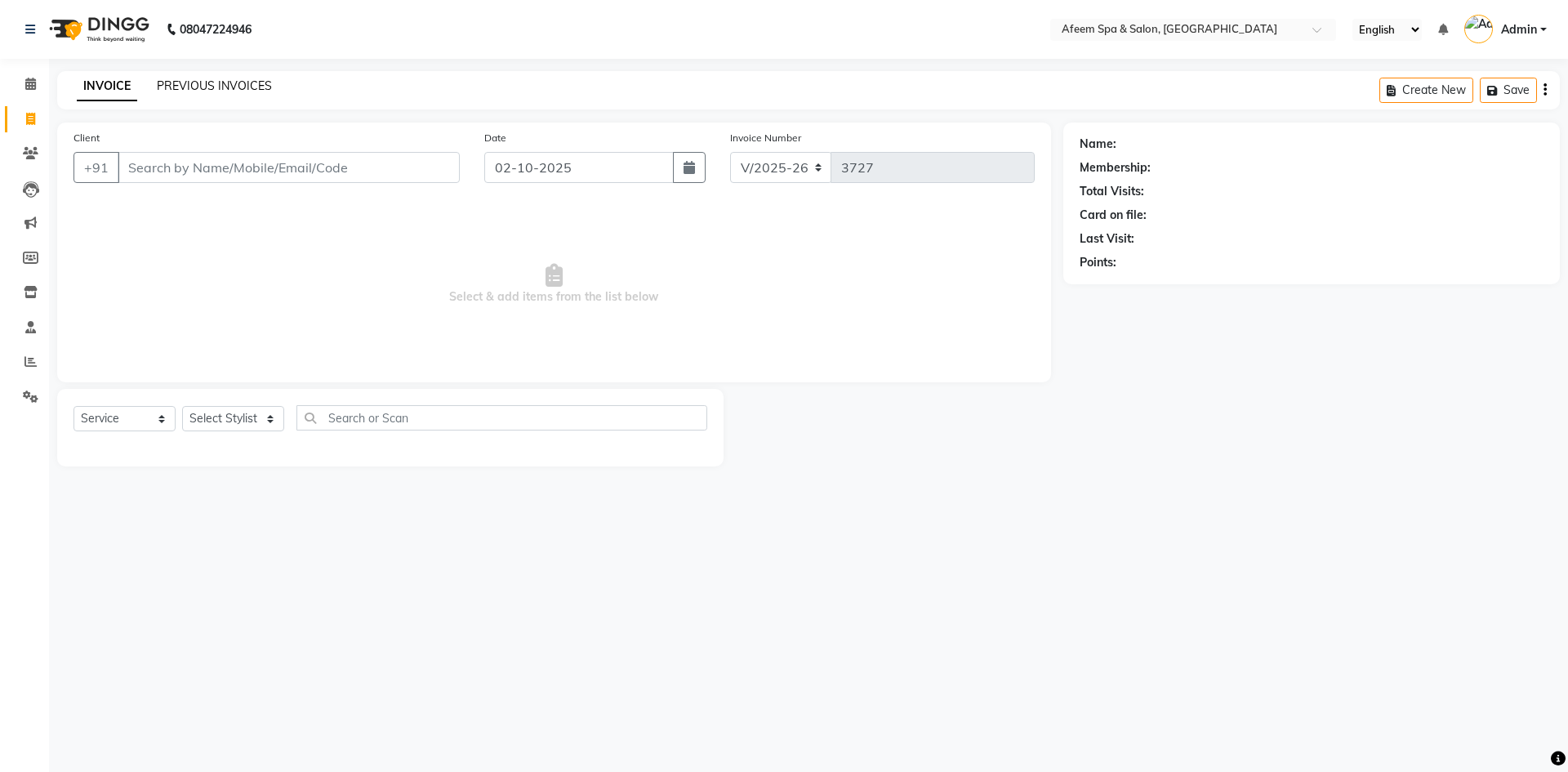
click at [240, 82] on link "PREVIOUS INVOICES" at bounding box center [214, 85] width 115 height 14
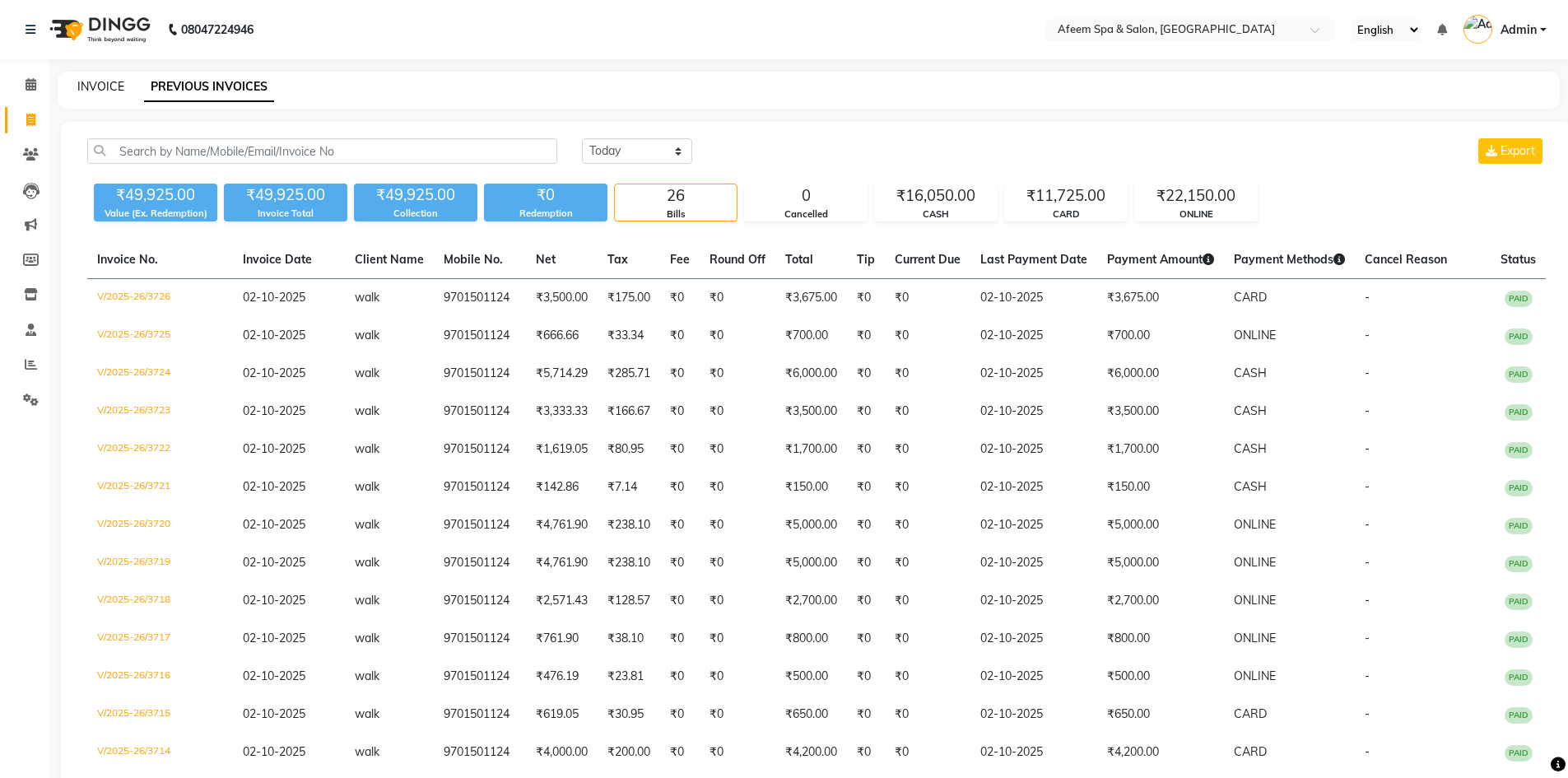
click at [101, 86] on link "INVOICE" at bounding box center [101, 86] width 47 height 14
select select "service"
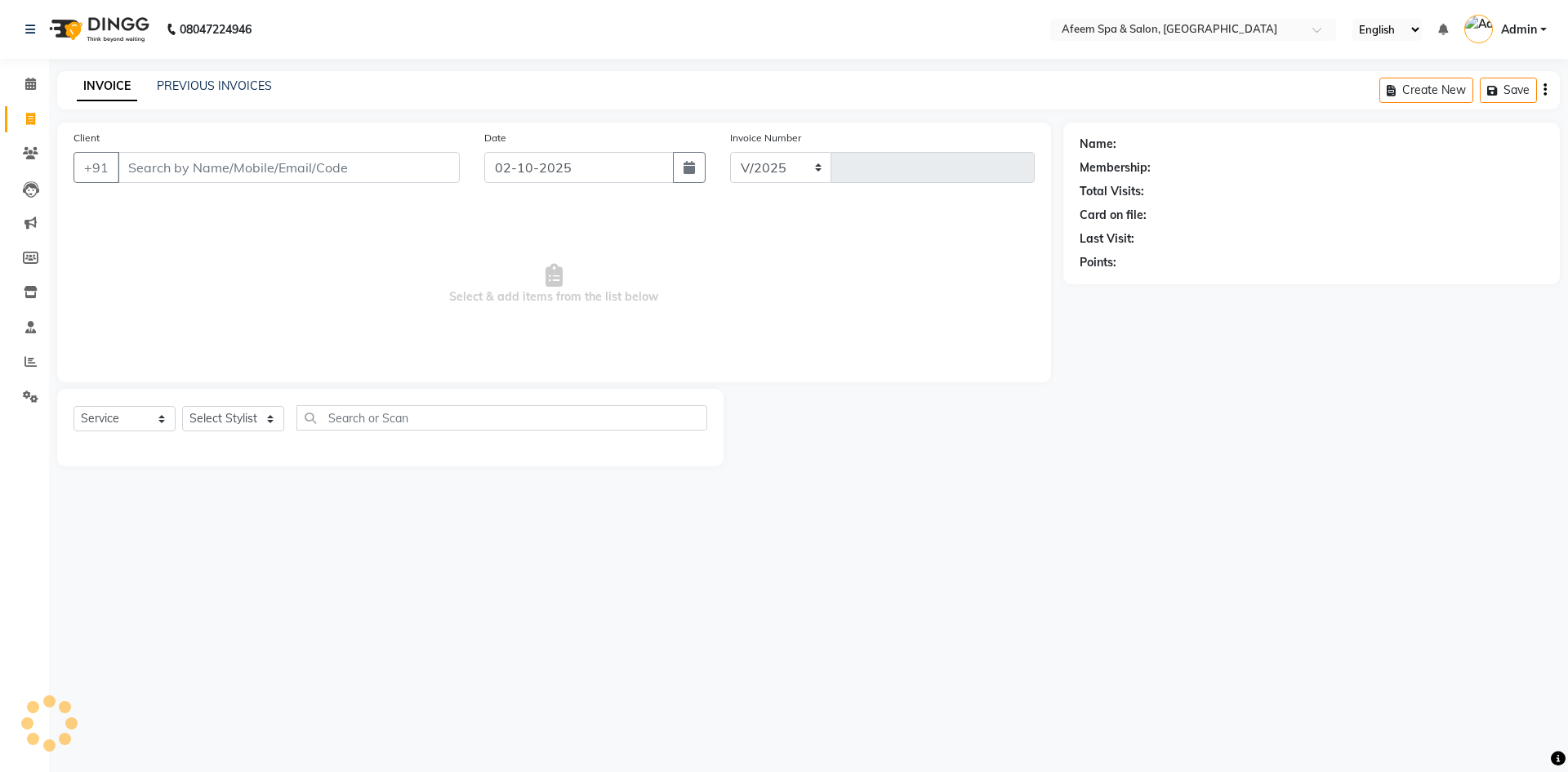
select select "750"
type input "3727"
type input "9701501124"
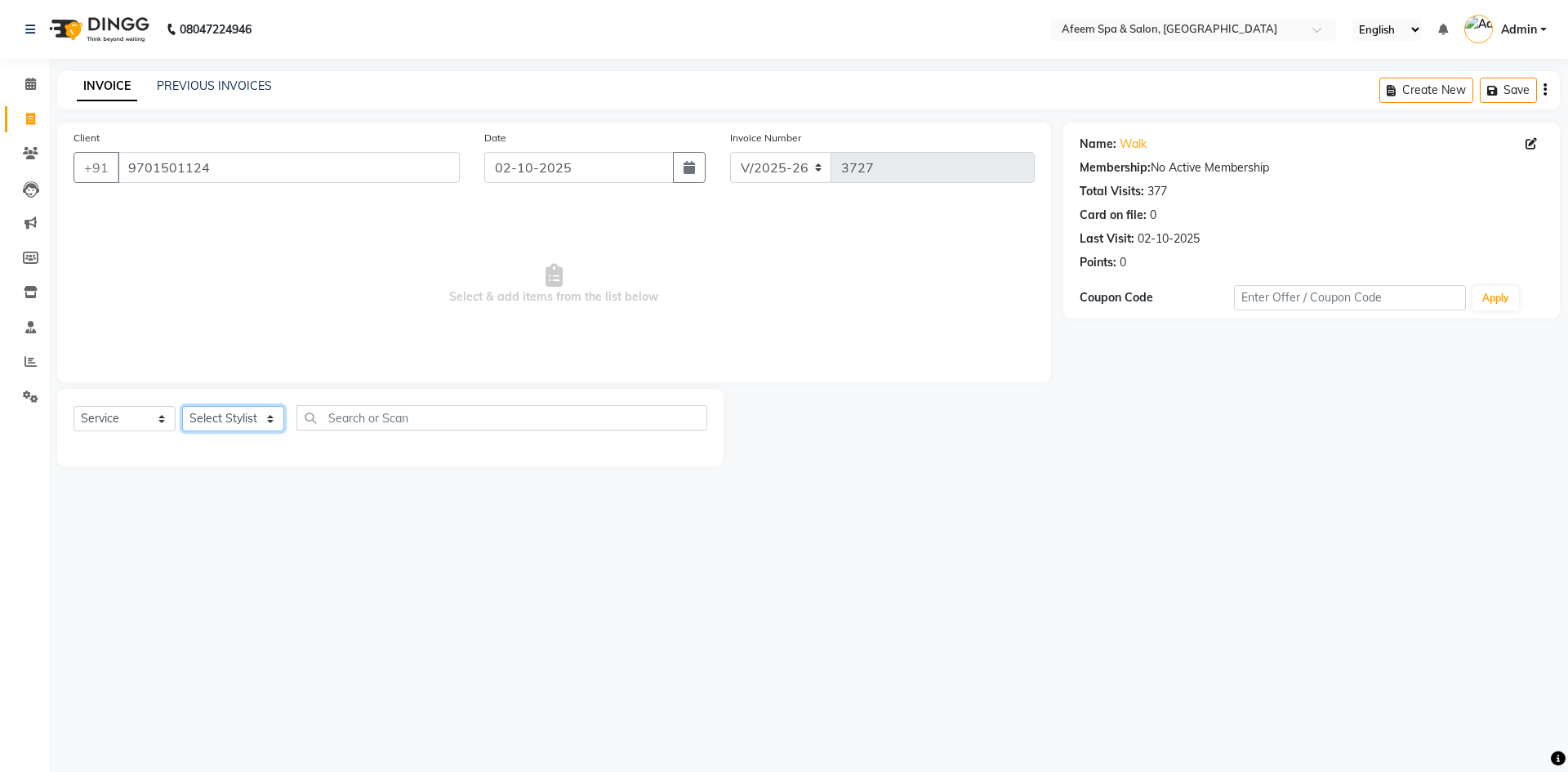
click at [218, 412] on select "Select Stylist anil deep [PERSON_NAME] [PERSON_NAME] Product [PERSON_NAME] sach…" at bounding box center [233, 419] width 102 height 25
select select "40771"
click at [182, 406] on select "Select Stylist anil deep [PERSON_NAME] [PERSON_NAME] Product [PERSON_NAME] sach…" at bounding box center [233, 419] width 102 height 25
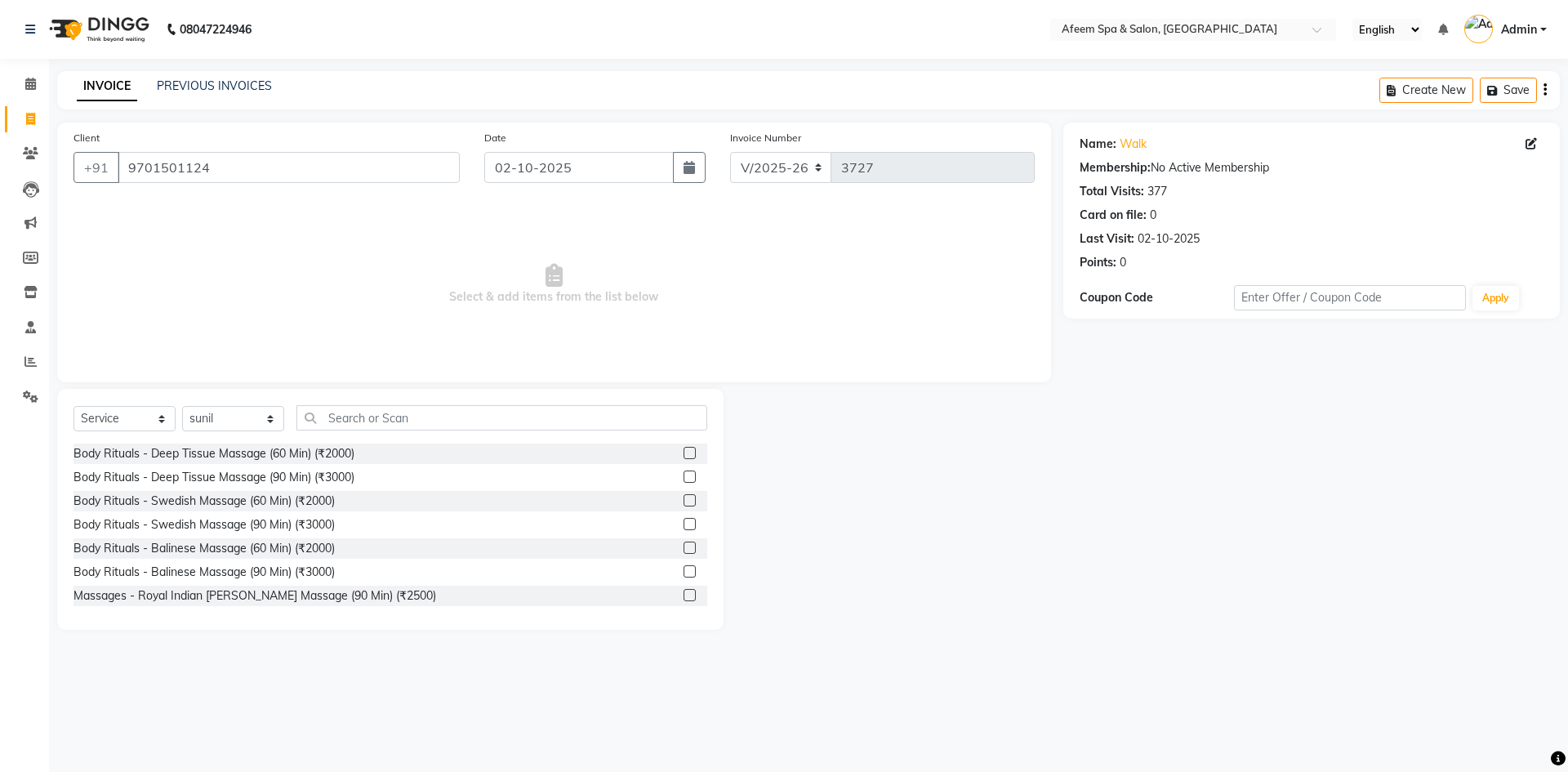
click at [684, 455] on label at bounding box center [690, 453] width 13 height 13
click at [684, 455] on input "checkbox" at bounding box center [689, 454] width 11 height 11
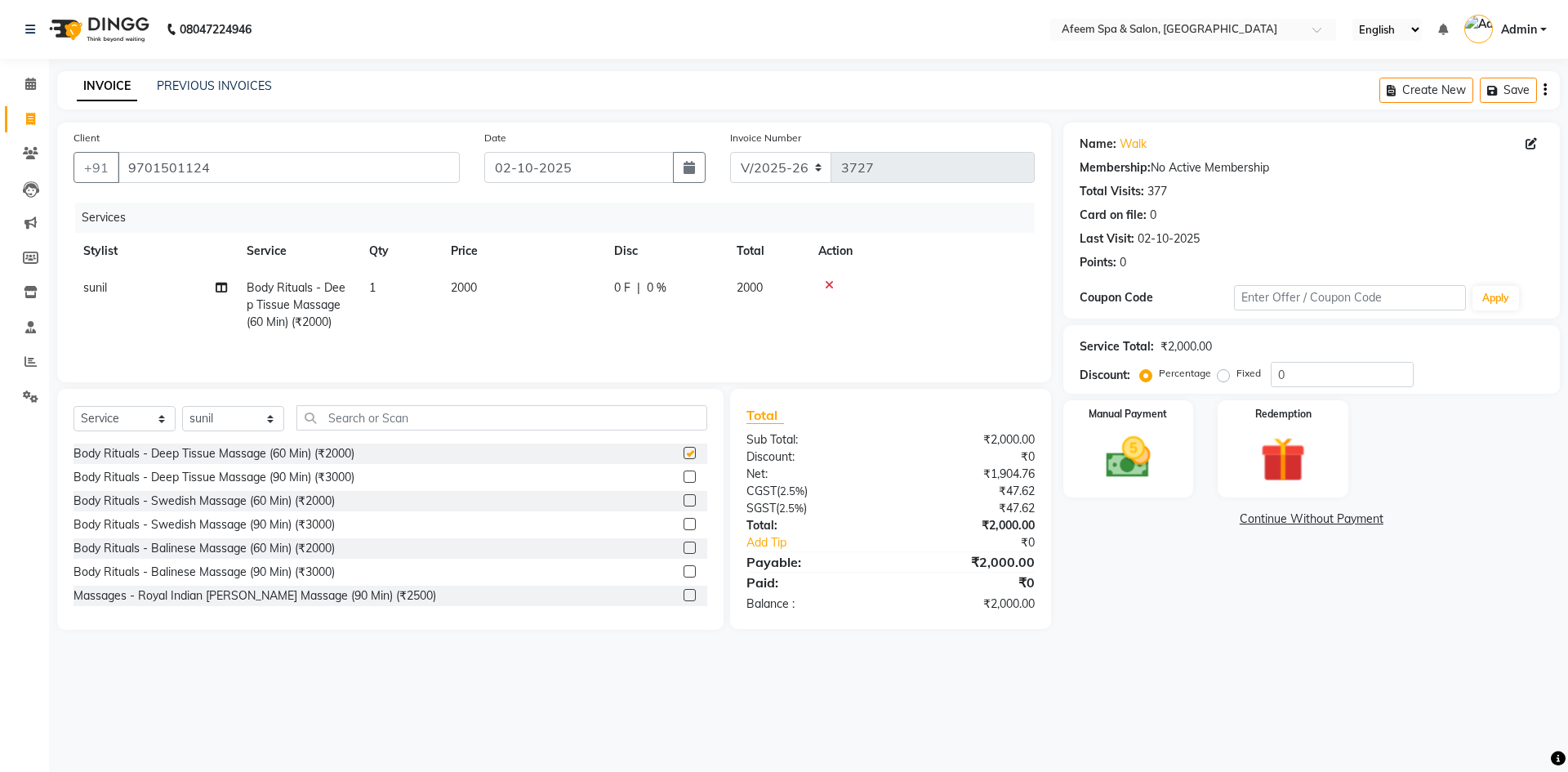
checkbox input "false"
click at [557, 325] on td "2000" at bounding box center [523, 304] width 163 height 71
select select "40771"
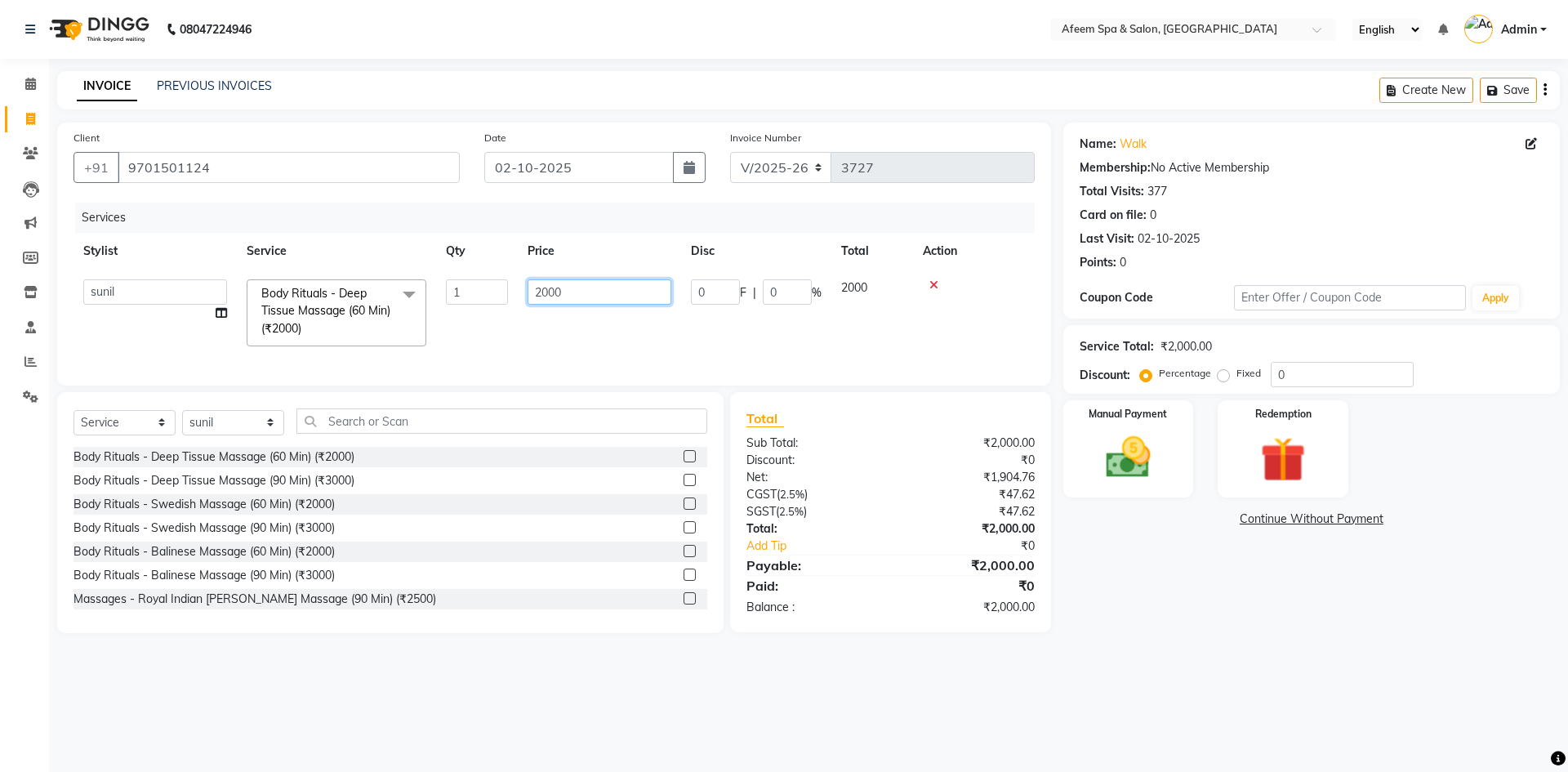
drag, startPoint x: 594, startPoint y: 291, endPoint x: 464, endPoint y: 296, distance: 130.1
click at [464, 296] on tr "anil deep [PERSON_NAME] [PERSON_NAME] Product [PERSON_NAME] sachin [PERSON_NAME…" at bounding box center [554, 312] width 962 height 87
type input "650"
click at [236, 432] on div "Select Service Product Membership Package Voucher Prepaid Gift Card Select Styl…" at bounding box center [390, 427] width 634 height 39
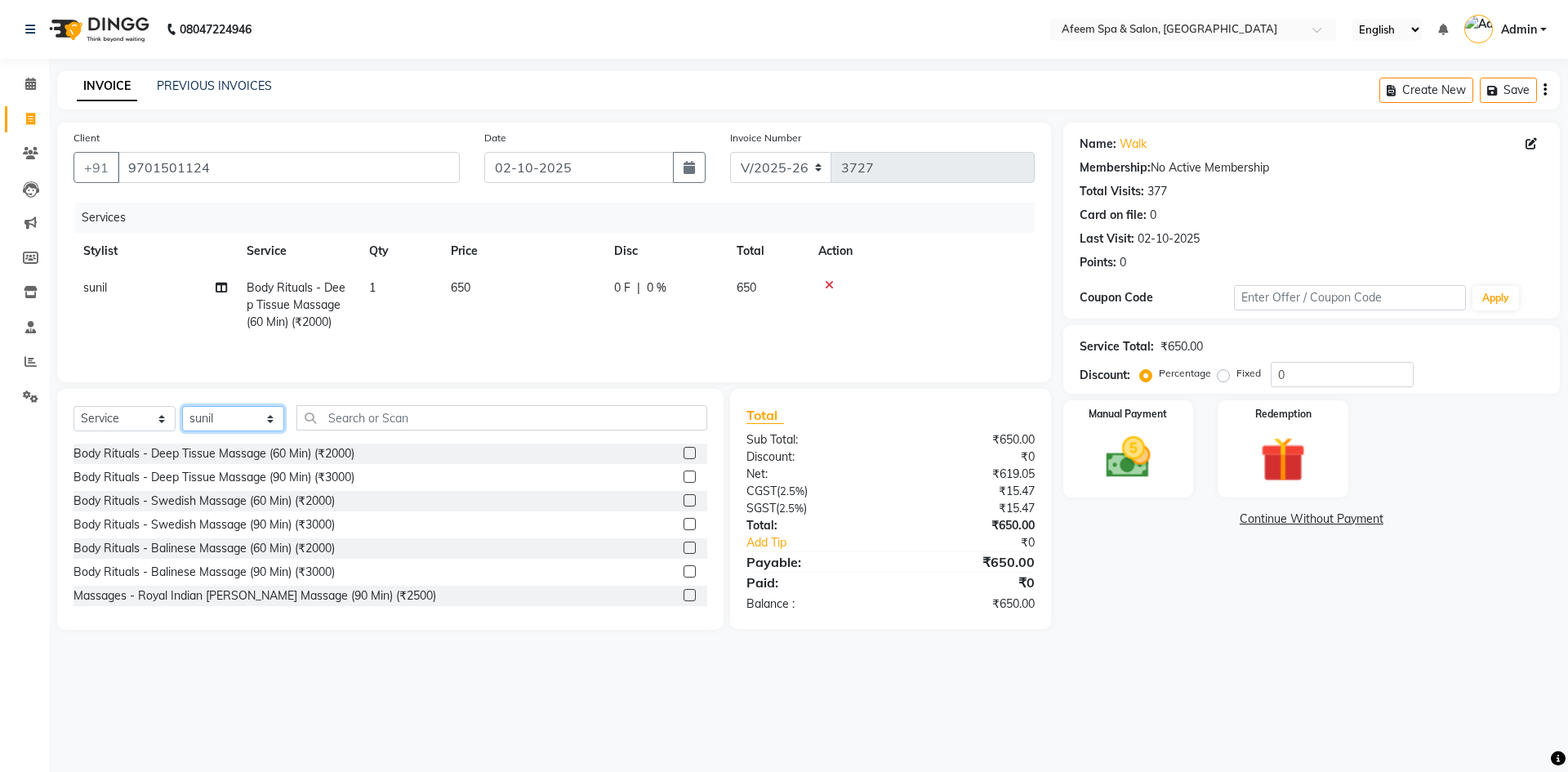
select select "48034"
click at [182, 406] on select "Select Stylist anil deep [PERSON_NAME] [PERSON_NAME] Product [PERSON_NAME] sach…" at bounding box center [233, 419] width 102 height 25
click at [684, 454] on label at bounding box center [690, 453] width 13 height 13
click at [684, 454] on input "checkbox" at bounding box center [689, 454] width 11 height 11
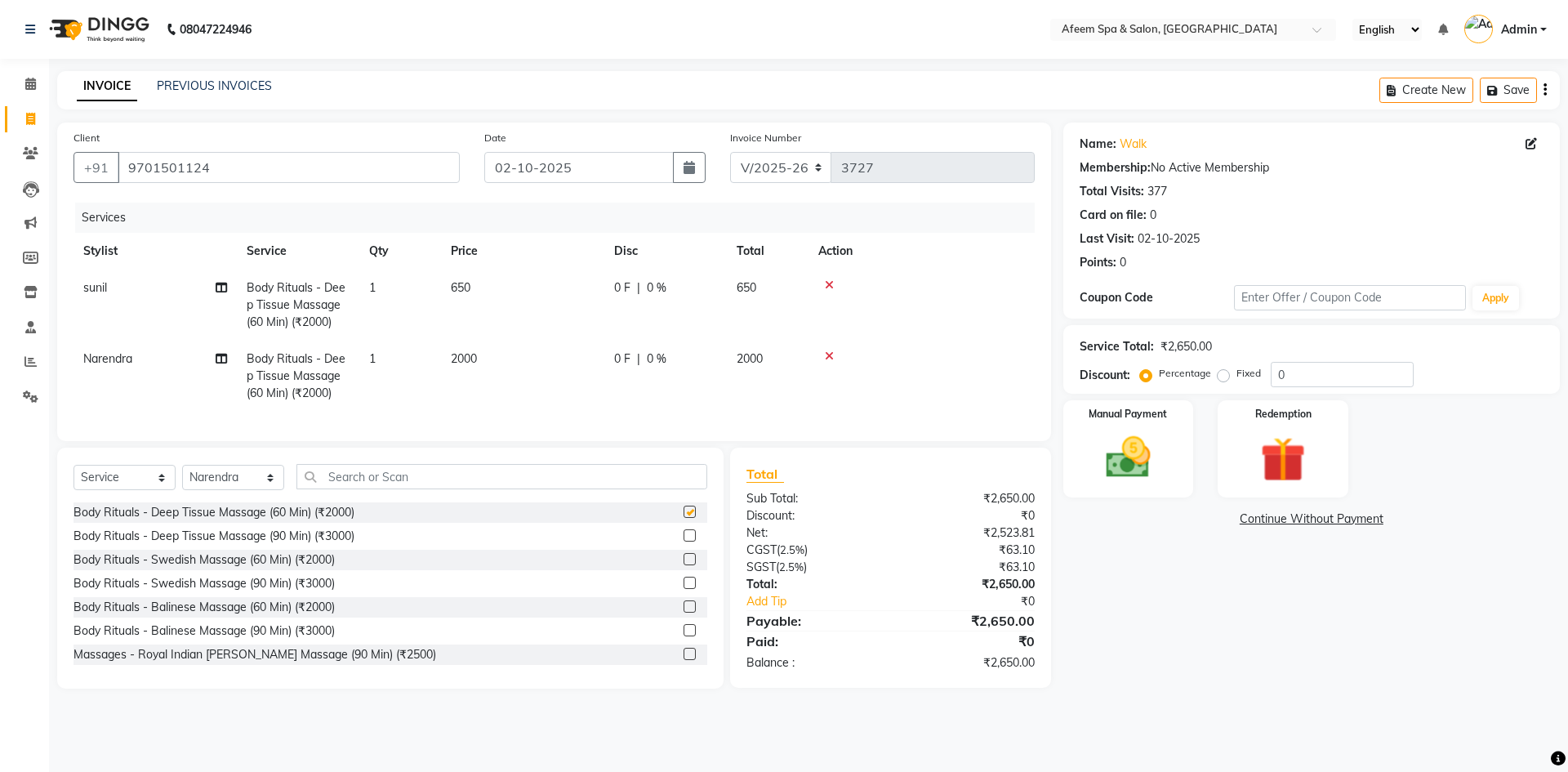
checkbox input "false"
click at [561, 371] on td "2000" at bounding box center [523, 376] width 163 height 71
select select "48034"
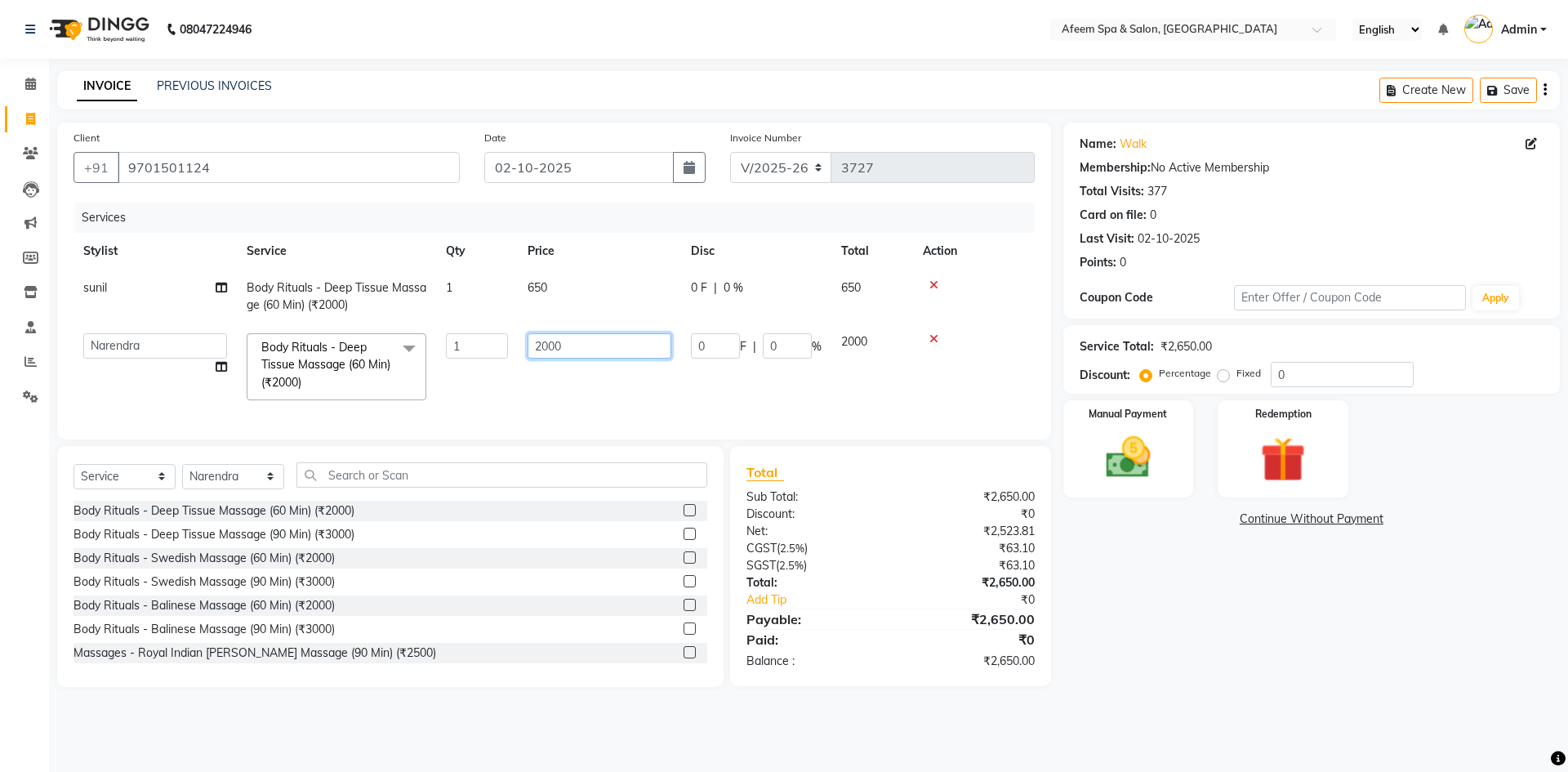
drag, startPoint x: 595, startPoint y: 351, endPoint x: 500, endPoint y: 360, distance: 95.4
click at [500, 360] on tr "anil deep [PERSON_NAME] [PERSON_NAME] Product [PERSON_NAME] sachin [PERSON_NAME…" at bounding box center [554, 367] width 962 height 87
type input "650"
click at [233, 486] on select "Select Stylist anil deep [PERSON_NAME] [PERSON_NAME] Product [PERSON_NAME] sach…" at bounding box center [233, 476] width 102 height 25
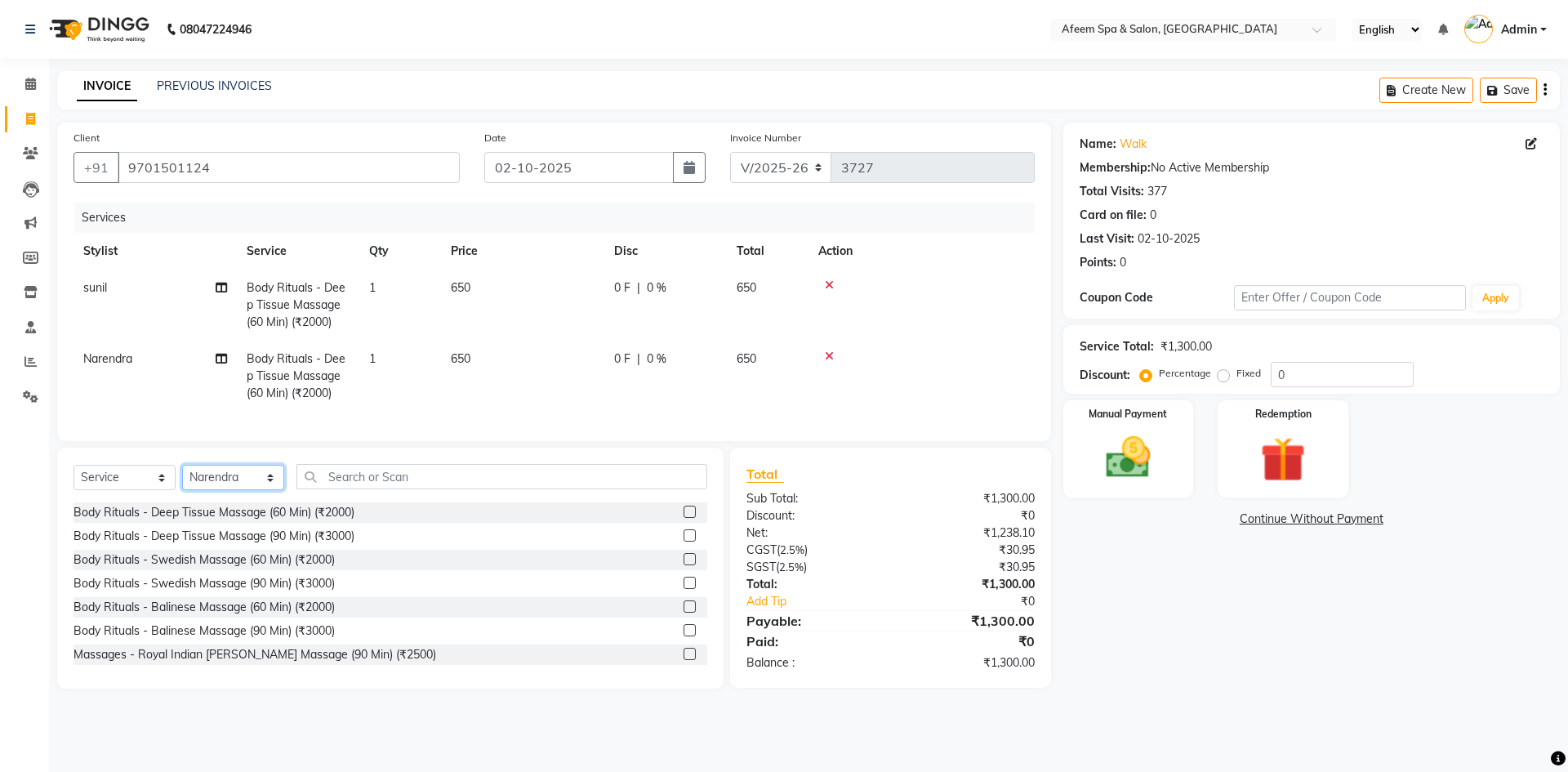
select select "12004"
click at [182, 477] on select "Select Stylist anil deep [PERSON_NAME] [PERSON_NAME] Product [PERSON_NAME] sach…" at bounding box center [233, 477] width 102 height 25
click at [684, 517] on label at bounding box center [690, 512] width 13 height 13
click at [684, 517] on input "checkbox" at bounding box center [689, 512] width 11 height 11
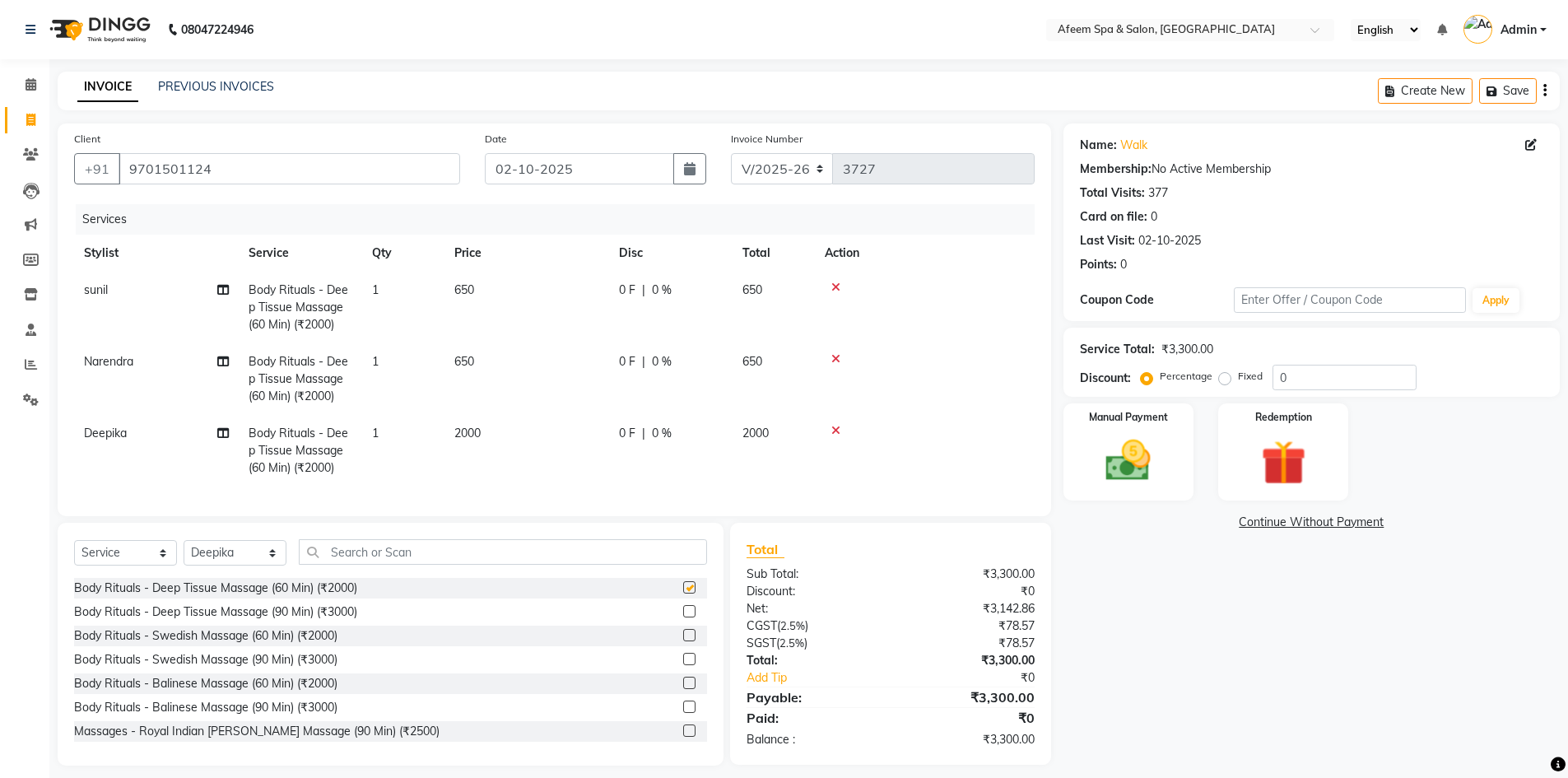
checkbox input "false"
click at [576, 451] on td "2000" at bounding box center [527, 450] width 164 height 71
select select "12004"
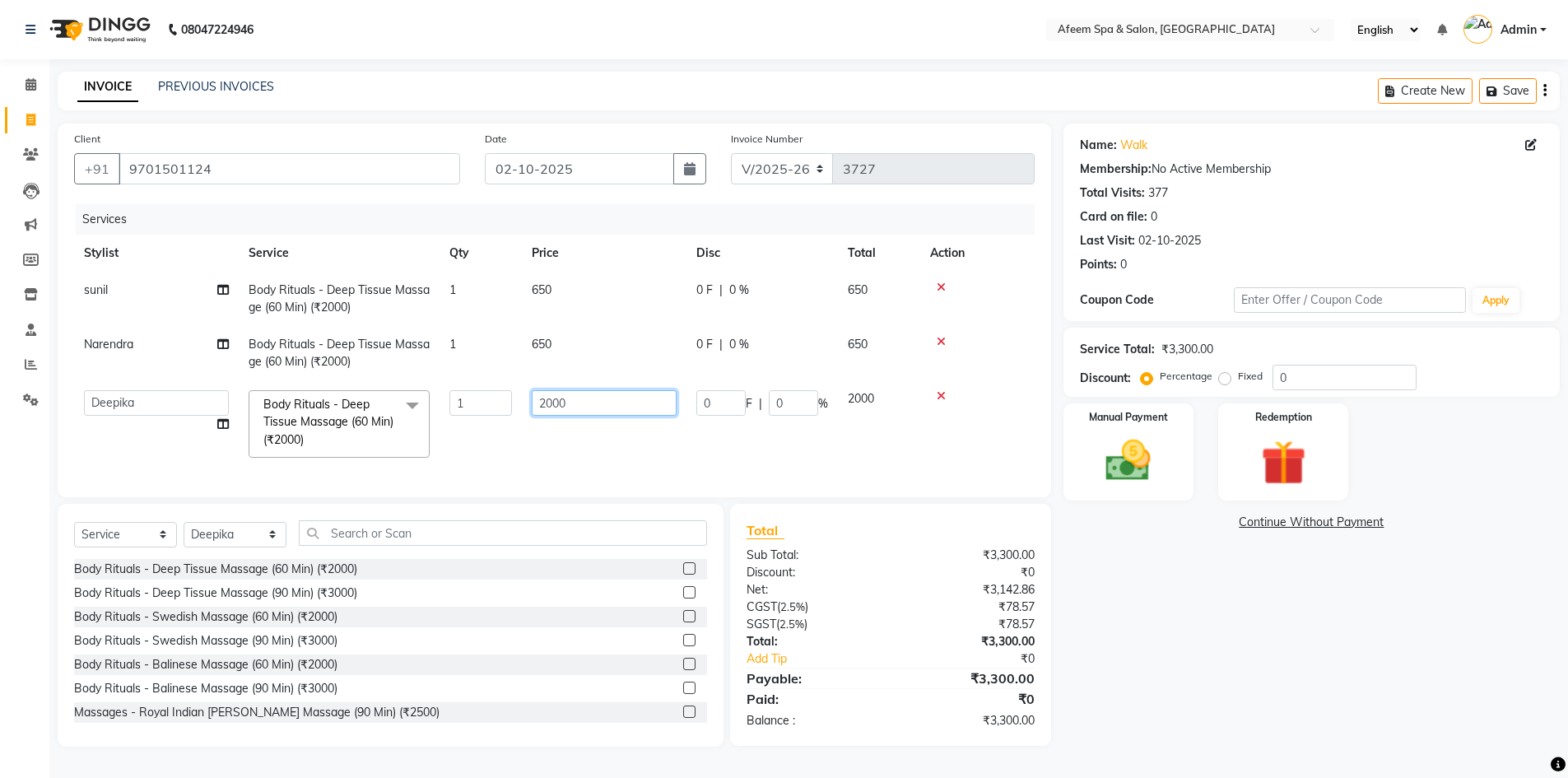
drag, startPoint x: 616, startPoint y: 418, endPoint x: 530, endPoint y: 417, distance: 86.0
click at [530, 417] on td "2000" at bounding box center [604, 424] width 164 height 88
type input "1000"
click at [1123, 464] on img at bounding box center [1129, 460] width 76 height 53
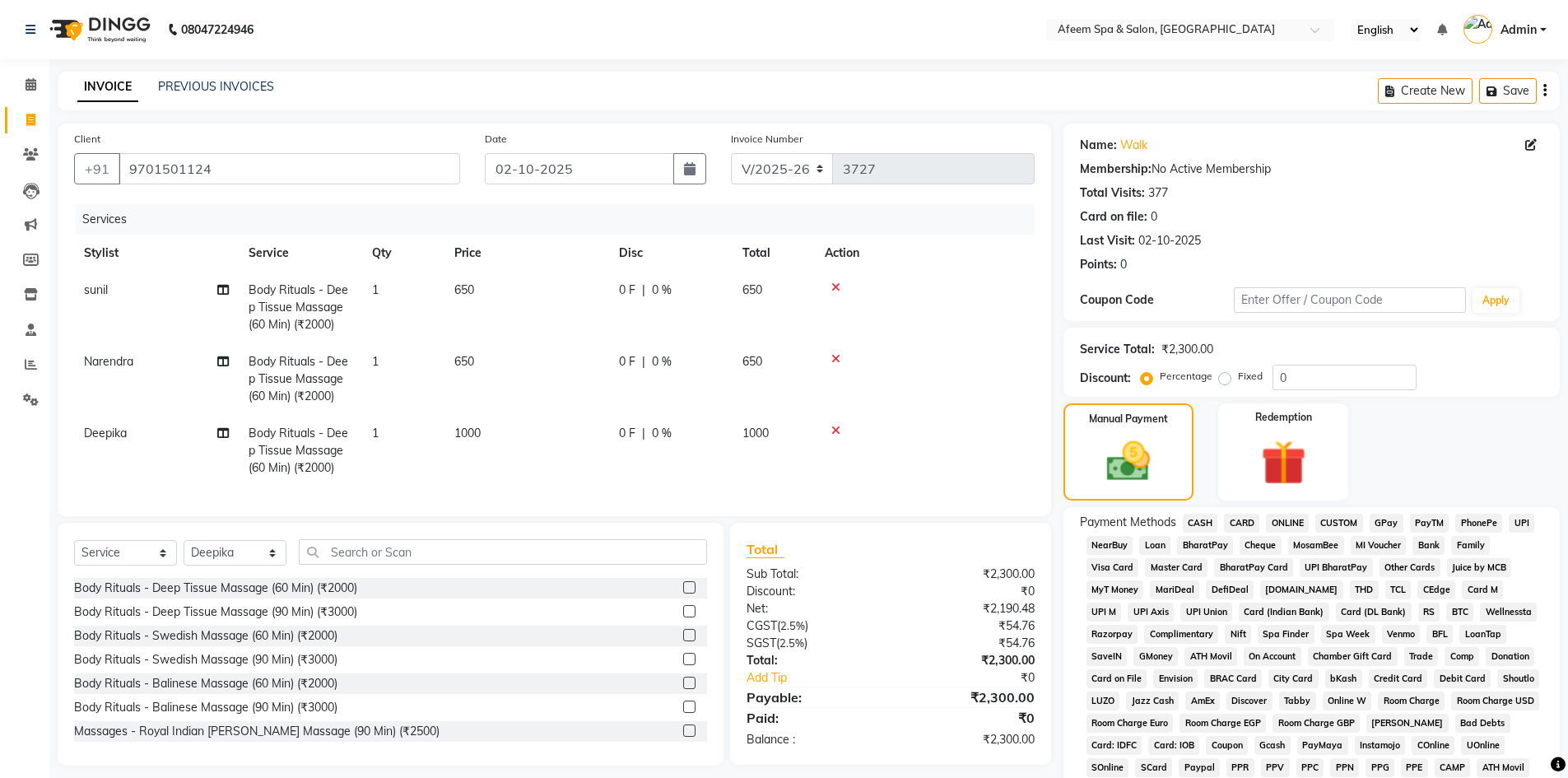
click at [1288, 520] on span "ONLINE" at bounding box center [1287, 522] width 42 height 19
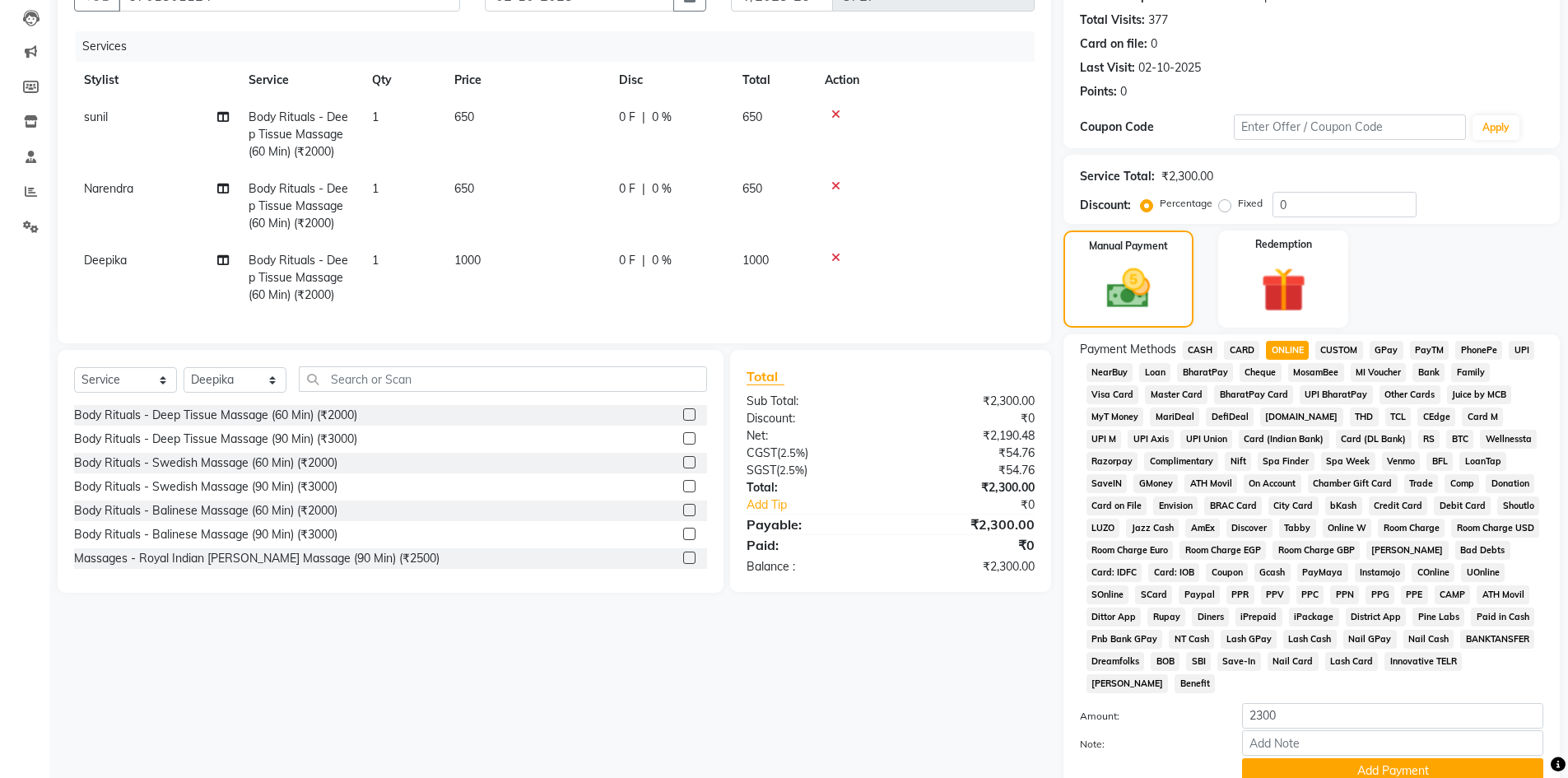
scroll to position [306, 0]
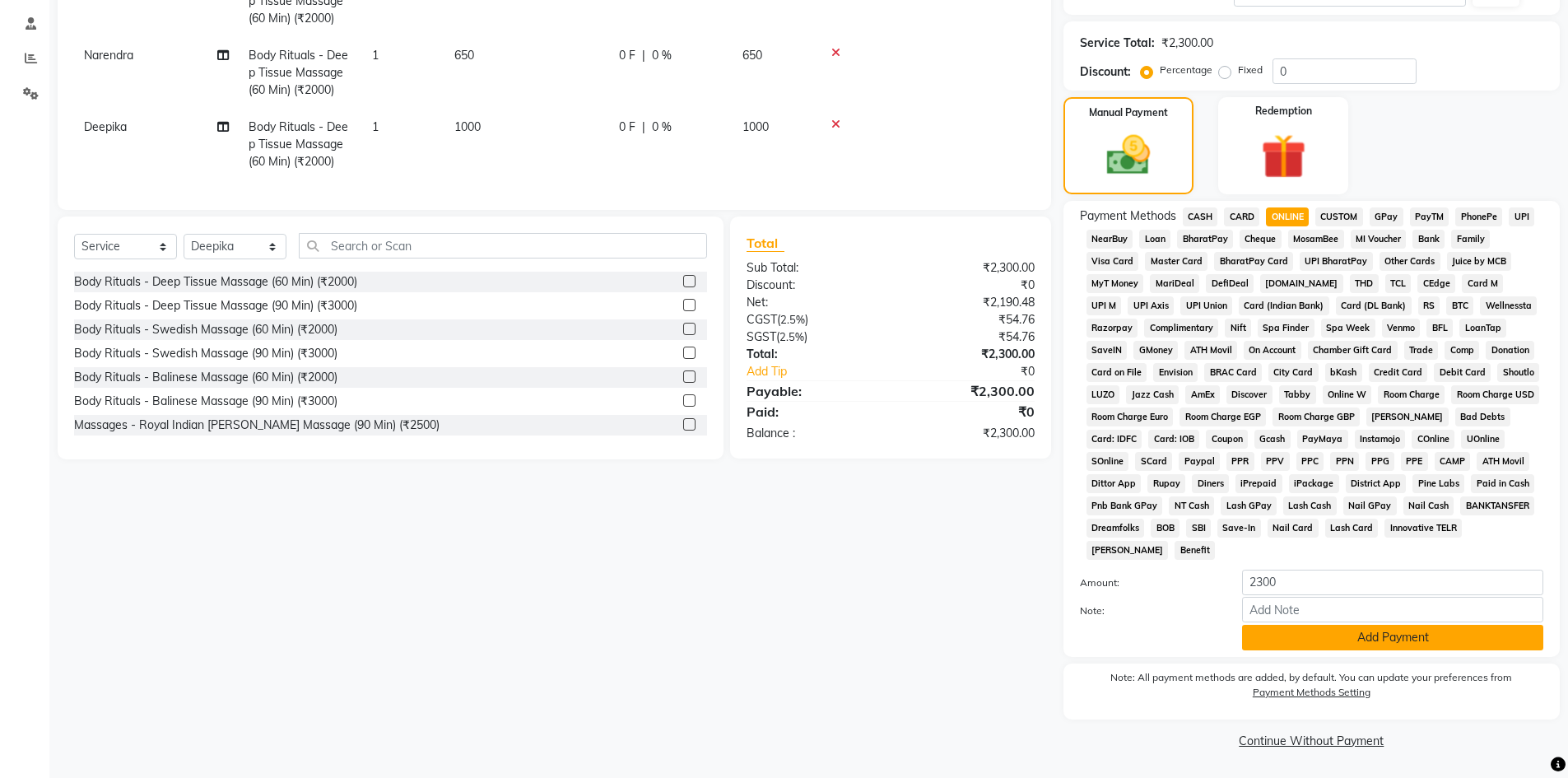
click at [1367, 637] on button "Add Payment" at bounding box center [1392, 637] width 301 height 25
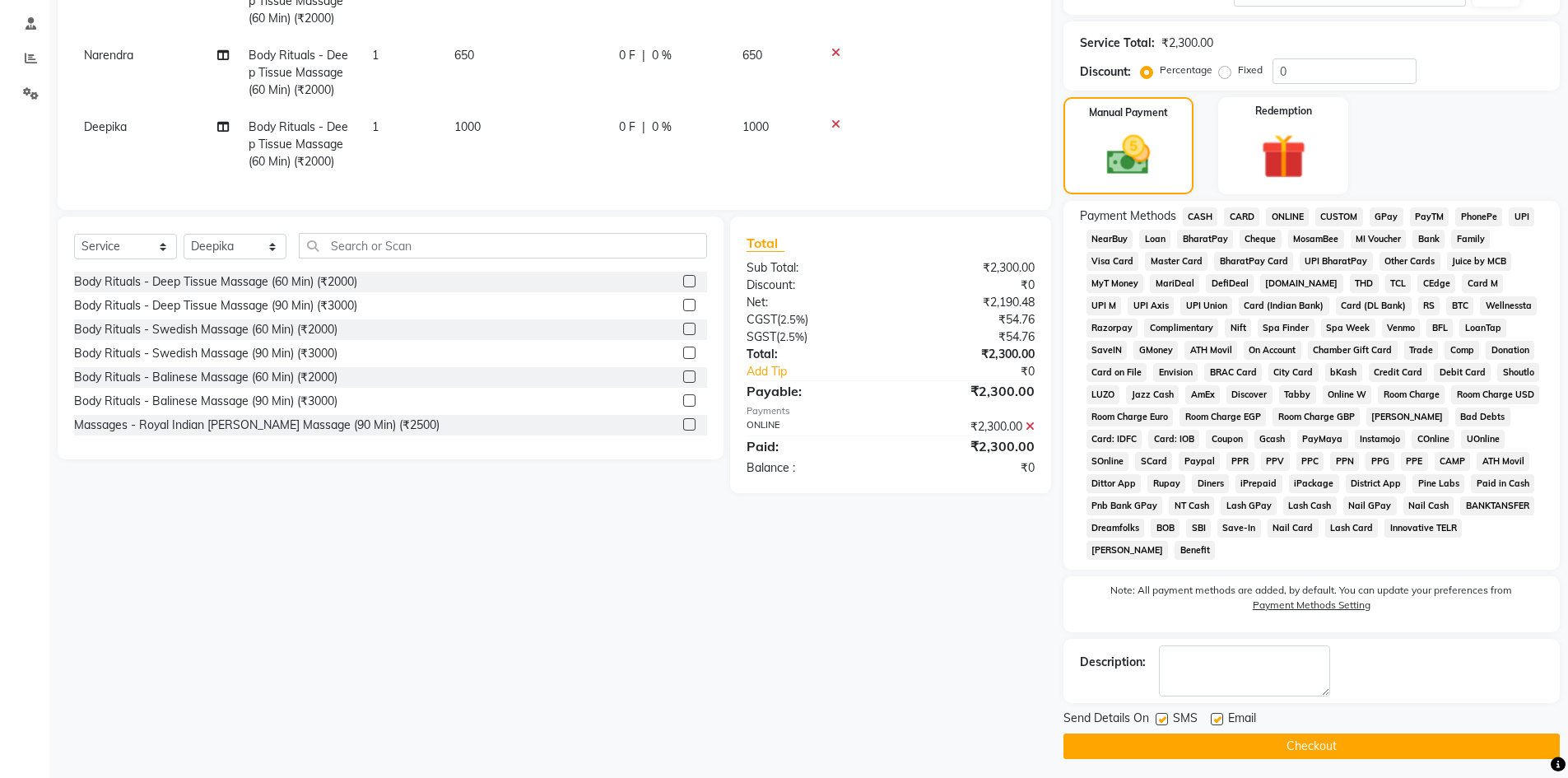
click at [1357, 737] on button "Checkout" at bounding box center [1310, 745] width 496 height 25
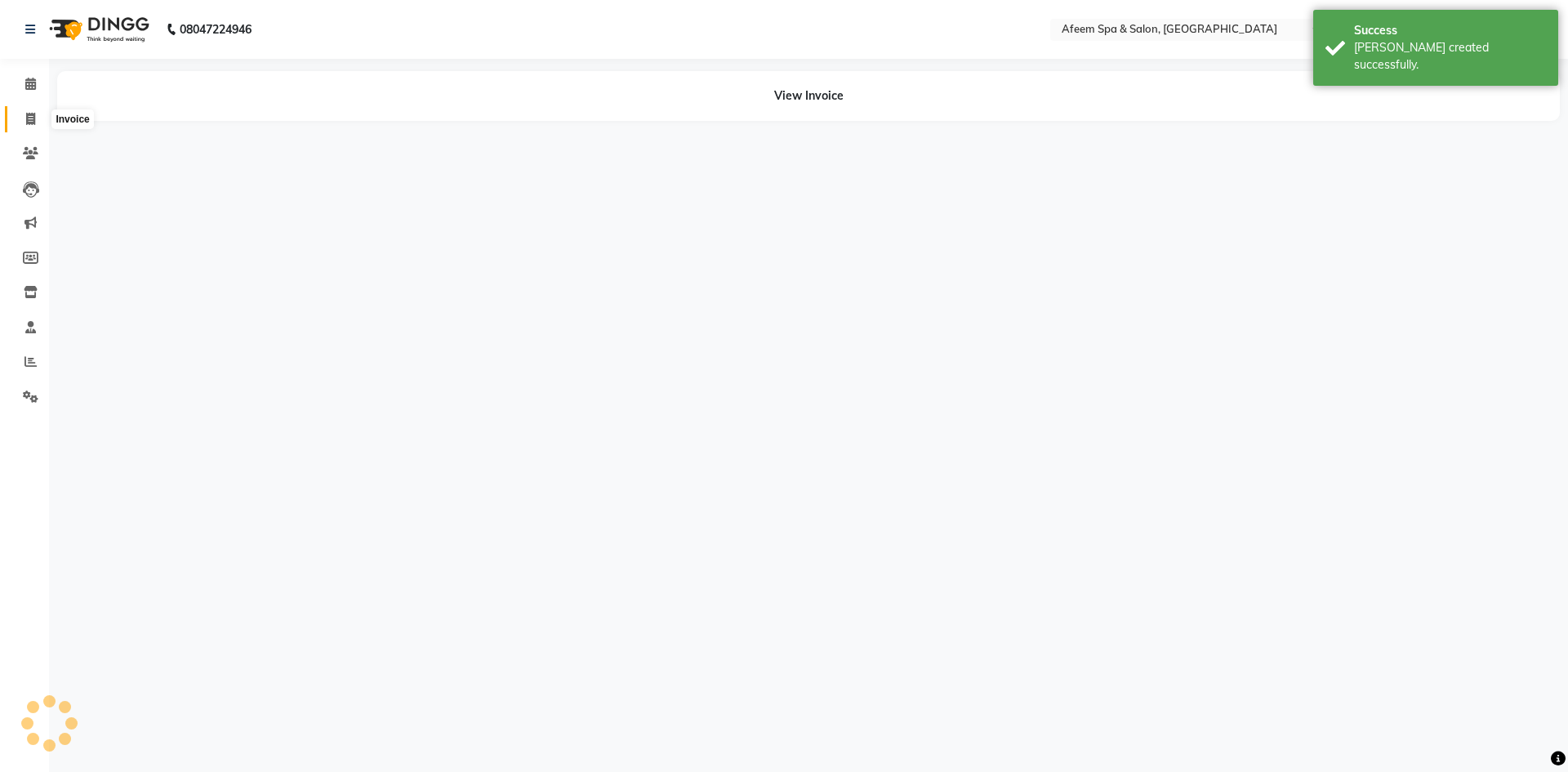
click at [39, 117] on span at bounding box center [30, 119] width 29 height 19
select select "service"
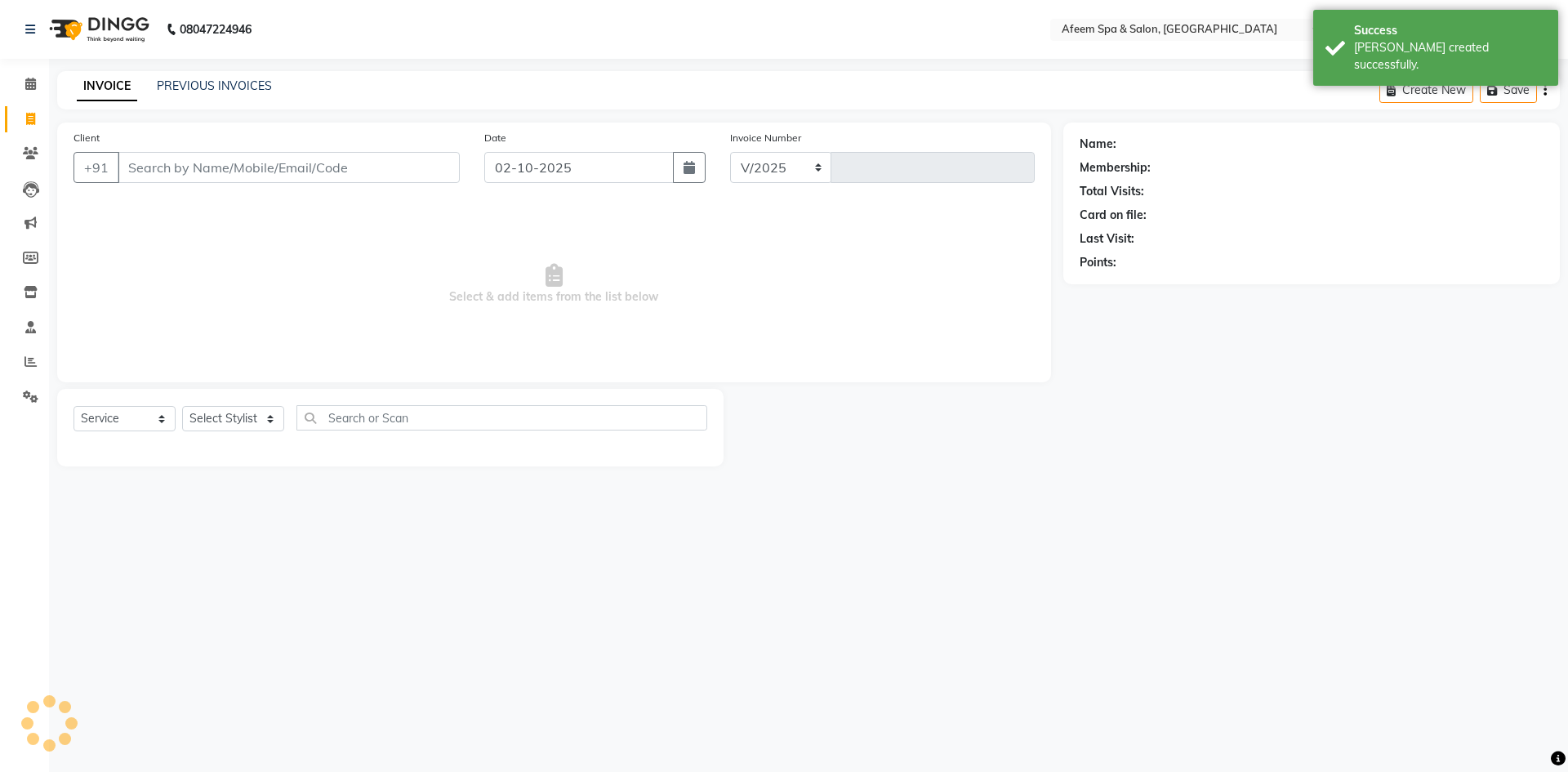
select select "750"
type input "3728"
click at [243, 82] on link "PREVIOUS INVOICES" at bounding box center [214, 85] width 115 height 14
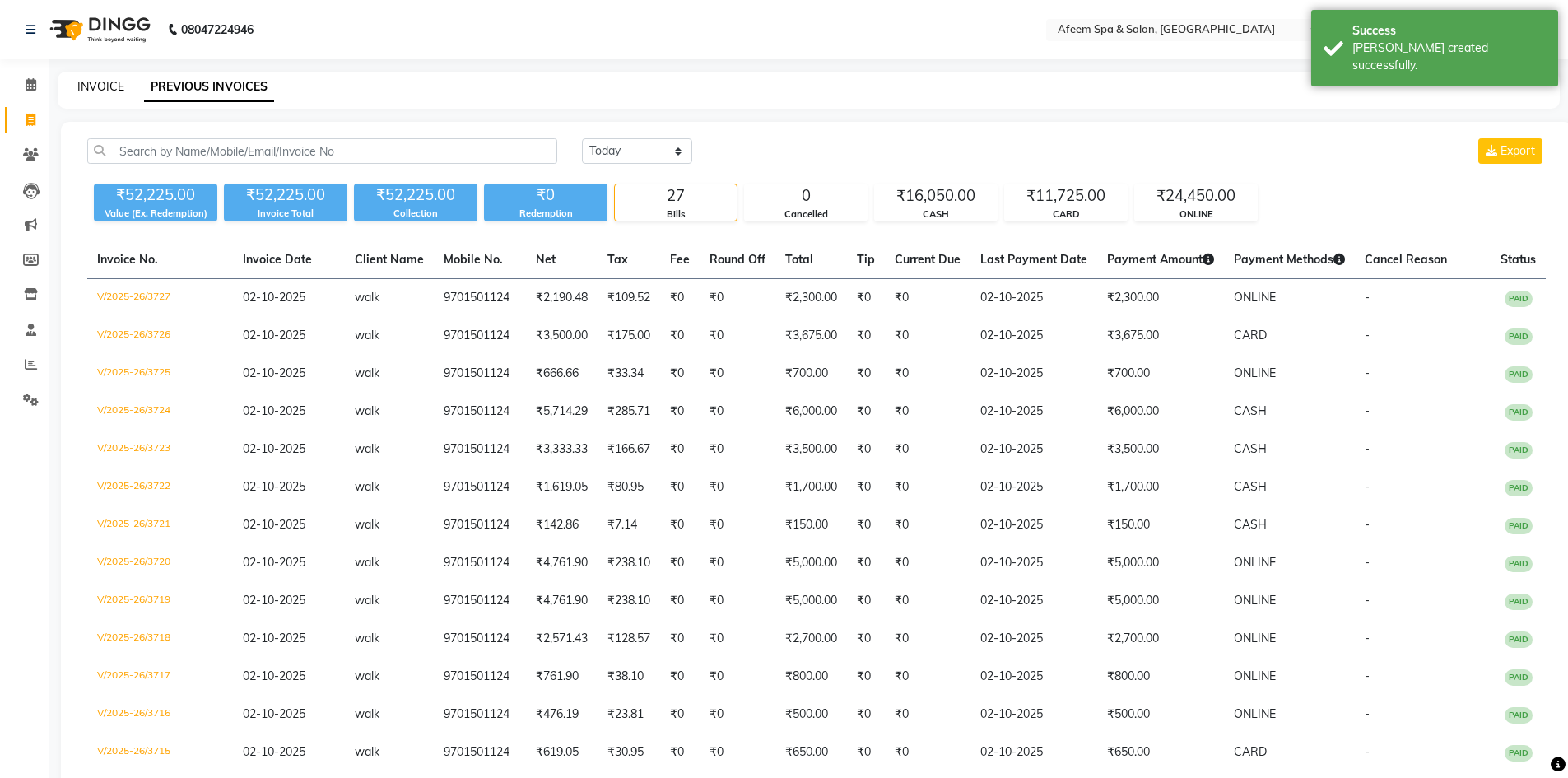
click at [101, 85] on link "INVOICE" at bounding box center [101, 86] width 47 height 14
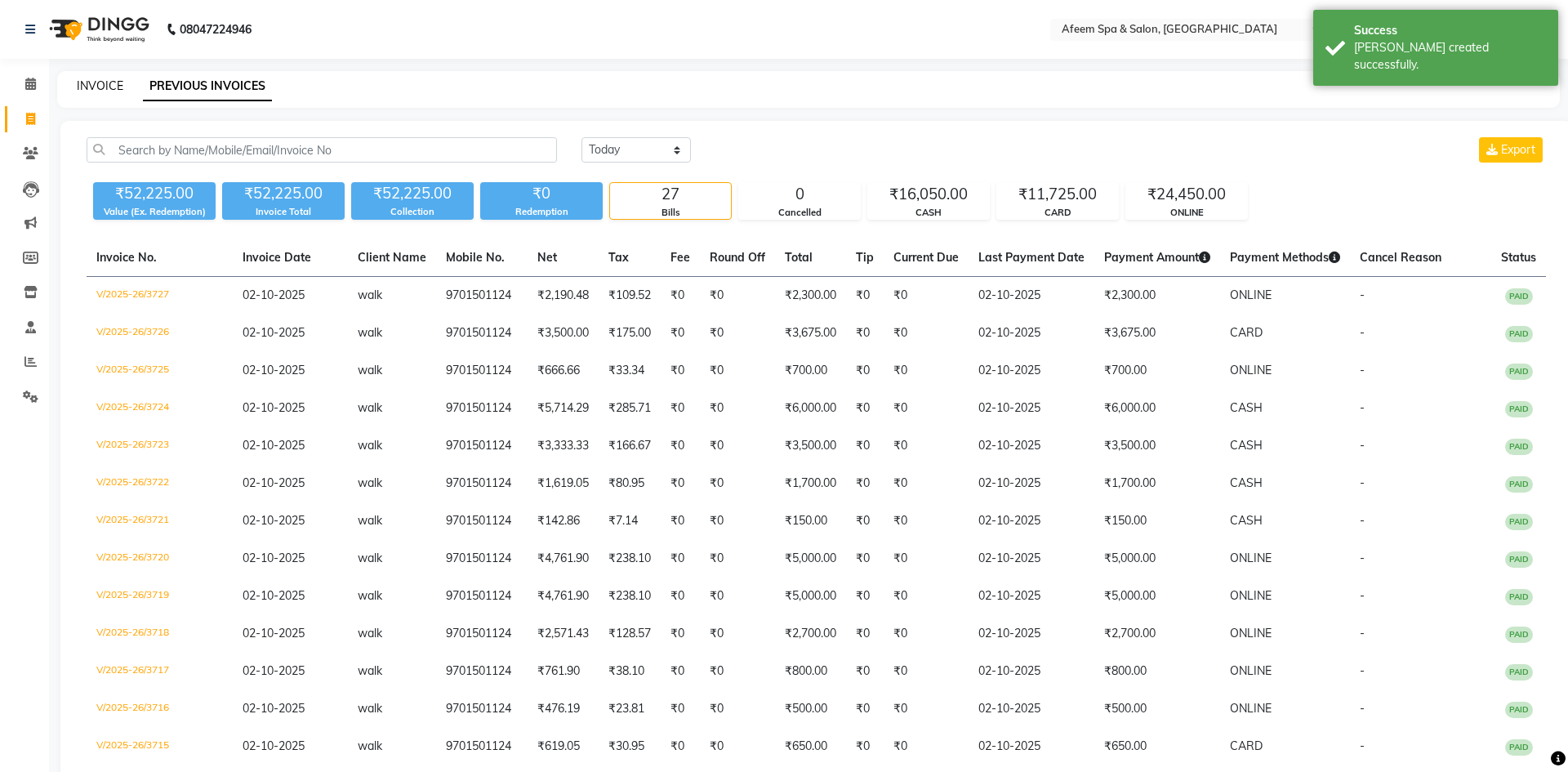
select select "750"
select select "service"
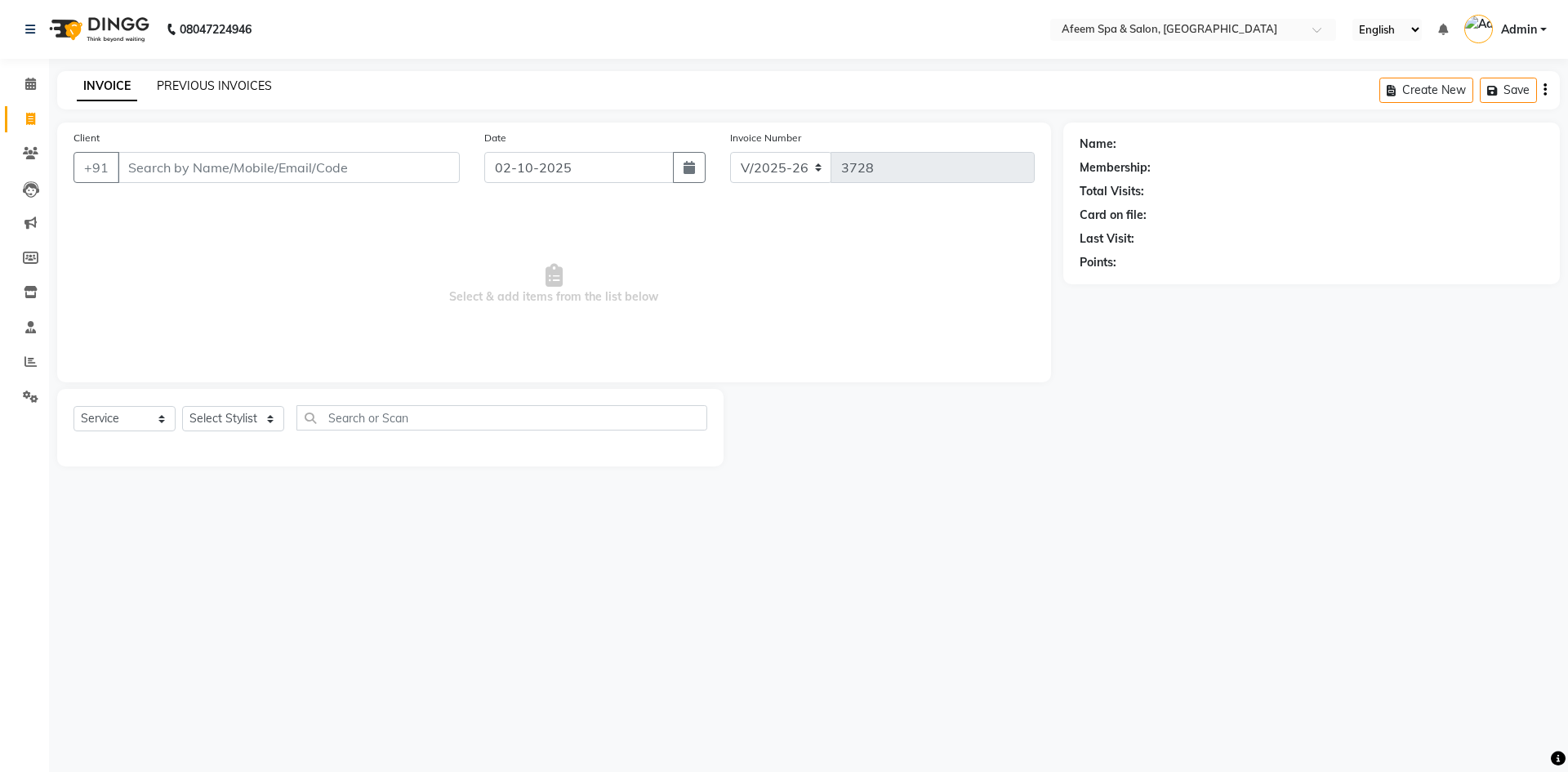
click at [242, 82] on link "PREVIOUS INVOICES" at bounding box center [214, 85] width 115 height 14
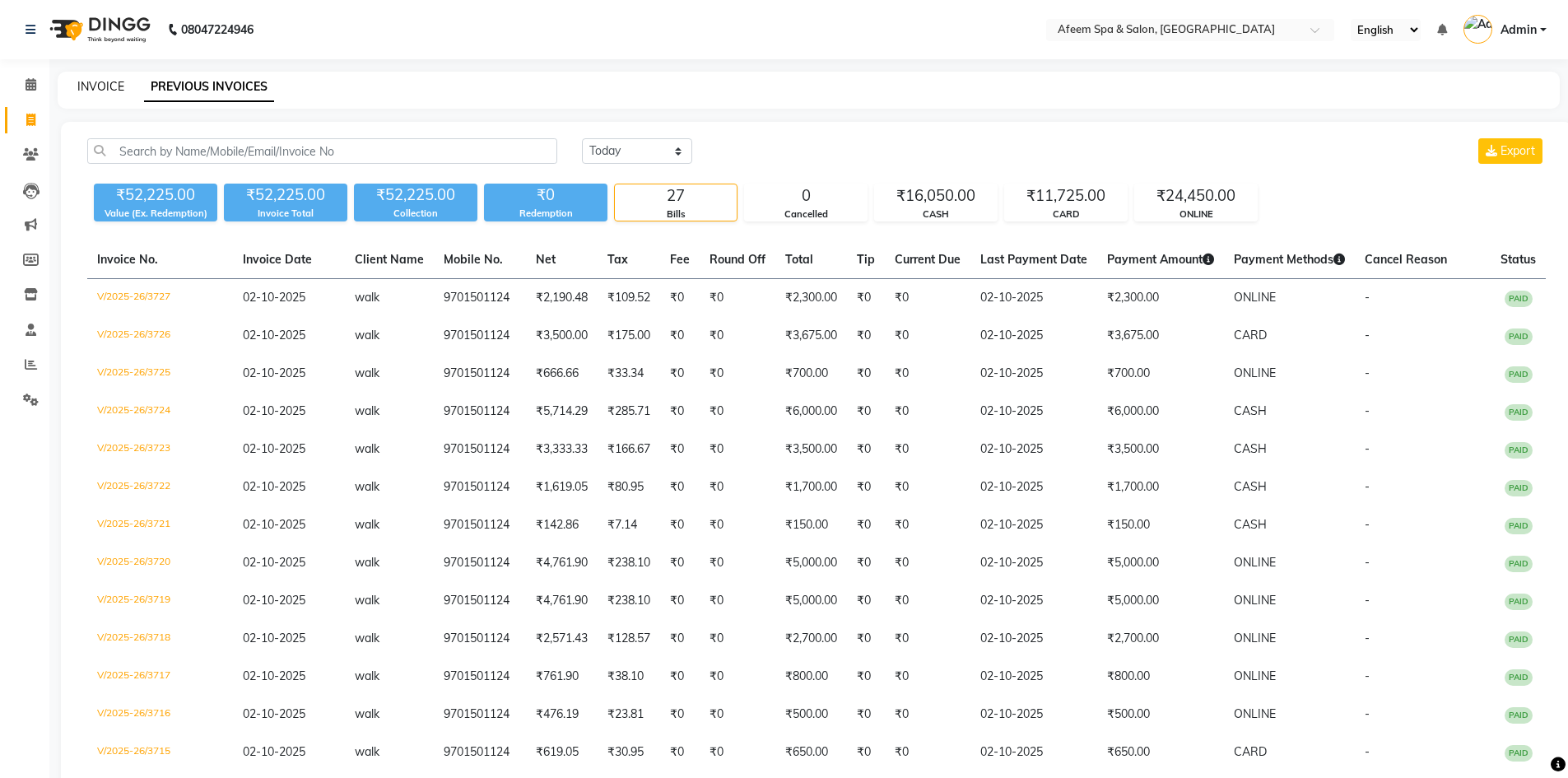
click at [108, 86] on link "INVOICE" at bounding box center [101, 86] width 47 height 14
select select "service"
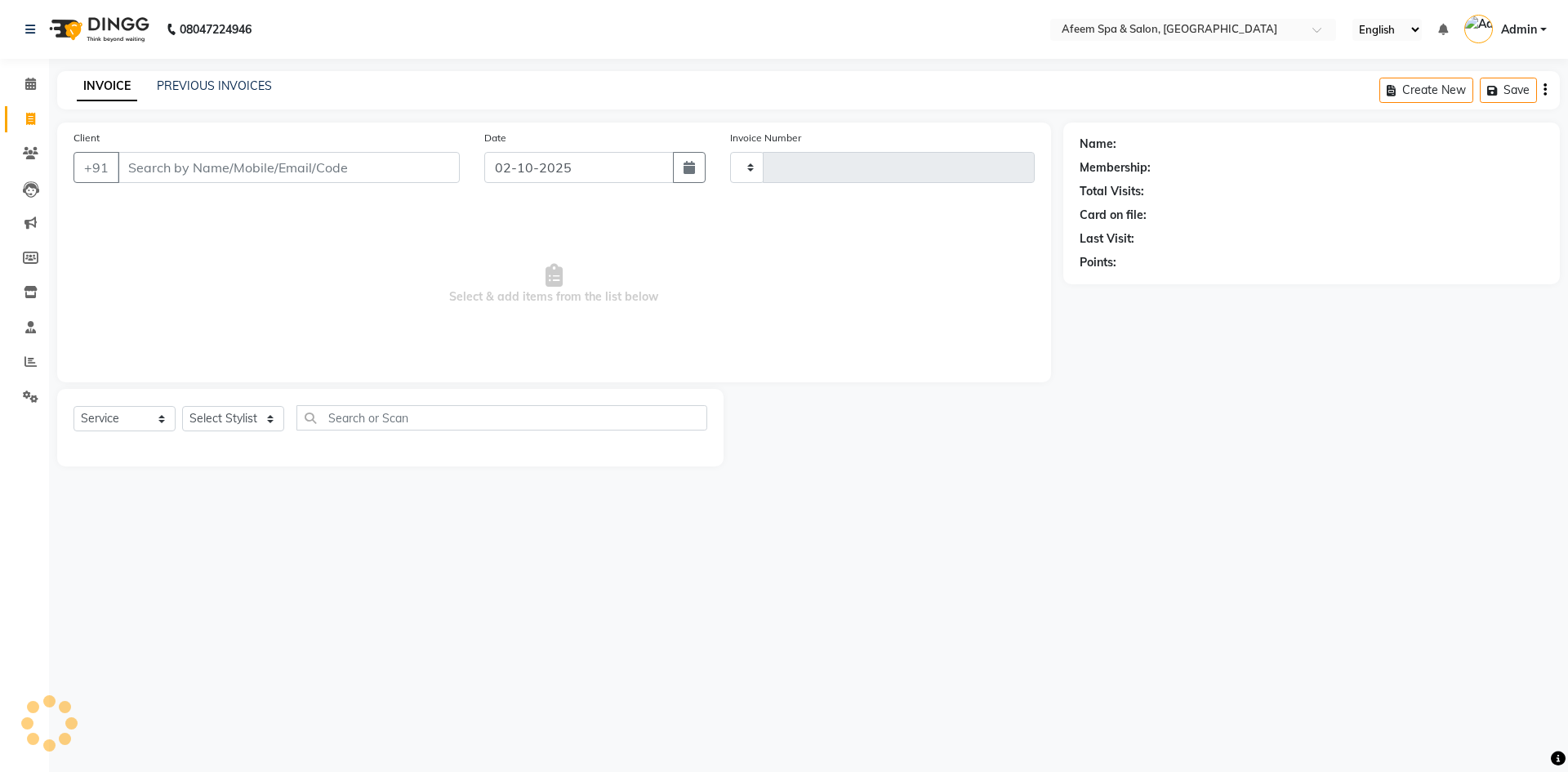
type input "3728"
select select "750"
type input "9701501124"
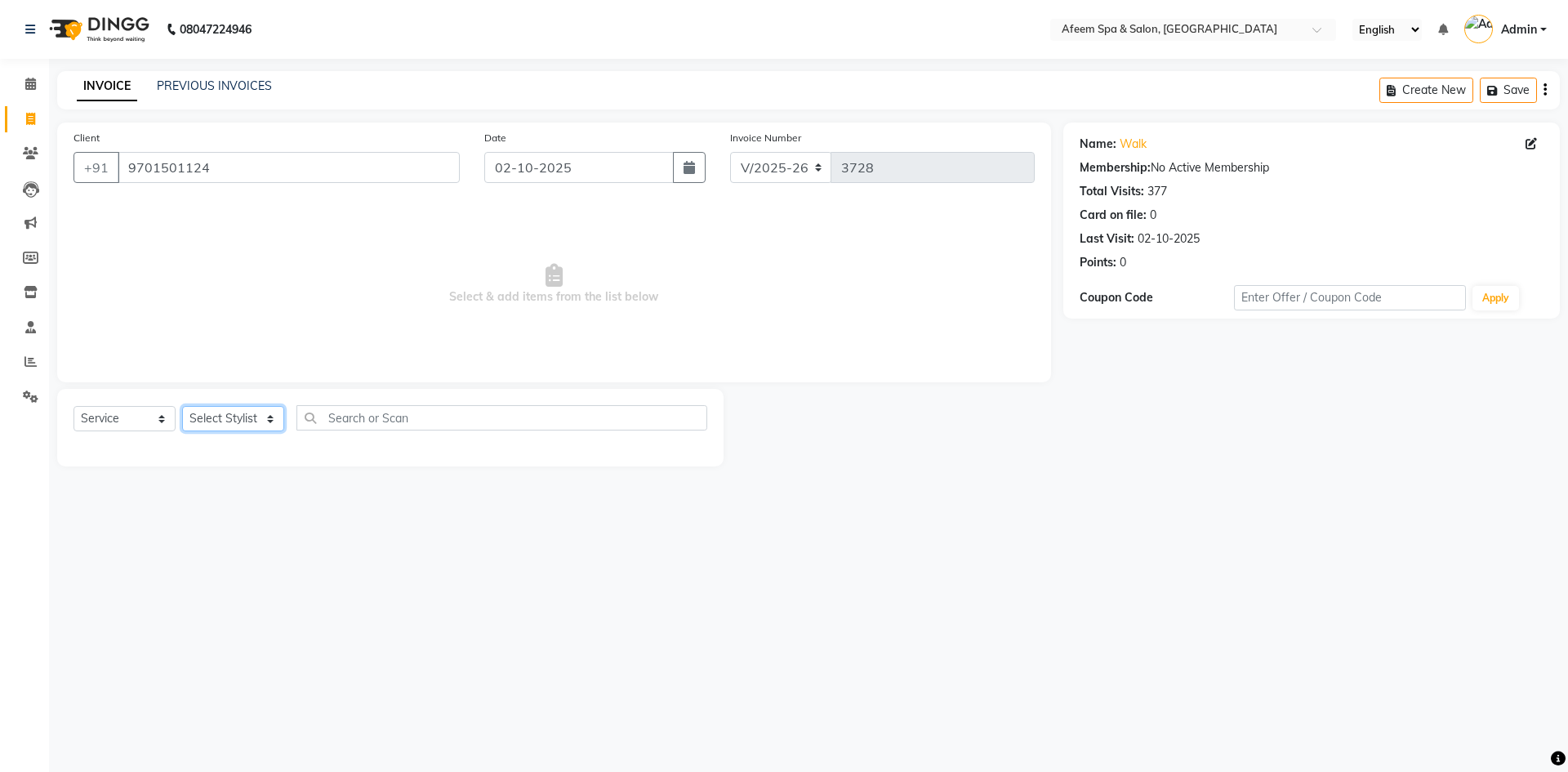
click at [242, 415] on select "Select Stylist anil deep [PERSON_NAME] [PERSON_NAME] Product [PERSON_NAME] sach…" at bounding box center [233, 419] width 102 height 25
select select "26114"
click at [182, 406] on select "Select Stylist anil deep [PERSON_NAME] [PERSON_NAME] Product [PERSON_NAME] sach…" at bounding box center [233, 419] width 102 height 25
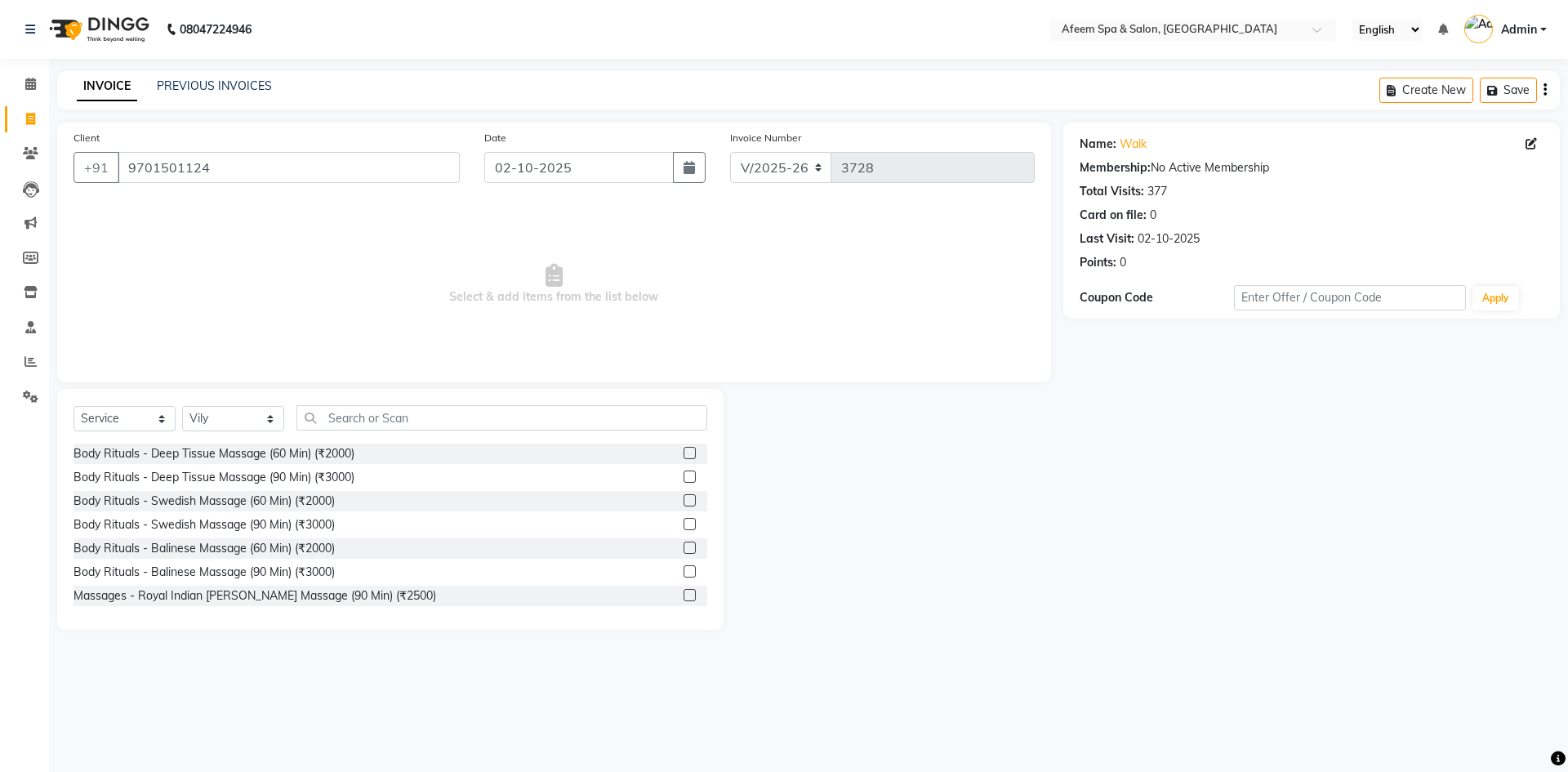
click at [684, 452] on label at bounding box center [690, 453] width 13 height 13
click at [684, 452] on input "checkbox" at bounding box center [689, 454] width 11 height 11
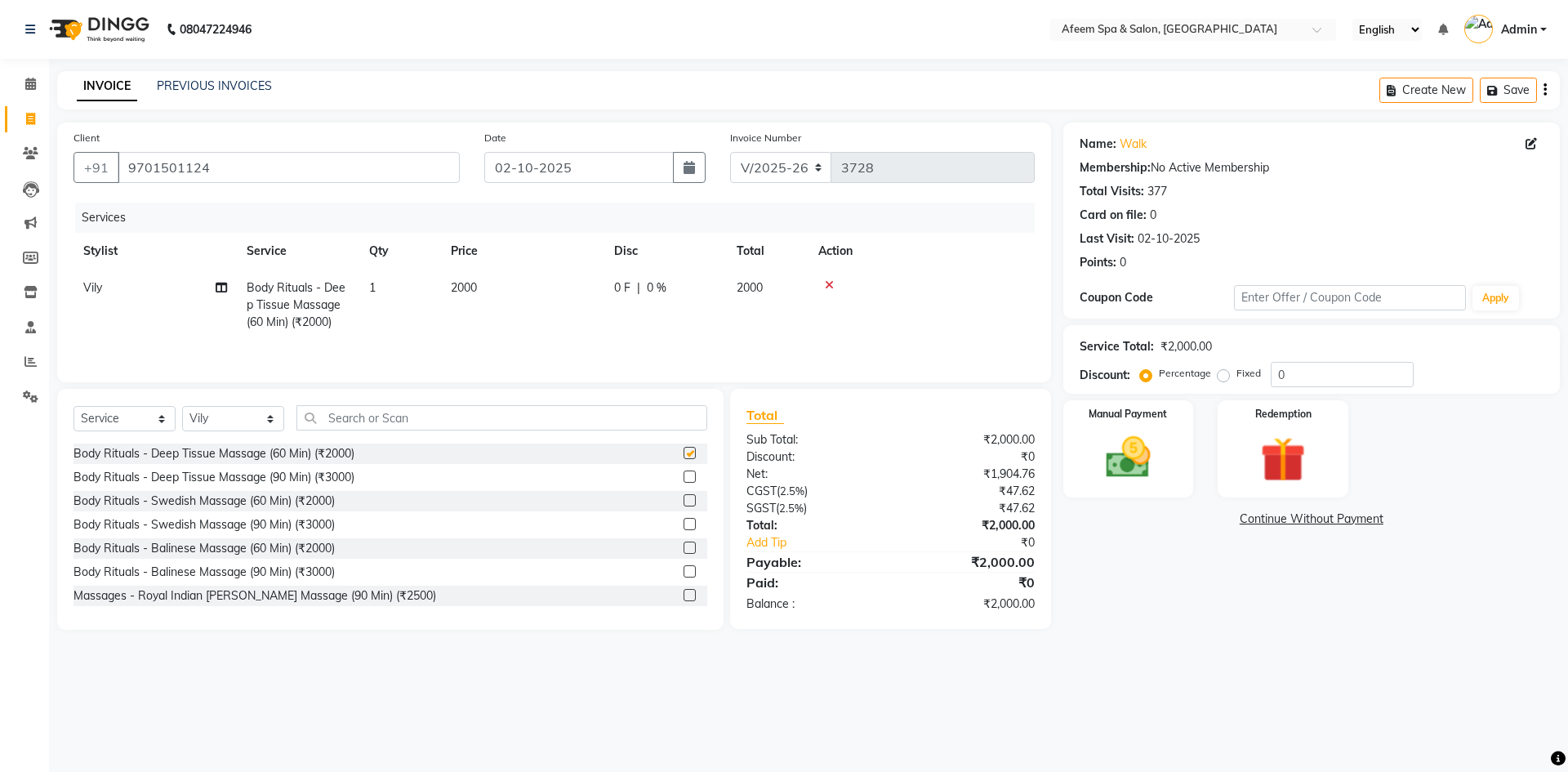
checkbox input "false"
click at [538, 286] on td "2000" at bounding box center [523, 304] width 163 height 71
select select "26114"
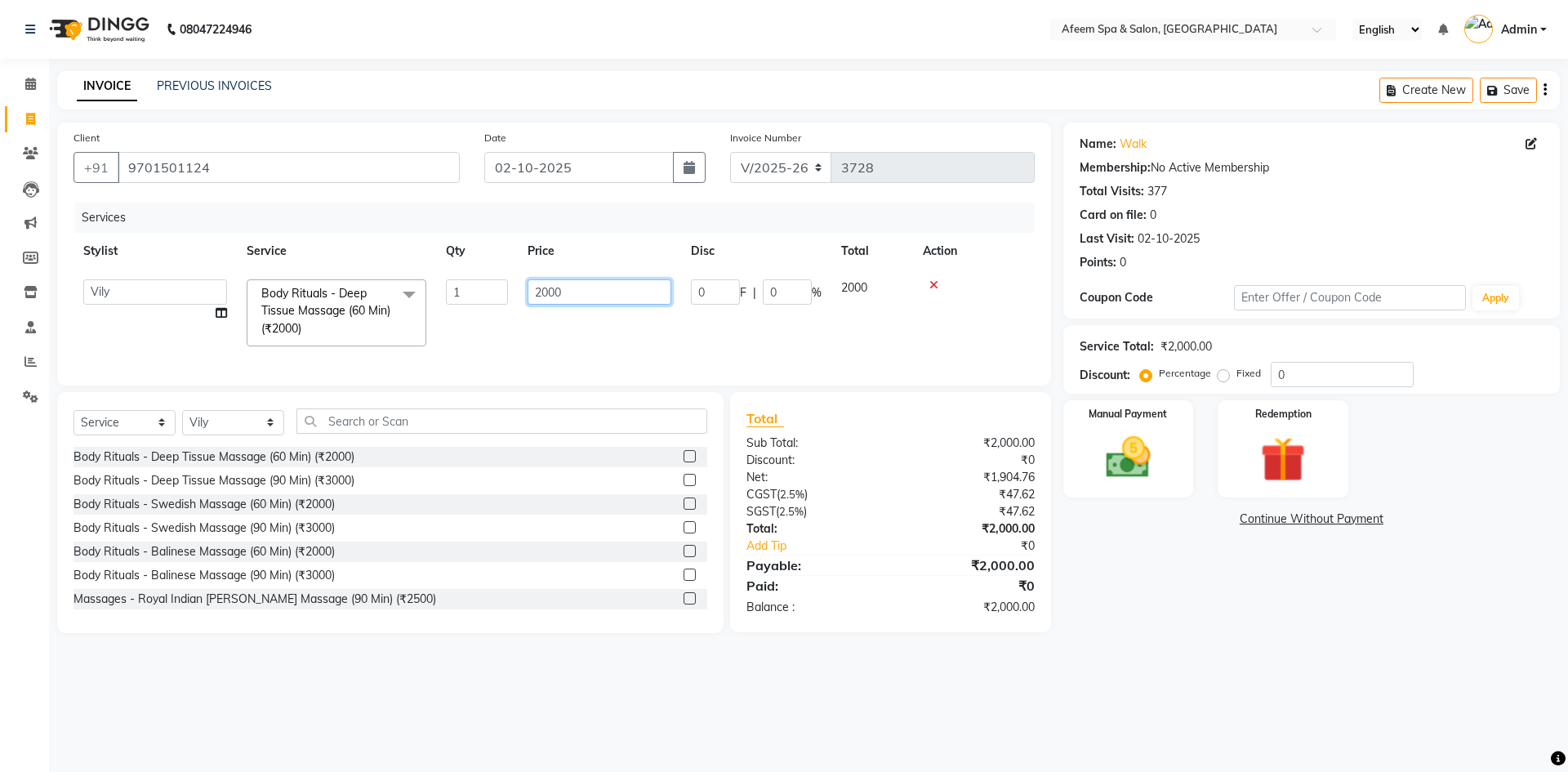
drag, startPoint x: 608, startPoint y: 303, endPoint x: 517, endPoint y: 293, distance: 91.5
click at [517, 293] on tr "anil deep [PERSON_NAME] [PERSON_NAME] Product [PERSON_NAME] sachin [PERSON_NAME…" at bounding box center [554, 312] width 962 height 87
type input "3500"
click at [1134, 483] on img at bounding box center [1128, 457] width 76 height 54
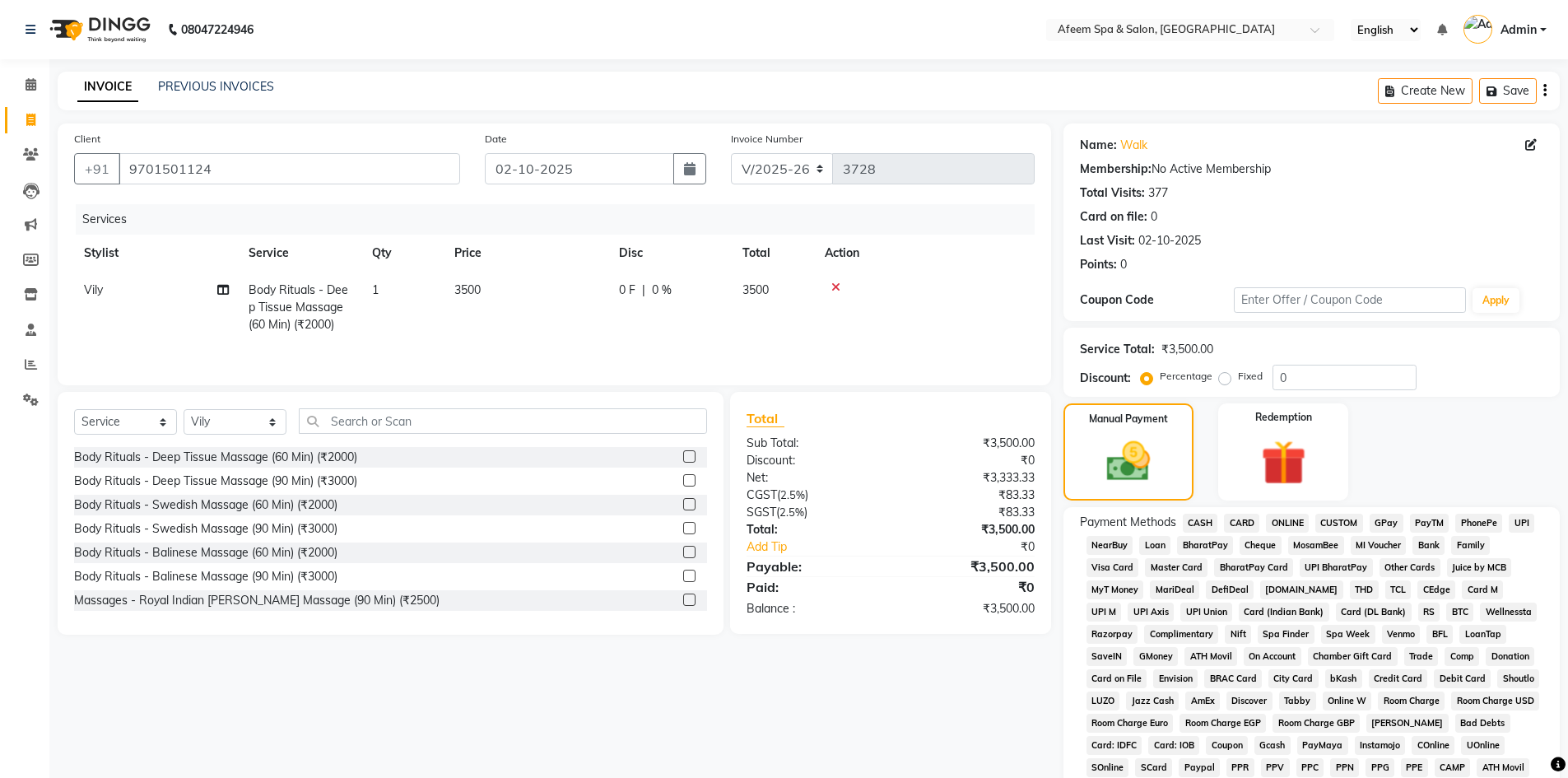
click at [1193, 529] on span "CASH" at bounding box center [1200, 522] width 35 height 19
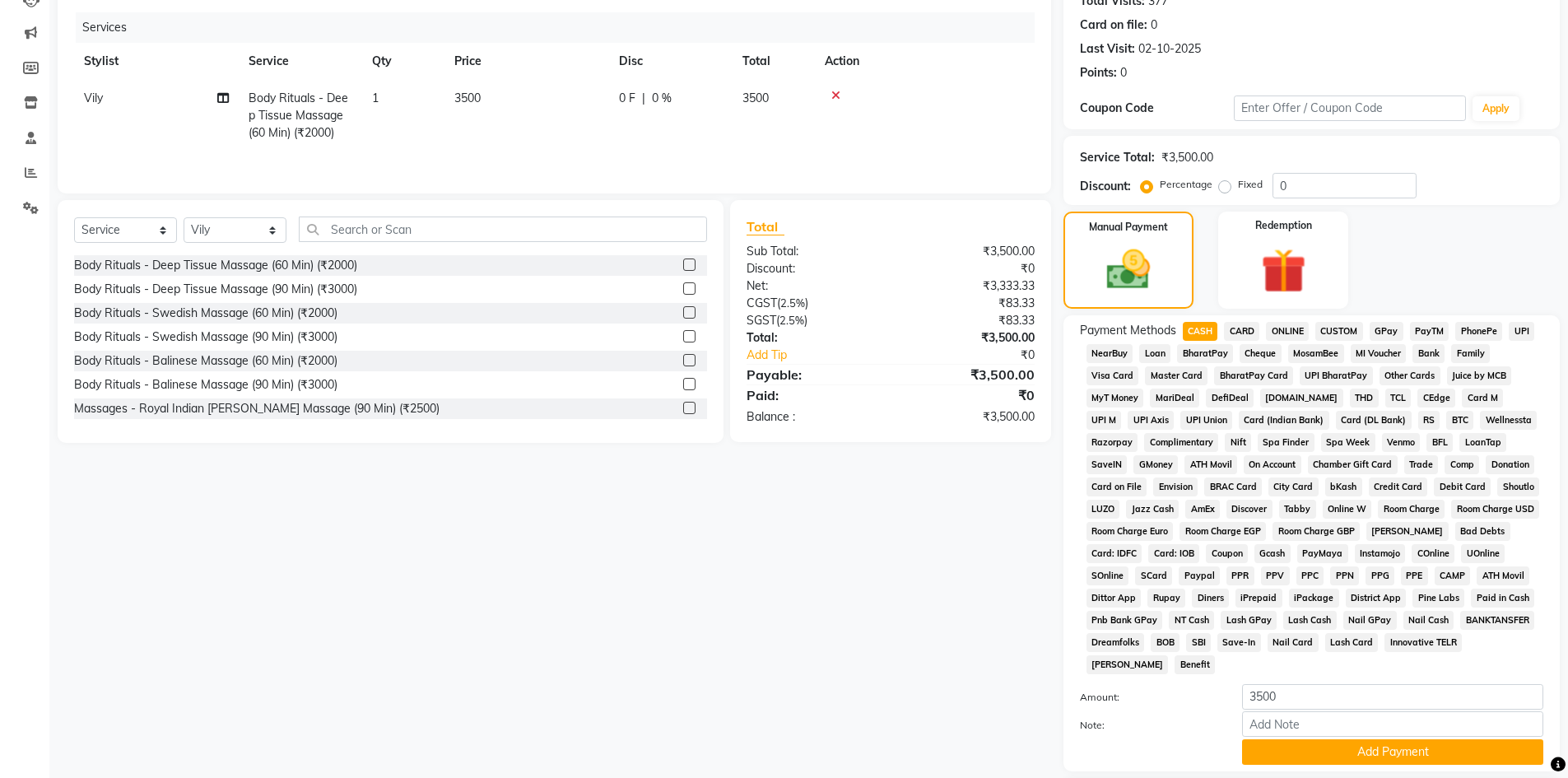
scroll to position [306, 0]
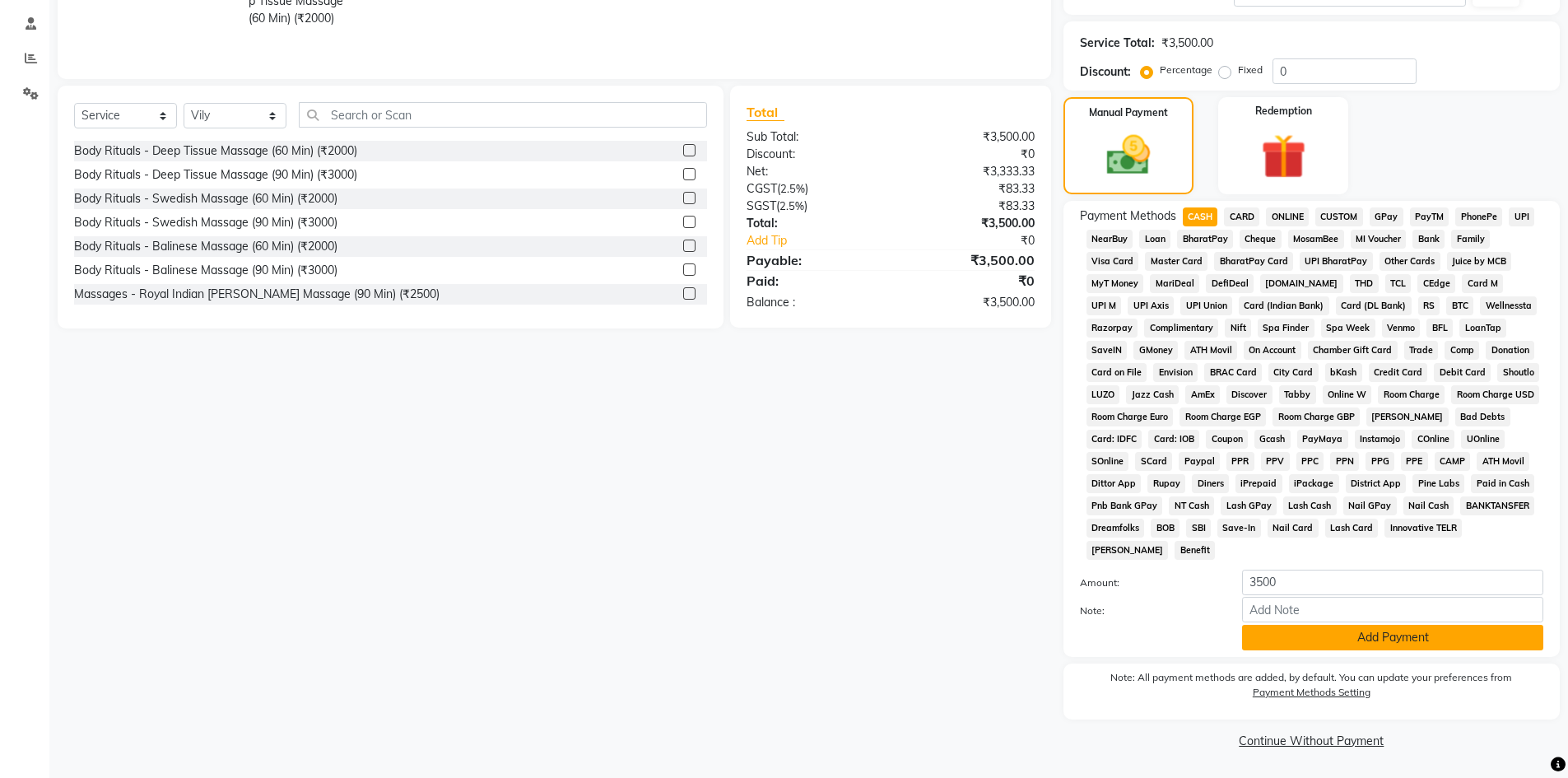
click at [1307, 645] on button "Add Payment" at bounding box center [1392, 637] width 301 height 25
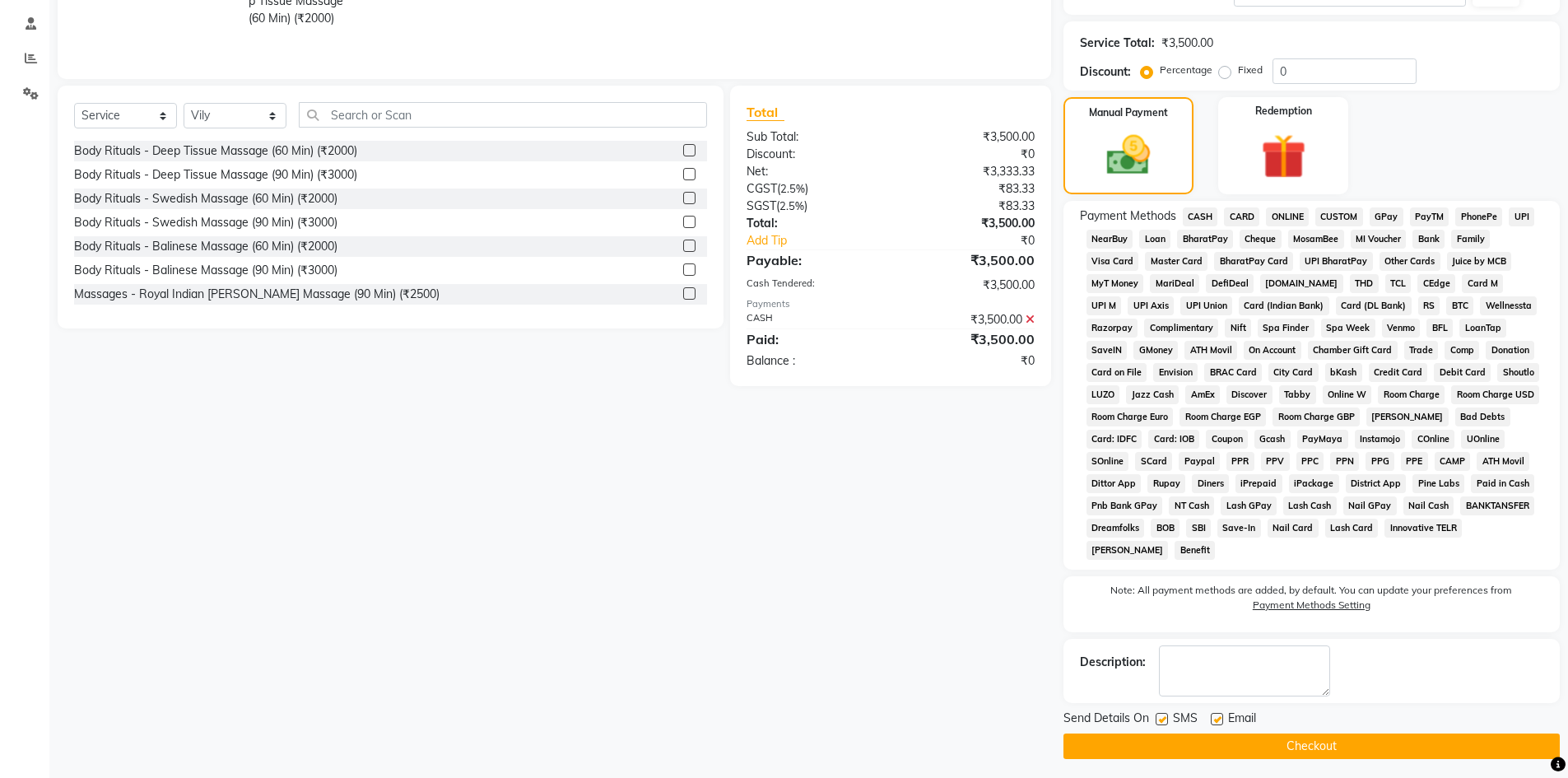
click at [1333, 745] on button "Checkout" at bounding box center [1310, 745] width 496 height 25
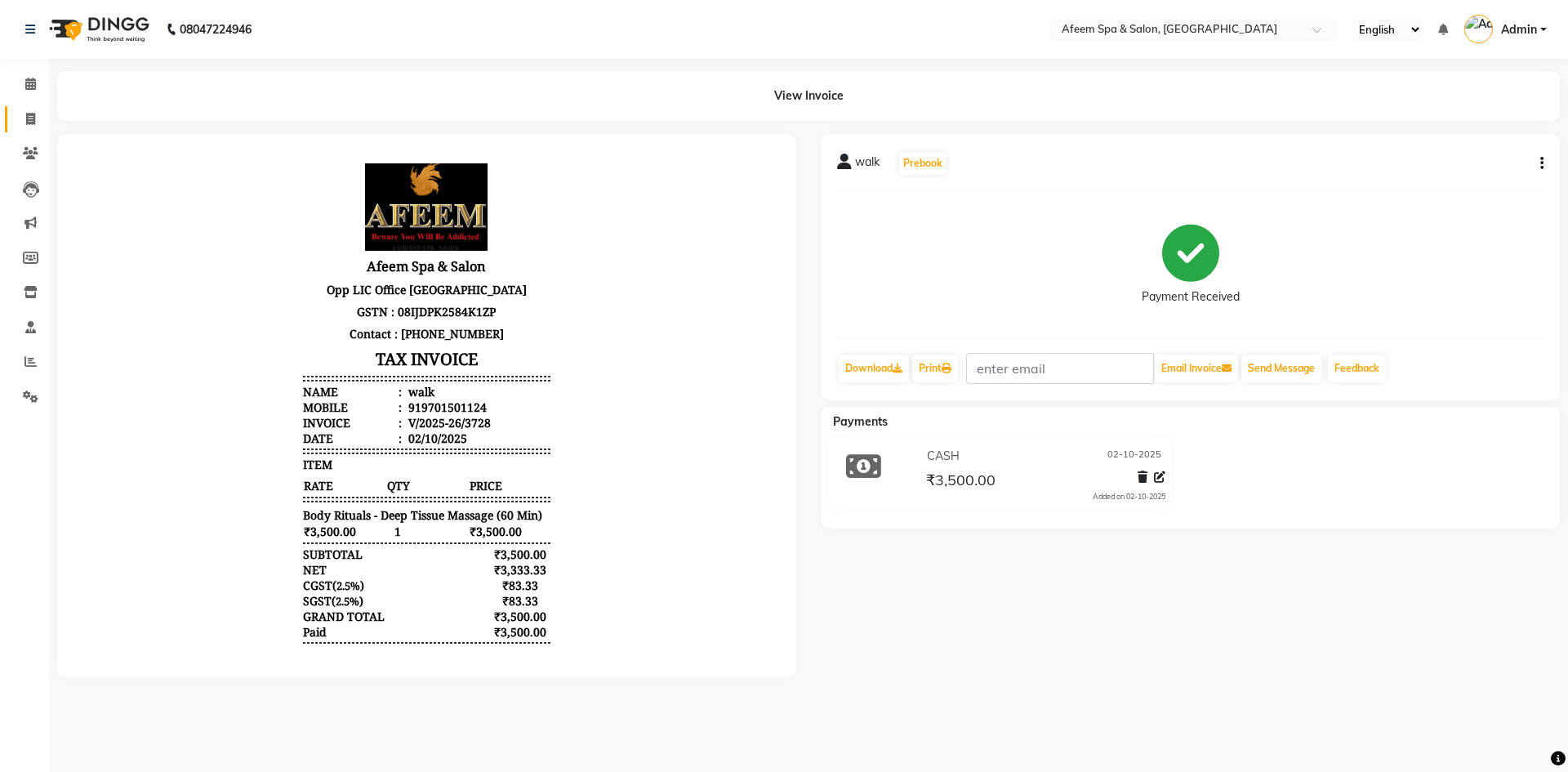
click at [31, 108] on li "Invoice" at bounding box center [24, 119] width 49 height 35
click at [26, 118] on icon at bounding box center [30, 119] width 9 height 13
select select "service"
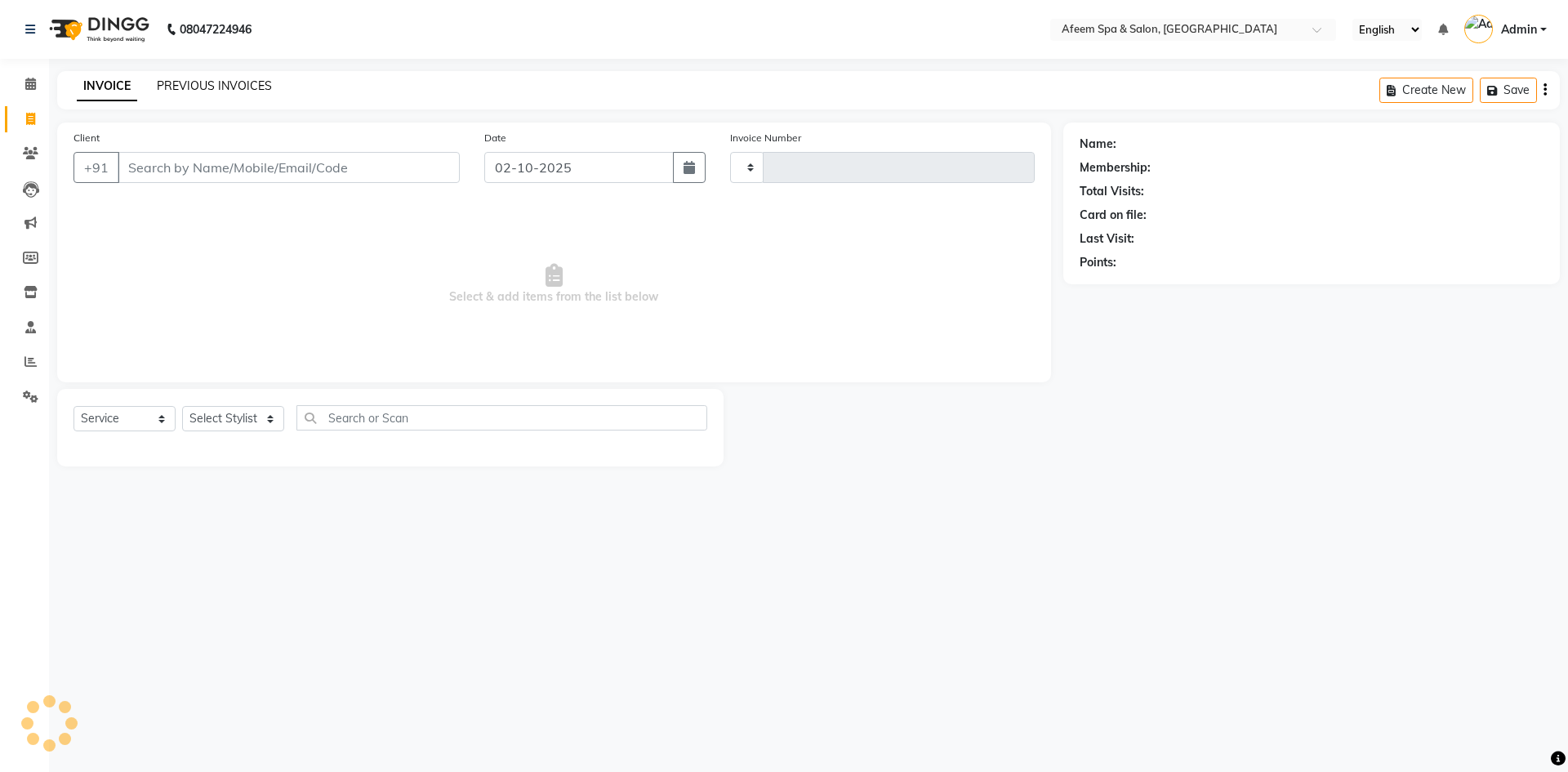
type input "3729"
select select "750"
click at [232, 84] on link "PREVIOUS INVOICES" at bounding box center [214, 85] width 115 height 14
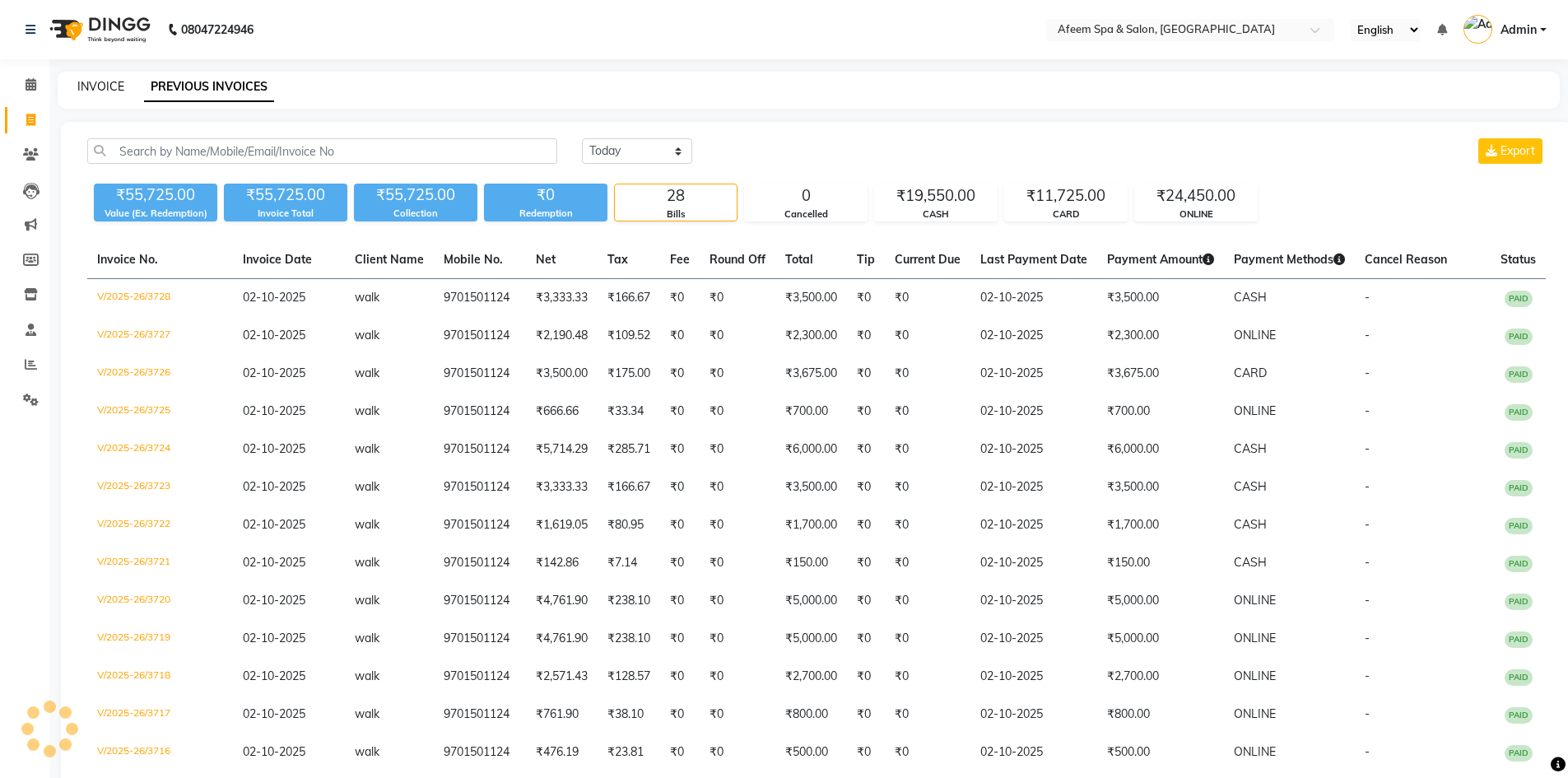
click at [89, 88] on link "INVOICE" at bounding box center [101, 86] width 47 height 14
select select "service"
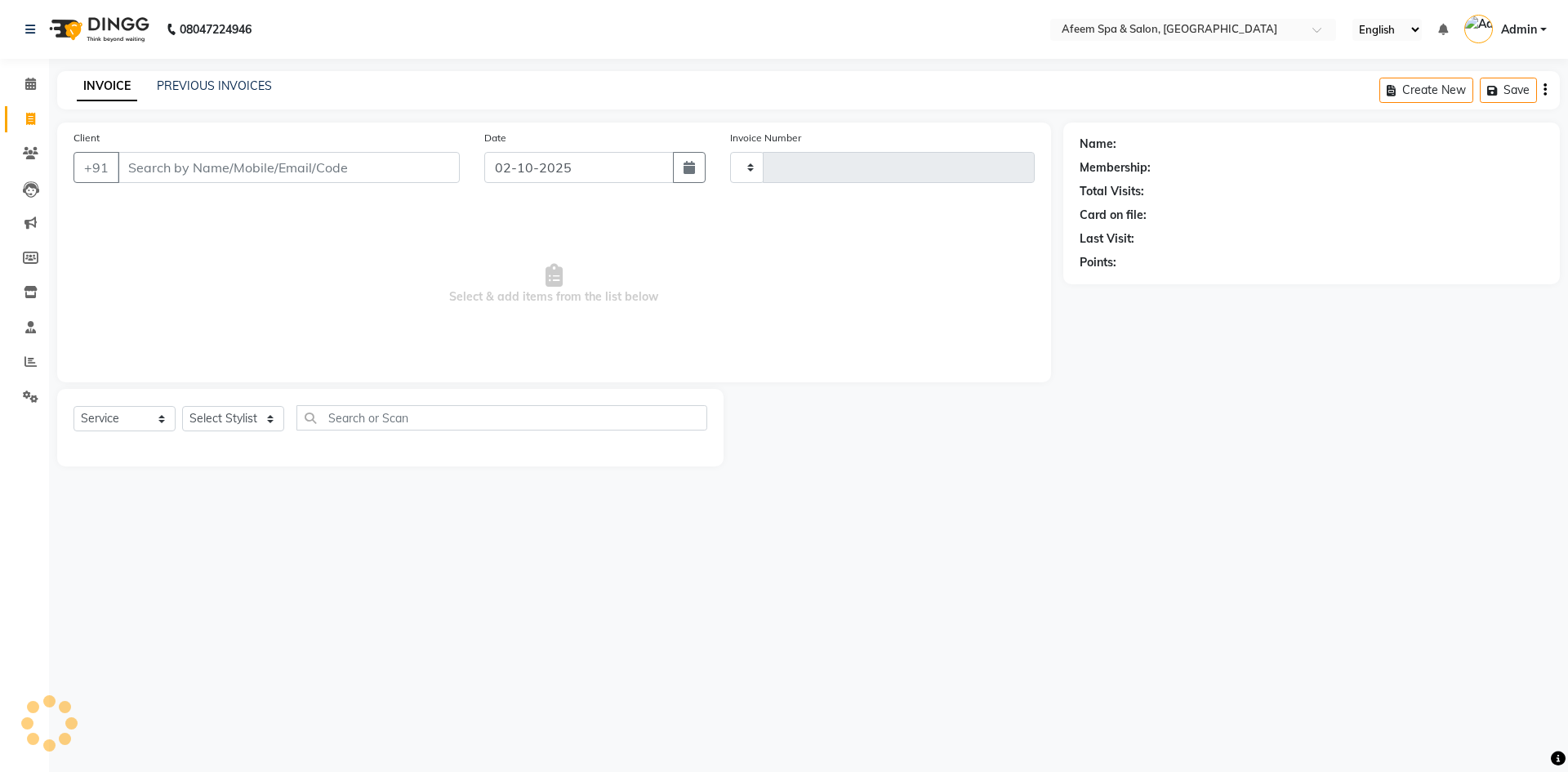
type input "3729"
select select "750"
click at [98, 91] on link "INVOICE" at bounding box center [107, 86] width 60 height 30
click at [246, 86] on link "PREVIOUS INVOICES" at bounding box center [214, 85] width 115 height 14
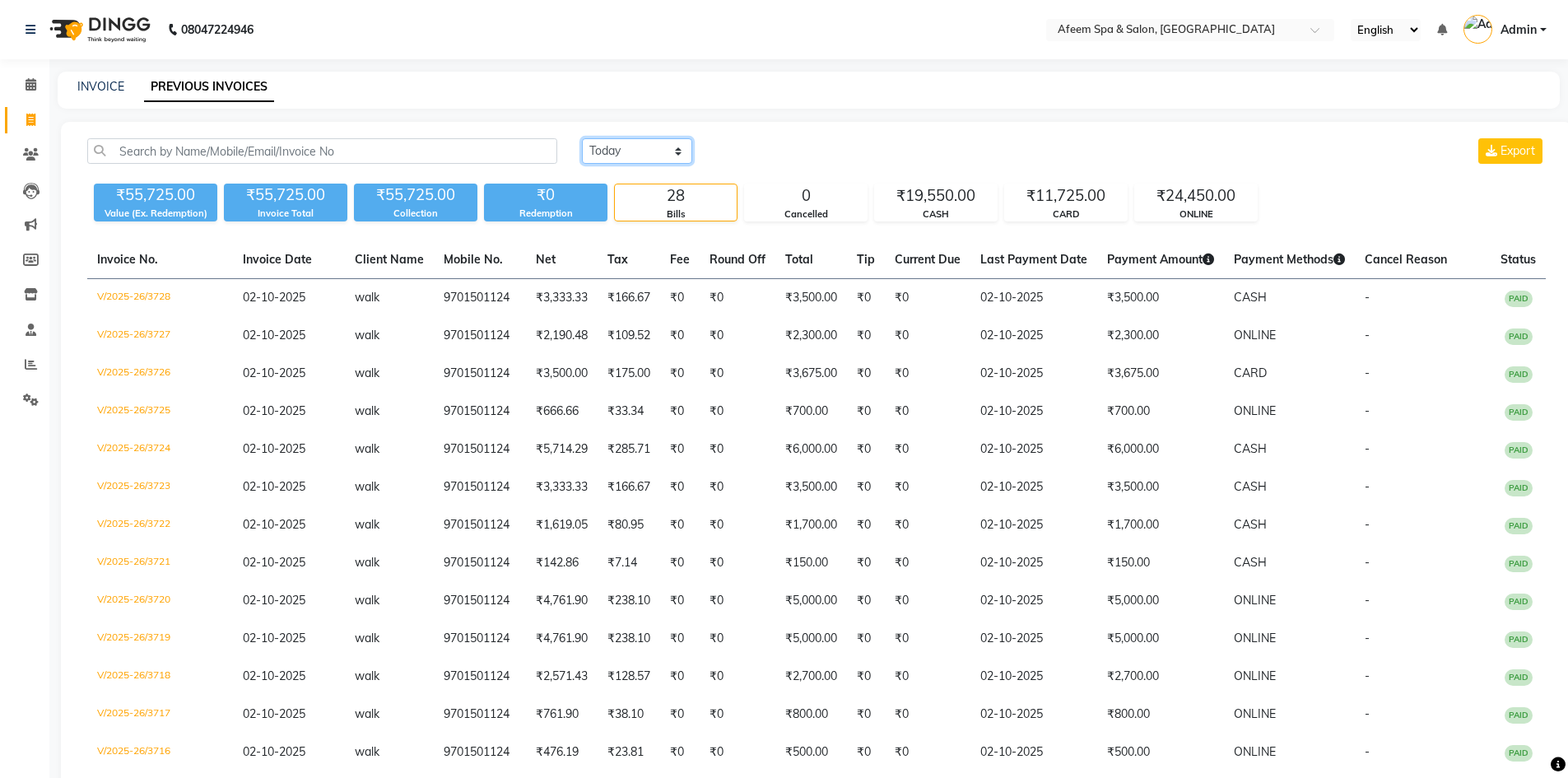
click at [603, 155] on select "[DATE] [DATE] Custom Range" at bounding box center [637, 151] width 110 height 25
select select "range"
click at [582, 138] on select "[DATE] [DATE] Custom Range" at bounding box center [637, 151] width 110 height 25
click at [750, 157] on input "02-10-2025" at bounding box center [770, 151] width 115 height 23
select select "10"
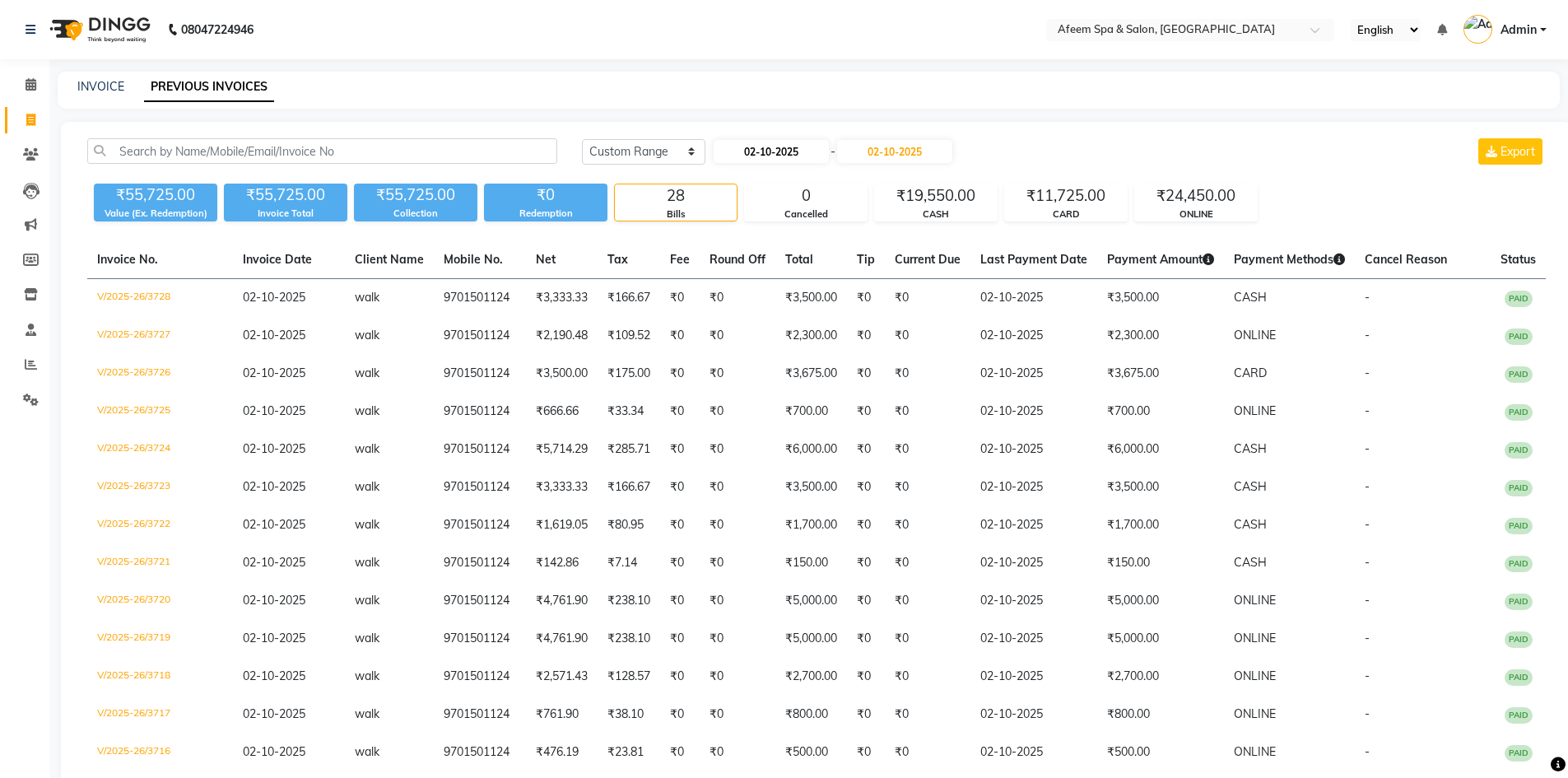
select select "2025"
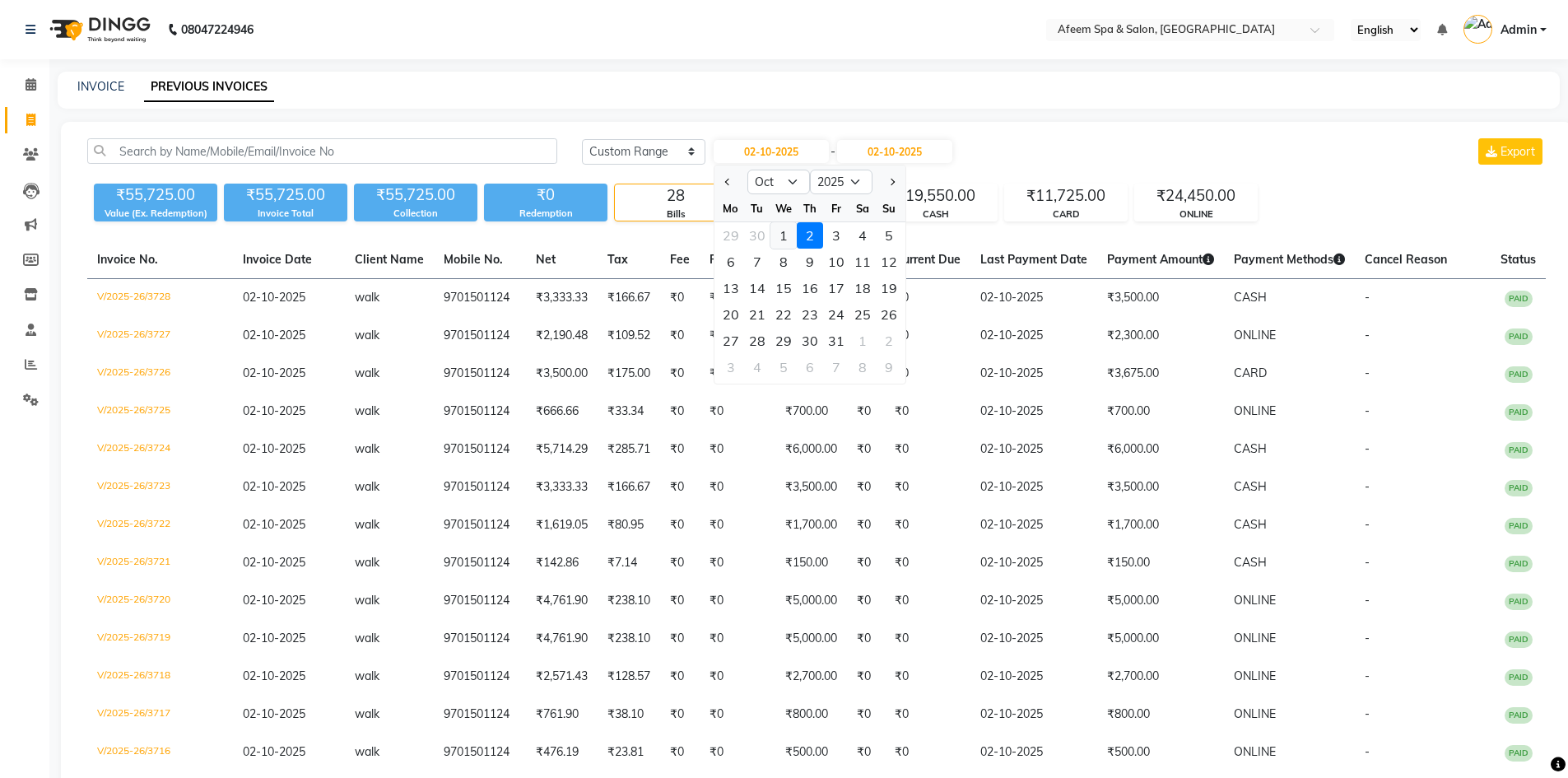
click at [783, 236] on div "1" at bounding box center [783, 235] width 26 height 26
type input "01-10-2025"
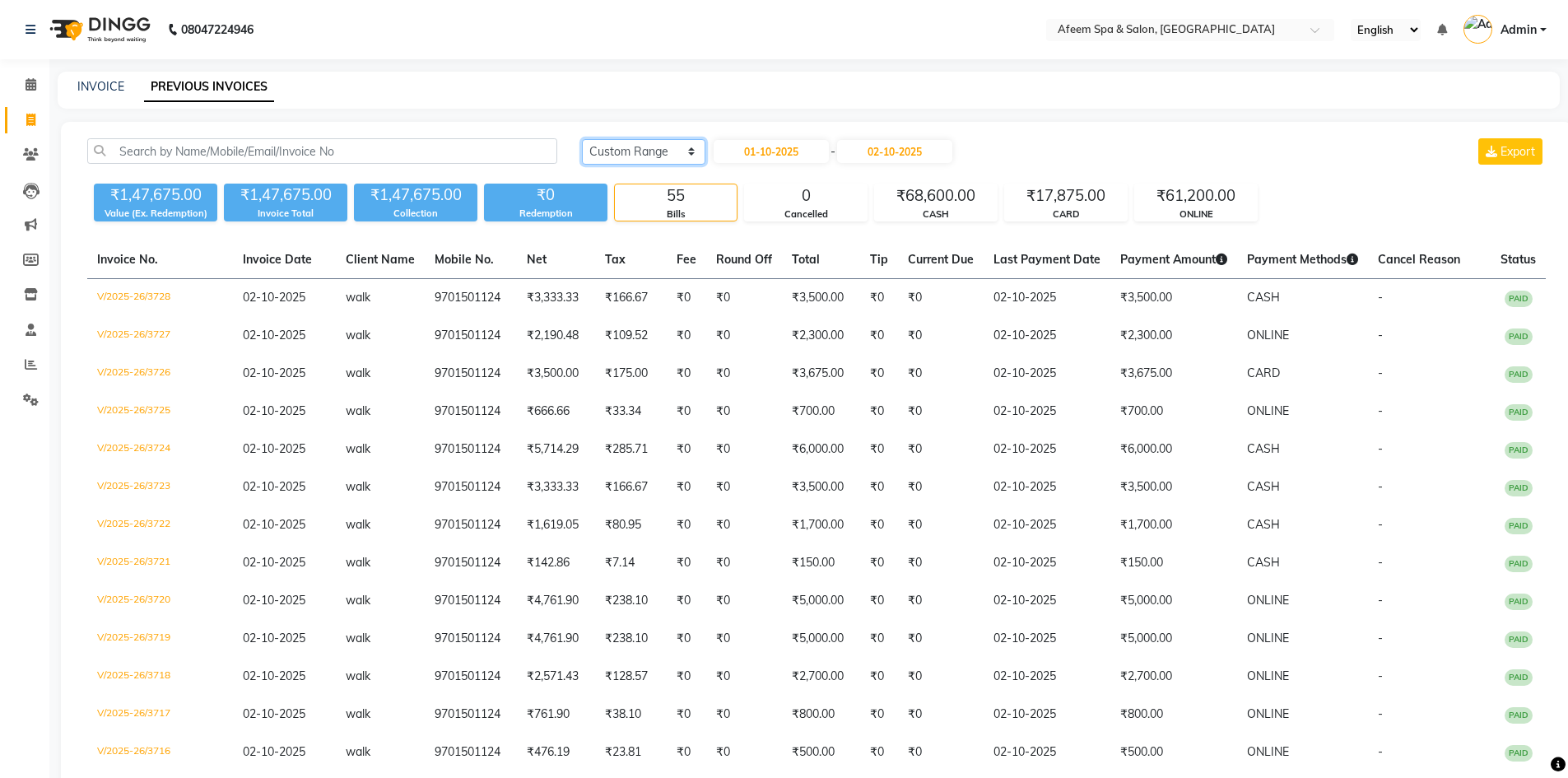
click at [608, 149] on select "[DATE] [DATE] Custom Range" at bounding box center [643, 152] width 124 height 25
click at [582, 139] on select "[DATE] [DATE] Custom Range" at bounding box center [643, 152] width 124 height 25
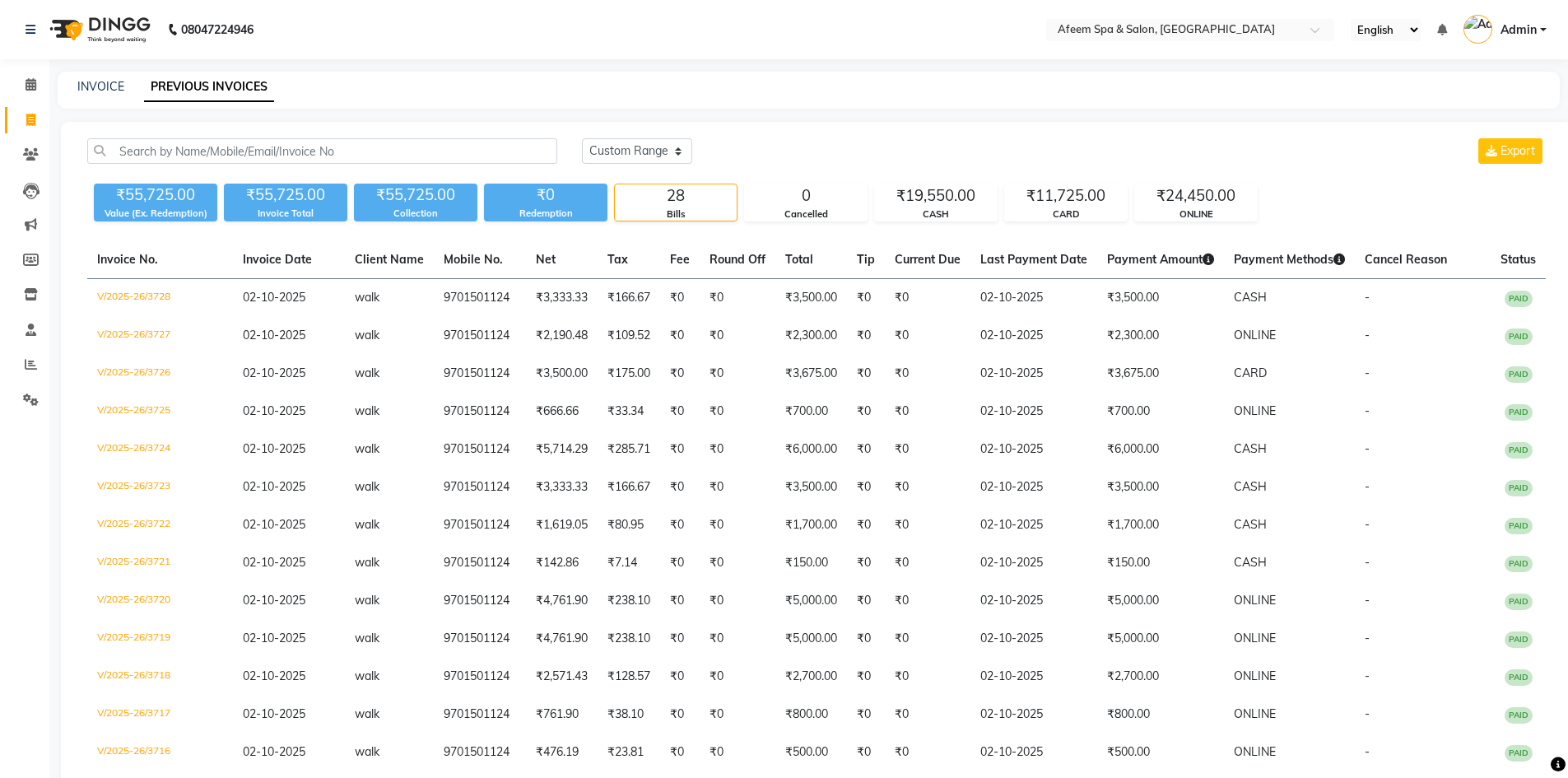
click at [599, 136] on div "[DATE] [DATE] Custom Range Export ₹55,725.00 Value (Ex. Redemption) ₹55,725.00 …" at bounding box center [816, 763] width 1511 height 1282
click at [603, 161] on div "[DATE] [DATE] Custom Range Export" at bounding box center [1064, 157] width 989 height 39
click at [626, 152] on select "[DATE] [DATE] Custom Range" at bounding box center [637, 151] width 110 height 25
select select "range"
click at [582, 138] on select "[DATE] [DATE] Custom Range" at bounding box center [637, 151] width 110 height 25
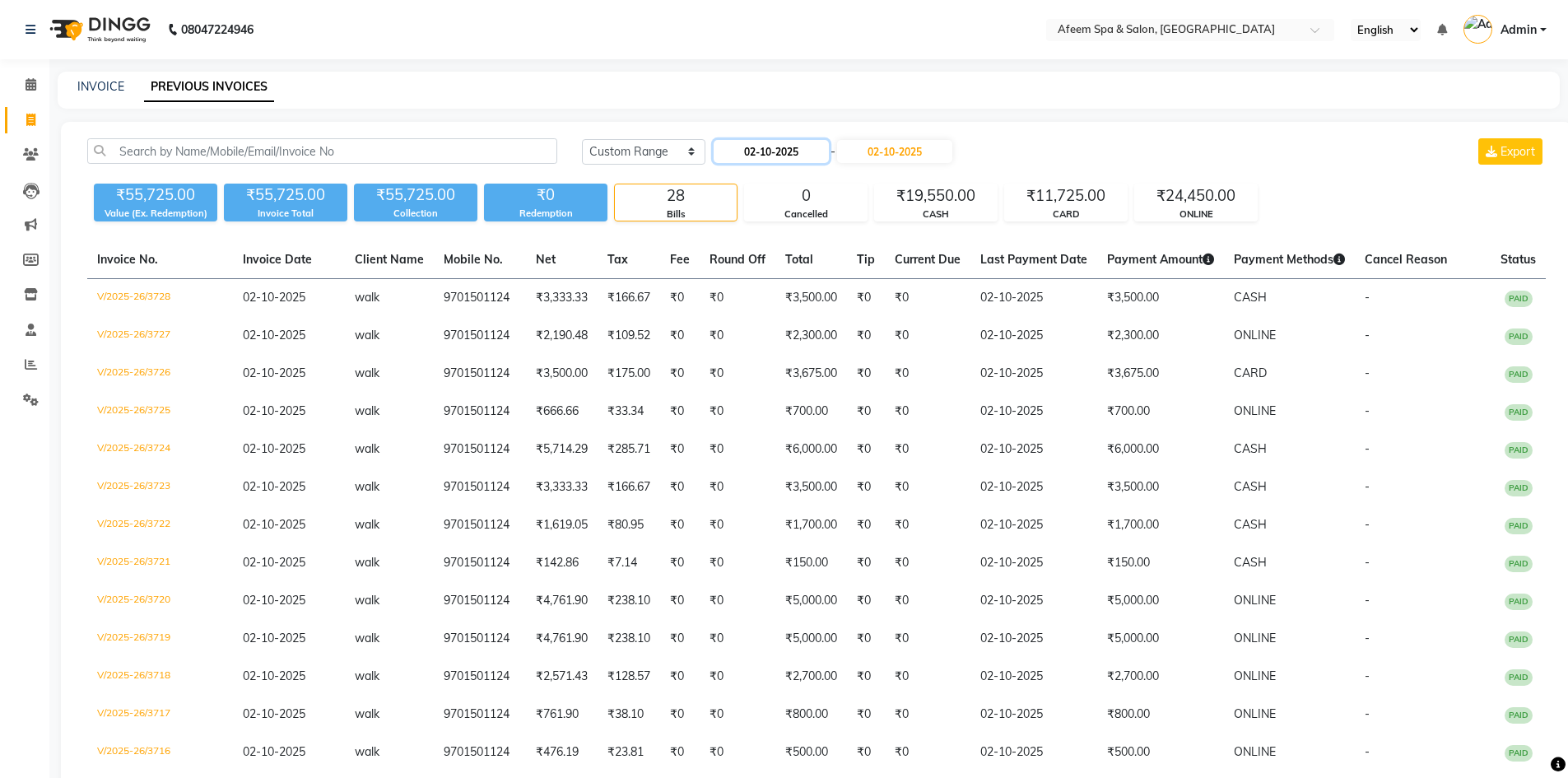
click at [797, 151] on input "02-10-2025" at bounding box center [770, 151] width 115 height 23
select select "10"
select select "2025"
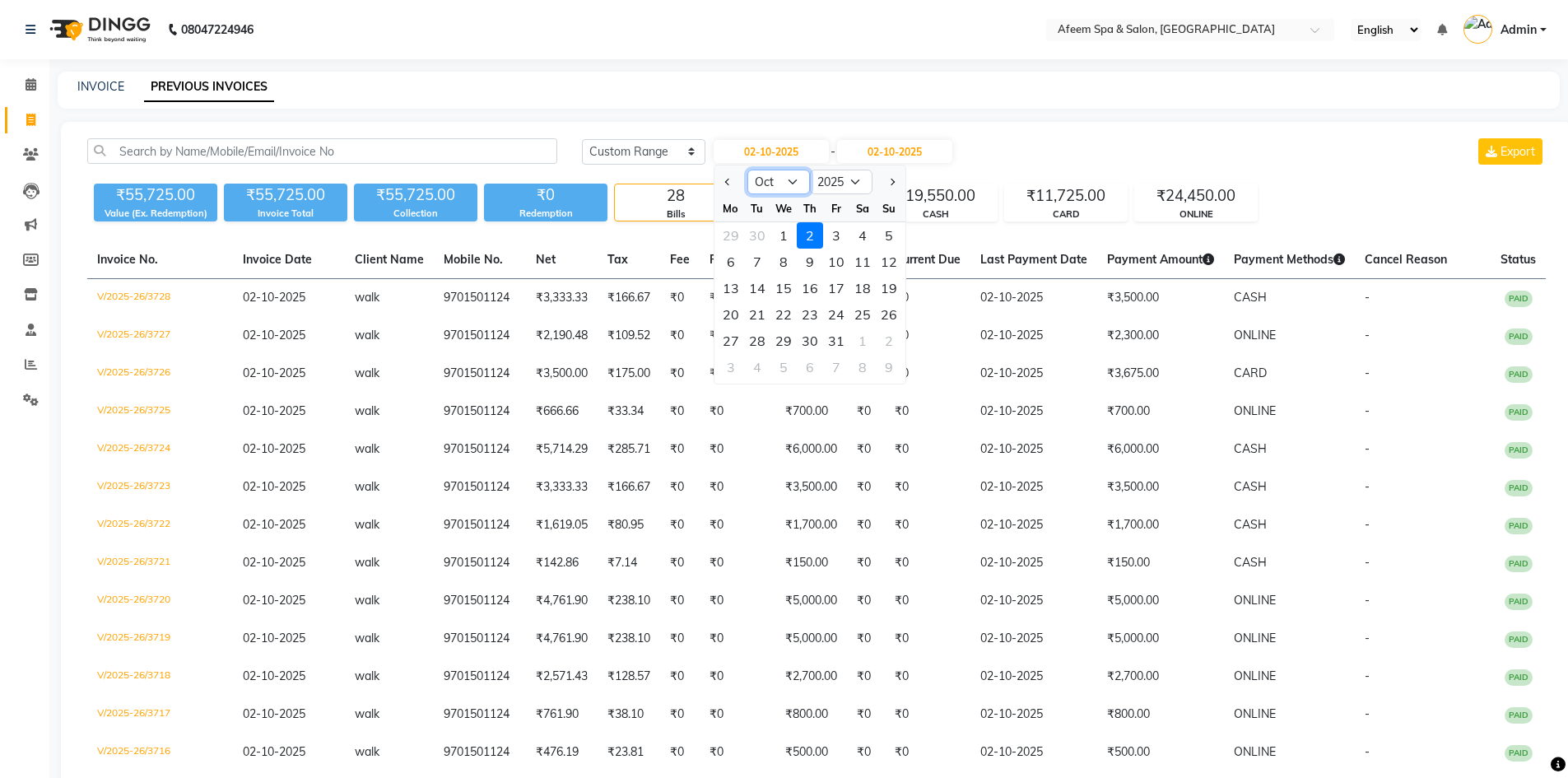
click at [793, 183] on select "Jan Feb Mar Apr May Jun [DATE] Aug Sep Oct Nov Dec" at bounding box center [778, 182] width 62 height 24
select select "9"
click at [747, 170] on select "Jan Feb Mar Apr May Jun [DATE] Aug Sep Oct Nov Dec" at bounding box center [778, 182] width 62 height 24
click at [730, 233] on div "1" at bounding box center [730, 235] width 26 height 26
type input "01-09-2025"
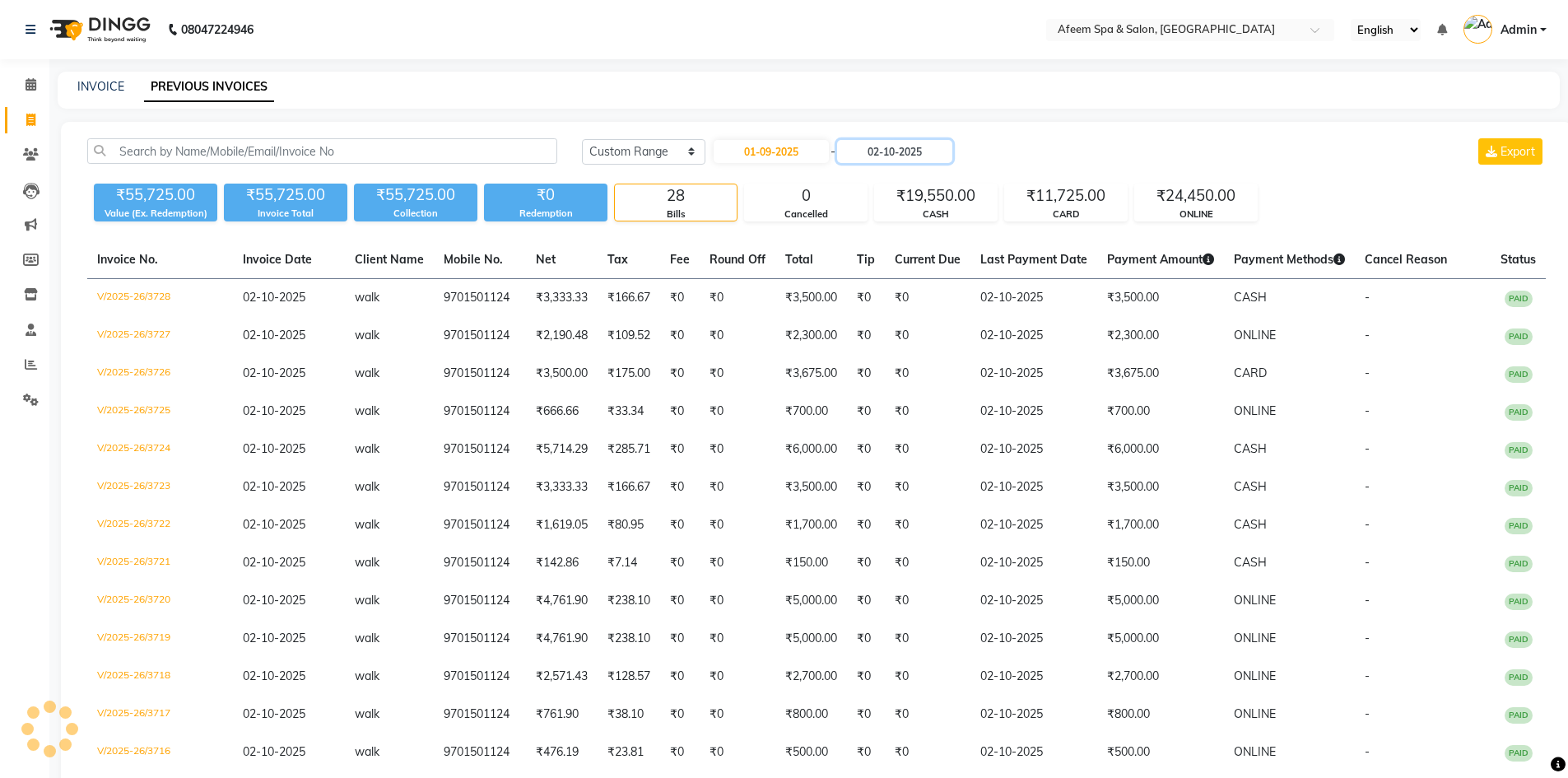
click at [887, 151] on input "02-10-2025" at bounding box center [894, 151] width 115 height 23
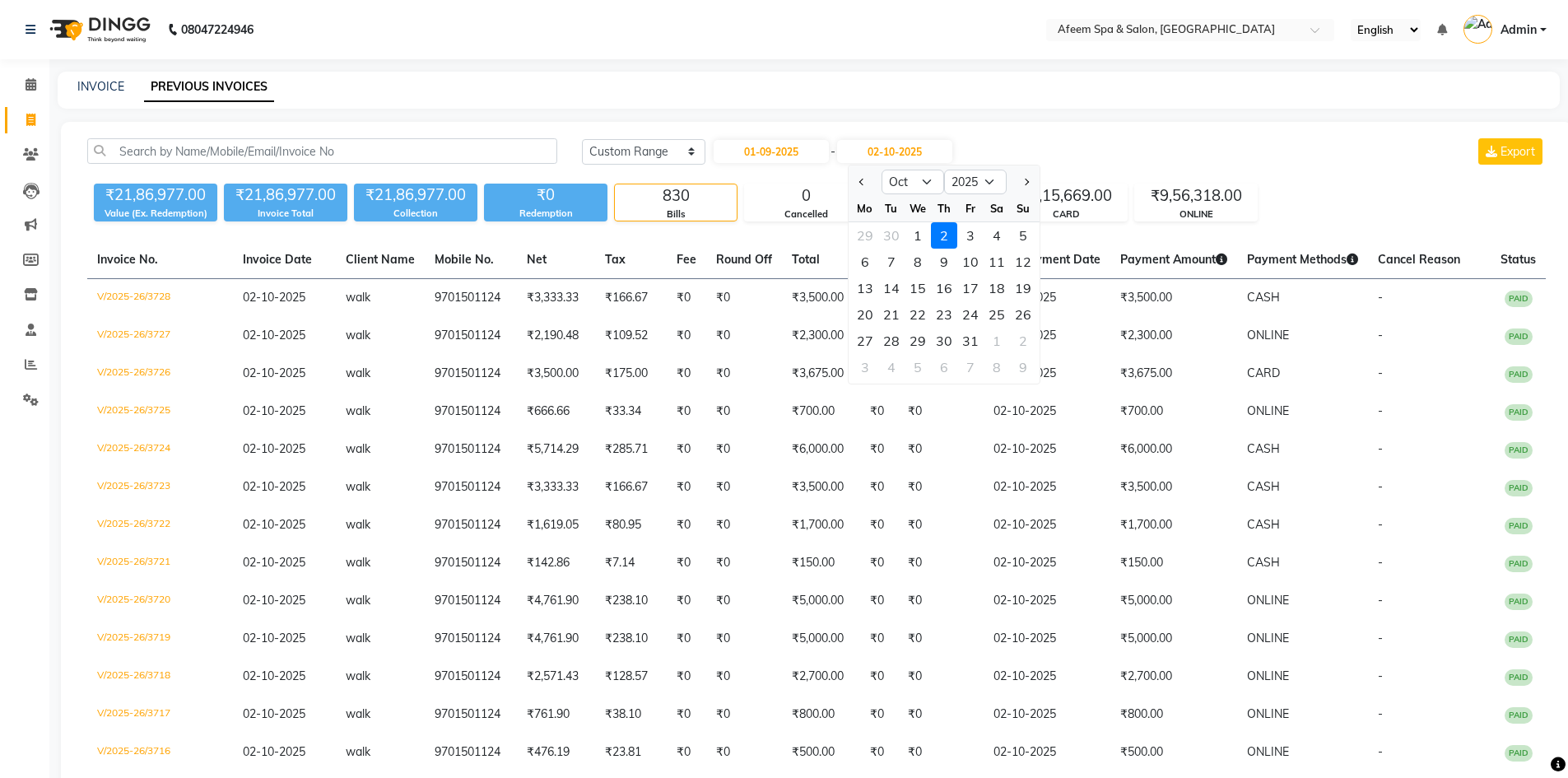
click at [877, 98] on div "INVOICE PREVIOUS INVOICES" at bounding box center [809, 89] width 1502 height 37
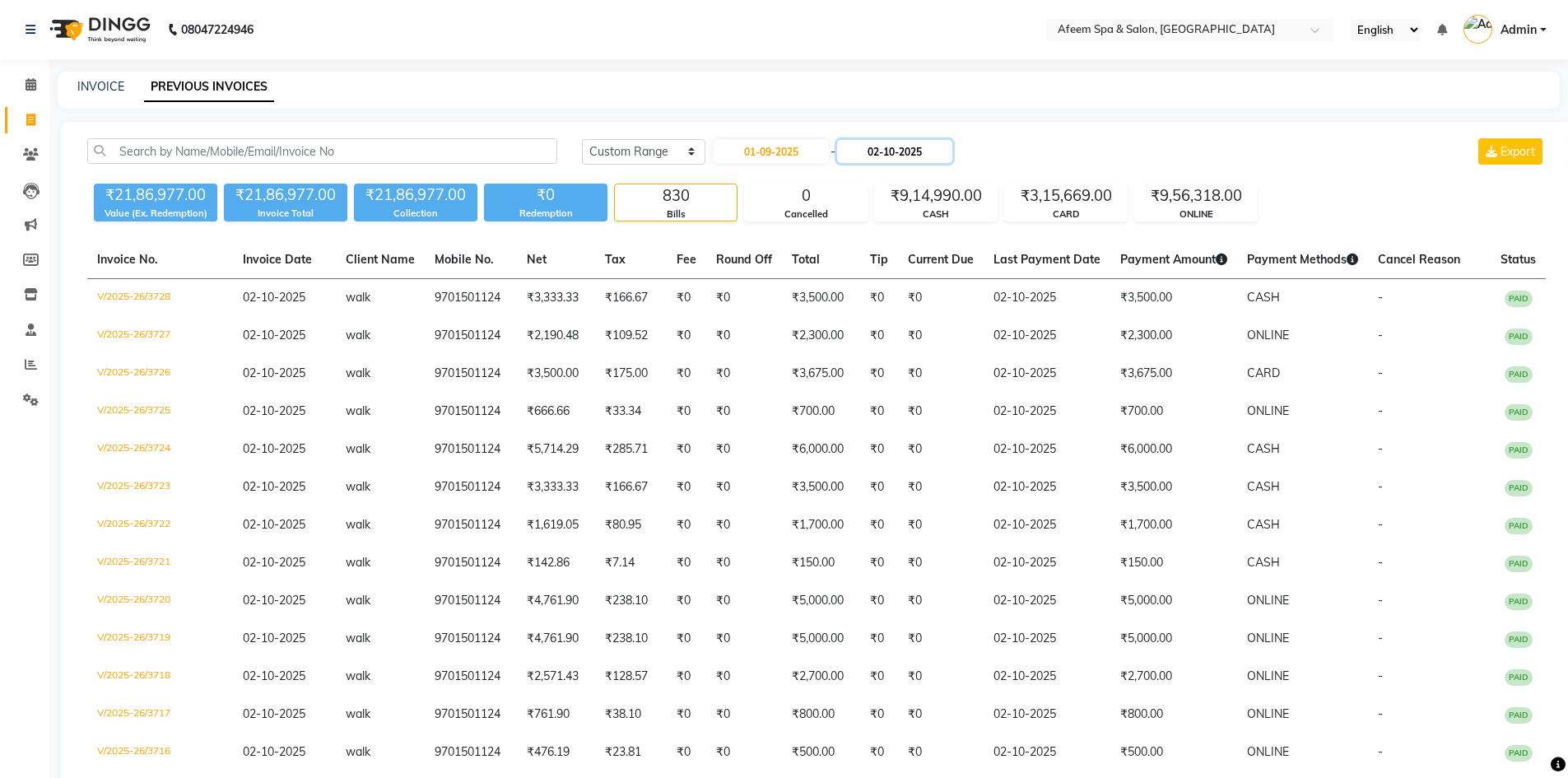
click at [888, 153] on input "02-10-2025" at bounding box center [894, 151] width 115 height 23
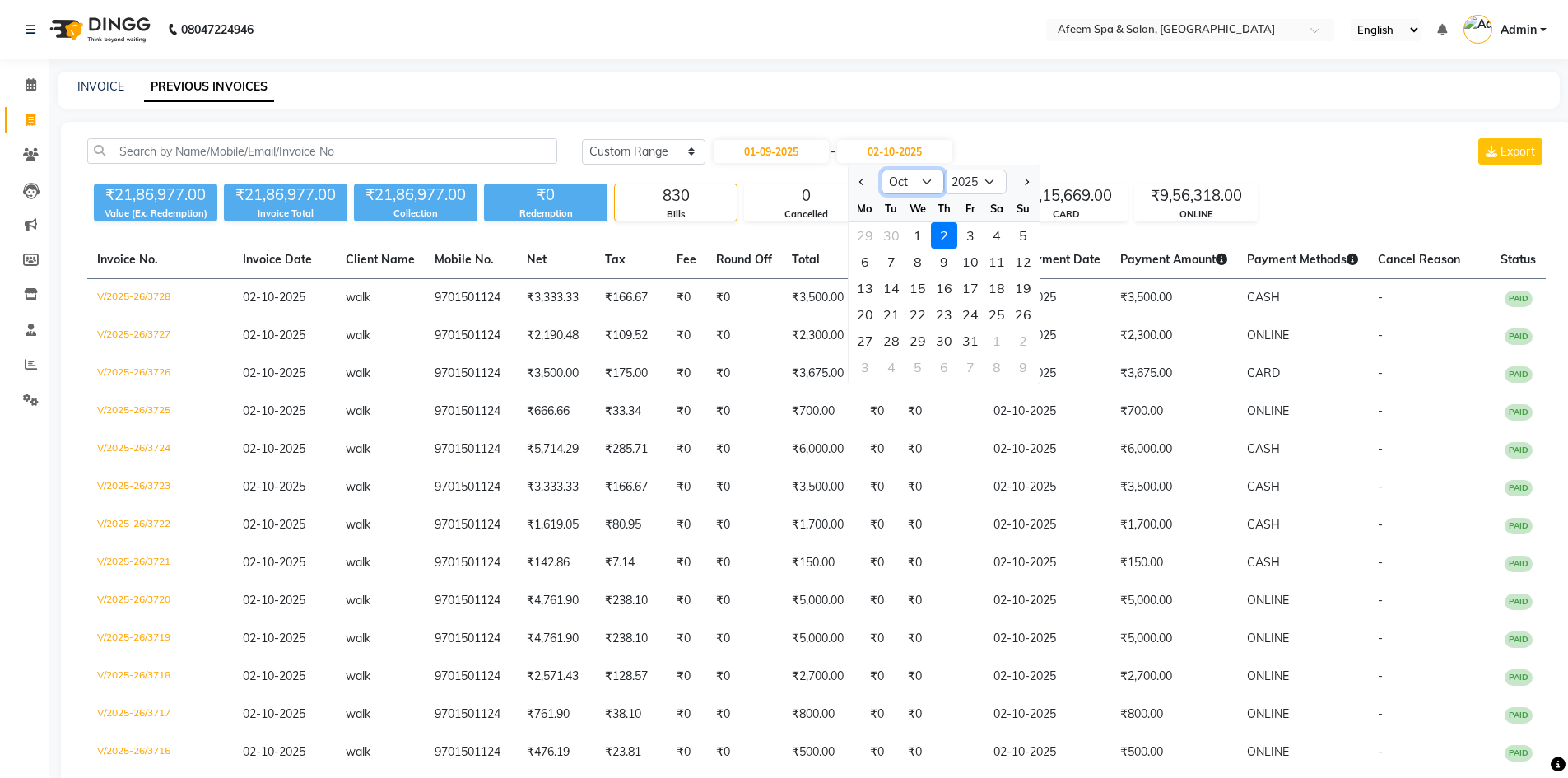
click at [919, 189] on select "Sep Oct Nov Dec" at bounding box center [912, 182] width 62 height 24
select select "9"
click at [881, 170] on select "Sep Oct Nov Dec" at bounding box center [912, 182] width 62 height 24
click at [897, 338] on div "30" at bounding box center [891, 340] width 26 height 26
type input "30-09-2025"
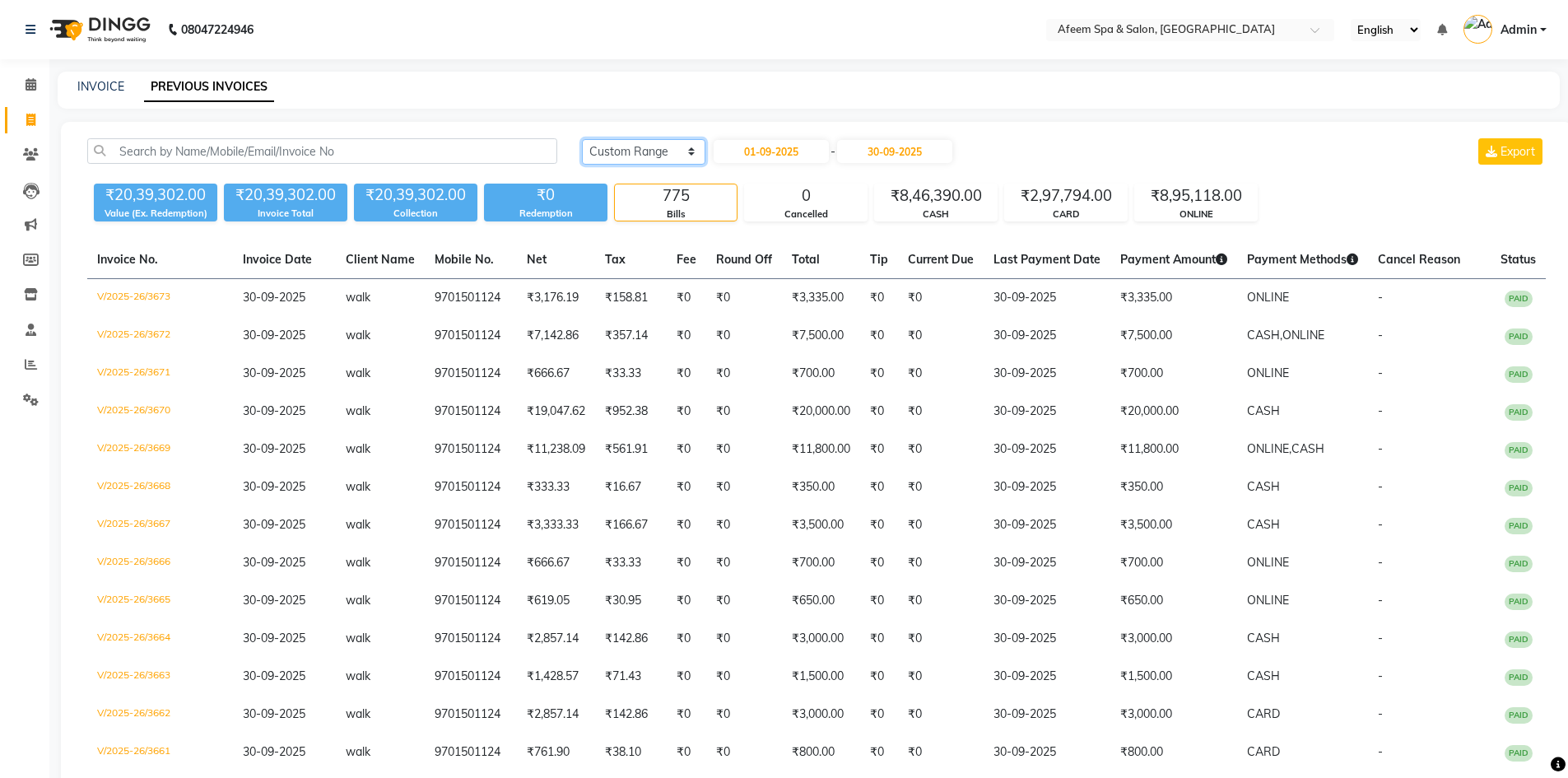
click at [624, 152] on select "[DATE] [DATE] Custom Range" at bounding box center [643, 152] width 124 height 25
select select "[DATE]"
click at [582, 139] on select "[DATE] [DATE] Custom Range" at bounding box center [643, 152] width 124 height 25
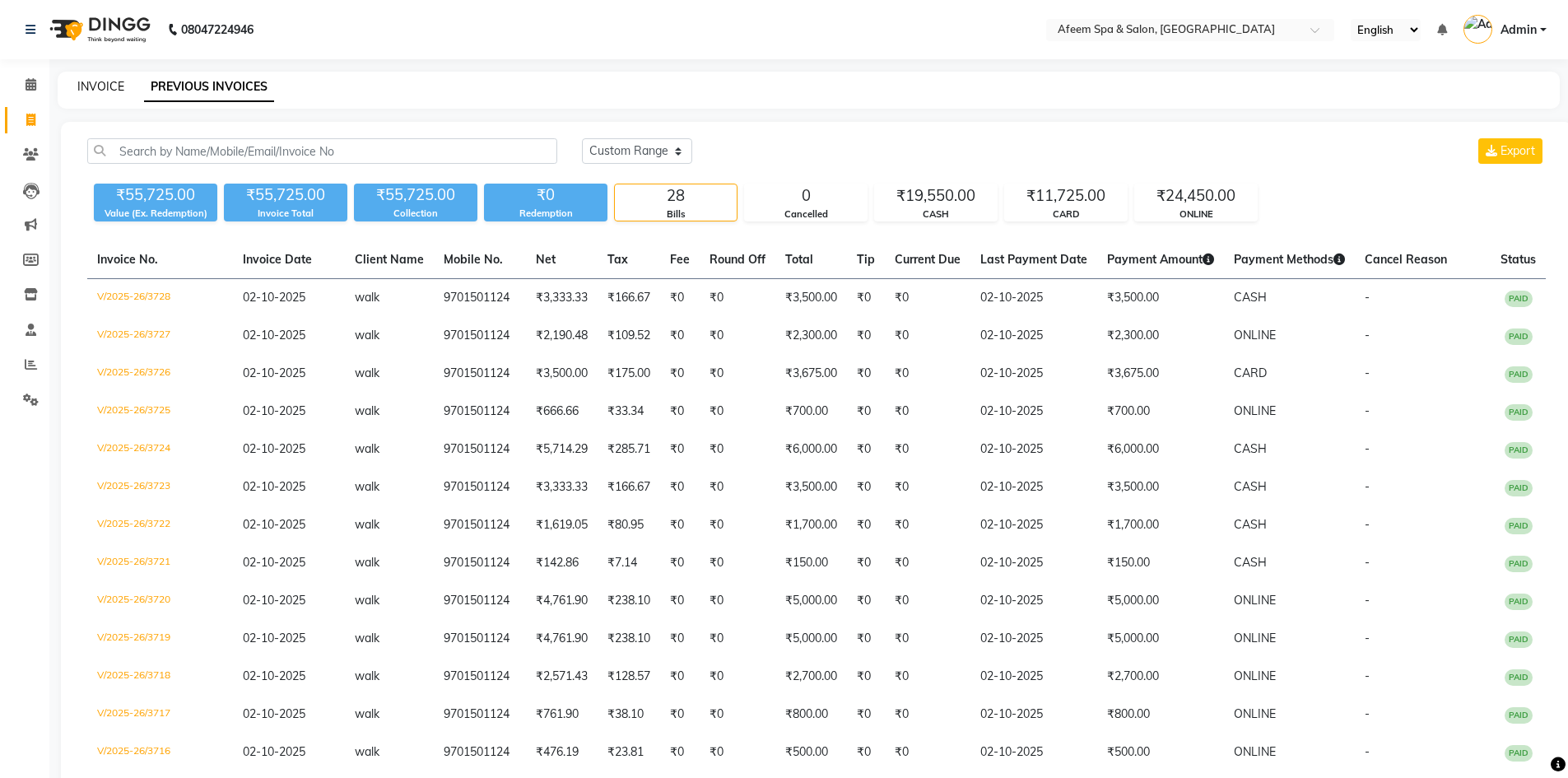
click at [98, 89] on link "INVOICE" at bounding box center [101, 86] width 47 height 14
select select "service"
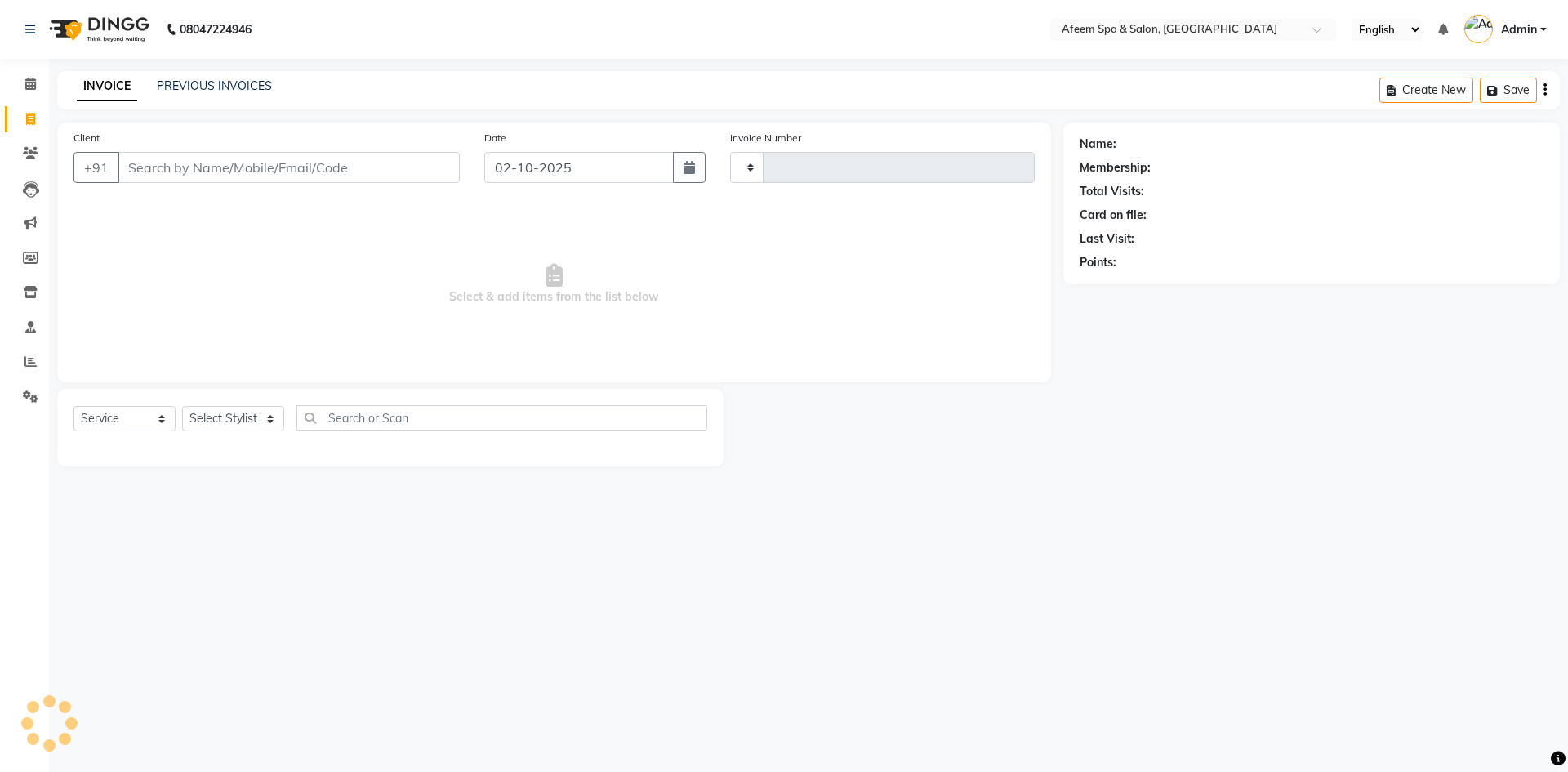
type input "3729"
select select "750"
click at [241, 87] on link "PREVIOUS INVOICES" at bounding box center [214, 85] width 115 height 14
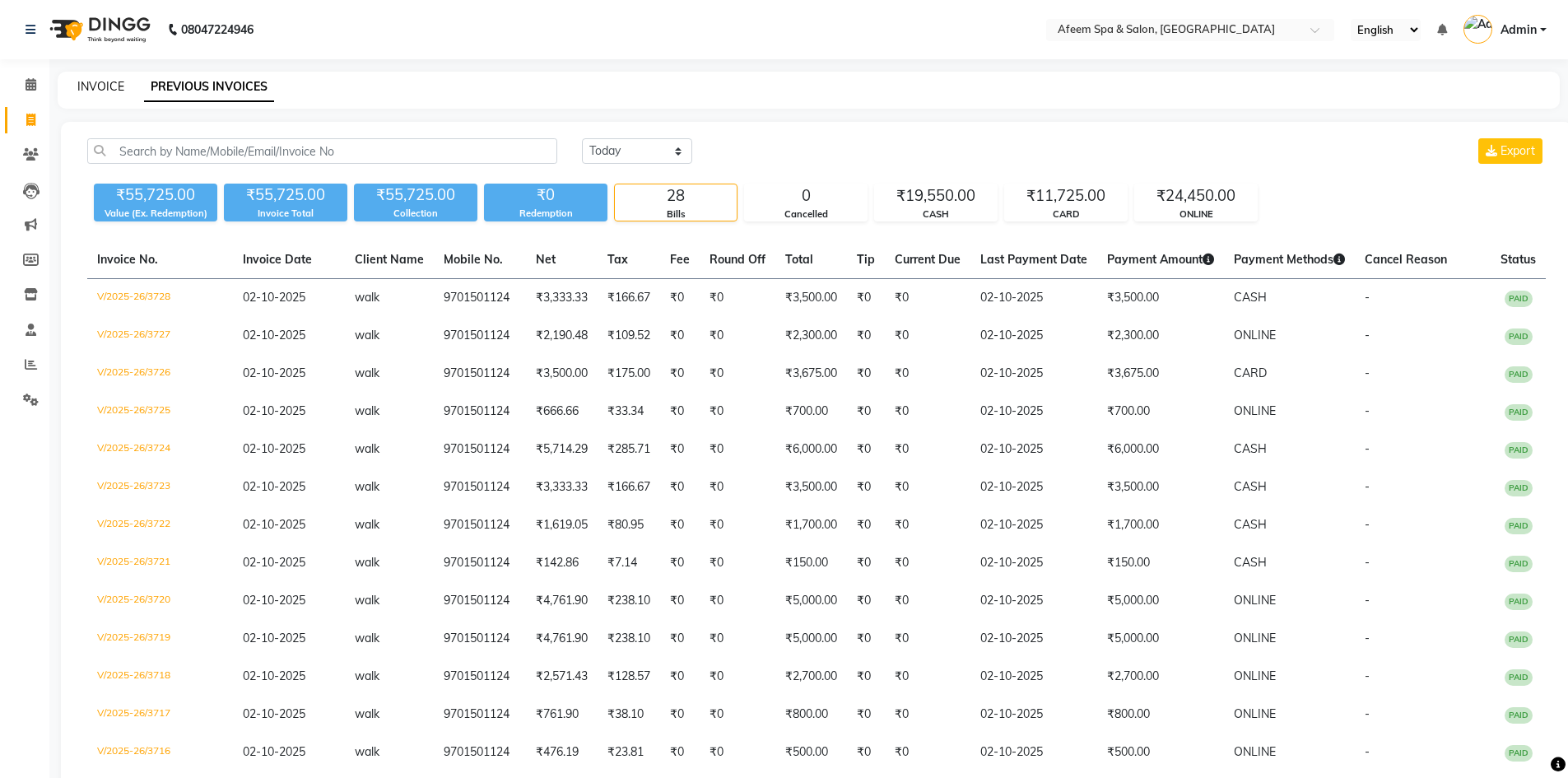
click at [108, 84] on link "INVOICE" at bounding box center [101, 86] width 47 height 14
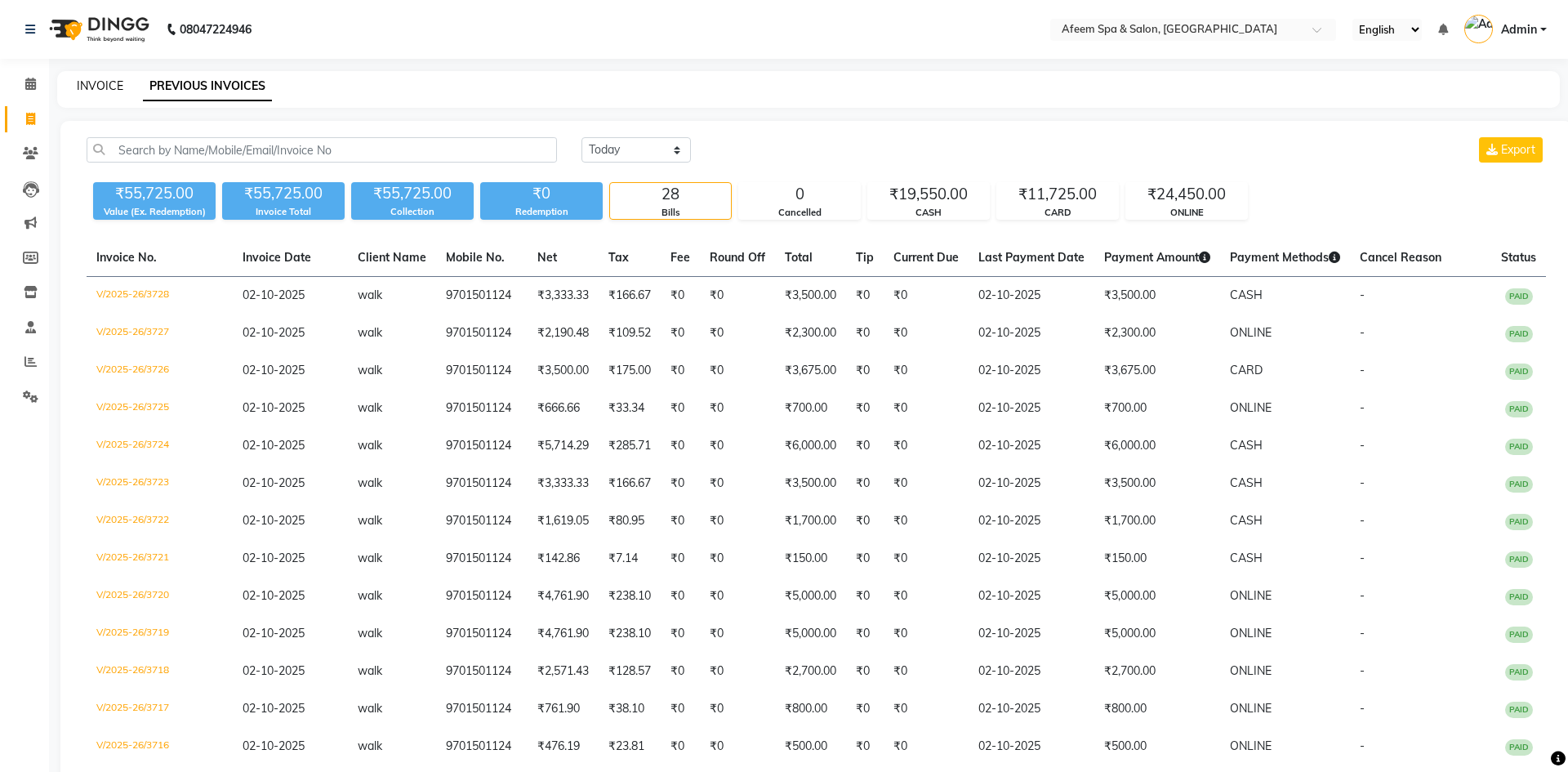
select select "service"
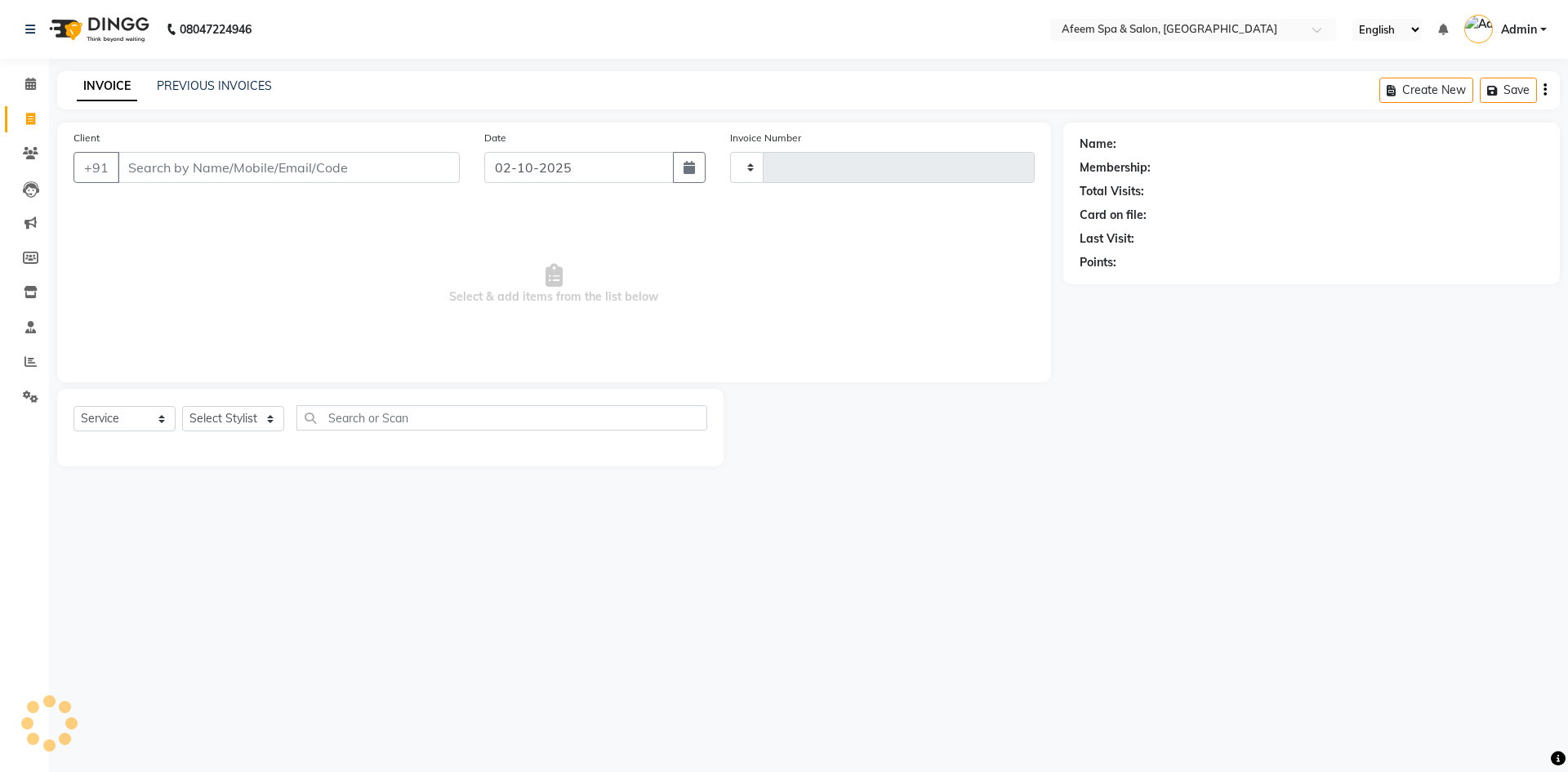
type input "3729"
select select "750"
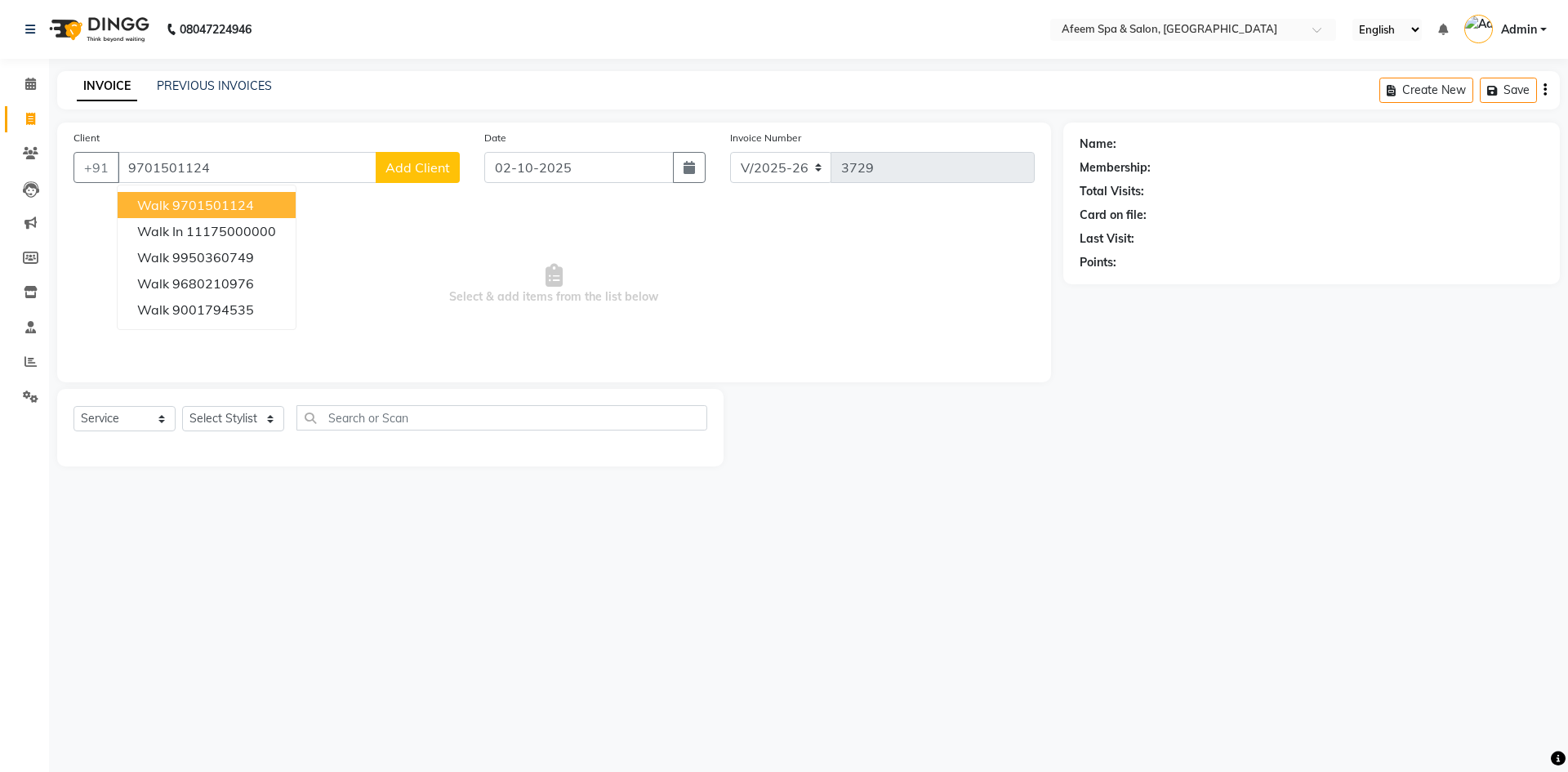
type input "9701501124"
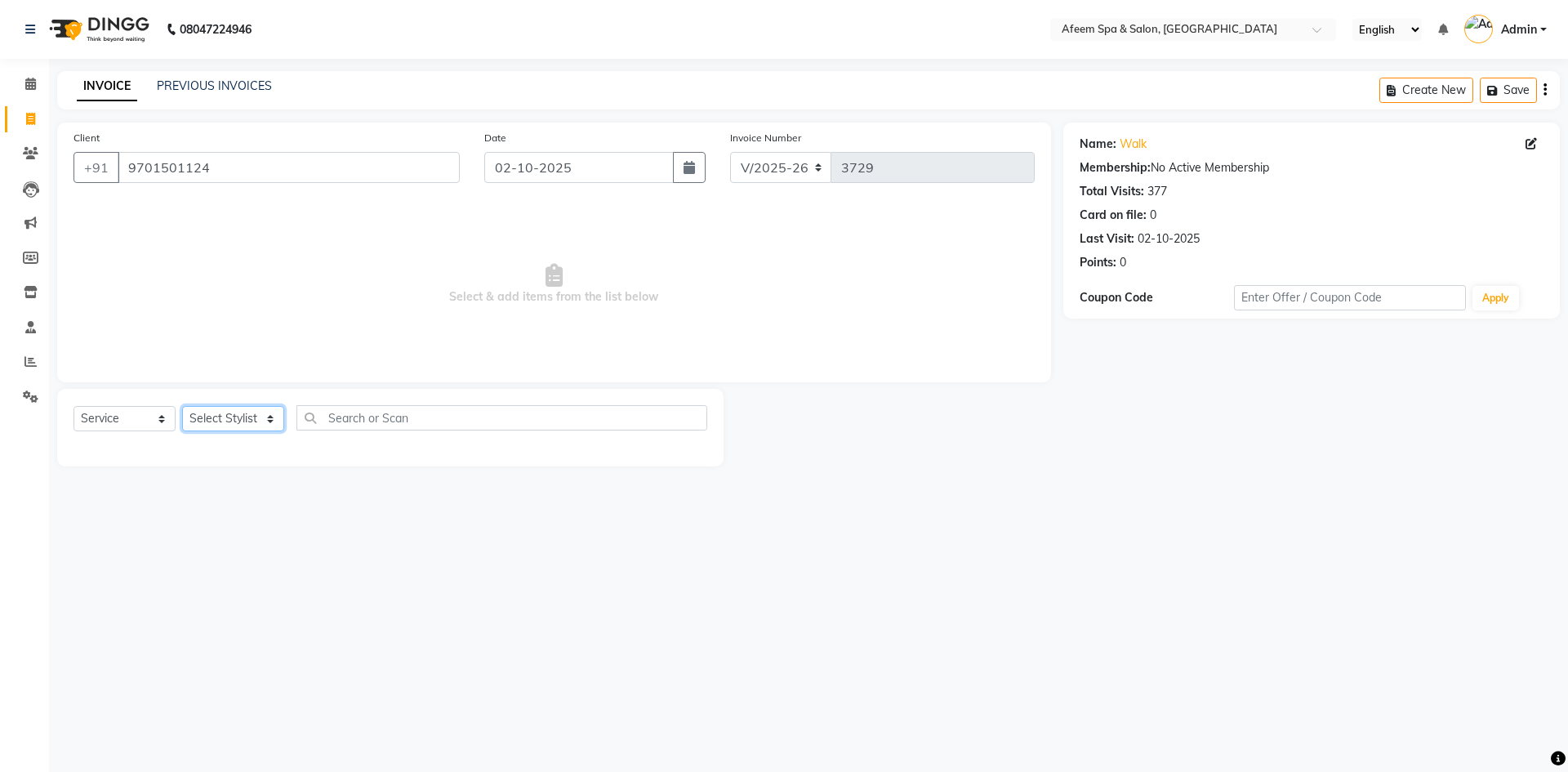
click at [205, 428] on select "Select Stylist anil deep [PERSON_NAME] [PERSON_NAME] Product [PERSON_NAME] sach…" at bounding box center [233, 419] width 102 height 25
select select "45310"
click at [182, 406] on select "Select Stylist anil deep [PERSON_NAME] [PERSON_NAME] Product [PERSON_NAME] sach…" at bounding box center [233, 419] width 102 height 25
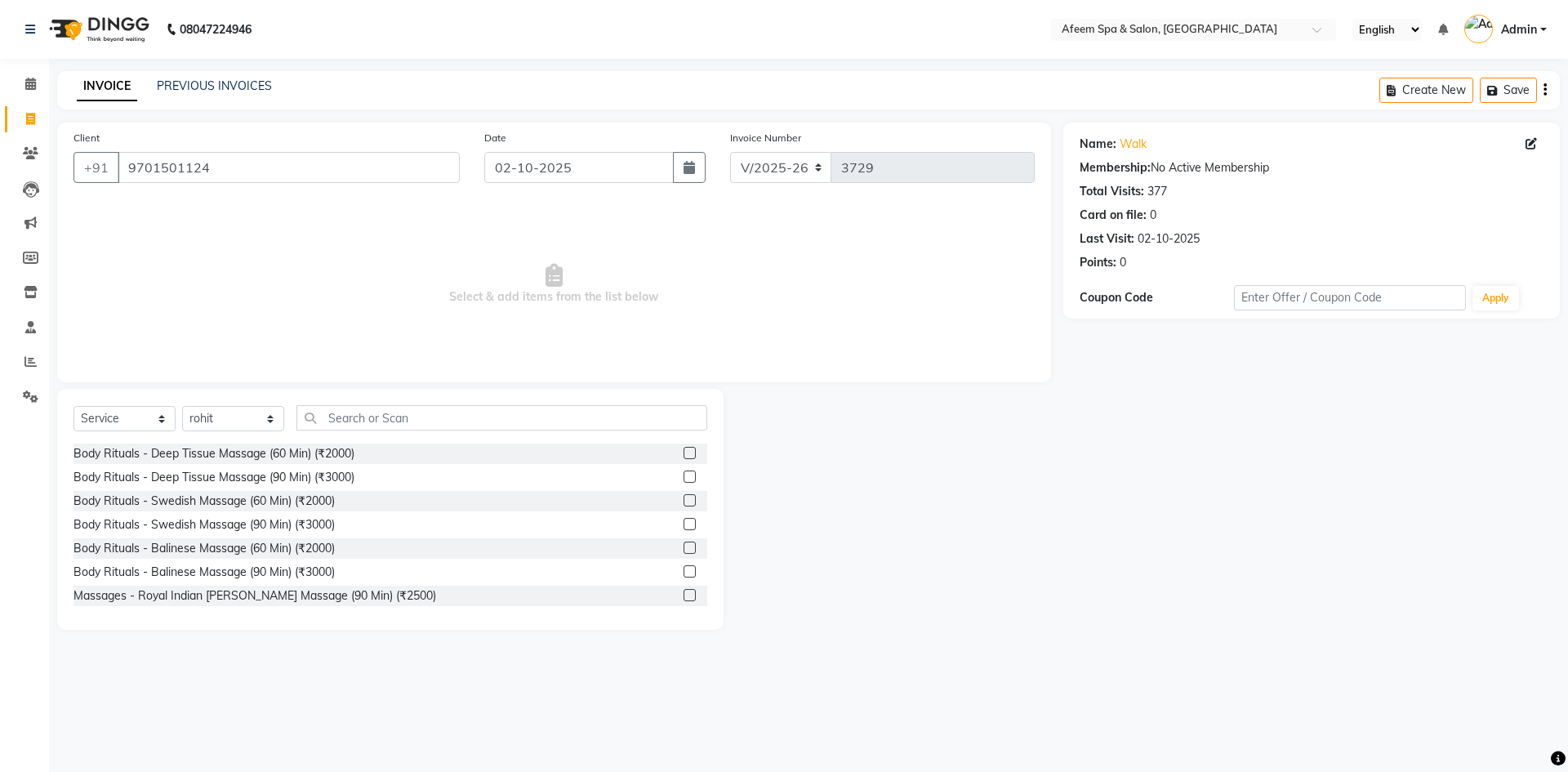
click at [684, 454] on label at bounding box center [690, 453] width 13 height 13
click at [684, 454] on input "checkbox" at bounding box center [689, 454] width 11 height 11
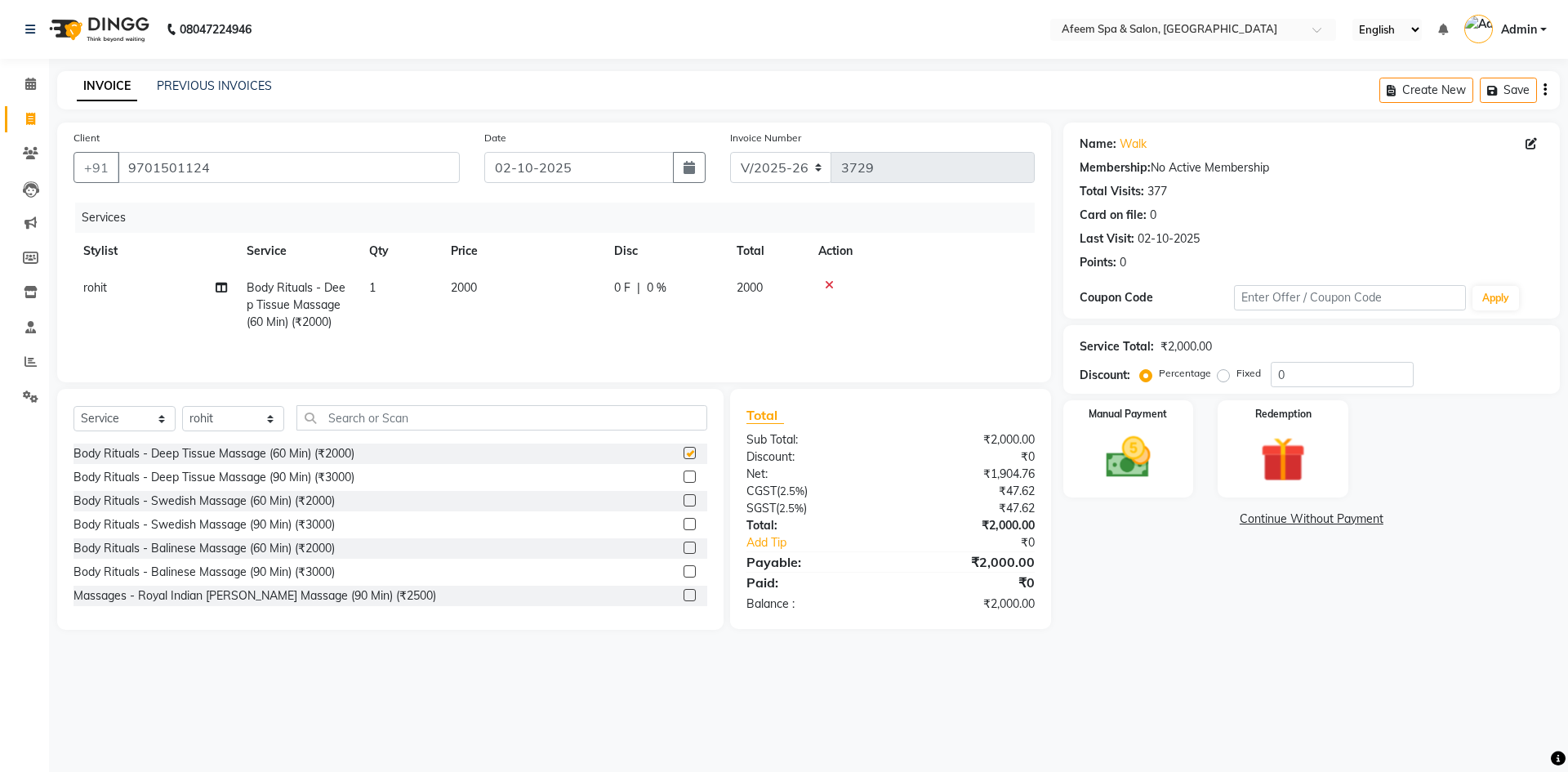
checkbox input "false"
click at [569, 311] on td "2000" at bounding box center [523, 304] width 163 height 71
select select "45310"
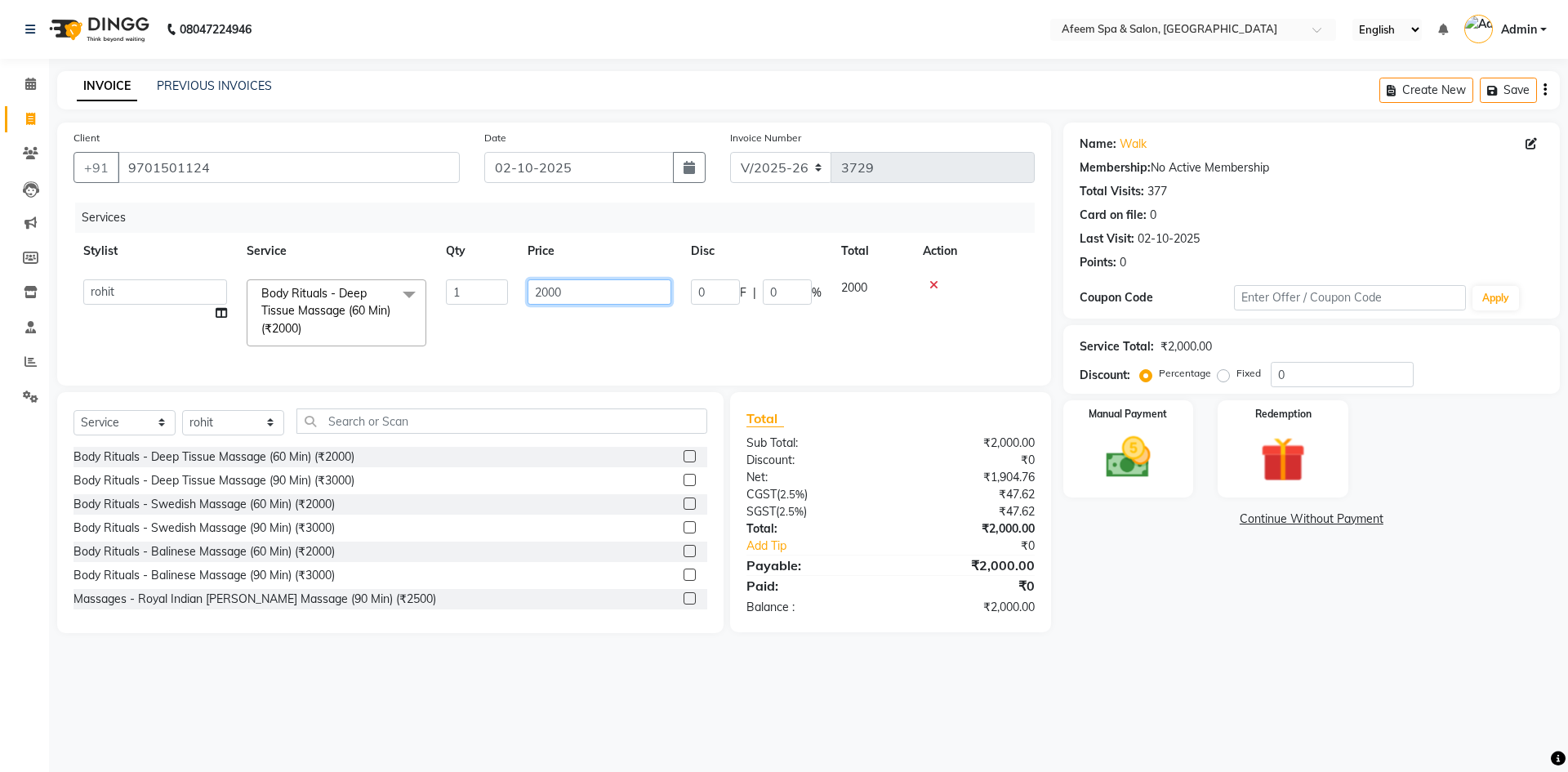
click at [488, 296] on tr "anil deep [PERSON_NAME] [PERSON_NAME] Product [PERSON_NAME] sachin [PERSON_NAME…" at bounding box center [554, 312] width 962 height 87
type input "1350"
click at [1135, 468] on img at bounding box center [1128, 457] width 76 height 54
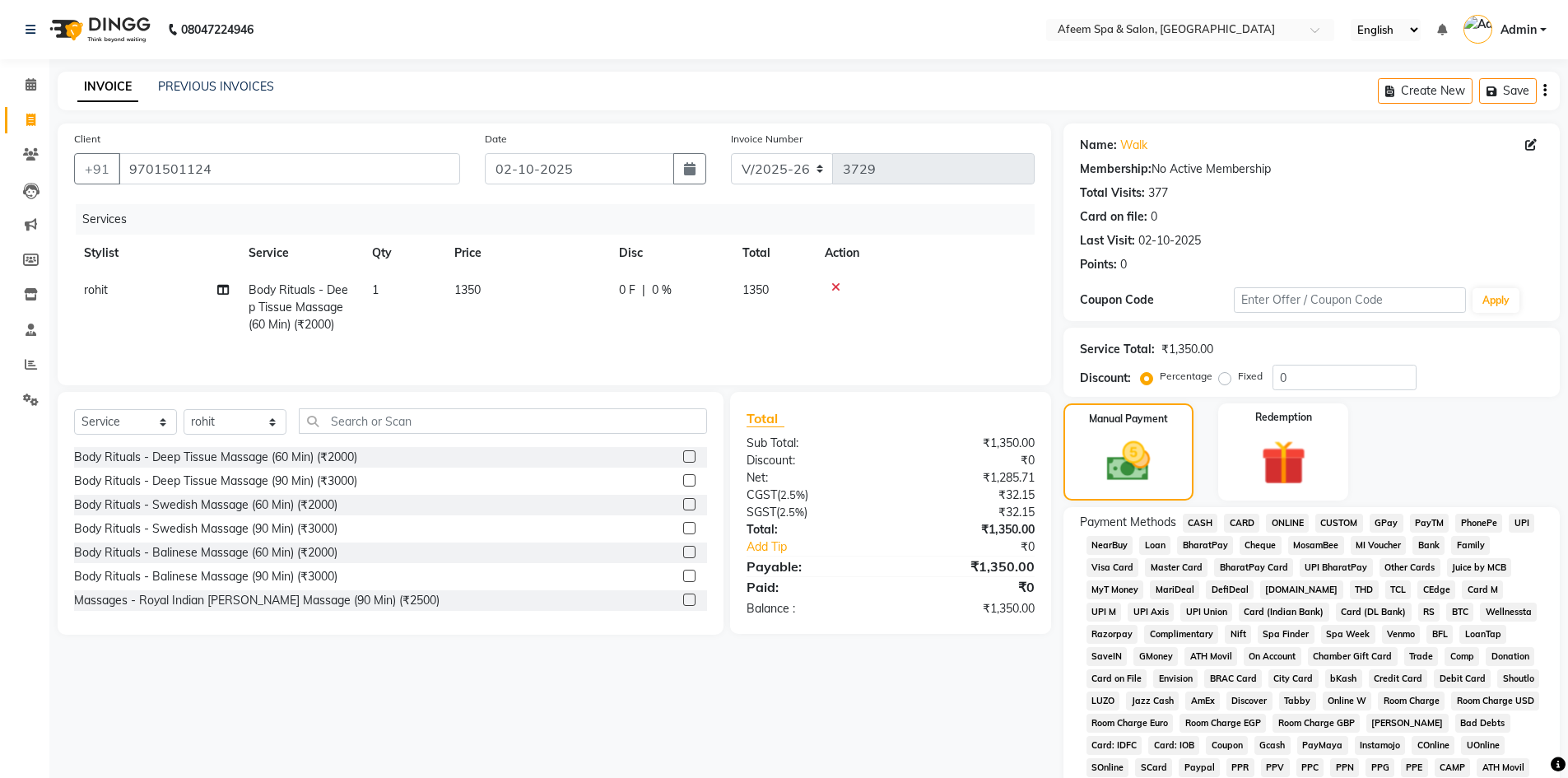
click at [1288, 519] on span "ONLINE" at bounding box center [1287, 522] width 42 height 19
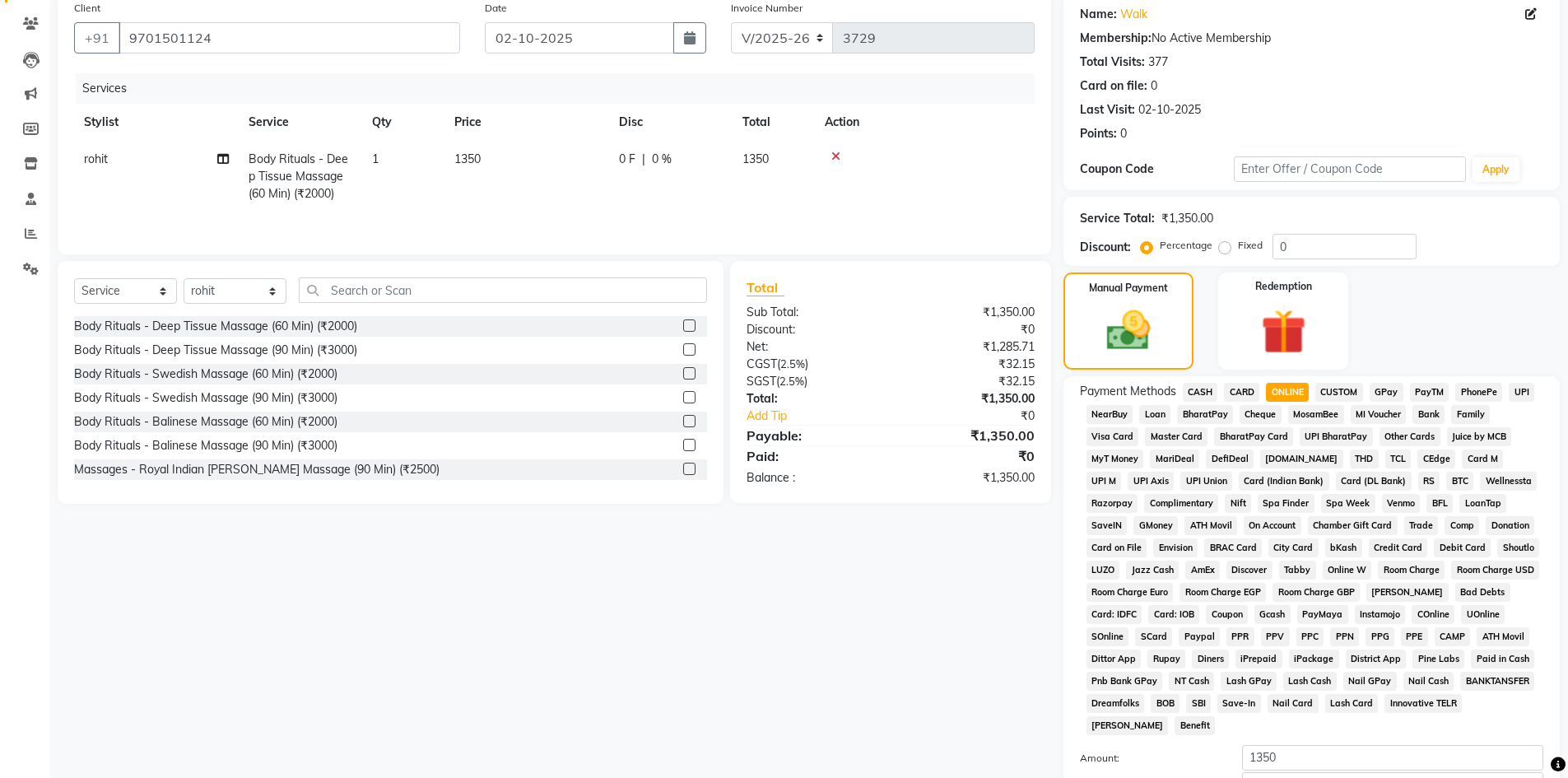
scroll to position [306, 0]
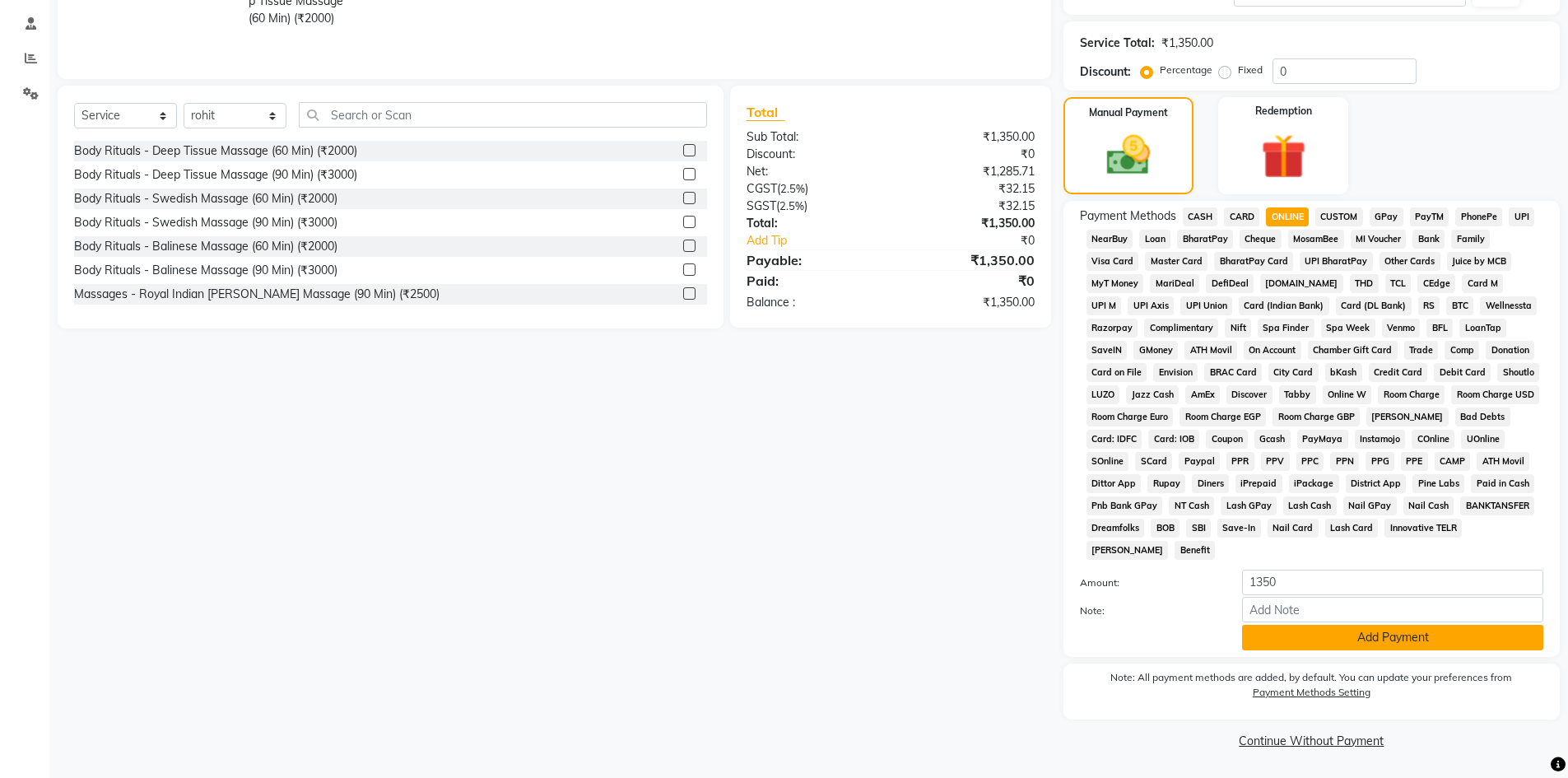
click at [1324, 633] on button "Add Payment" at bounding box center [1392, 637] width 301 height 25
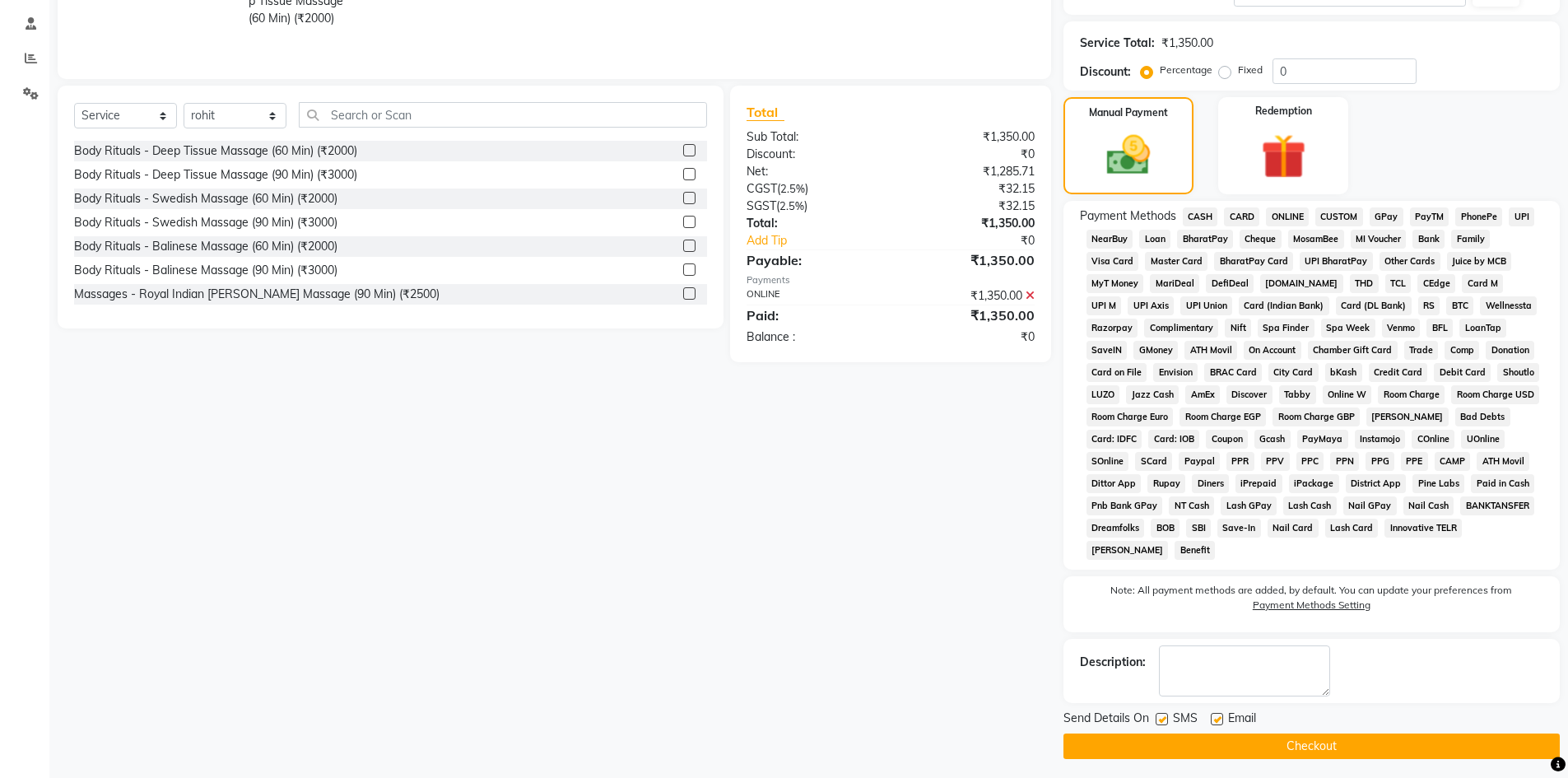
click at [1376, 739] on button "Checkout" at bounding box center [1310, 745] width 496 height 25
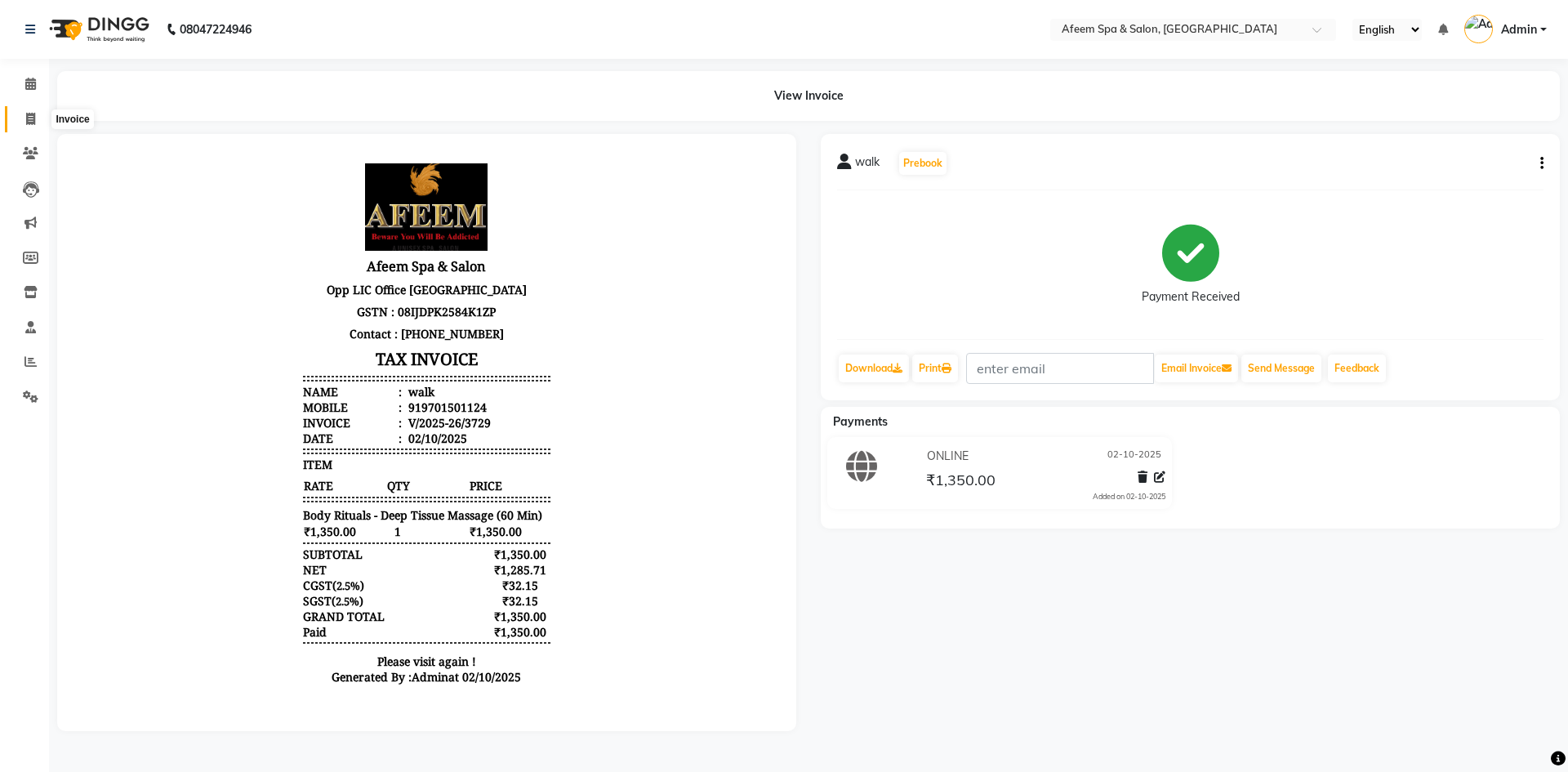
click at [30, 126] on span at bounding box center [30, 119] width 29 height 19
select select "service"
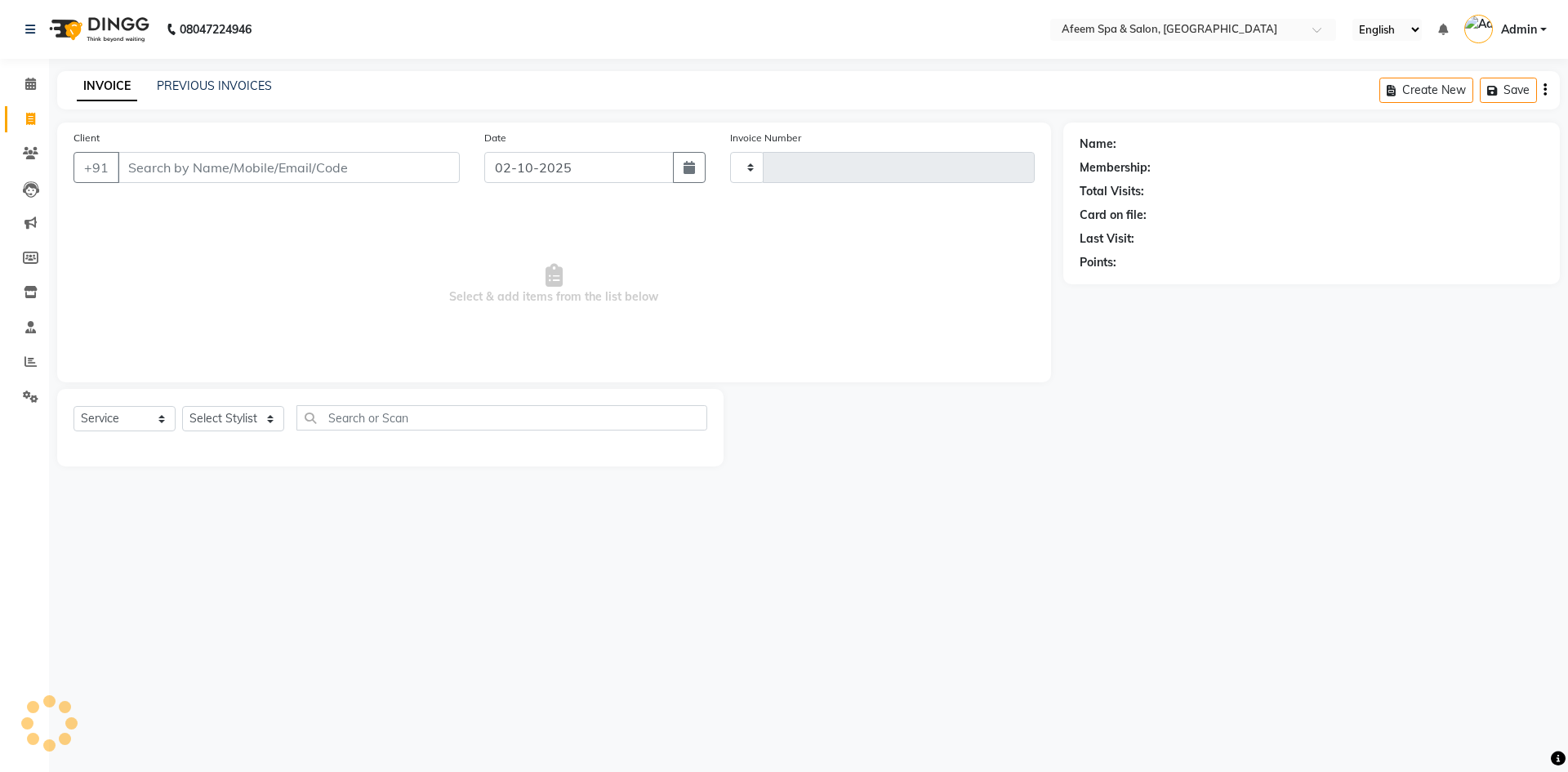
type input "3730"
select select "750"
click at [224, 90] on link "PREVIOUS INVOICES" at bounding box center [214, 85] width 115 height 14
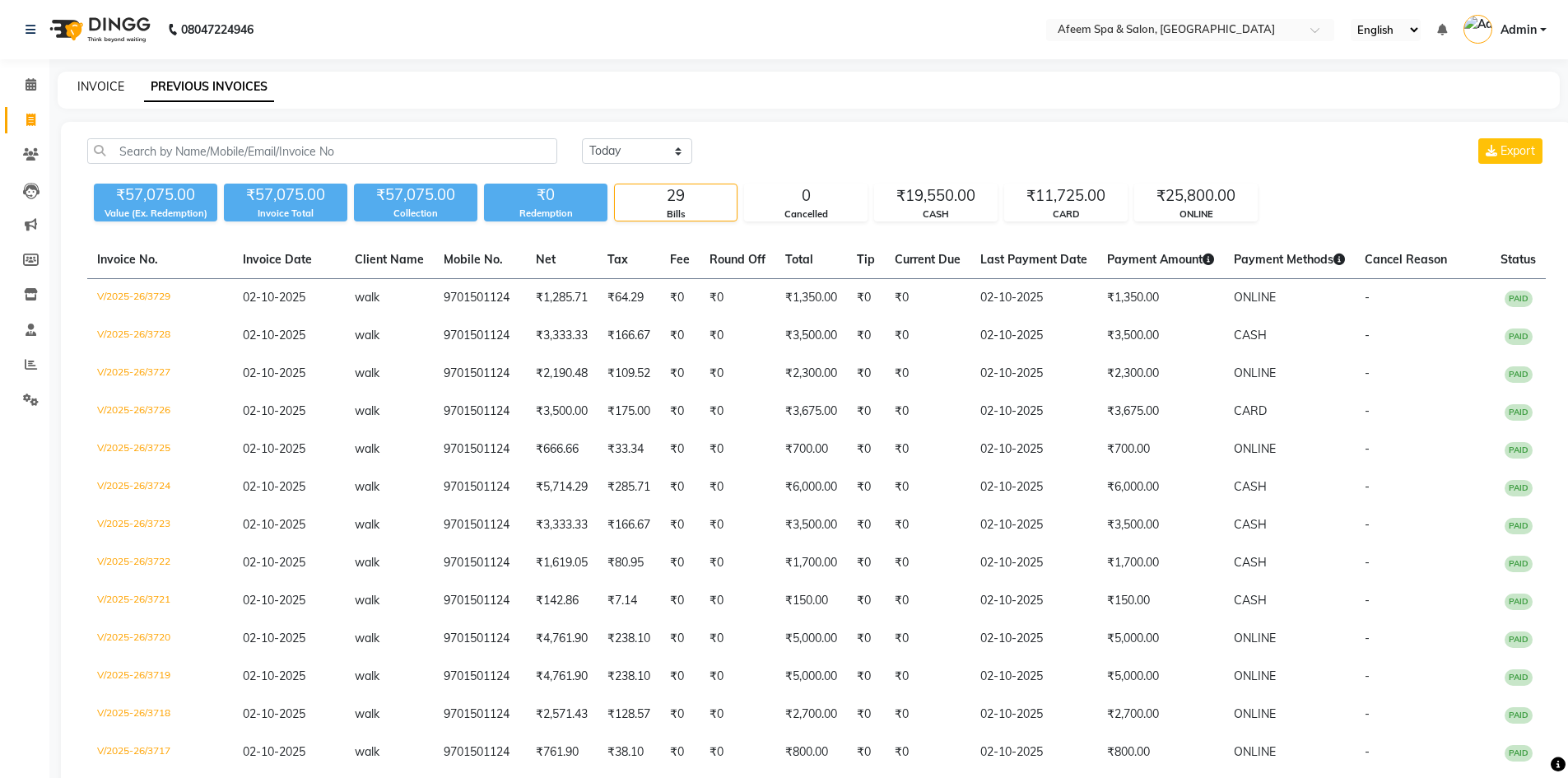
click at [105, 88] on link "INVOICE" at bounding box center [101, 86] width 47 height 14
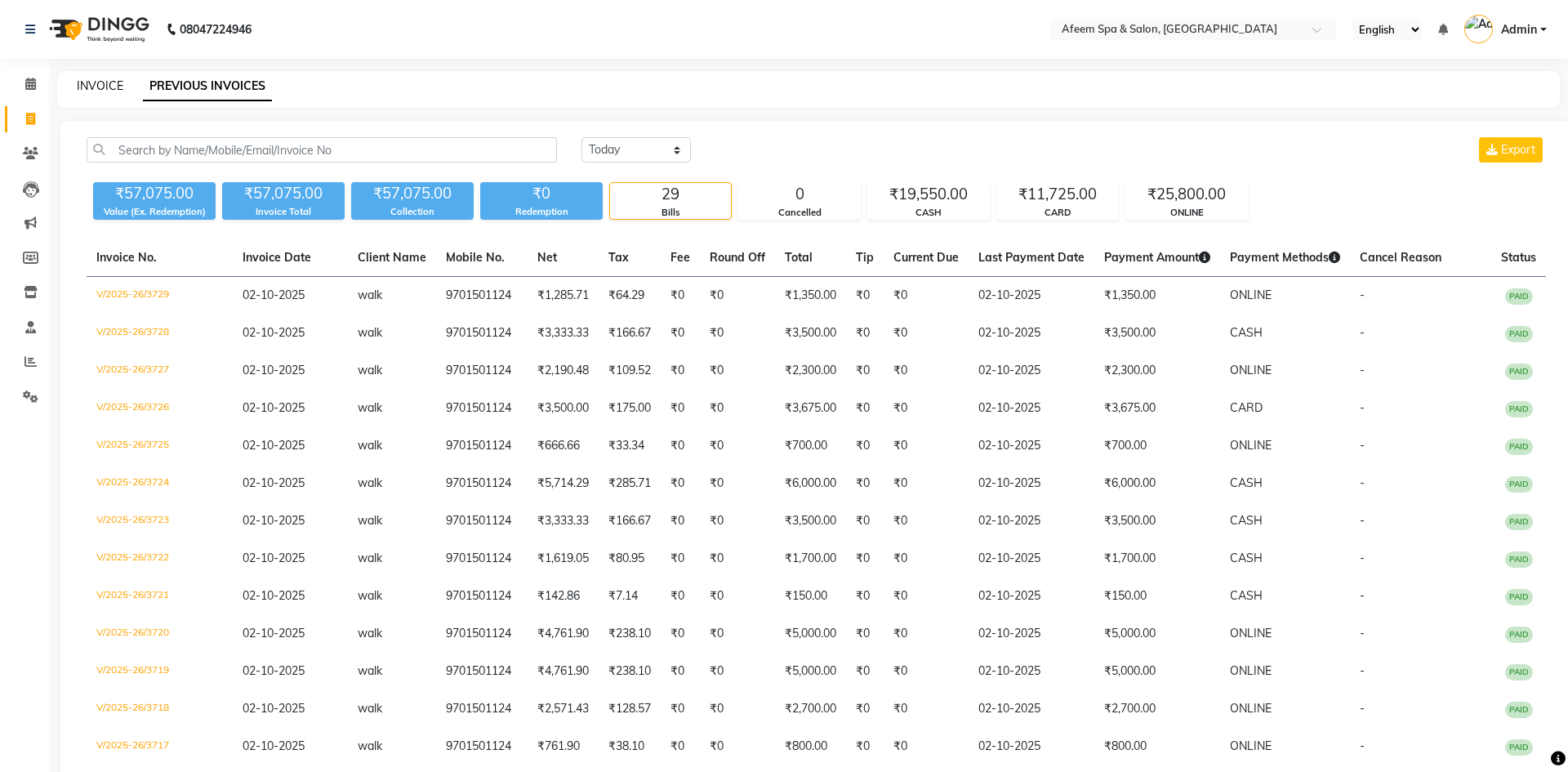
select select "service"
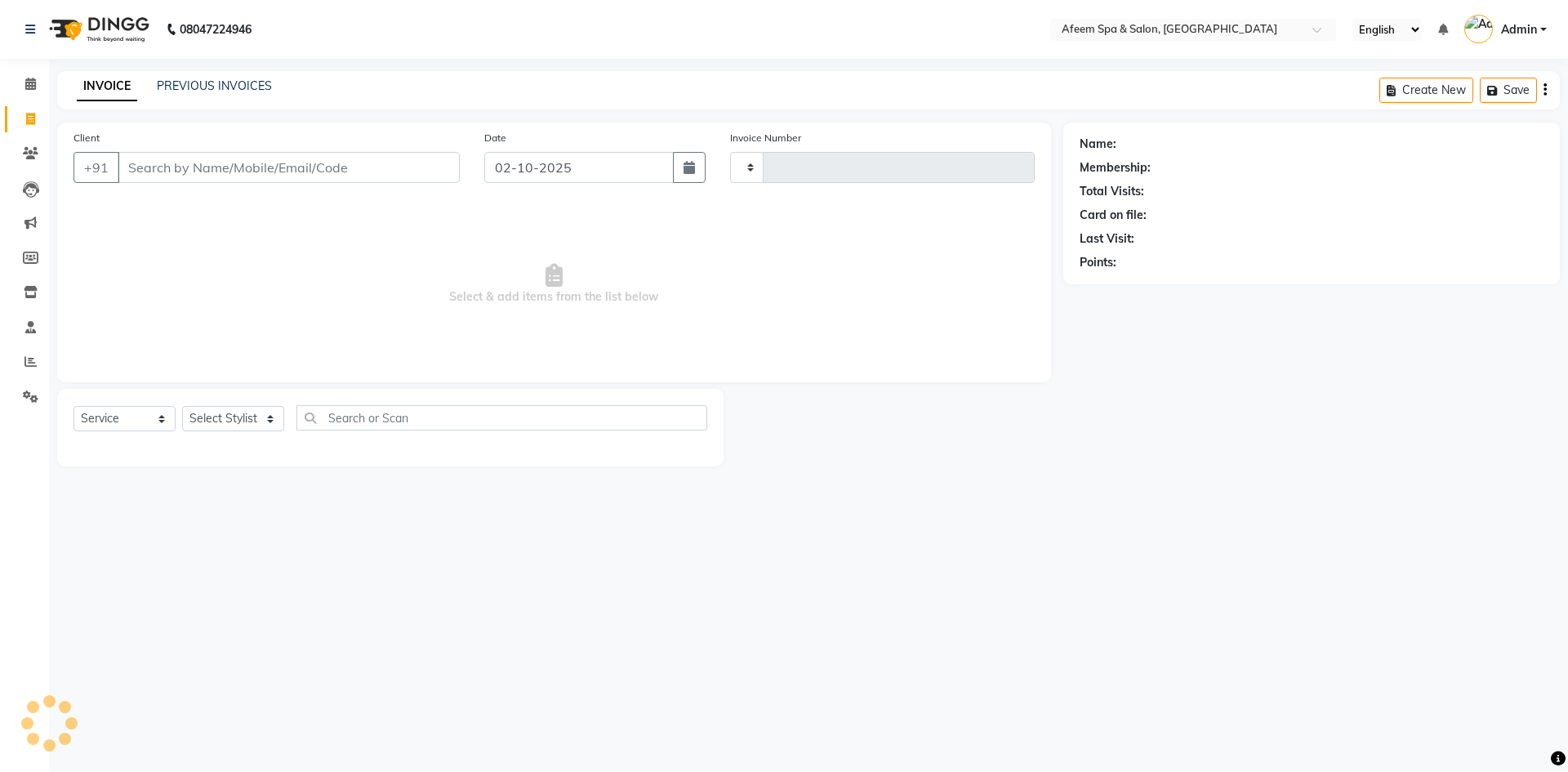
type input "3730"
select select "750"
click at [243, 91] on link "PREVIOUS INVOICES" at bounding box center [214, 85] width 115 height 14
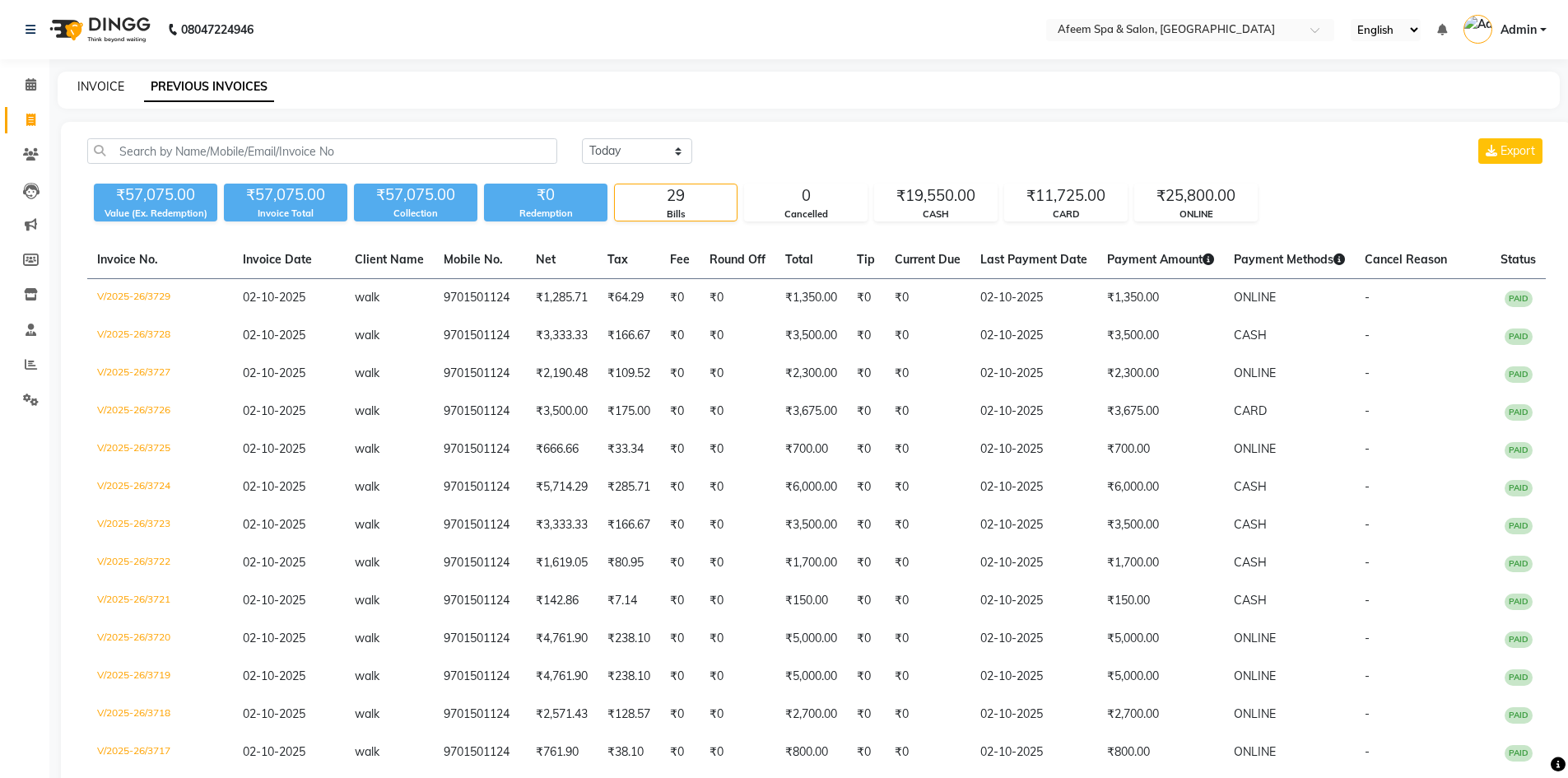
click at [108, 89] on link "INVOICE" at bounding box center [101, 86] width 47 height 14
select select "service"
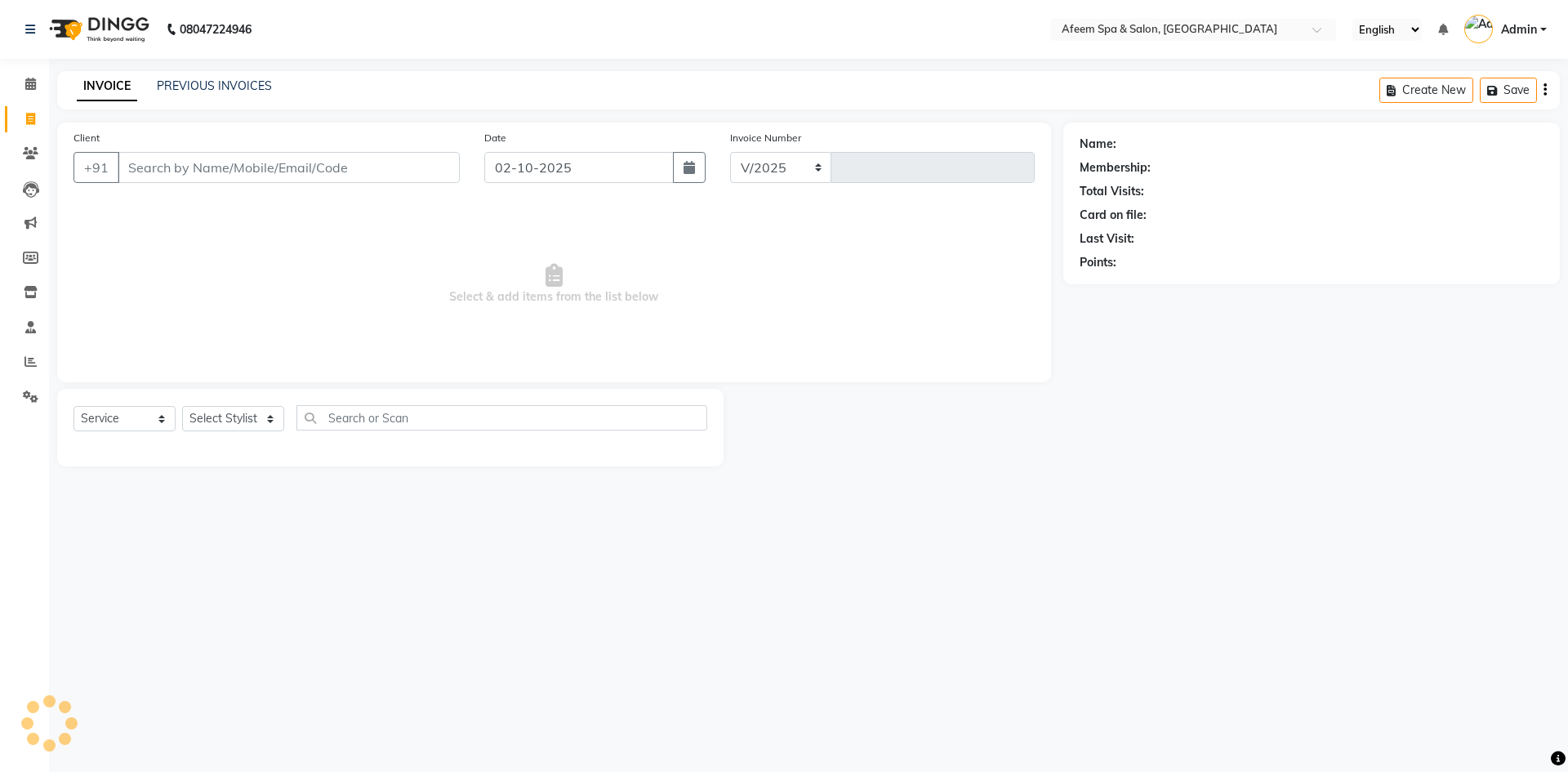
select select "750"
type input "3730"
type input "9701501124"
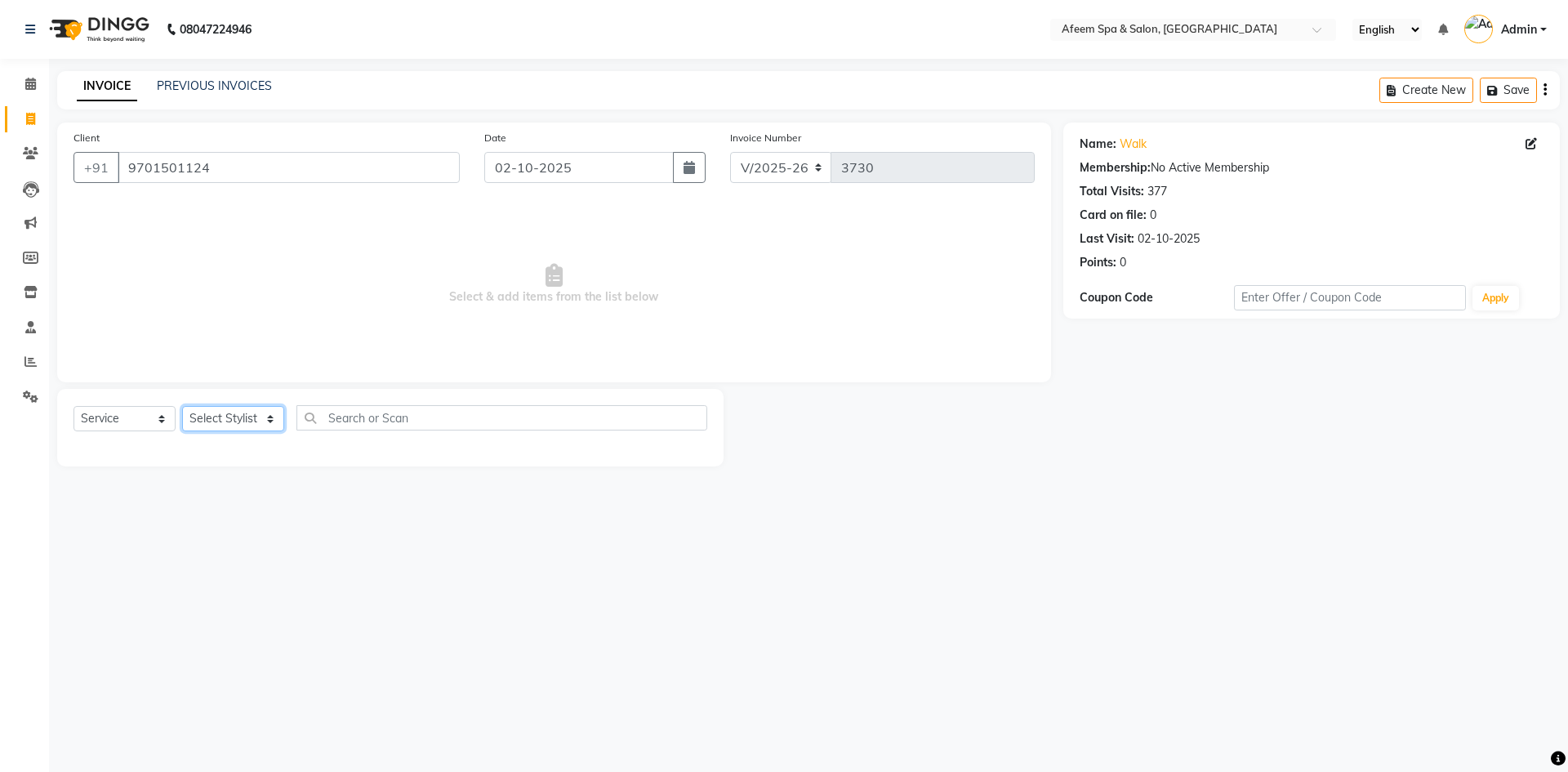
click at [209, 417] on select "Select Stylist anil deep [PERSON_NAME] [PERSON_NAME] Product [PERSON_NAME] sach…" at bounding box center [233, 419] width 102 height 25
select select "20102"
click at [182, 406] on select "Select Stylist anil deep [PERSON_NAME] [PERSON_NAME] Product [PERSON_NAME] sach…" at bounding box center [233, 419] width 102 height 25
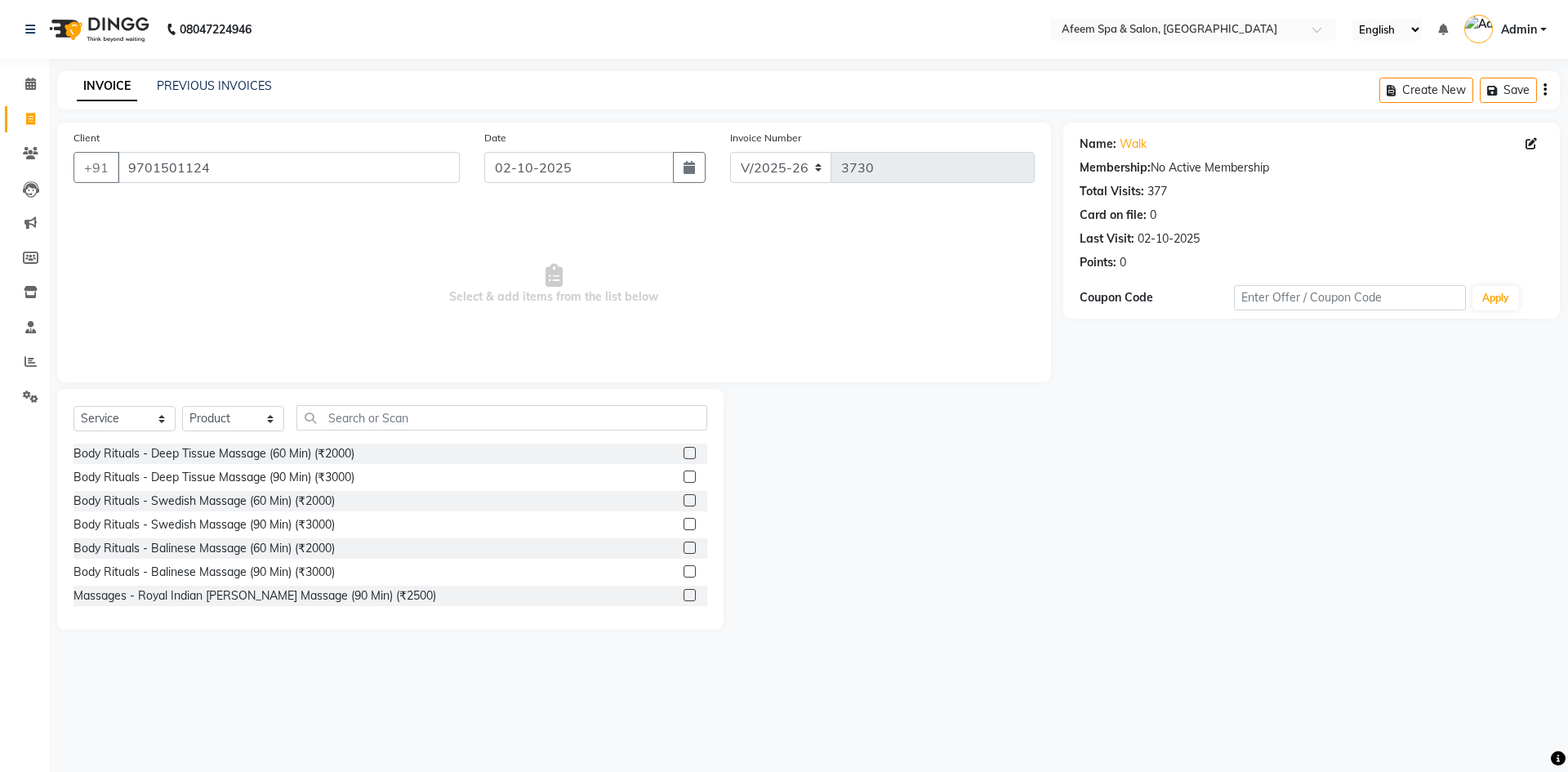
click at [684, 455] on label at bounding box center [690, 453] width 13 height 13
click at [684, 455] on input "checkbox" at bounding box center [689, 454] width 11 height 11
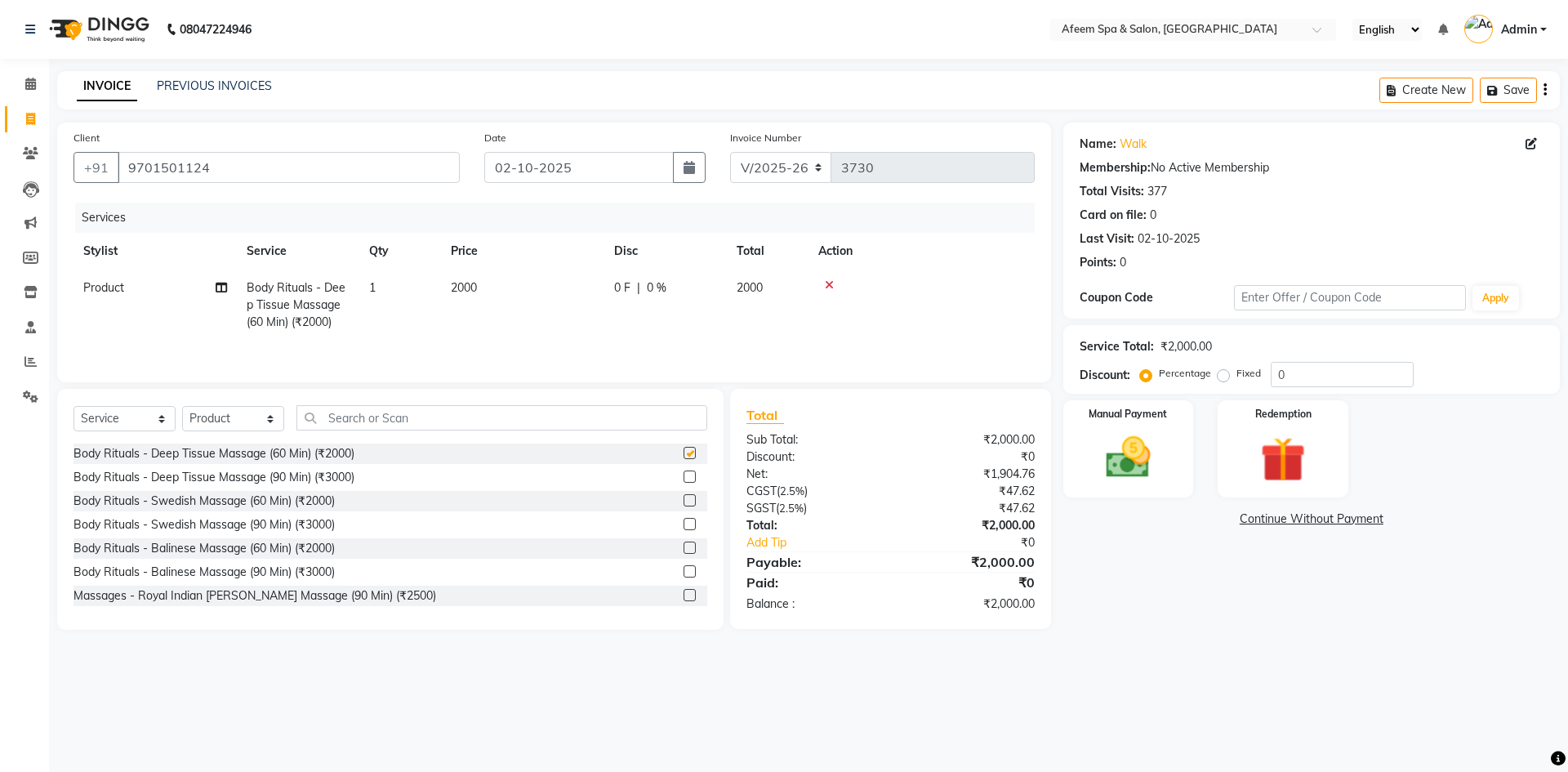
click at [554, 305] on td "2000" at bounding box center [523, 304] width 163 height 71
checkbox input "false"
select select "20102"
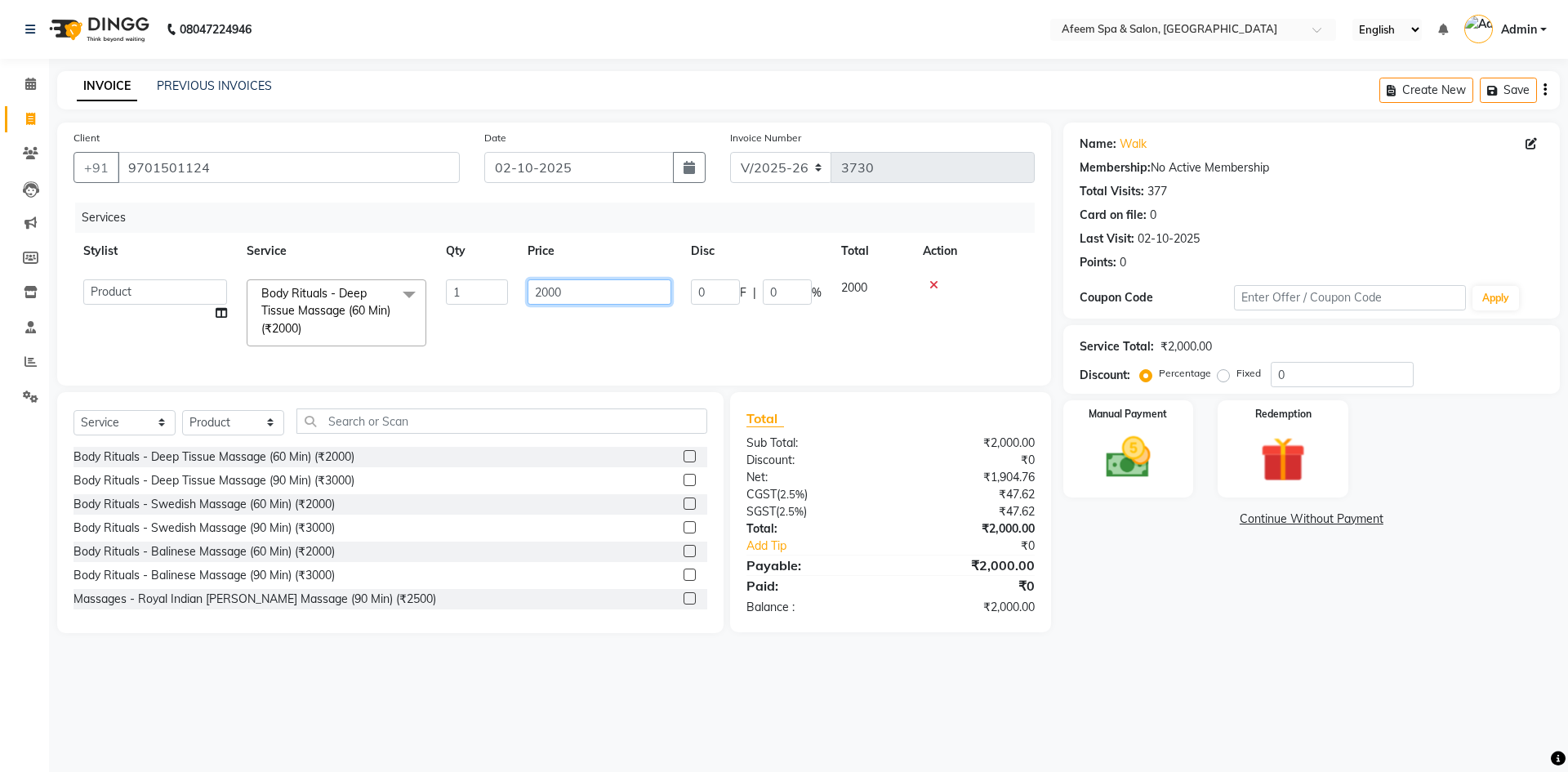
drag, startPoint x: 573, startPoint y: 297, endPoint x: 523, endPoint y: 299, distance: 50.0
click at [523, 299] on td "2000" at bounding box center [599, 312] width 163 height 87
type input "300"
click at [1154, 450] on img at bounding box center [1128, 457] width 76 height 54
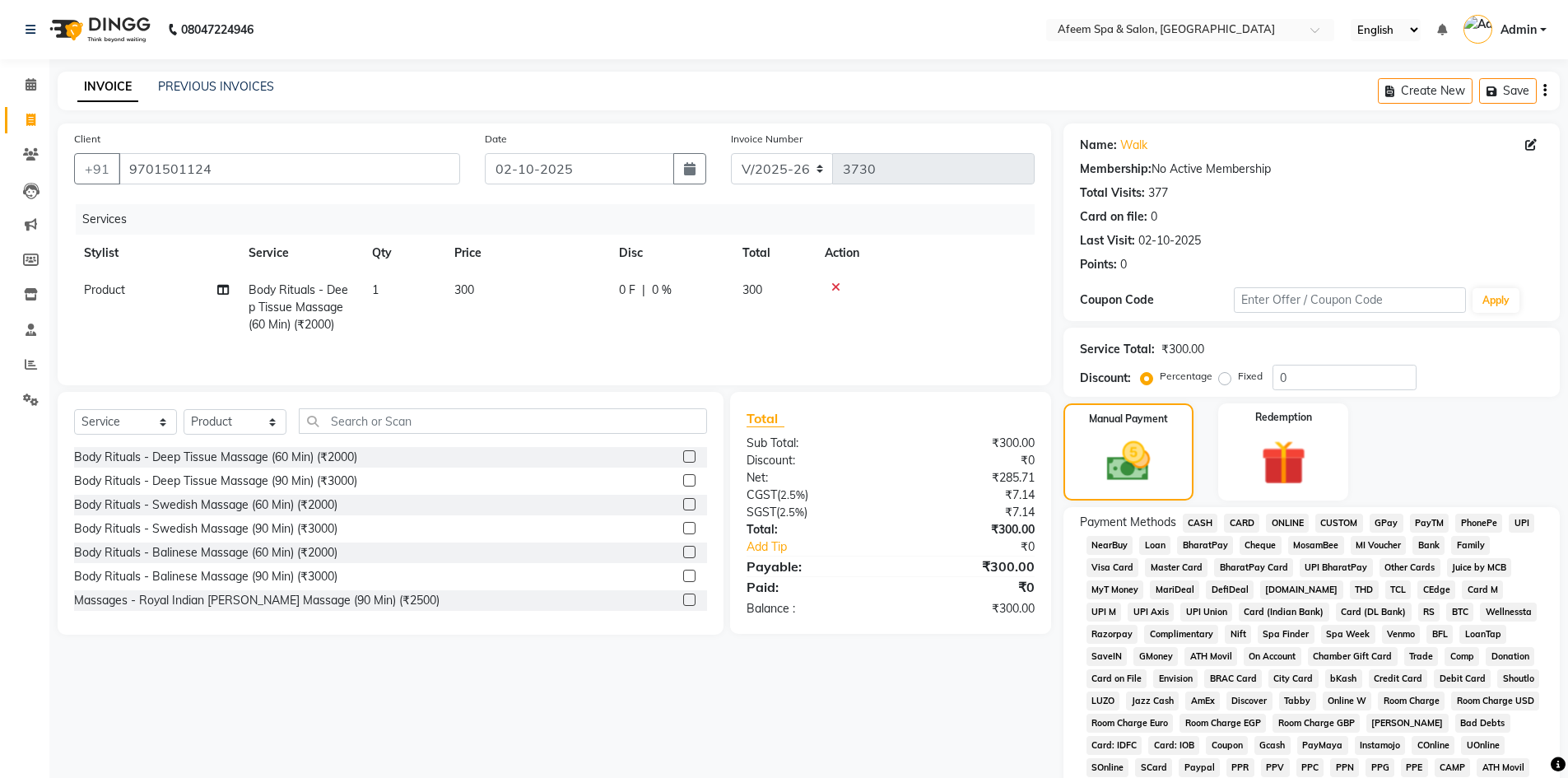
click at [1202, 526] on span "CASH" at bounding box center [1200, 522] width 35 height 19
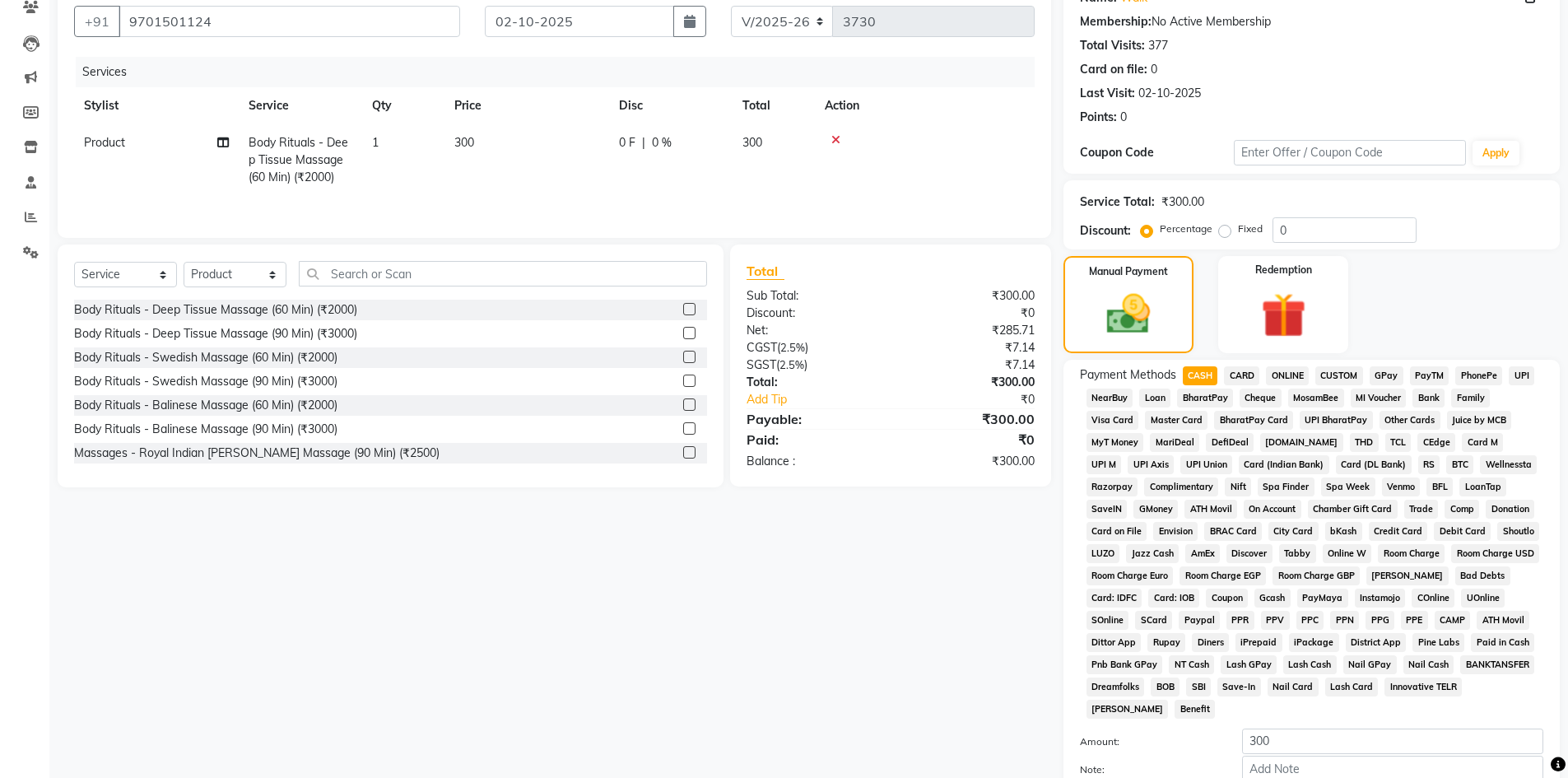
scroll to position [306, 0]
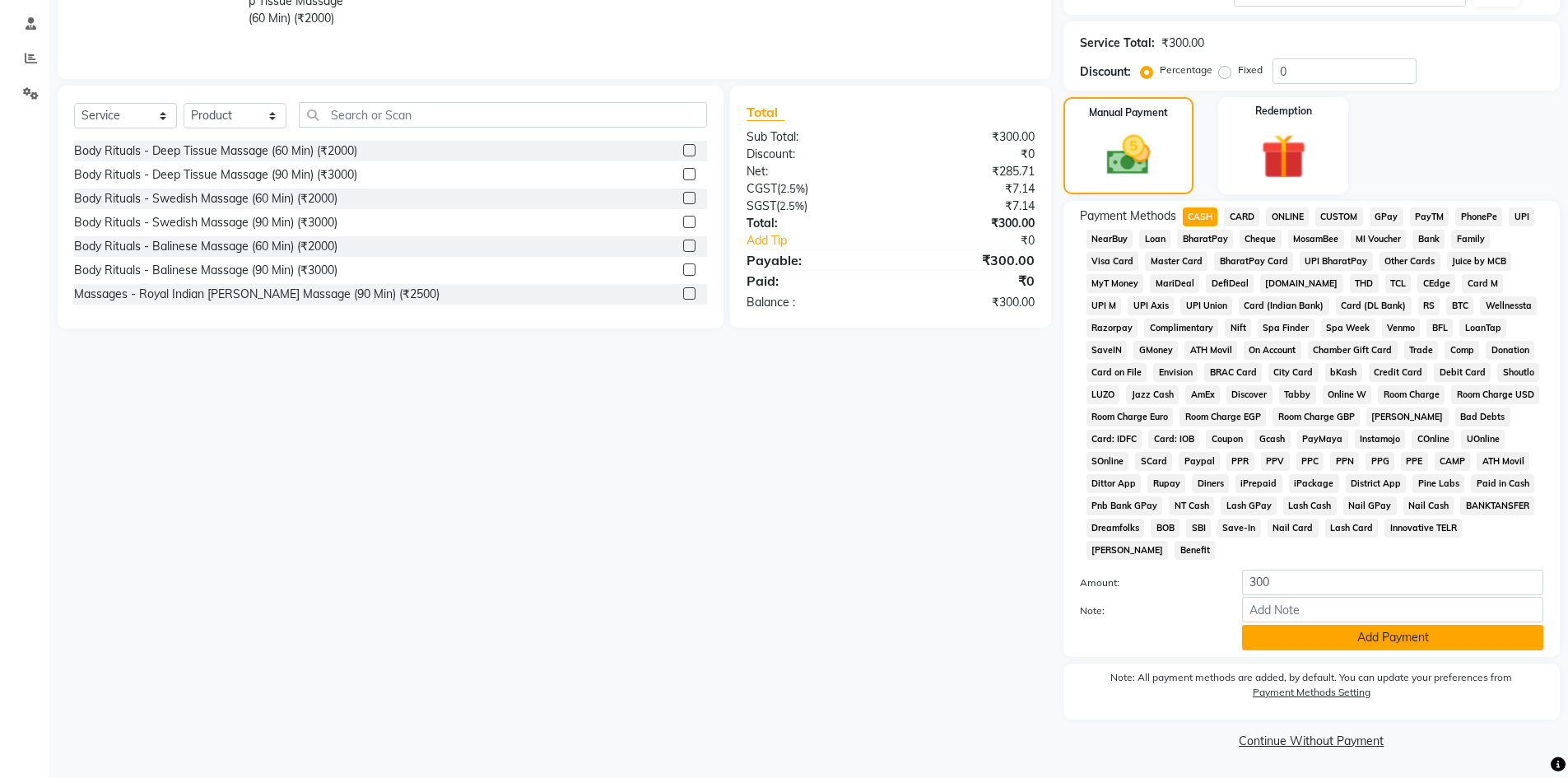
click at [1263, 630] on button "Add Payment" at bounding box center [1392, 637] width 301 height 25
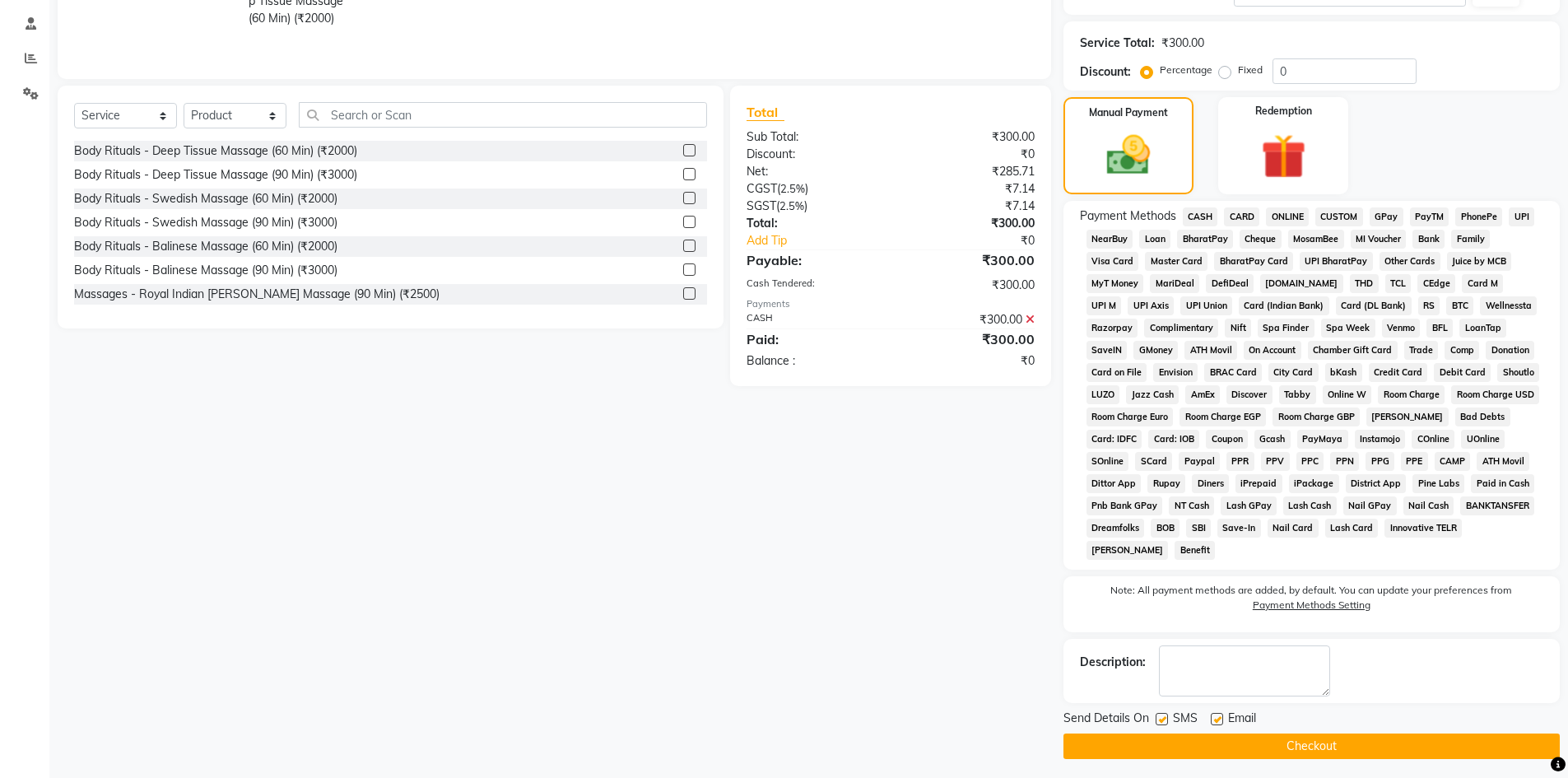
click at [1285, 737] on button "Checkout" at bounding box center [1310, 745] width 496 height 25
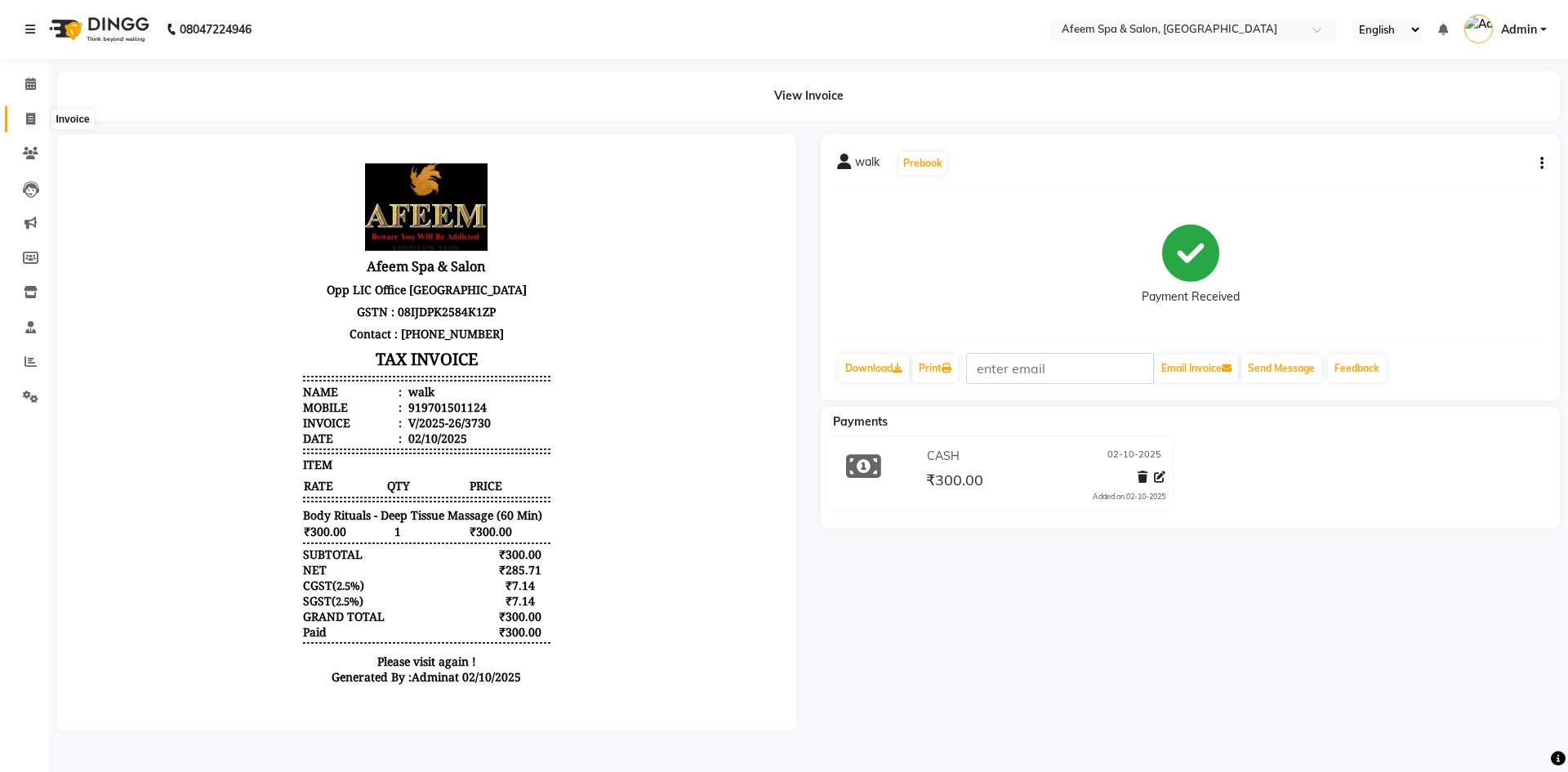
drag, startPoint x: 23, startPoint y: 117, endPoint x: 81, endPoint y: 109, distance: 58.5
click at [23, 117] on span at bounding box center [30, 119] width 29 height 19
select select "service"
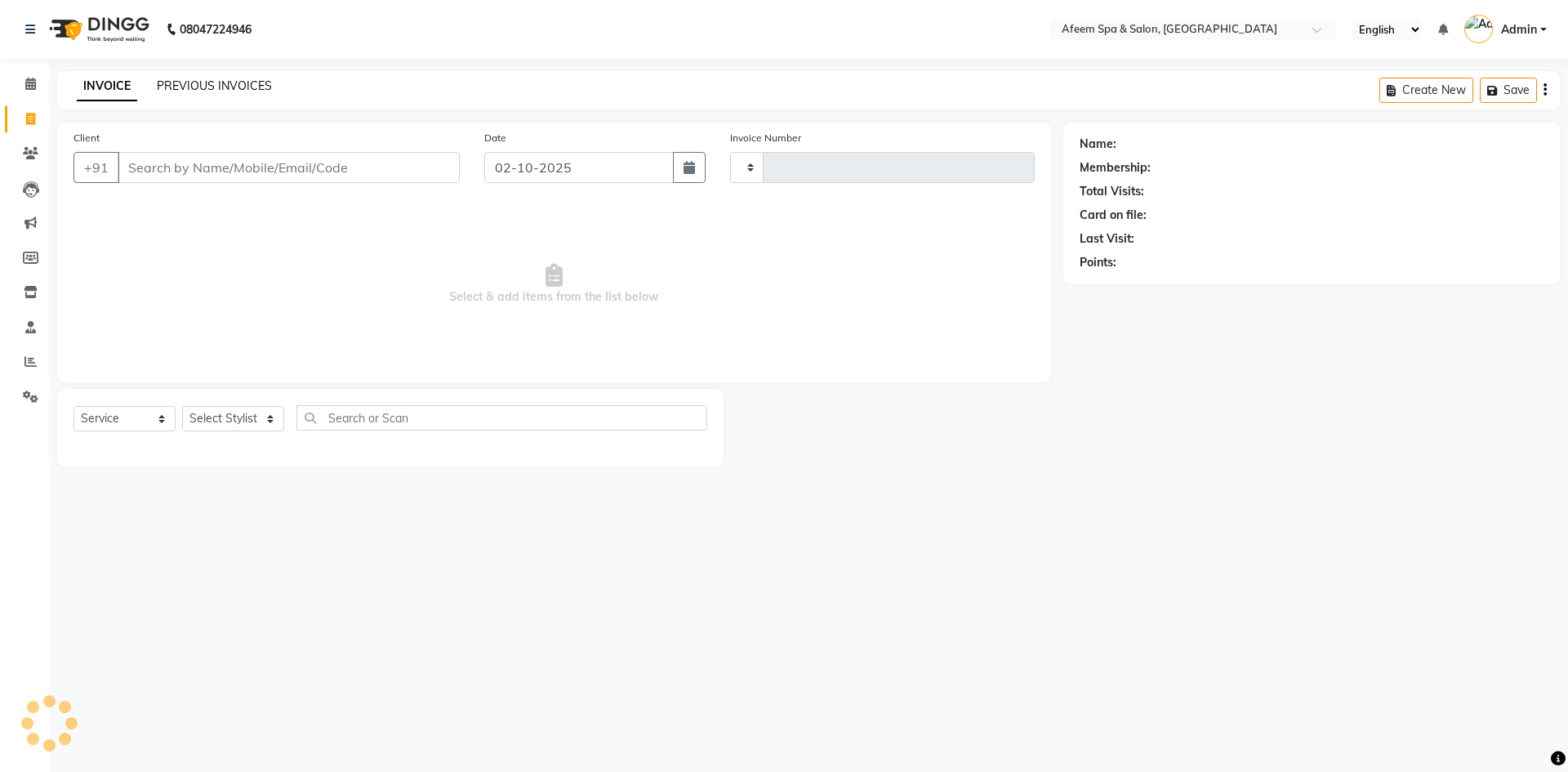
type input "3731"
select select "750"
click at [236, 88] on link "PREVIOUS INVOICES" at bounding box center [214, 85] width 115 height 14
